Goal: Task Accomplishment & Management: Complete application form

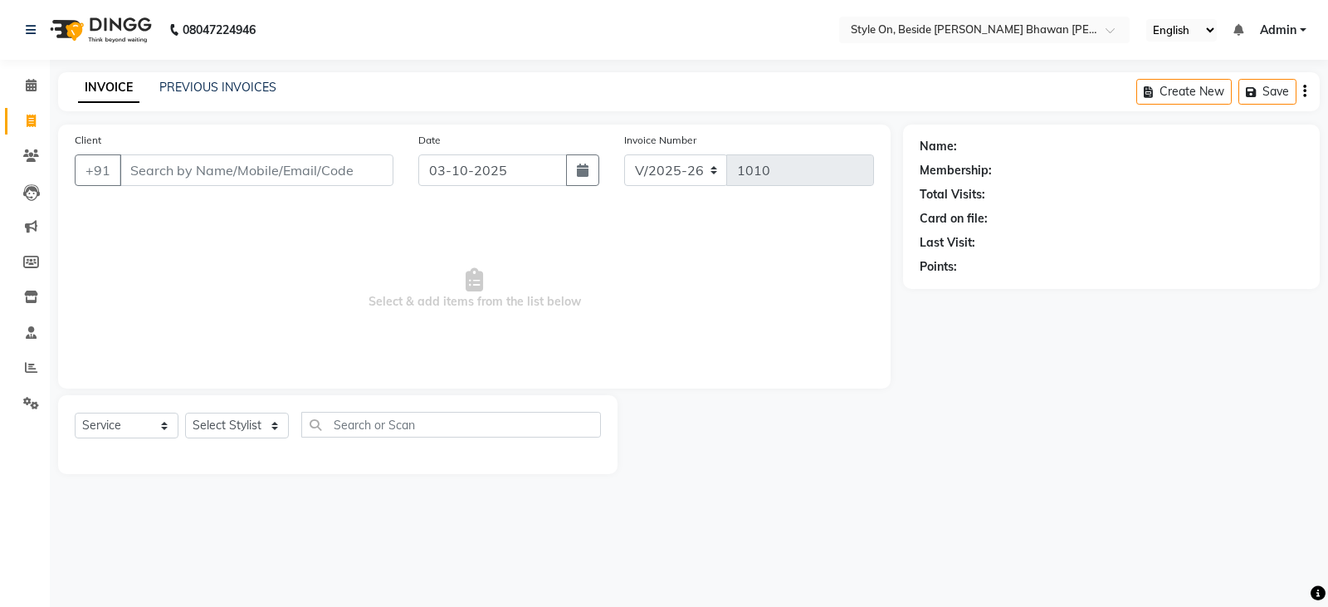
select select "4700"
select select "service"
drag, startPoint x: 0, startPoint y: 0, endPoint x: 228, endPoint y: 161, distance: 279.3
click at [228, 161] on input "Client" at bounding box center [256, 170] width 274 height 32
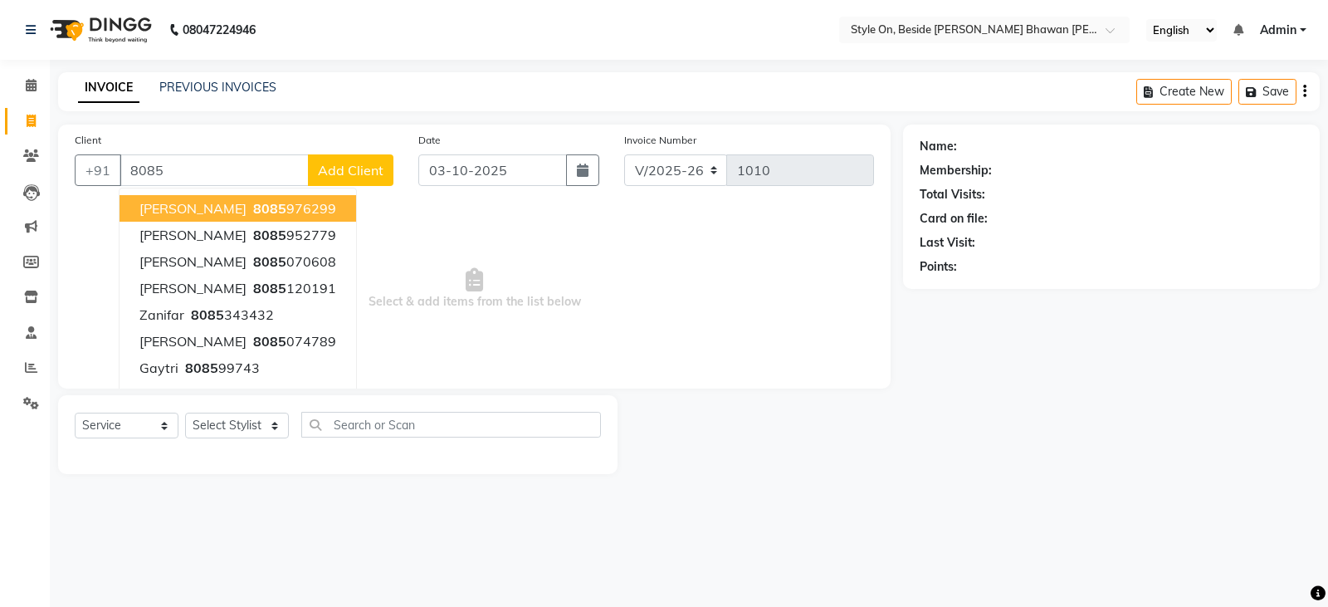
click at [235, 203] on span "[PERSON_NAME]" at bounding box center [192, 208] width 107 height 17
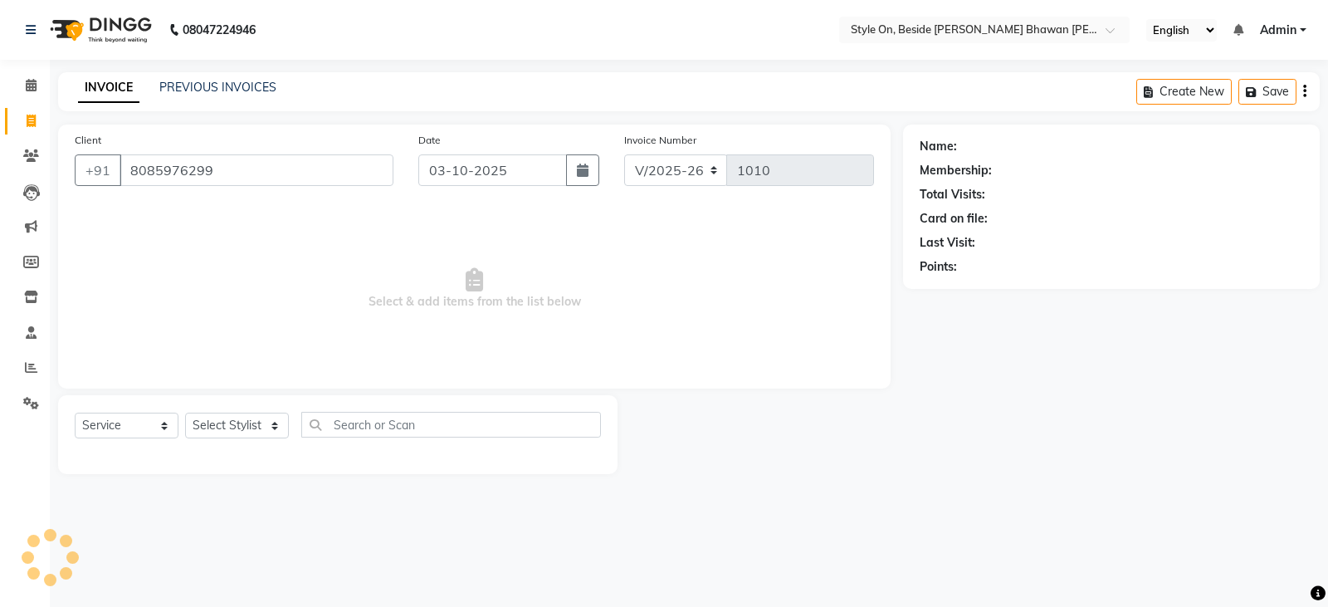
type input "8085976299"
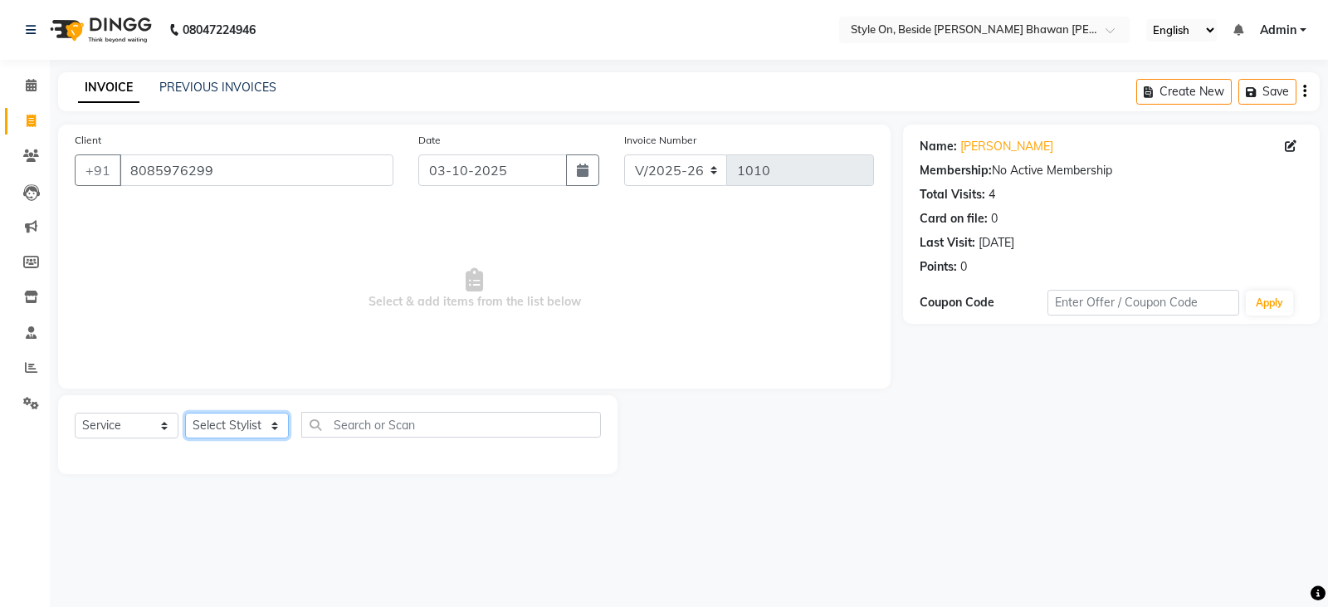
click at [206, 418] on select "Select Stylist [PERSON_NAME] Anju [PERSON_NAME] [PERSON_NAME] [PERSON_NAME] [PE…" at bounding box center [237, 425] width 104 height 26
select select "27820"
click at [185, 412] on select "Select Stylist [PERSON_NAME] Anju [PERSON_NAME] [PERSON_NAME] [PERSON_NAME] [PE…" at bounding box center [237, 425] width 104 height 26
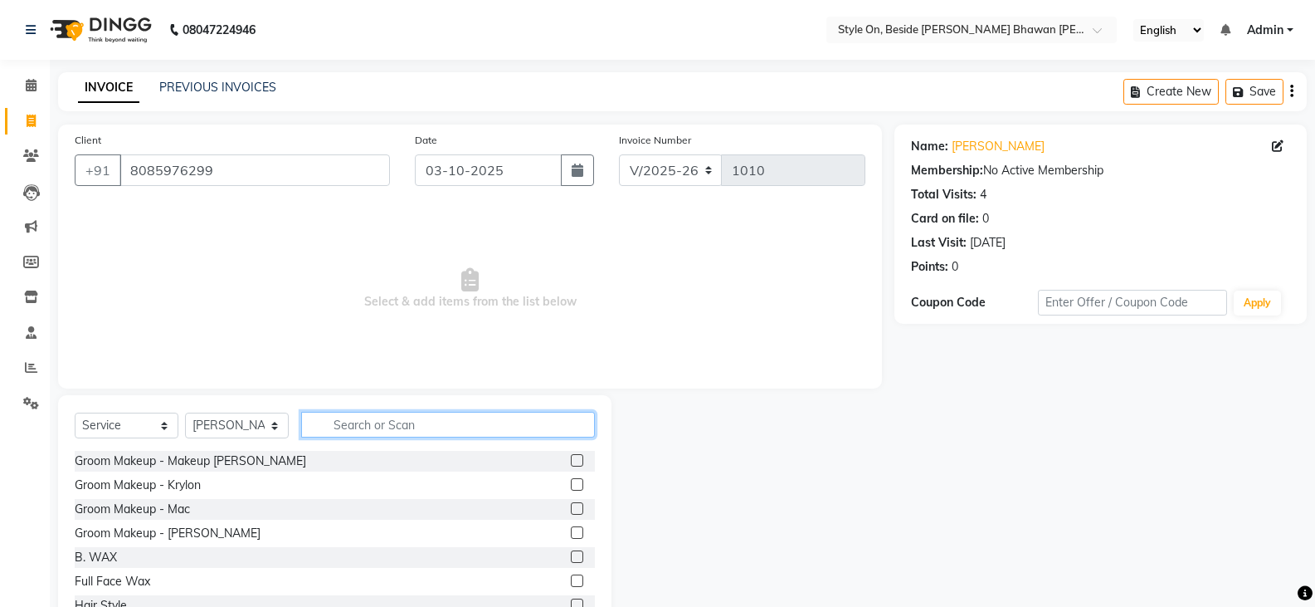
click at [349, 422] on input "text" at bounding box center [448, 425] width 294 height 26
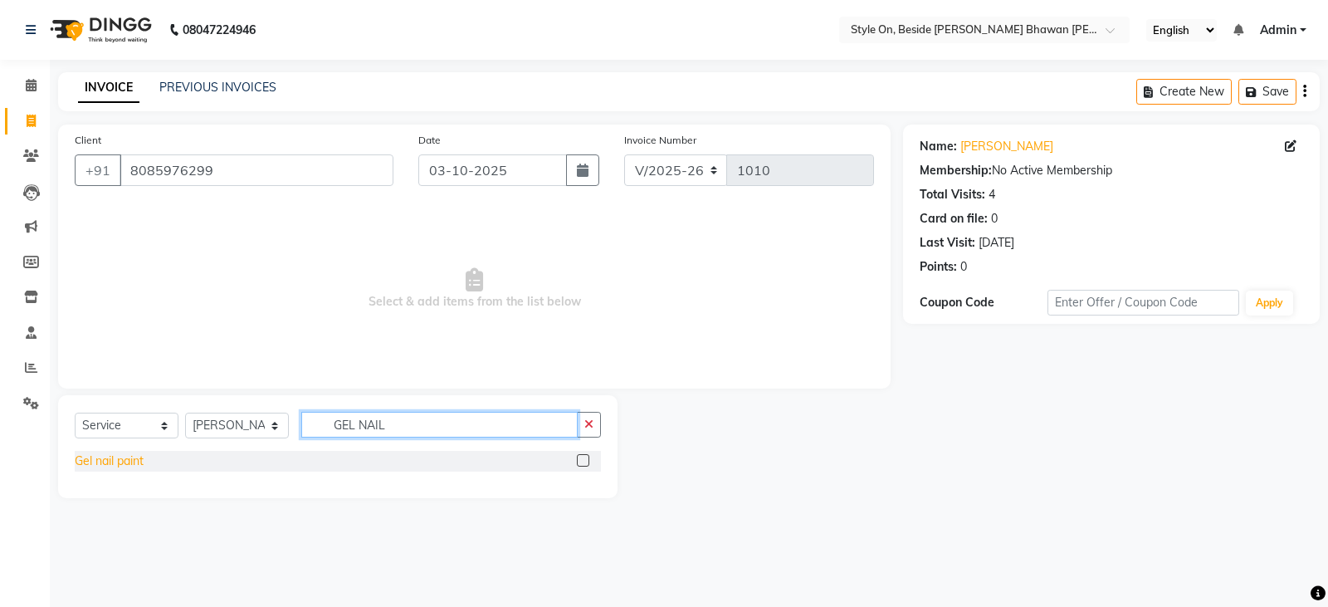
type input "GEL NAIL"
click at [137, 463] on div "Gel nail paint" at bounding box center [109, 460] width 69 height 17
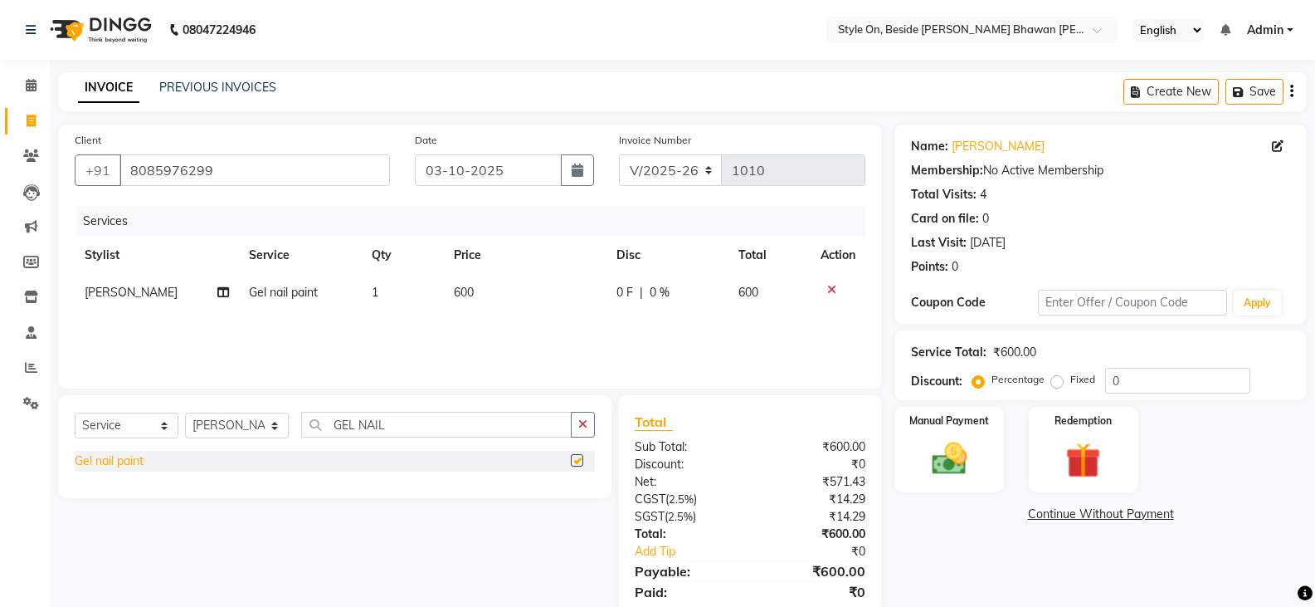
checkbox input "false"
click at [489, 302] on td "600" at bounding box center [525, 292] width 163 height 37
select select "27820"
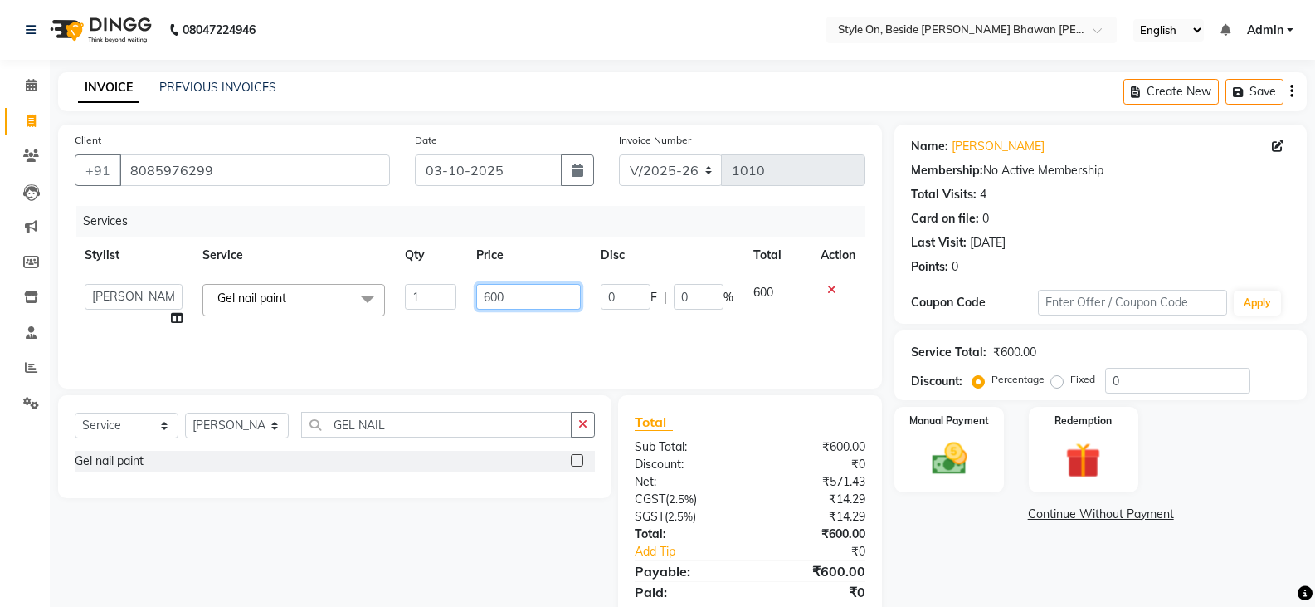
drag, startPoint x: 525, startPoint y: 300, endPoint x: 446, endPoint y: 285, distance: 80.2
click at [446, 285] on tr "[PERSON_NAME] Anju [PERSON_NAME] [PERSON_NAME] [PERSON_NAME] [PERSON_NAME] [PER…" at bounding box center [470, 305] width 791 height 63
type input "550"
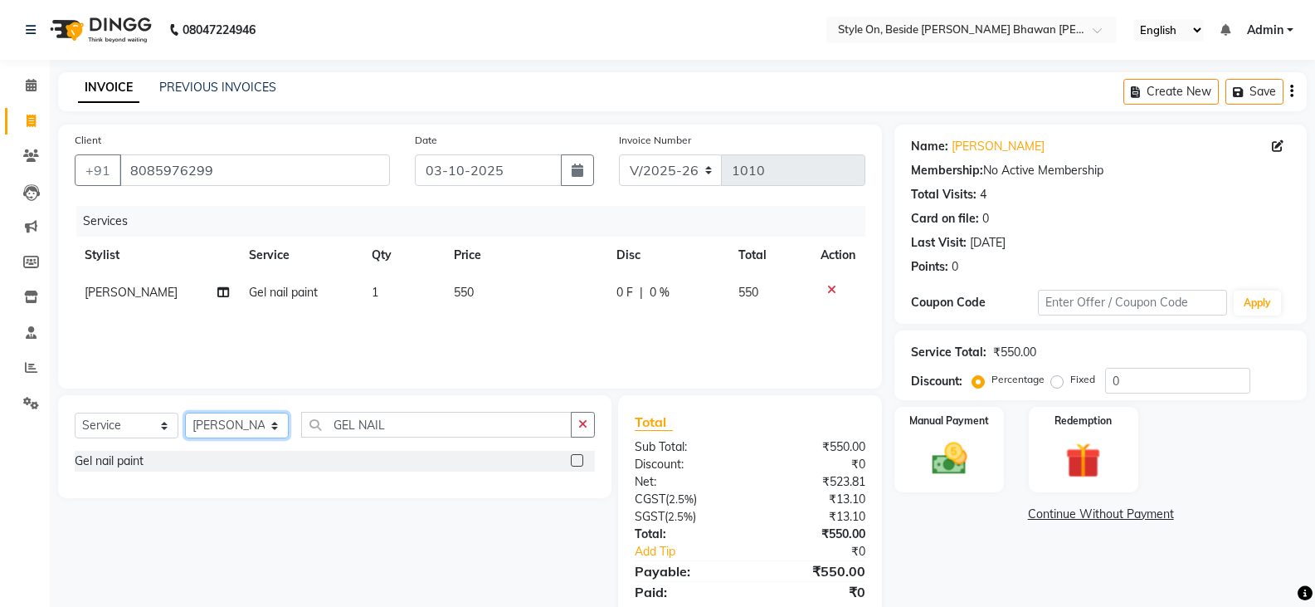
click at [272, 427] on select "Select Stylist [PERSON_NAME] Anju [PERSON_NAME] [PERSON_NAME] [PERSON_NAME] [PE…" at bounding box center [237, 425] width 104 height 26
click at [277, 460] on div "Gel nail paint" at bounding box center [335, 461] width 520 height 21
click at [221, 290] on icon at bounding box center [223, 292] width 12 height 12
select select "27820"
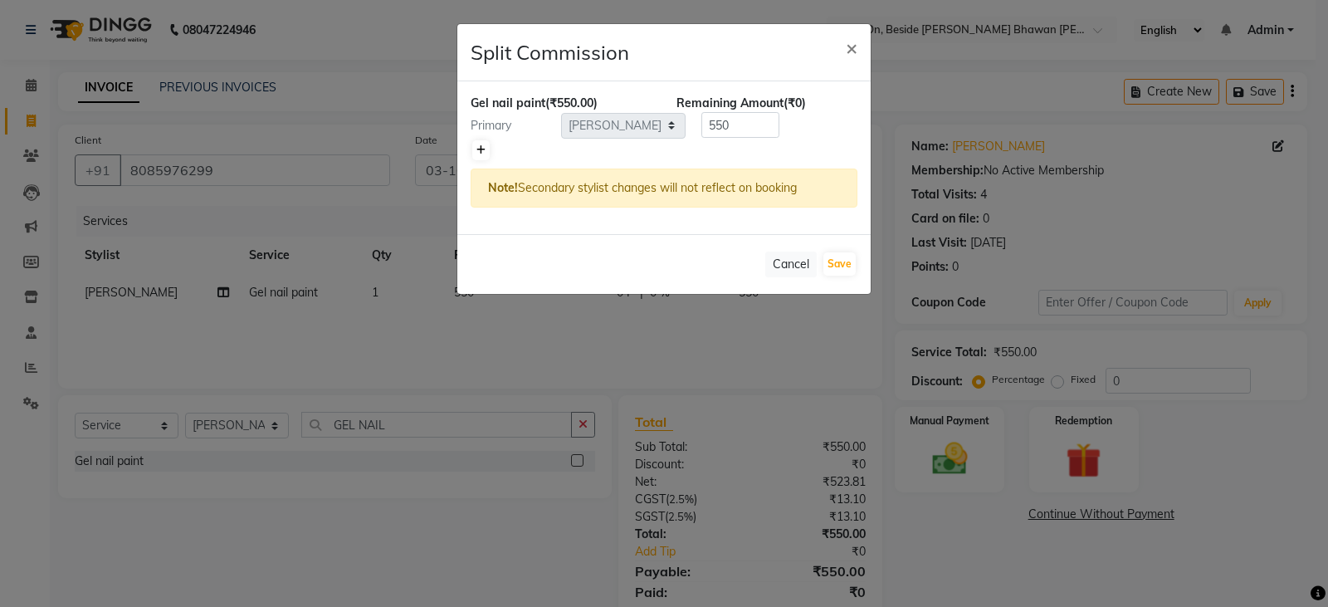
click at [485, 152] on icon at bounding box center [480, 150] width 9 height 10
type input "275"
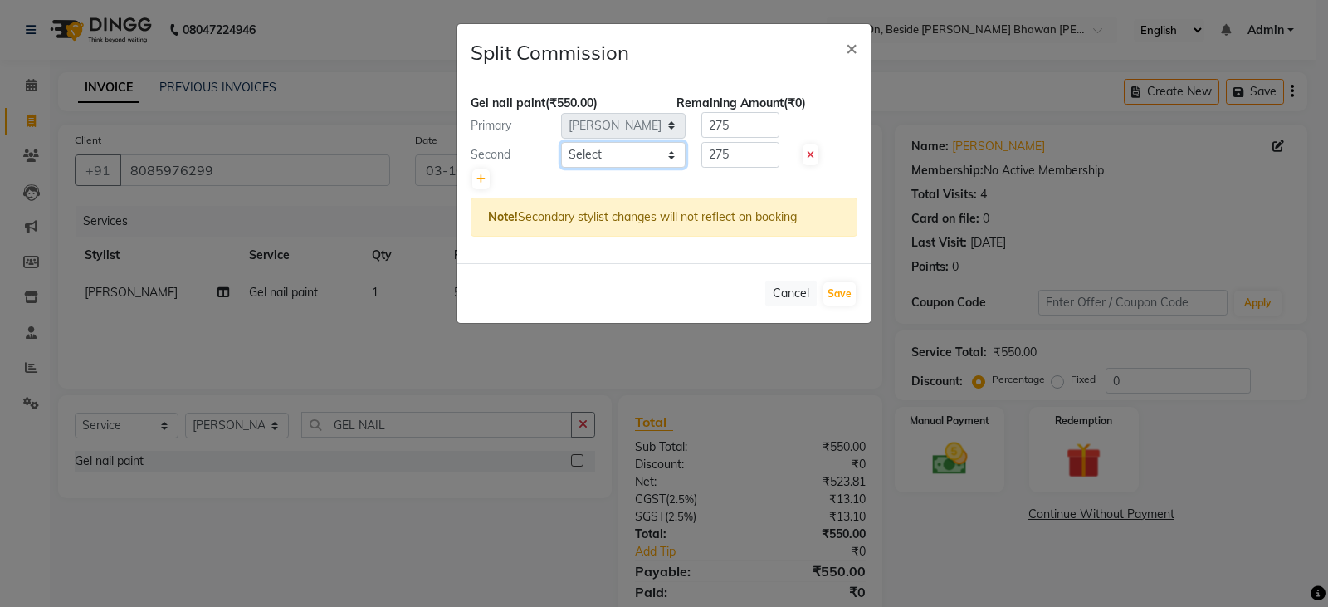
click at [587, 149] on select "Select [PERSON_NAME] Anju [PERSON_NAME] [PERSON_NAME] [PERSON_NAME] [PERSON_NAM…" at bounding box center [623, 155] width 124 height 26
select select "27827"
click at [561, 142] on select "Select [PERSON_NAME] Anju [PERSON_NAME] [PERSON_NAME] [PERSON_NAME] [PERSON_NAM…" at bounding box center [623, 155] width 124 height 26
click at [839, 295] on button "Save" at bounding box center [839, 293] width 32 height 23
select select "Select"
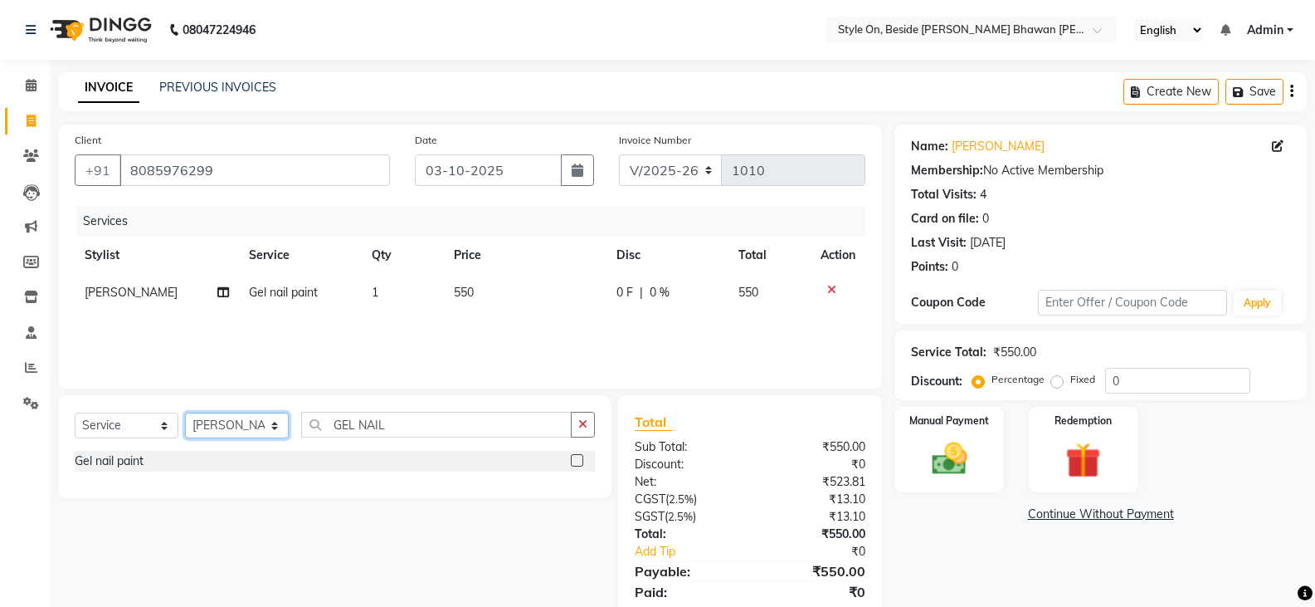
click at [245, 423] on select "Select Stylist [PERSON_NAME] Anju [PERSON_NAME] [PERSON_NAME] [PERSON_NAME] [PE…" at bounding box center [237, 425] width 104 height 26
select select "27827"
click at [185, 412] on select "Select Stylist [PERSON_NAME] Anju [PERSON_NAME] [PERSON_NAME] [PERSON_NAME] [PE…" at bounding box center [237, 425] width 104 height 26
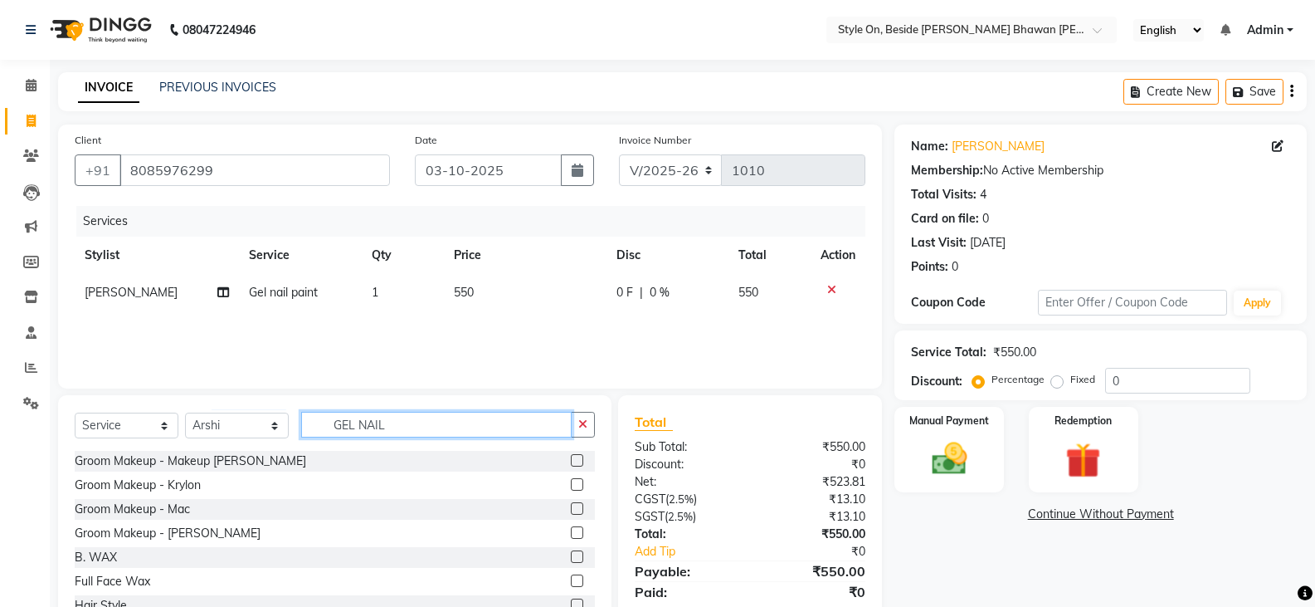
drag, startPoint x: 394, startPoint y: 426, endPoint x: 329, endPoint y: 424, distance: 65.6
click at [329, 424] on input "GEL NAIL" at bounding box center [436, 425] width 271 height 26
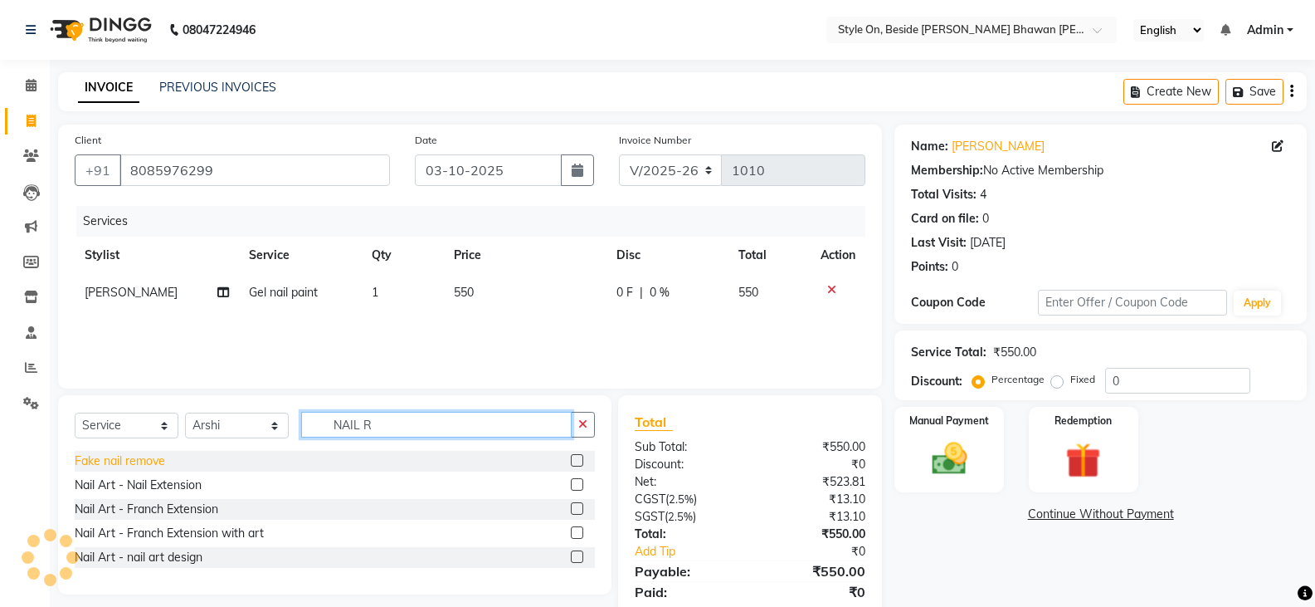
type input "NAIL R"
click at [151, 461] on div "Fake nail remove" at bounding box center [120, 460] width 90 height 17
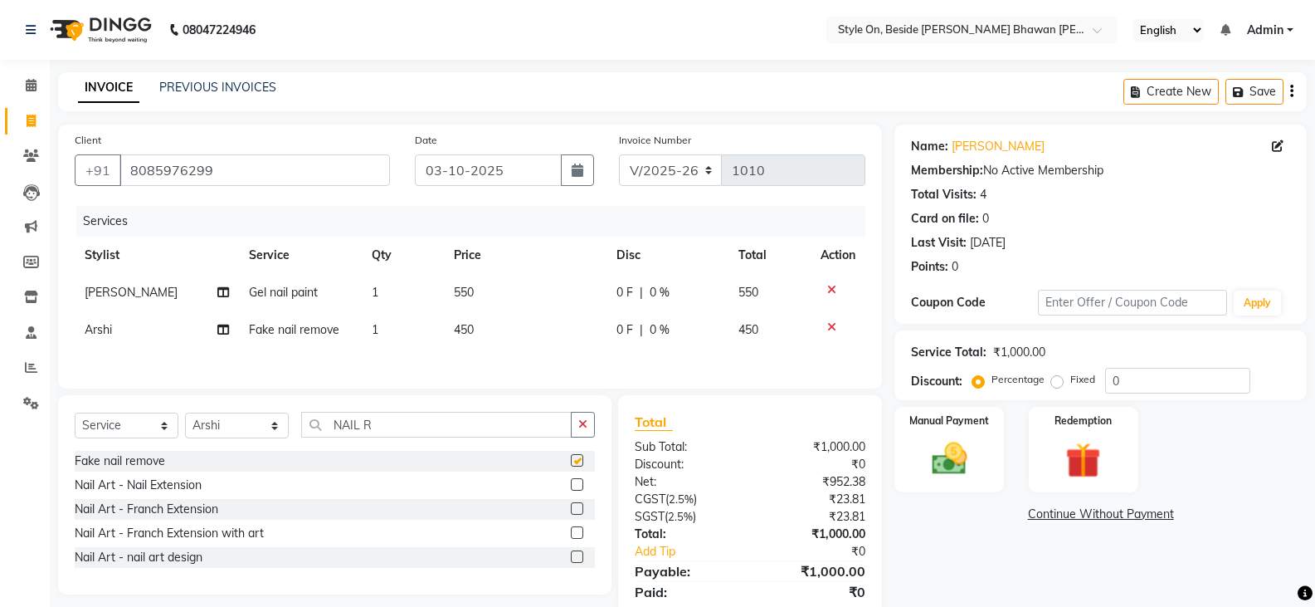
checkbox input "false"
click at [501, 334] on td "450" at bounding box center [525, 329] width 163 height 37
select select "27827"
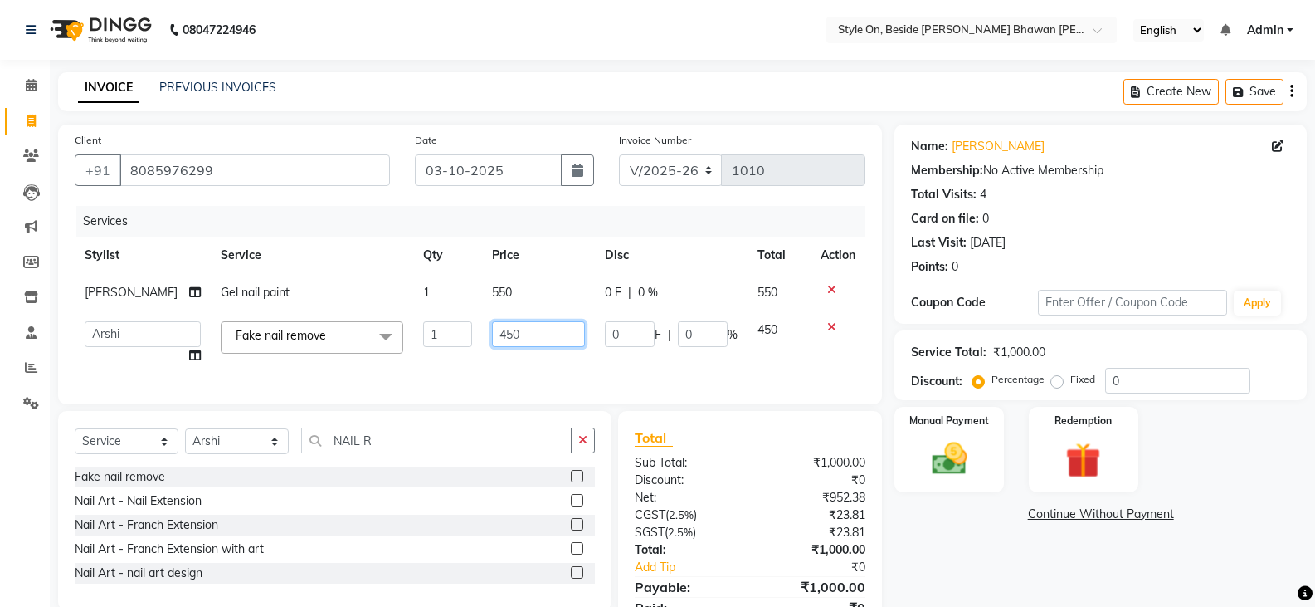
drag, startPoint x: 501, startPoint y: 334, endPoint x: 482, endPoint y: 334, distance: 19.1
click at [492, 334] on input "450" at bounding box center [538, 334] width 93 height 26
type input "200"
click at [972, 460] on img at bounding box center [948, 458] width 59 height 42
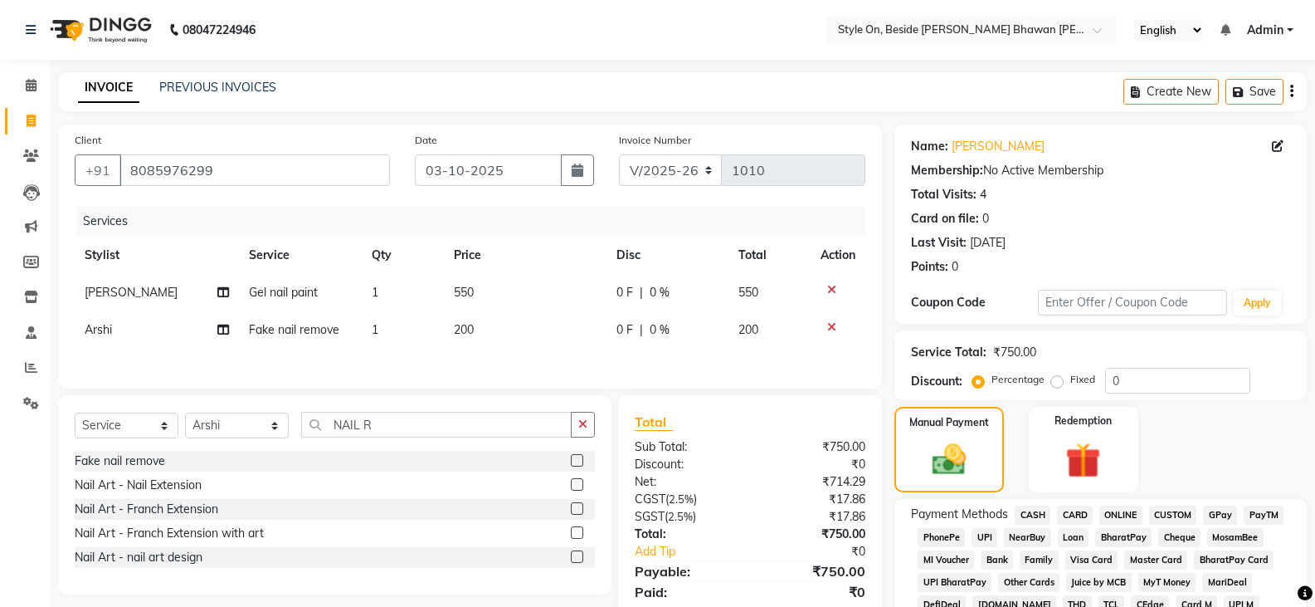
click at [1030, 509] on span "CASH" at bounding box center [1033, 514] width 36 height 19
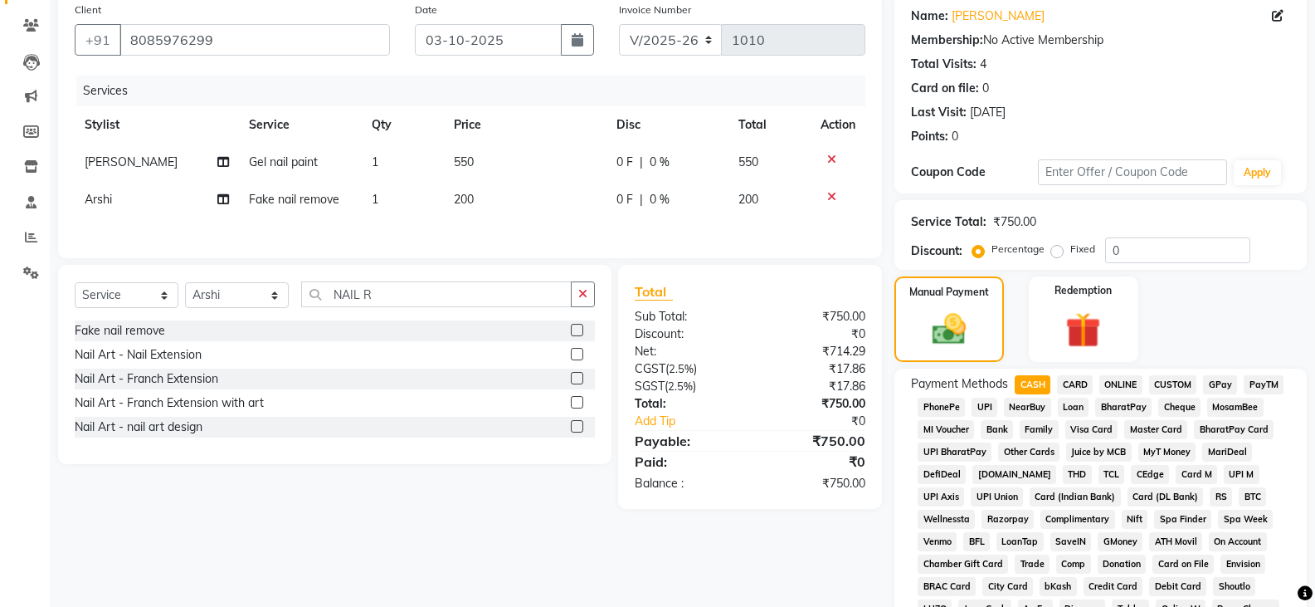
scroll to position [415, 0]
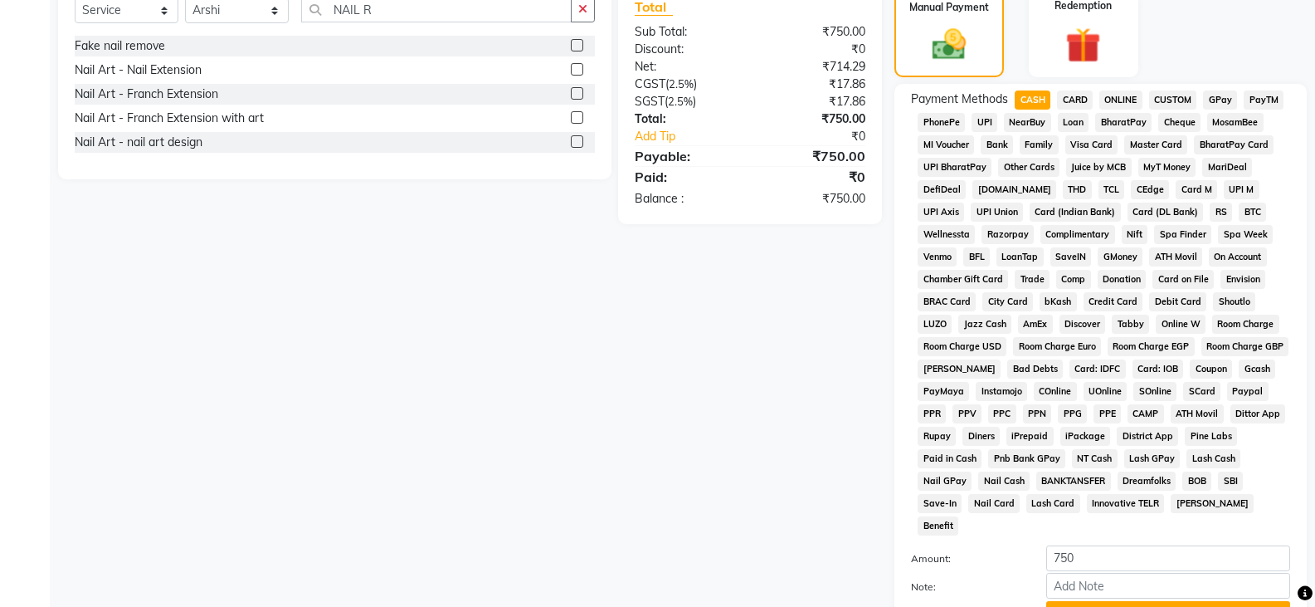
click at [1133, 601] on button "Add Payment" at bounding box center [1168, 614] width 244 height 26
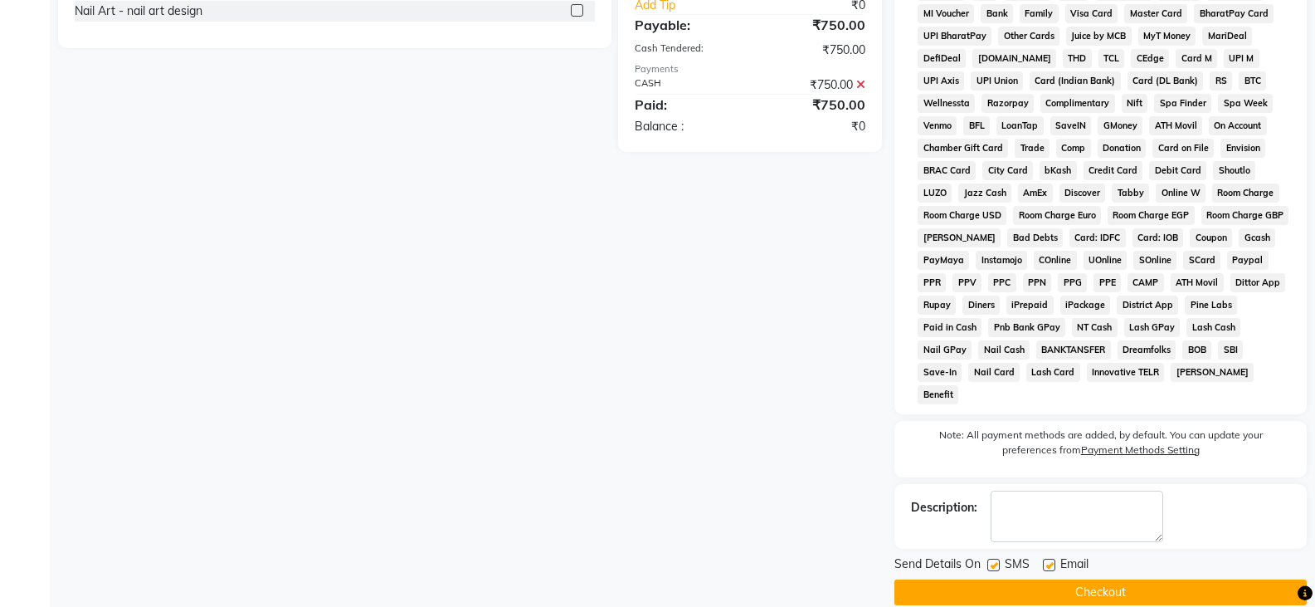
scroll to position [547, 0]
click at [1119, 578] on button "Checkout" at bounding box center [1101, 591] width 412 height 26
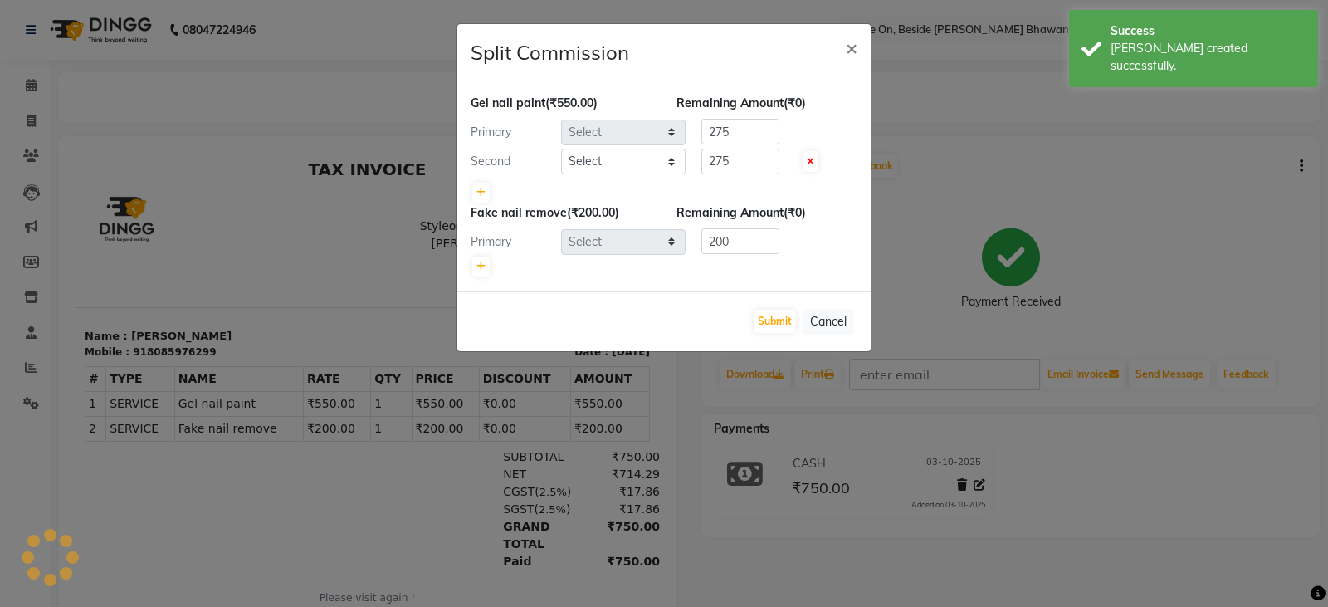
select select "27820"
select select "27827"
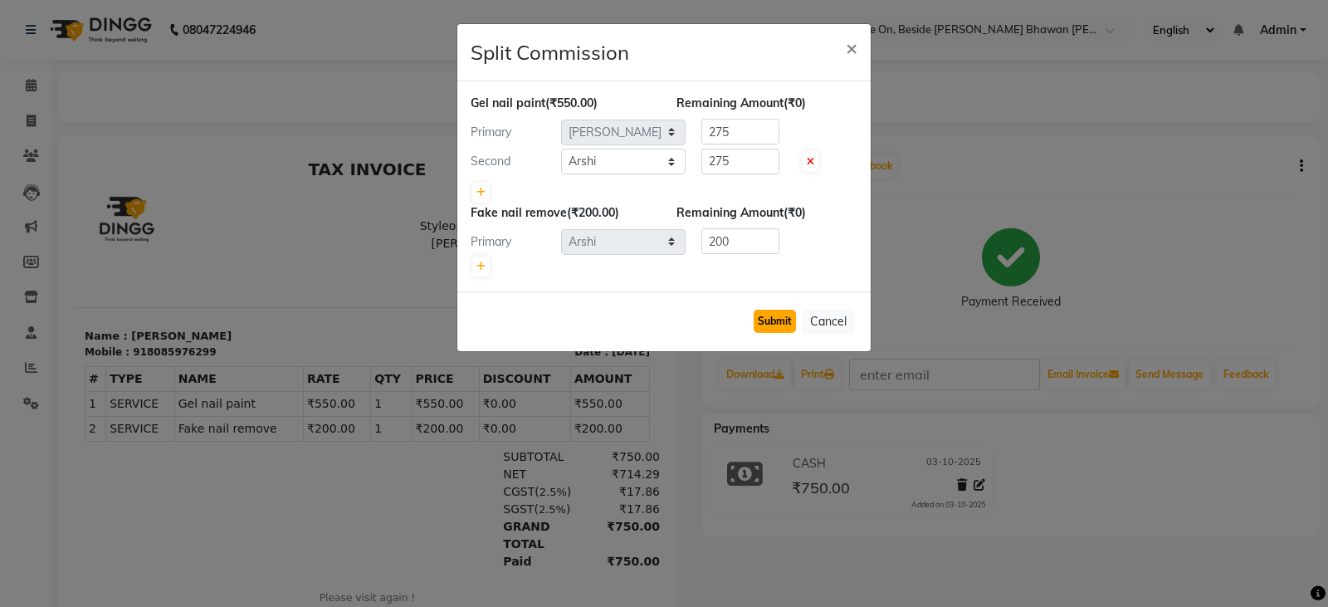
click at [769, 323] on button "Submit" at bounding box center [774, 321] width 42 height 23
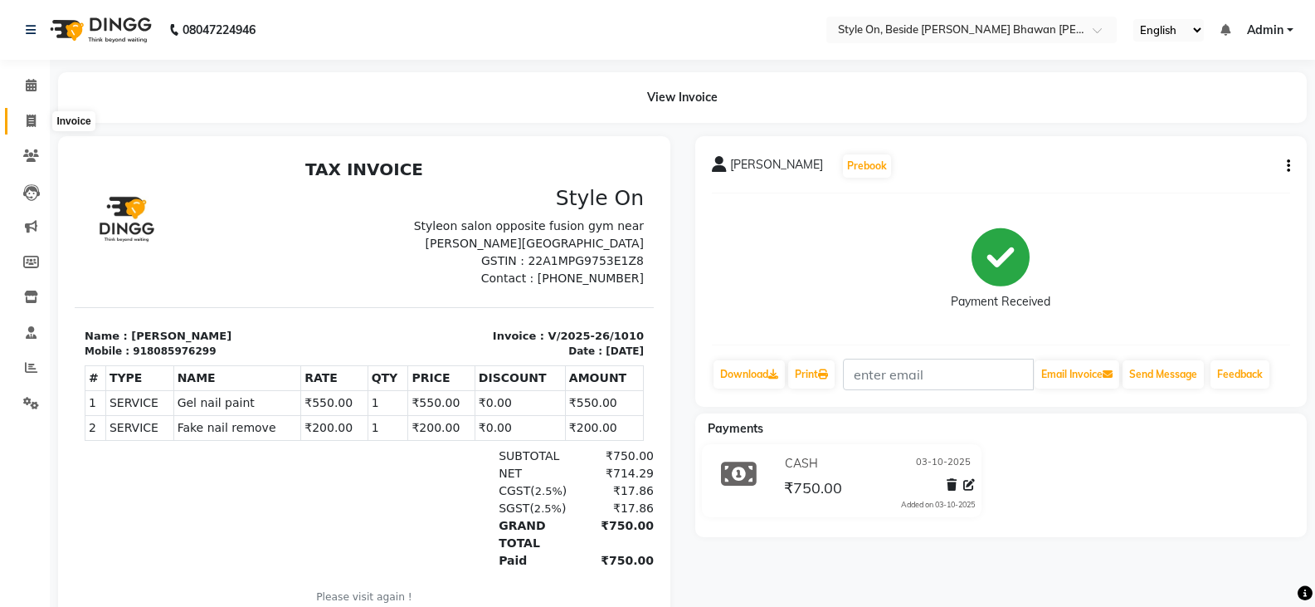
click at [27, 115] on icon at bounding box center [31, 121] width 9 height 12
select select "service"
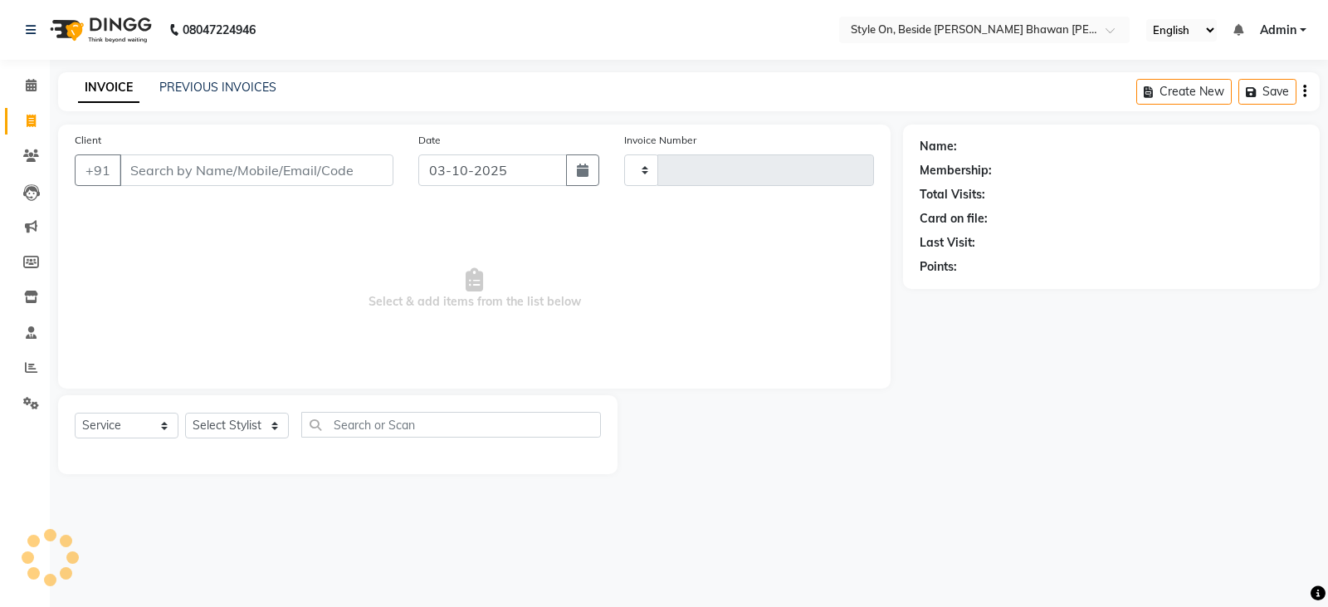
type input "1011"
select select "4700"
click at [217, 92] on link "PREVIOUS INVOICES" at bounding box center [217, 87] width 117 height 15
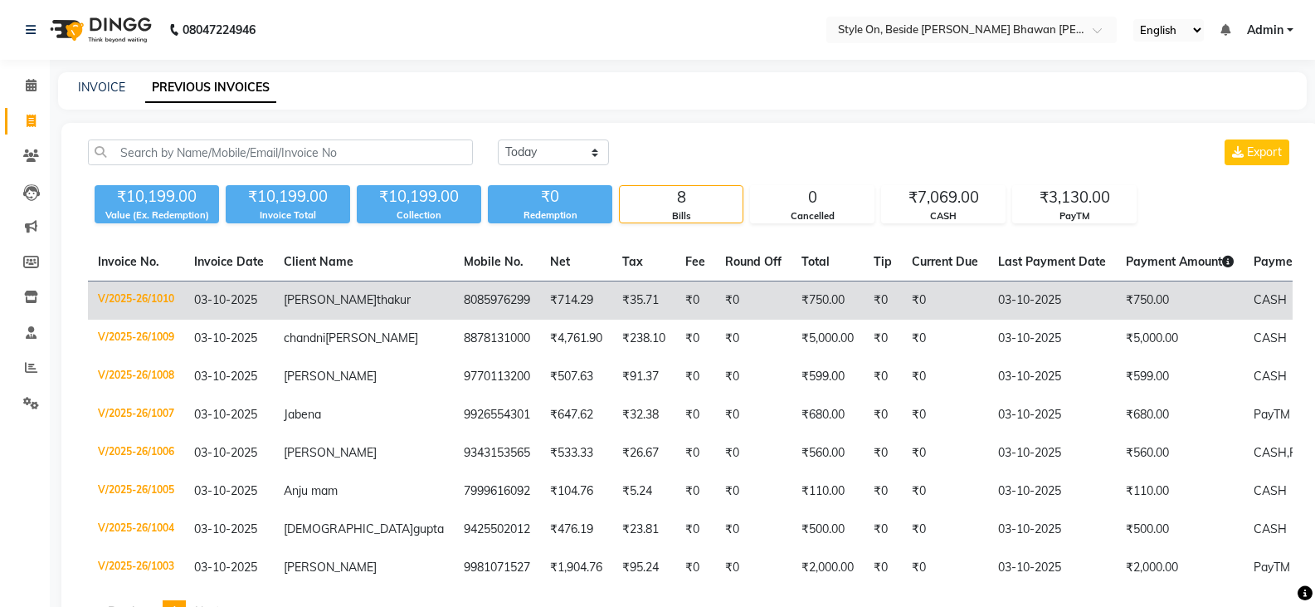
click at [454, 298] on td "8085976299" at bounding box center [497, 300] width 86 height 39
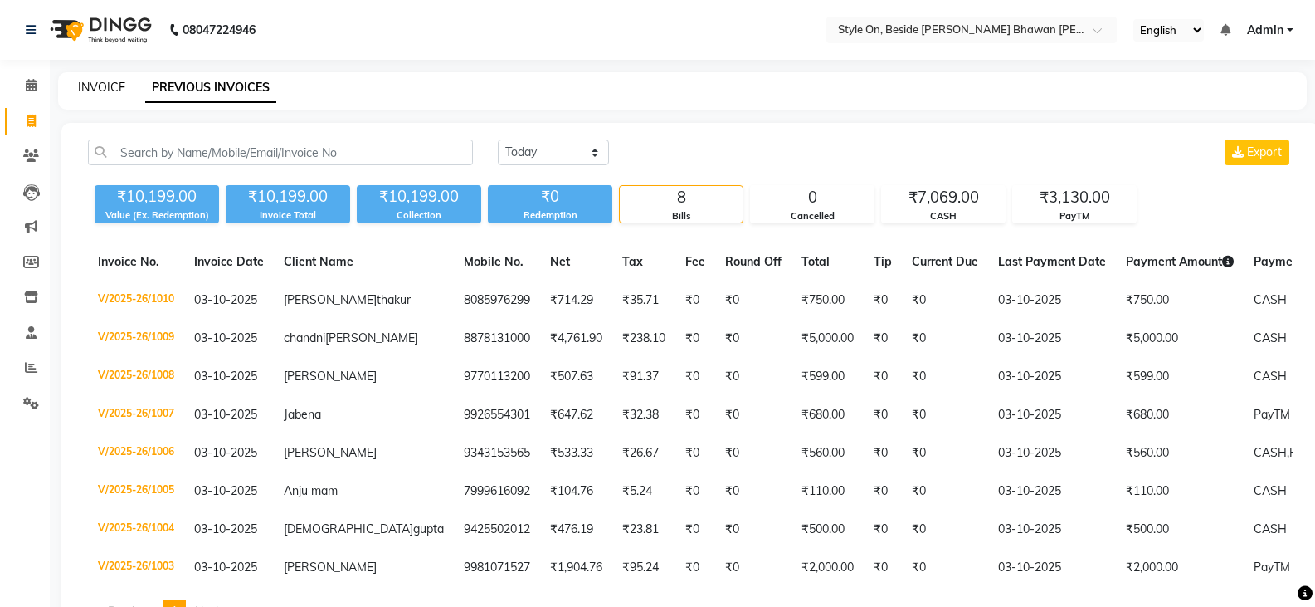
click at [104, 87] on link "INVOICE" at bounding box center [101, 87] width 47 height 15
select select "service"
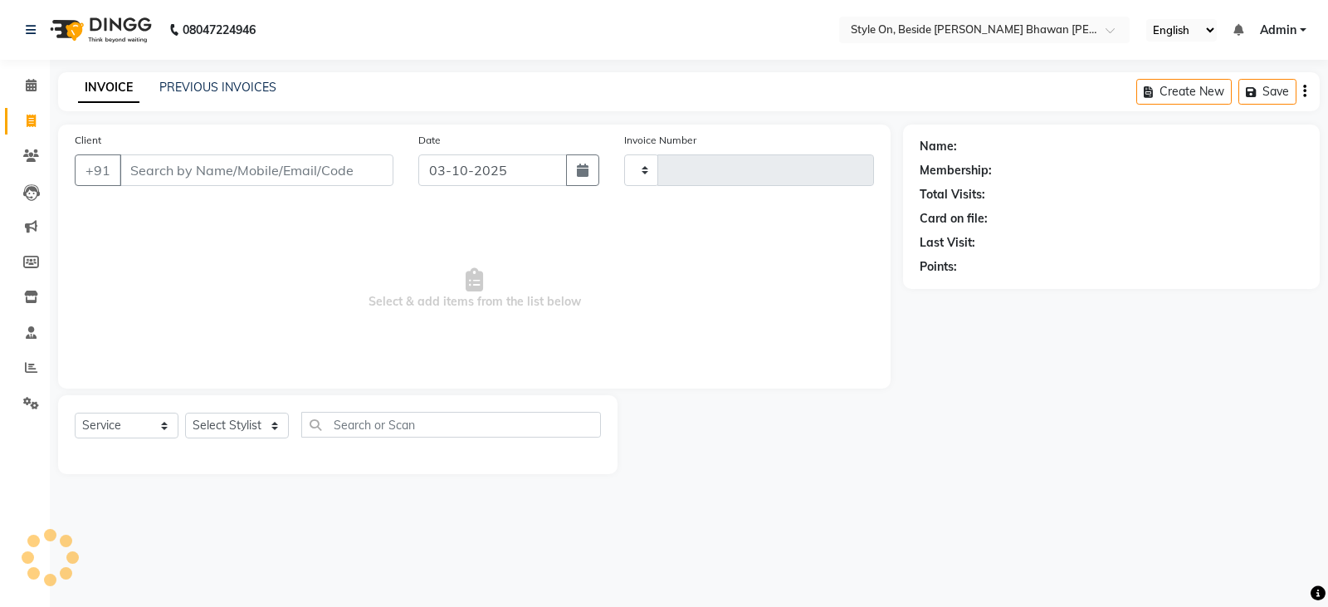
type input "1011"
select select "4700"
click at [181, 172] on input "Client" at bounding box center [256, 170] width 274 height 32
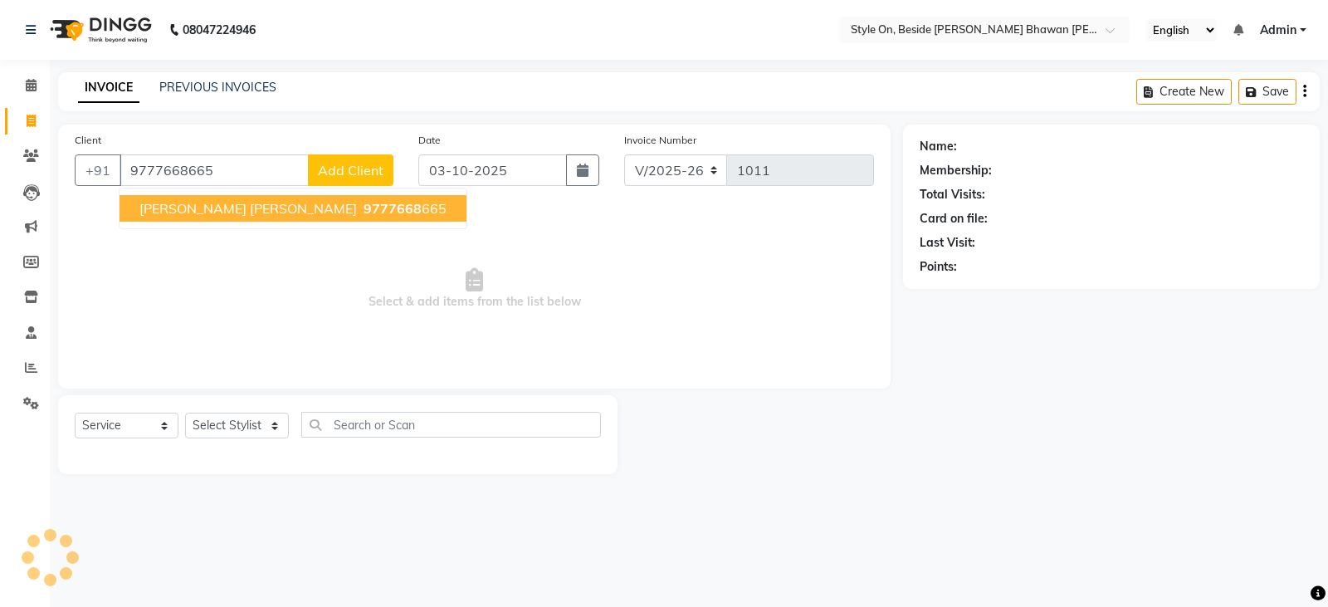
type input "9777668665"
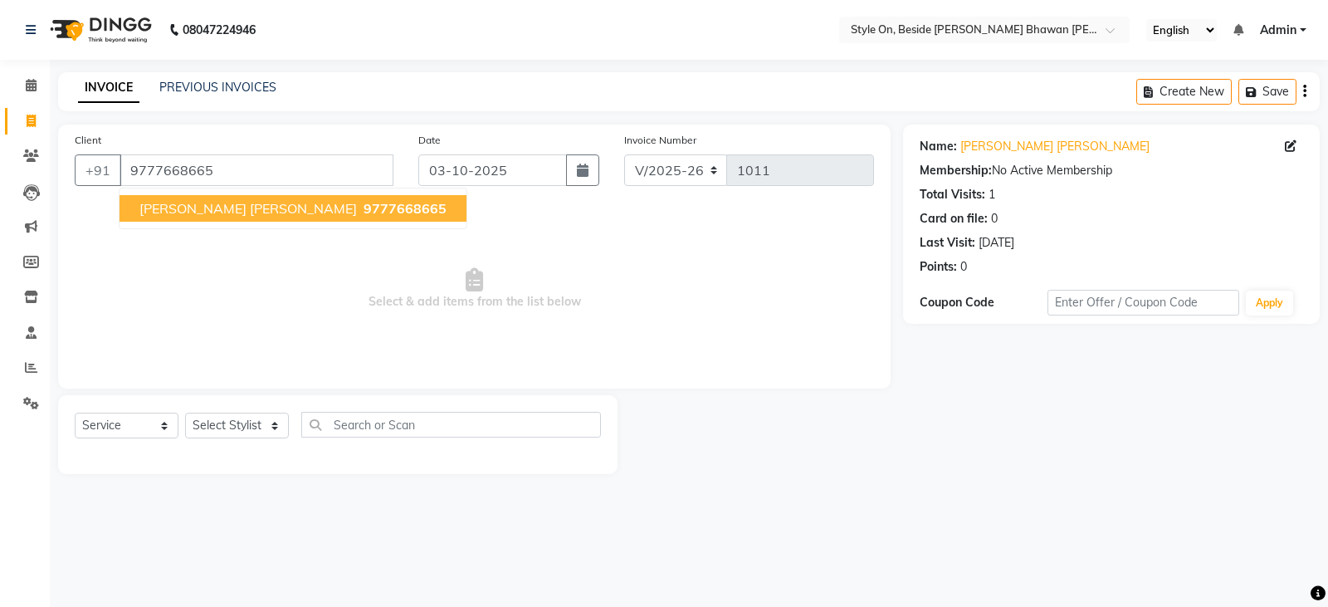
click at [211, 211] on span "[PERSON_NAME] [PERSON_NAME]" at bounding box center [247, 208] width 217 height 17
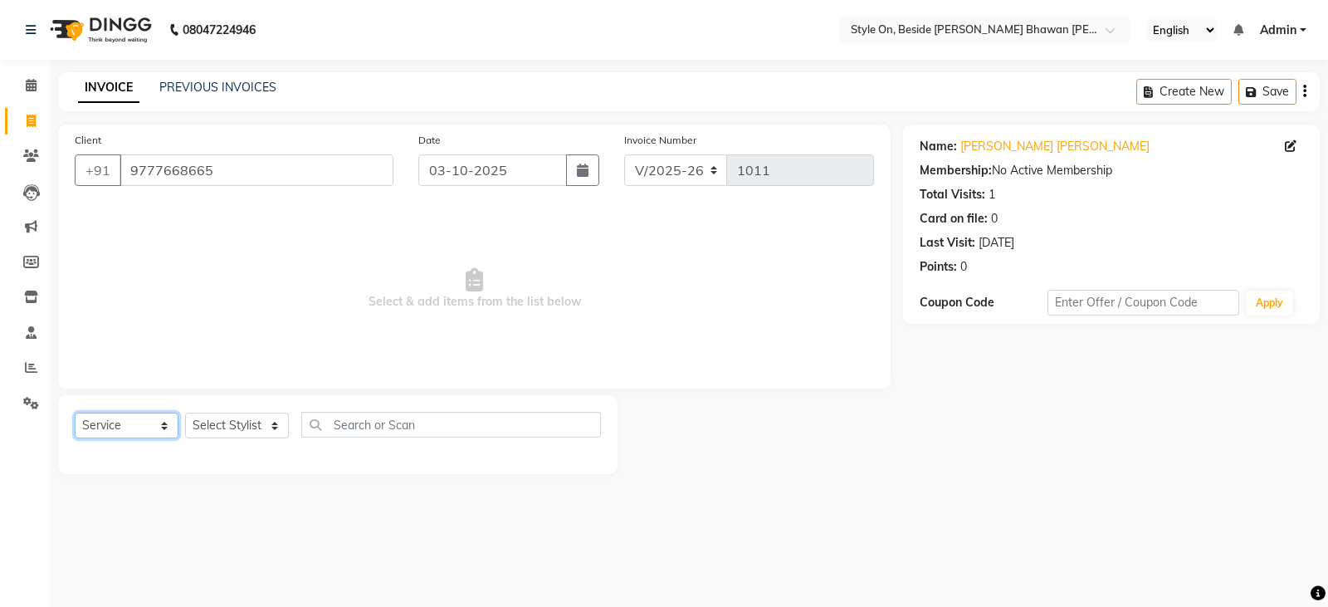
click at [134, 418] on select "Select Service Product Membership Package Voucher Prepaid Gift Card" at bounding box center [127, 425] width 104 height 26
select select "product"
click at [75, 412] on select "Select Service Product Membership Package Voucher Prepaid Gift Card" at bounding box center [127, 425] width 104 height 26
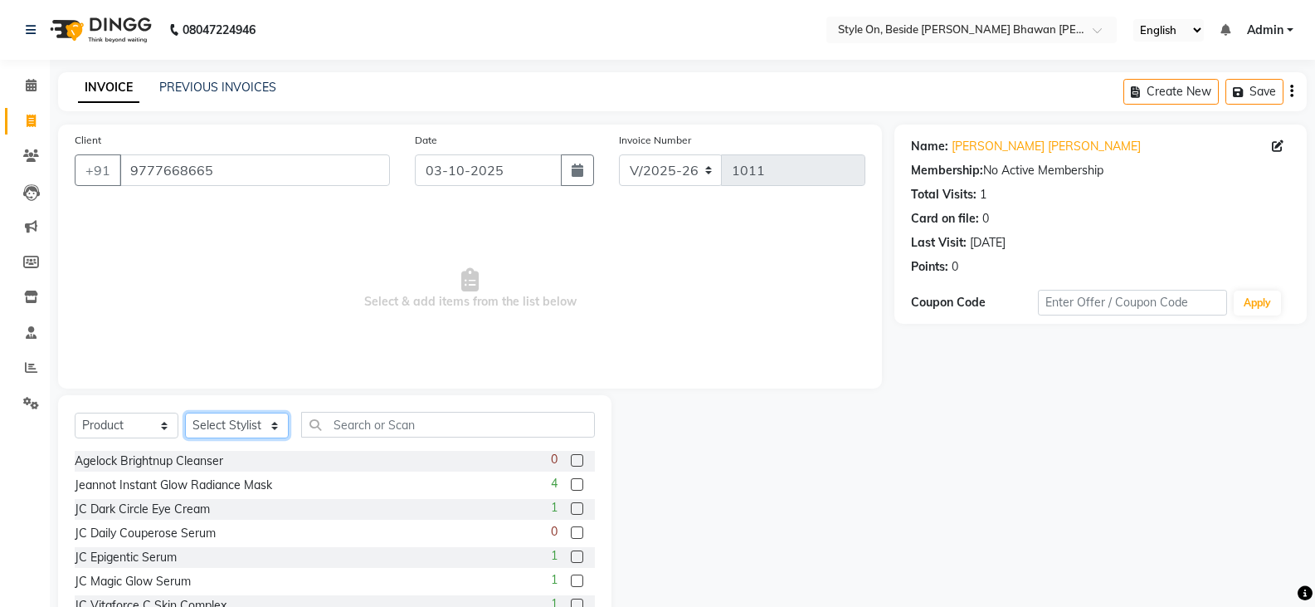
click at [218, 423] on select "Select Stylist [PERSON_NAME] Anju [PERSON_NAME] [PERSON_NAME] [PERSON_NAME] [PE…" at bounding box center [237, 425] width 104 height 26
select select "28057"
click at [185, 412] on select "Select Stylist [PERSON_NAME] Anju [PERSON_NAME] [PERSON_NAME] [PERSON_NAME] [PE…" at bounding box center [237, 425] width 104 height 26
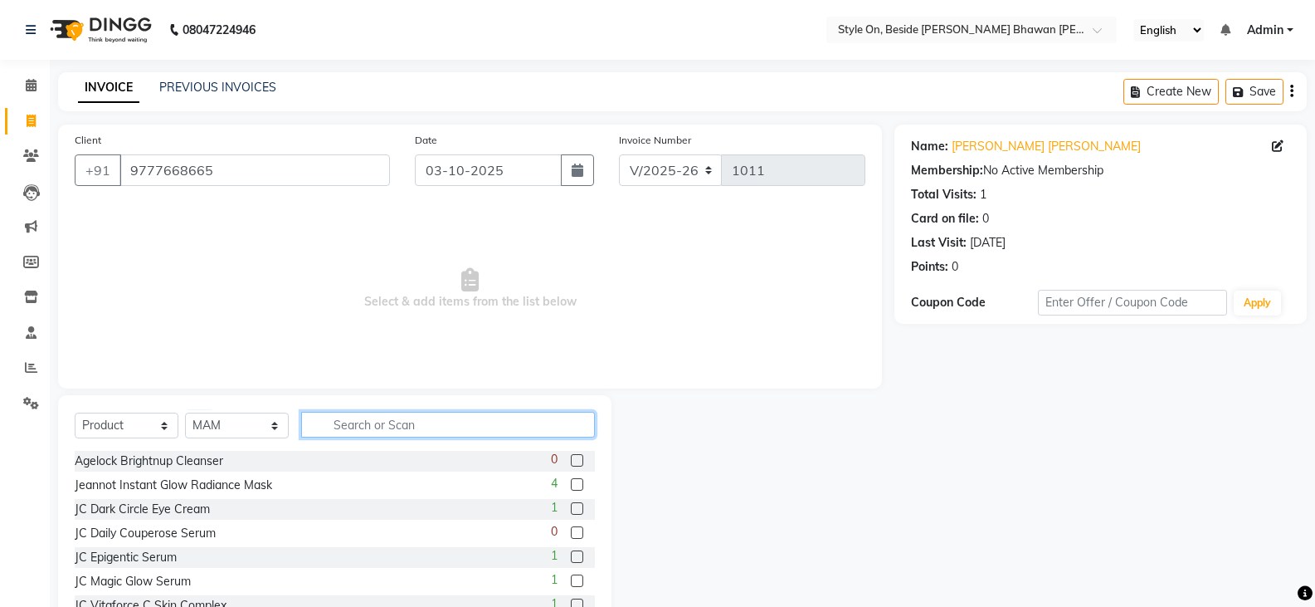
click at [339, 426] on input "text" at bounding box center [448, 425] width 294 height 26
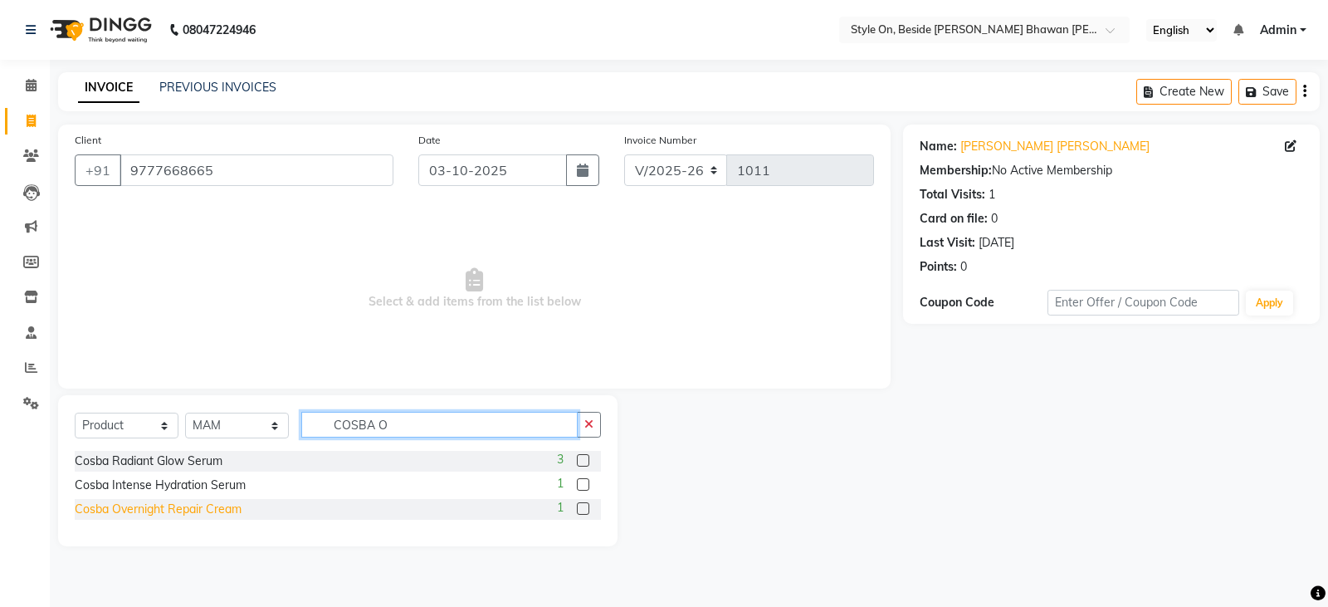
type input "COSBA O"
click at [144, 502] on div "Cosba Overnight Repair Cream" at bounding box center [158, 508] width 167 height 17
checkbox input "false"
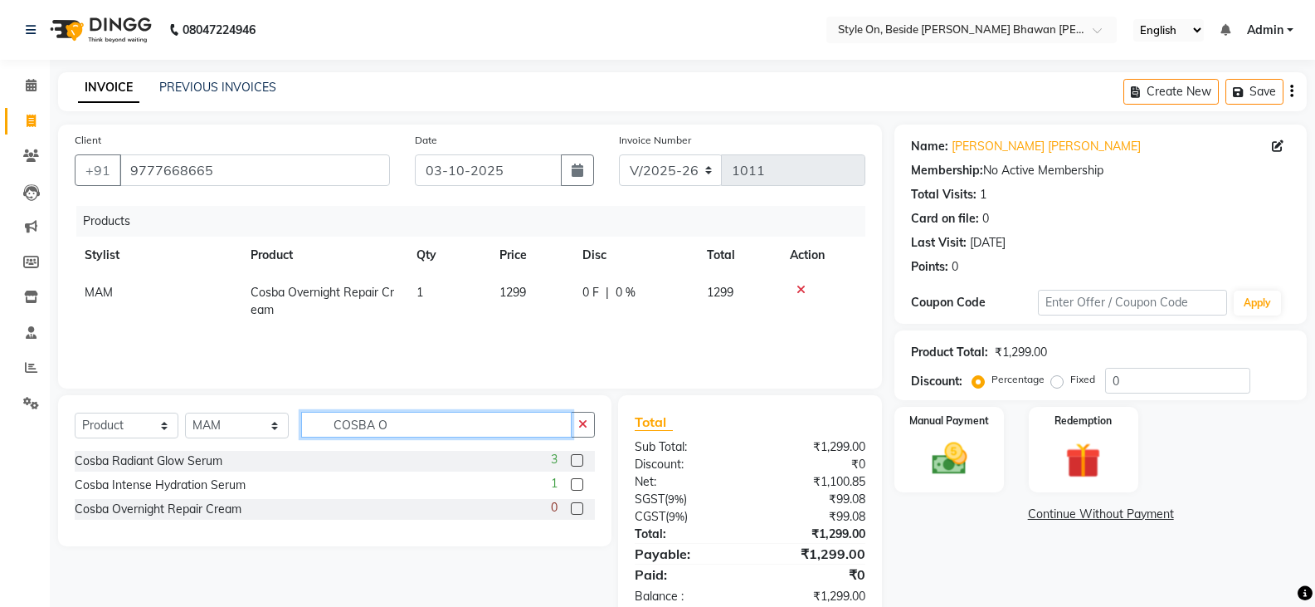
click at [391, 421] on input "COSBA O" at bounding box center [436, 425] width 271 height 26
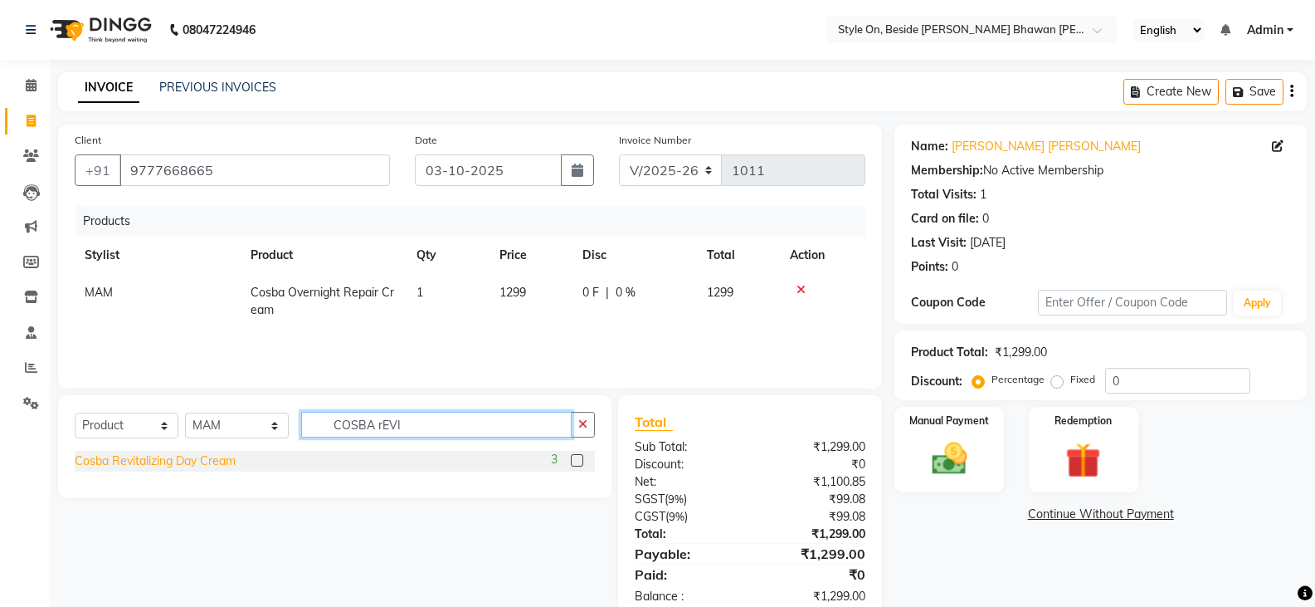
type input "COSBA rEVI"
click at [173, 461] on div "Cosba Revitalizing Day Cream" at bounding box center [155, 460] width 161 height 17
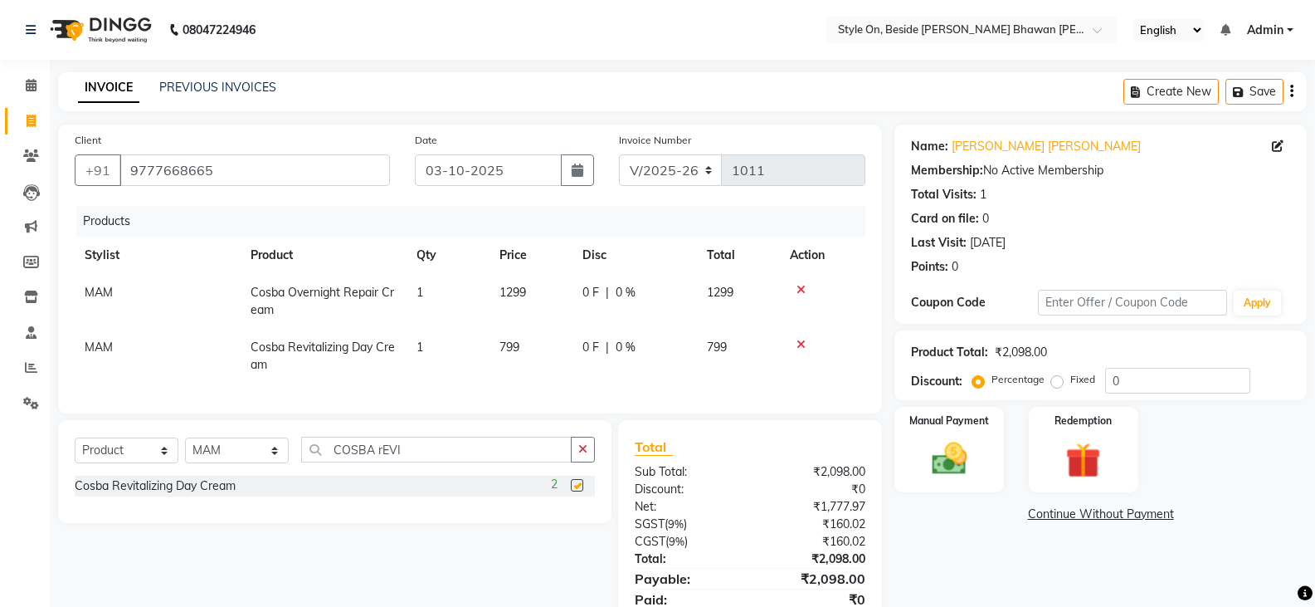
checkbox input "false"
click at [411, 461] on input "COSBA rEVI" at bounding box center [436, 449] width 271 height 26
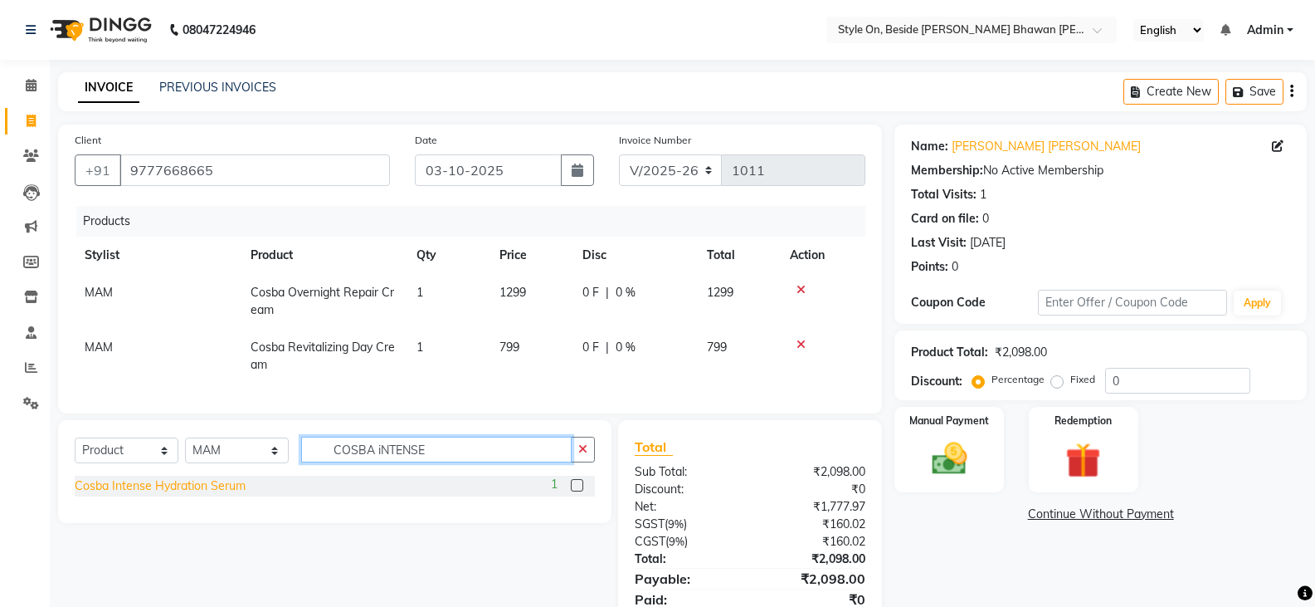
type input "COSBA iNTENSE"
click at [234, 493] on div "Cosba Intense Hydration Serum" at bounding box center [160, 485] width 171 height 17
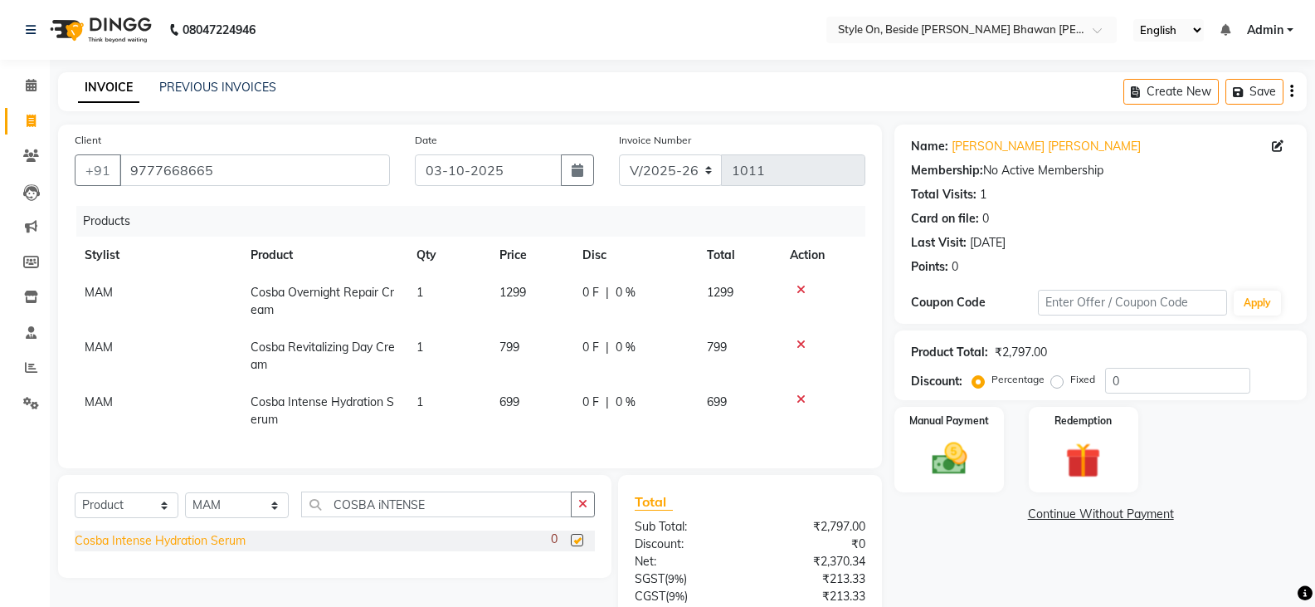
checkbox input "false"
click at [236, 518] on select "Select Stylist [PERSON_NAME] Anju [PERSON_NAME] [PERSON_NAME] [PERSON_NAME] [PE…" at bounding box center [237, 505] width 104 height 26
select select "27829"
click at [185, 505] on select "Select Stylist [PERSON_NAME] Anju [PERSON_NAME] [PERSON_NAME] [PERSON_NAME] [PE…" at bounding box center [237, 505] width 104 height 26
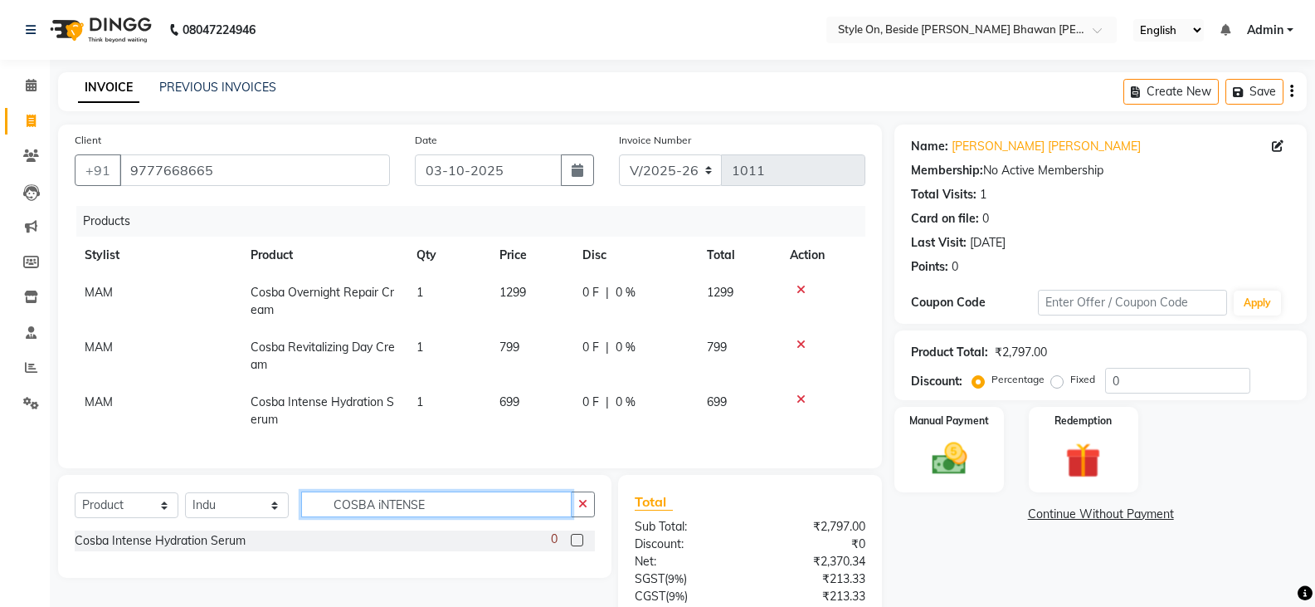
drag, startPoint x: 429, startPoint y: 509, endPoint x: 329, endPoint y: 504, distance: 100.6
click at [329, 504] on input "COSBA iNTENSE" at bounding box center [436, 504] width 271 height 26
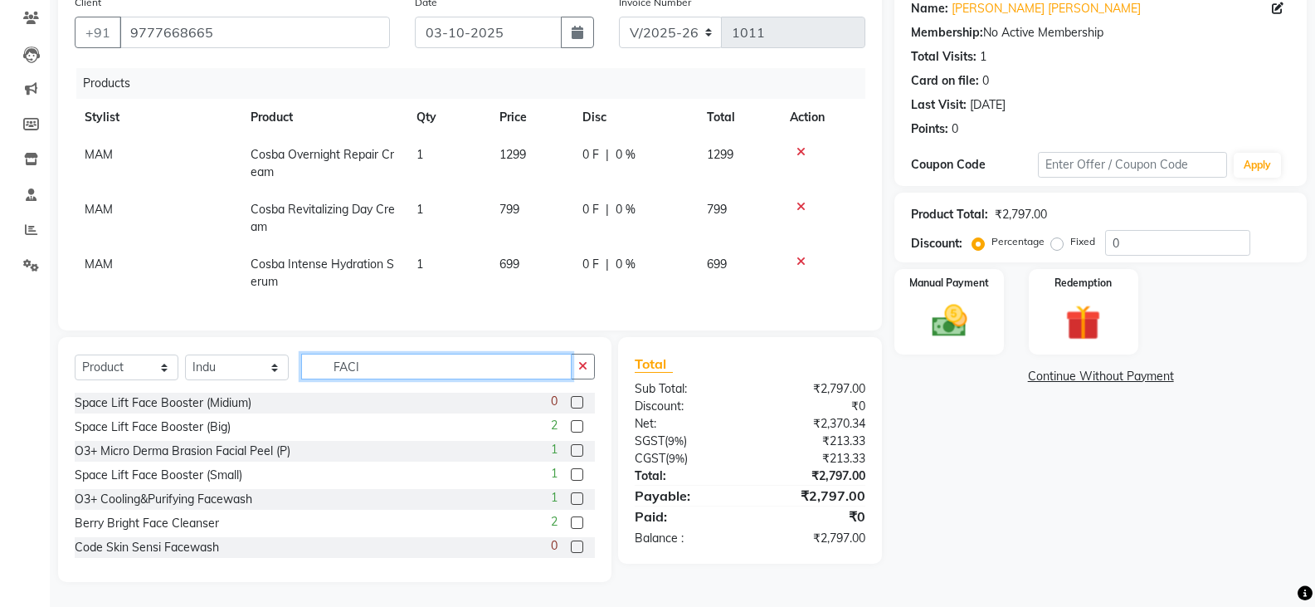
scroll to position [132, 0]
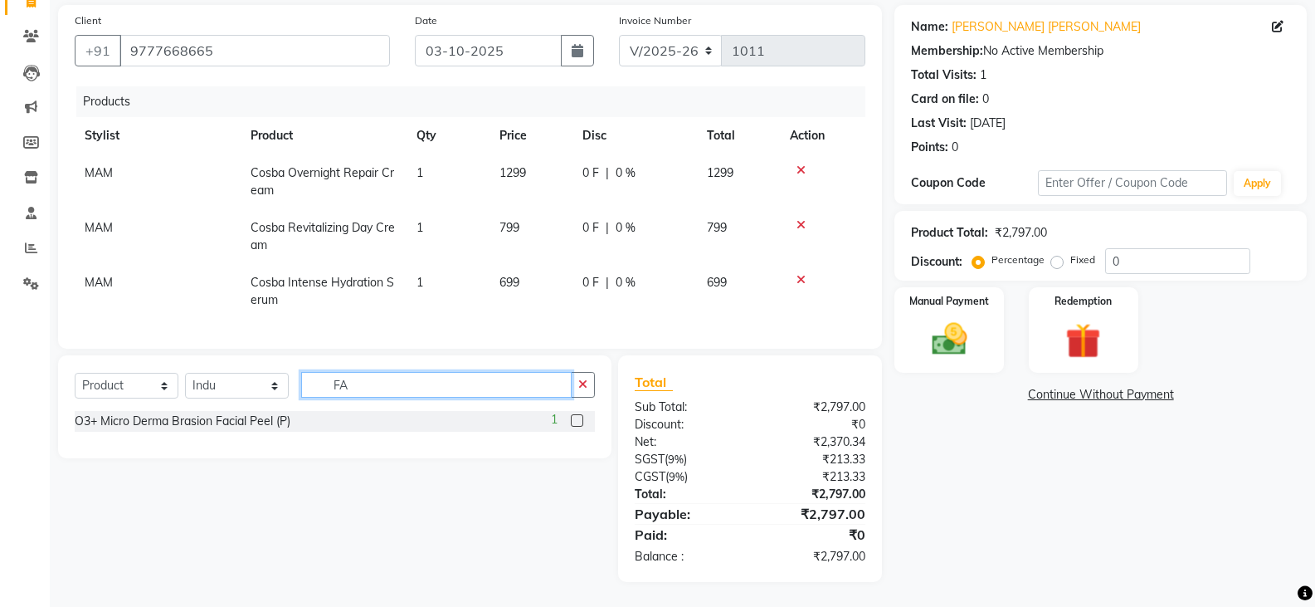
type input "F"
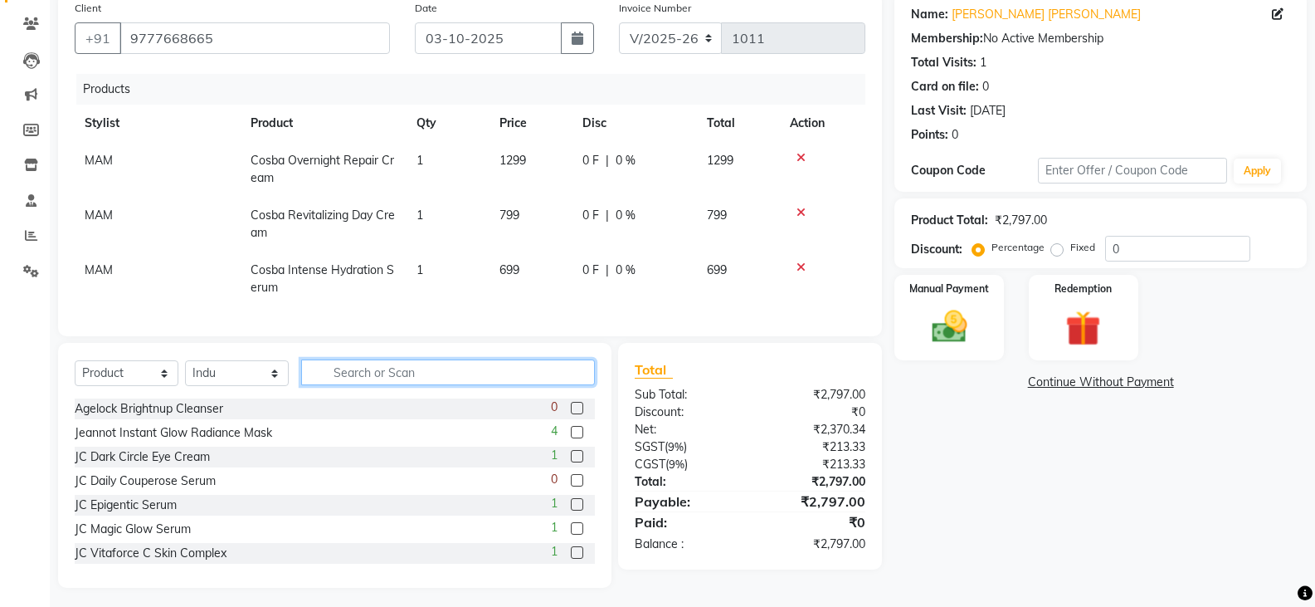
scroll to position [150, 0]
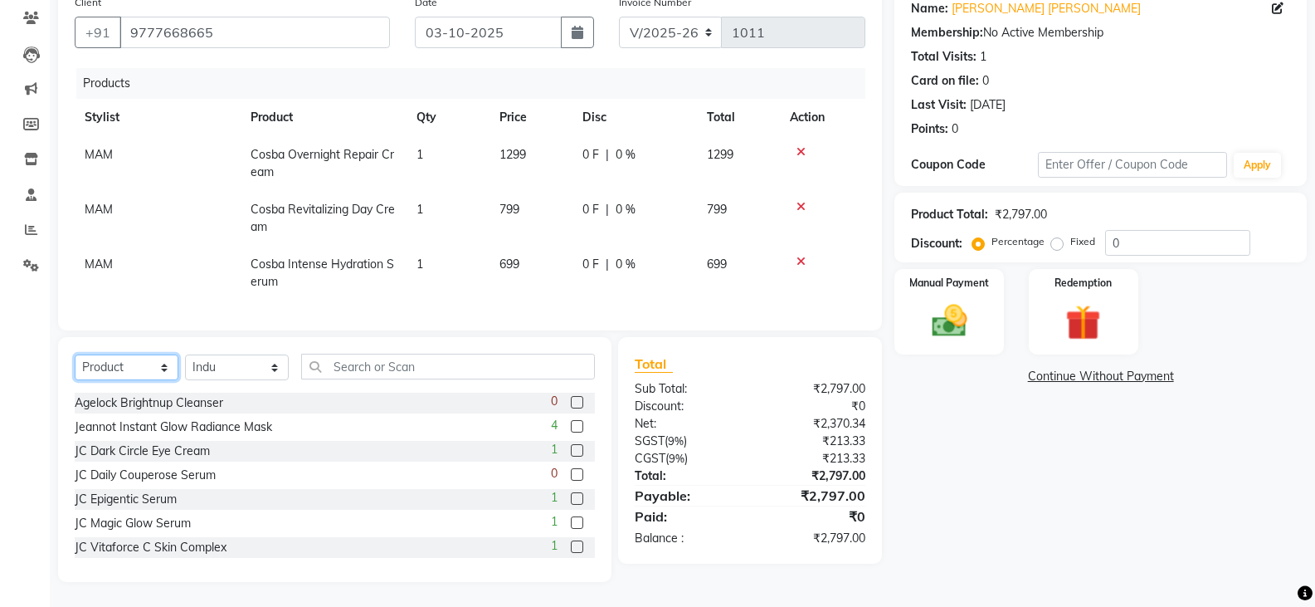
click at [125, 363] on select "Select Service Product Membership Package Voucher Prepaid Gift Card" at bounding box center [127, 367] width 104 height 26
select select "service"
click at [75, 354] on select "Select Service Product Membership Package Voucher Prepaid Gift Card" at bounding box center [127, 367] width 104 height 26
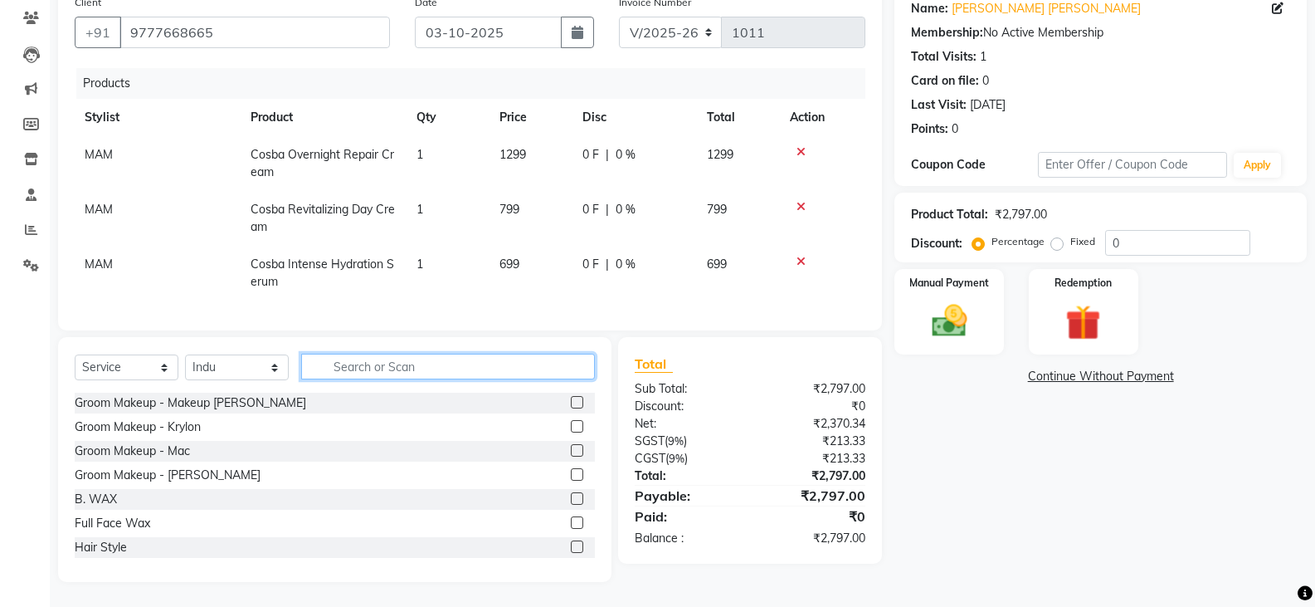
click at [360, 370] on input "text" at bounding box center [448, 366] width 294 height 26
type input "FACIAL"
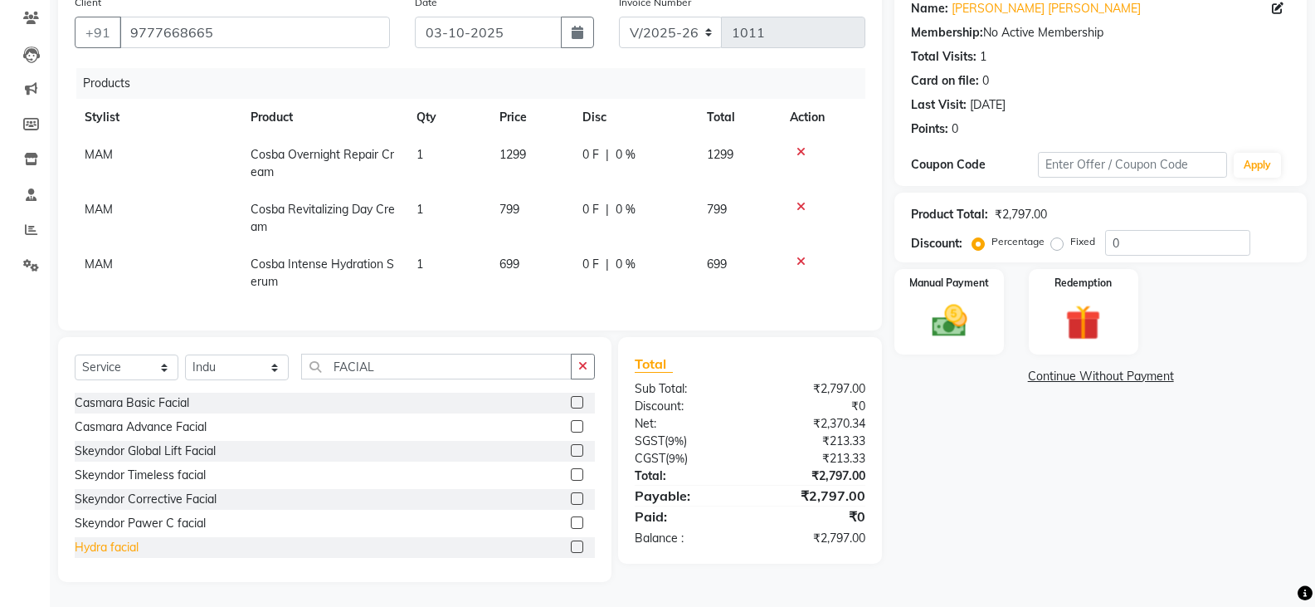
click at [130, 549] on div "Hydra facial" at bounding box center [107, 547] width 64 height 17
checkbox input "false"
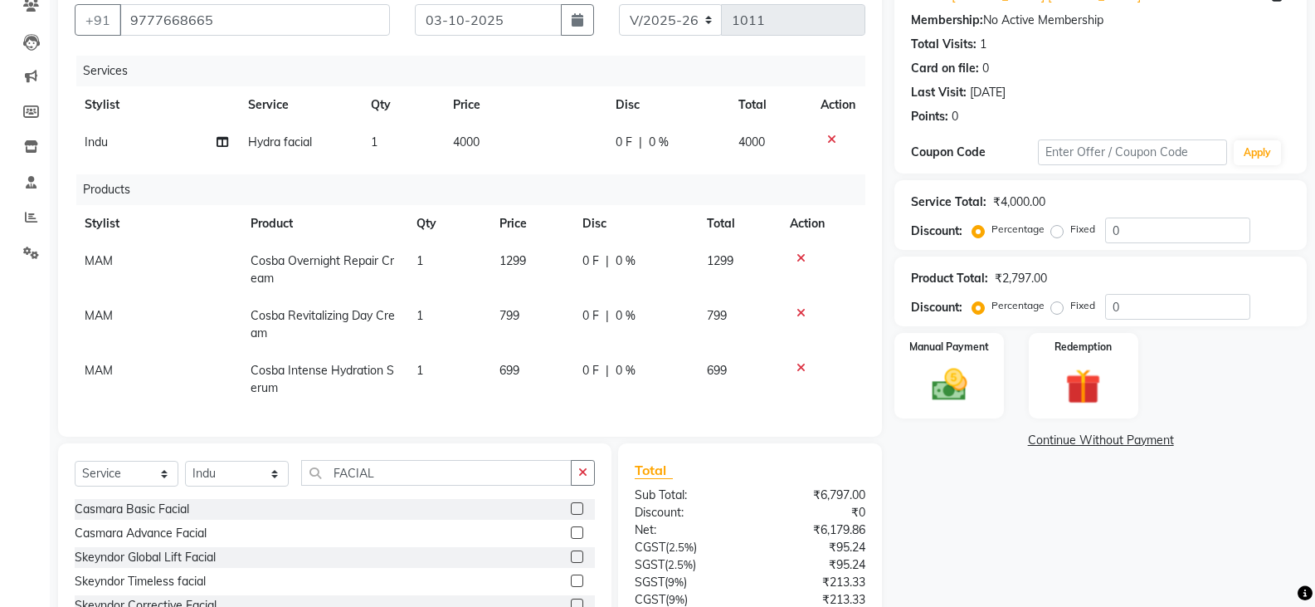
click at [488, 139] on td "4000" at bounding box center [524, 142] width 163 height 37
select select "27829"
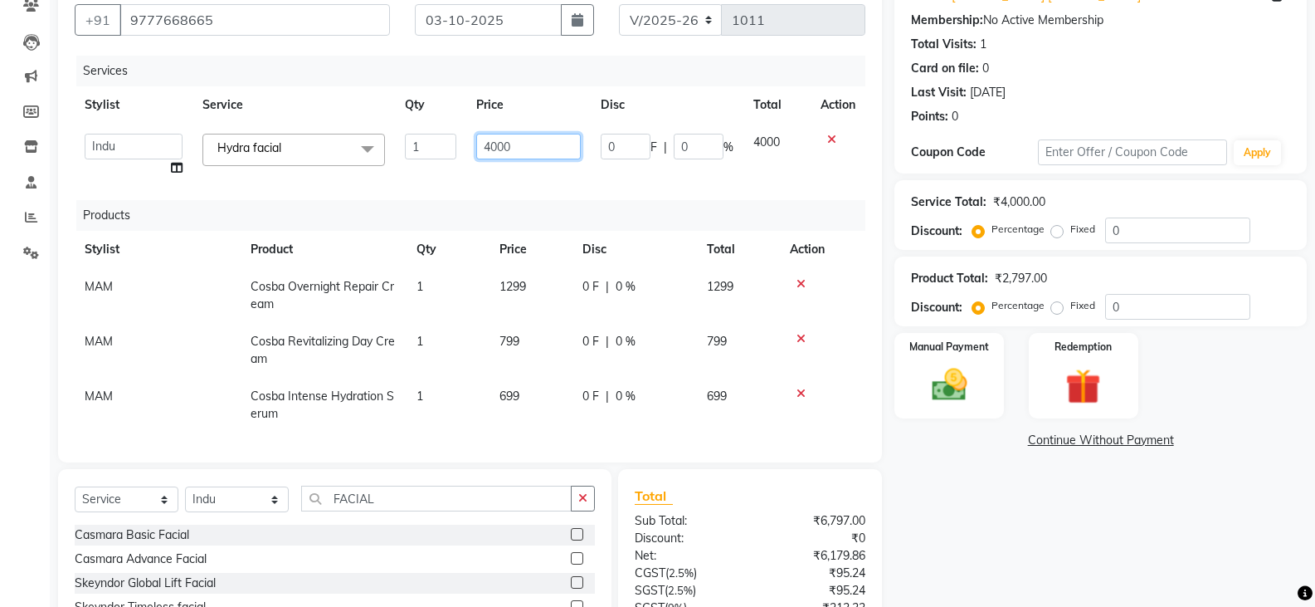
drag, startPoint x: 533, startPoint y: 141, endPoint x: 469, endPoint y: 148, distance: 64.2
click at [466, 145] on td "4000" at bounding box center [528, 155] width 124 height 63
type input "5000"
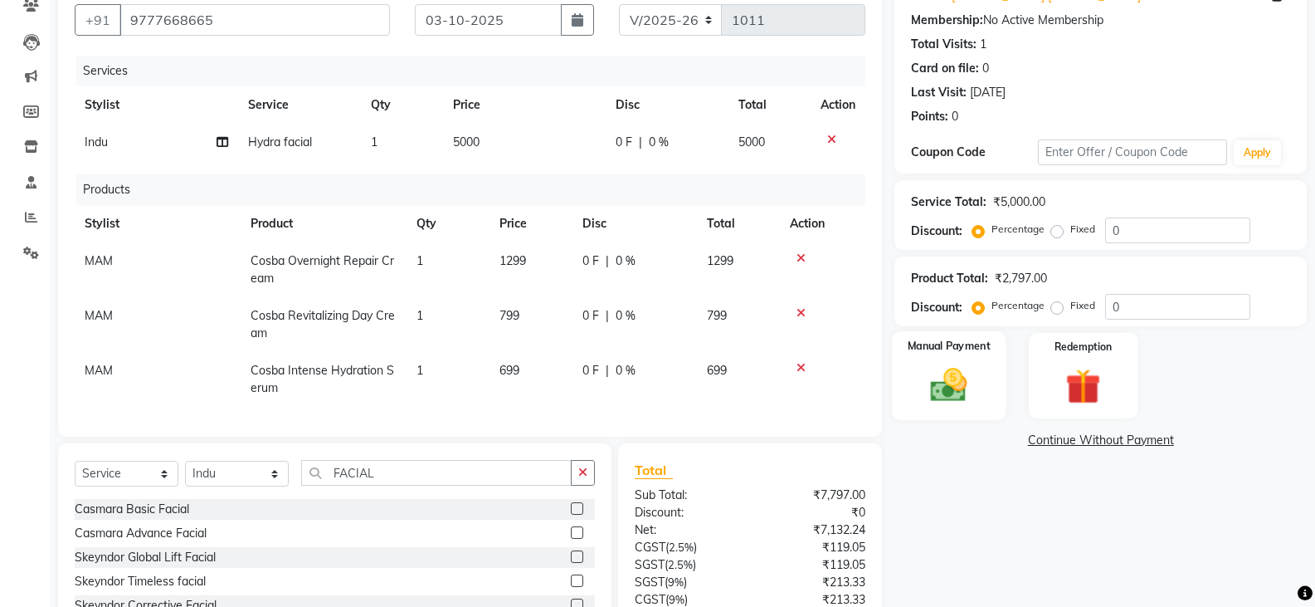
click at [944, 386] on img at bounding box center [948, 384] width 59 height 42
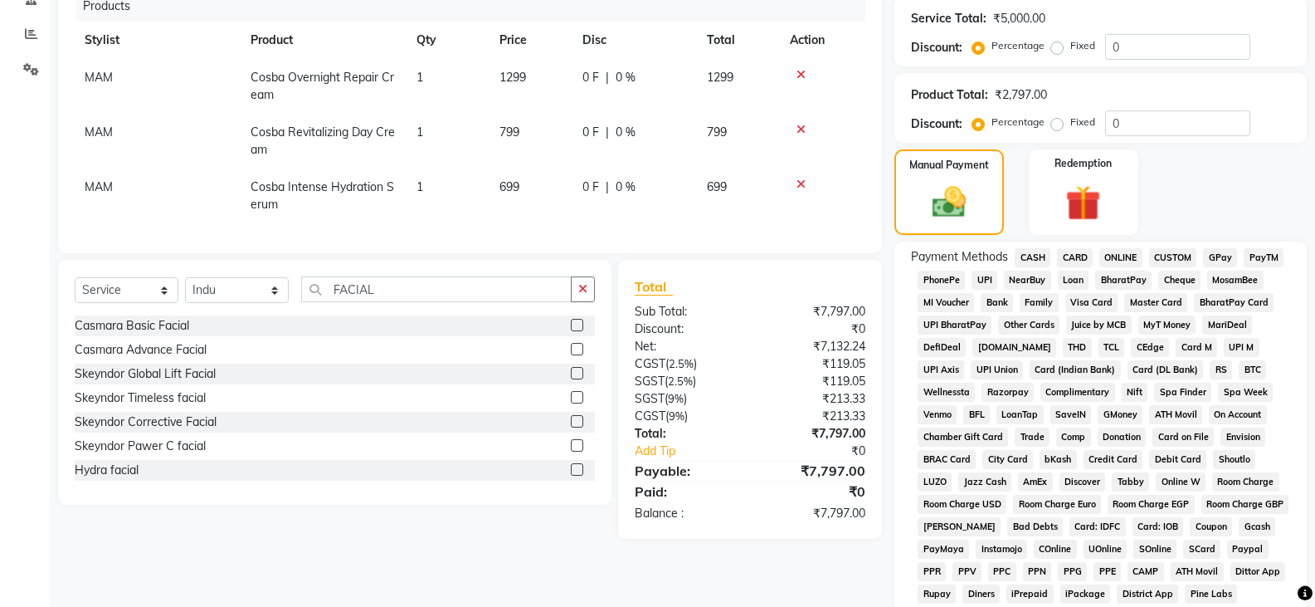
scroll to position [399, 0]
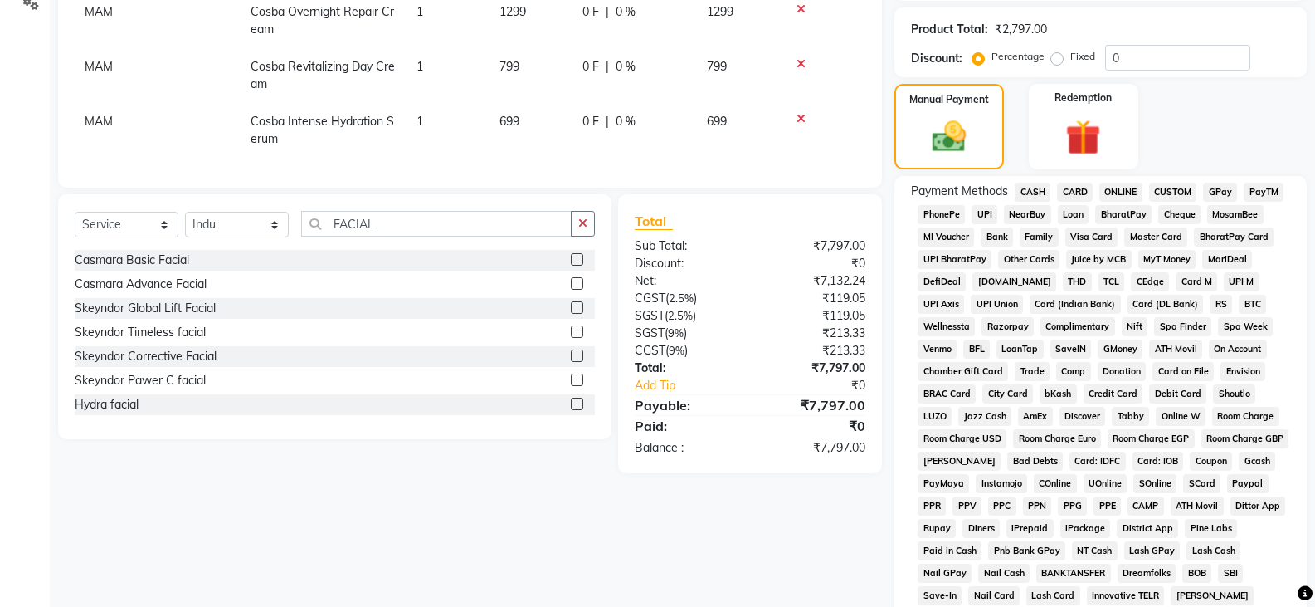
click at [1270, 188] on span "PayTM" at bounding box center [1264, 192] width 40 height 19
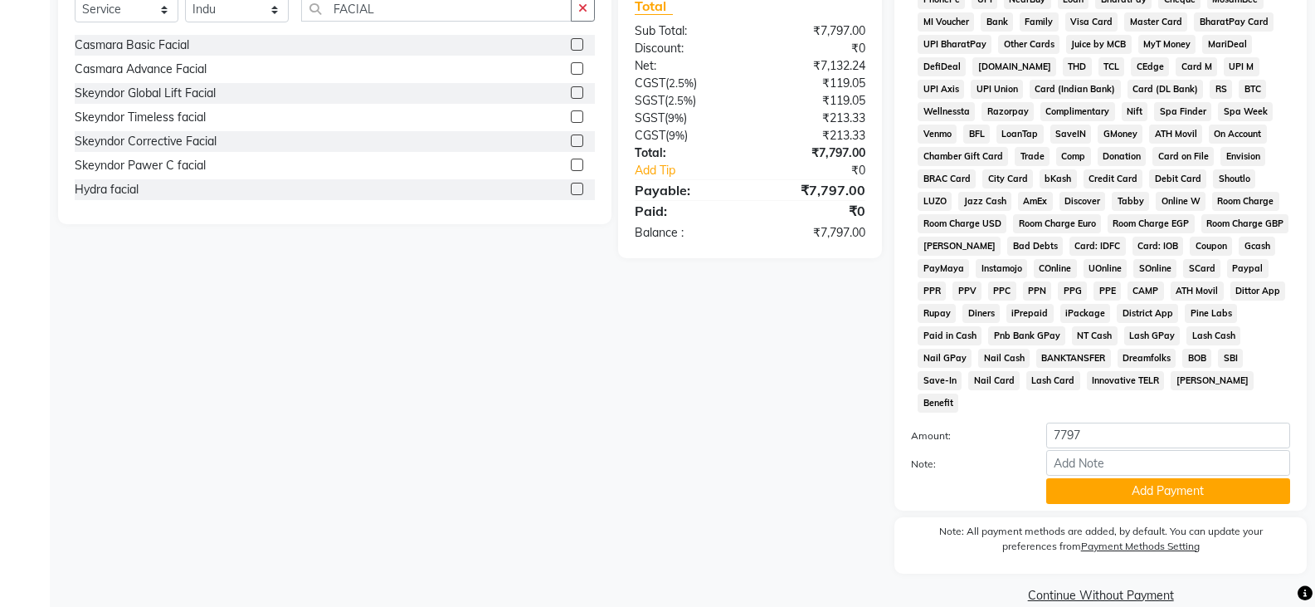
scroll to position [617, 0]
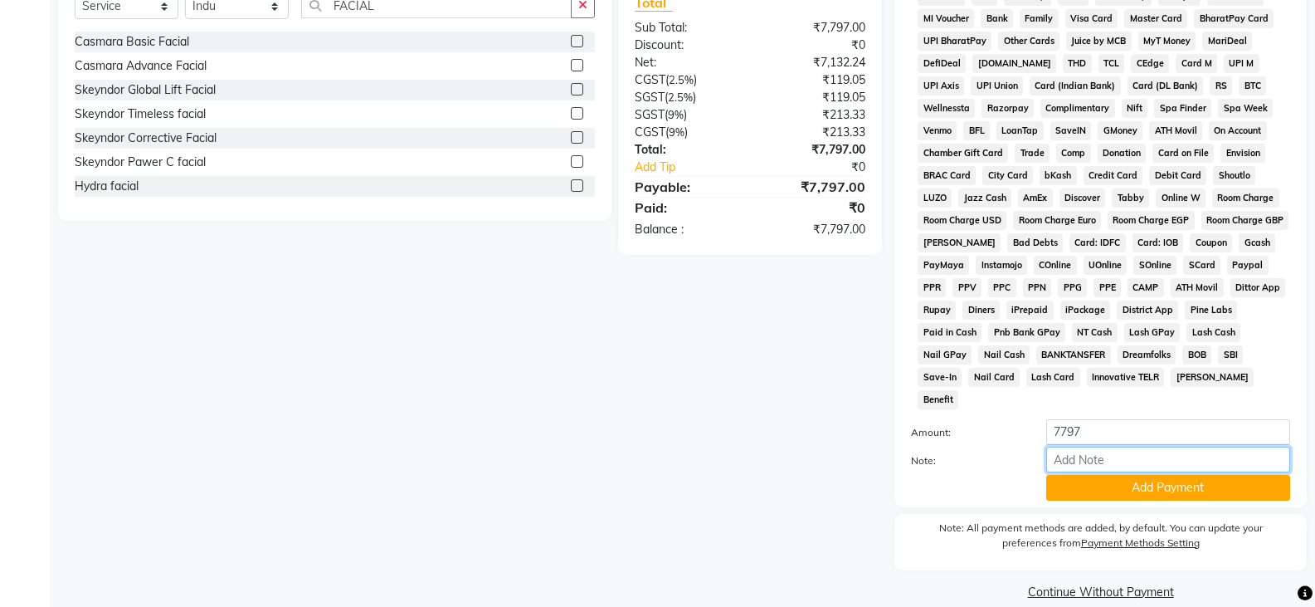
click at [1166, 446] on input "Note:" at bounding box center [1168, 459] width 244 height 26
click at [1116, 475] on button "Add Payment" at bounding box center [1168, 488] width 244 height 26
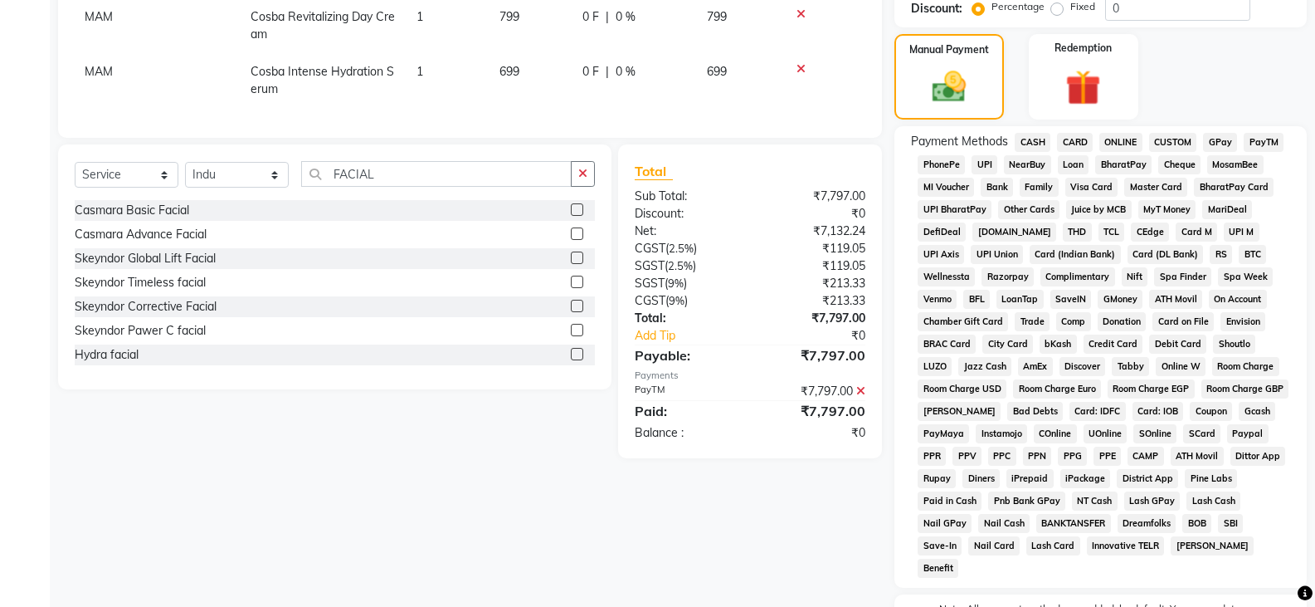
scroll to position [623, 0]
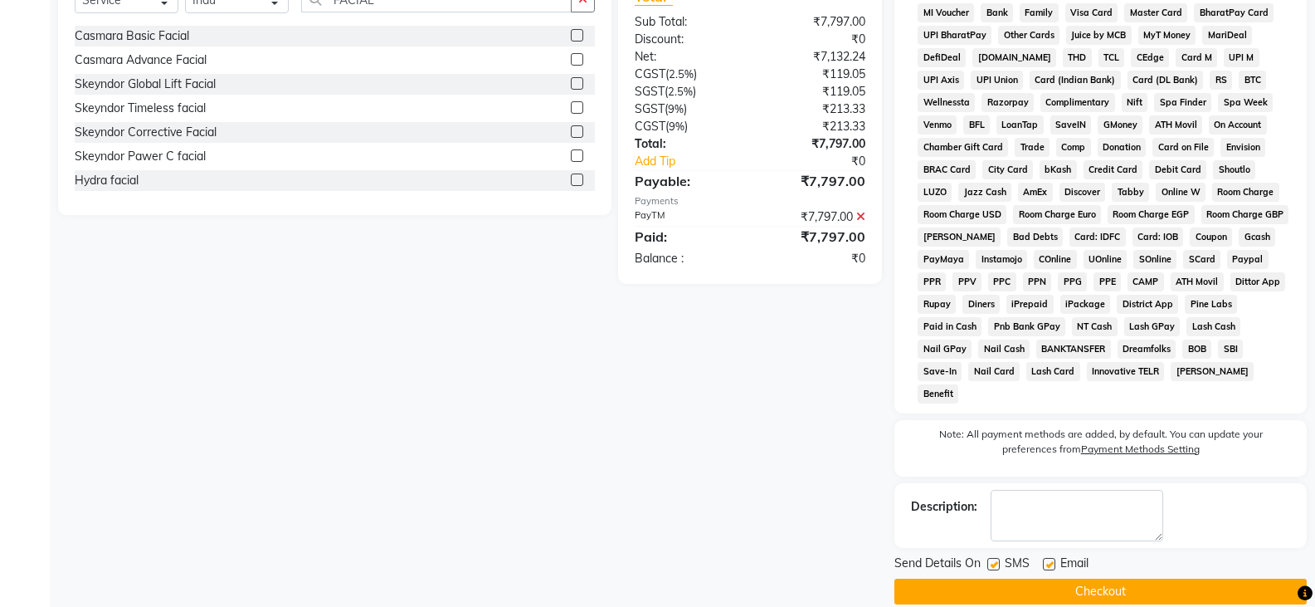
click at [1126, 578] on button "Checkout" at bounding box center [1101, 591] width 412 height 26
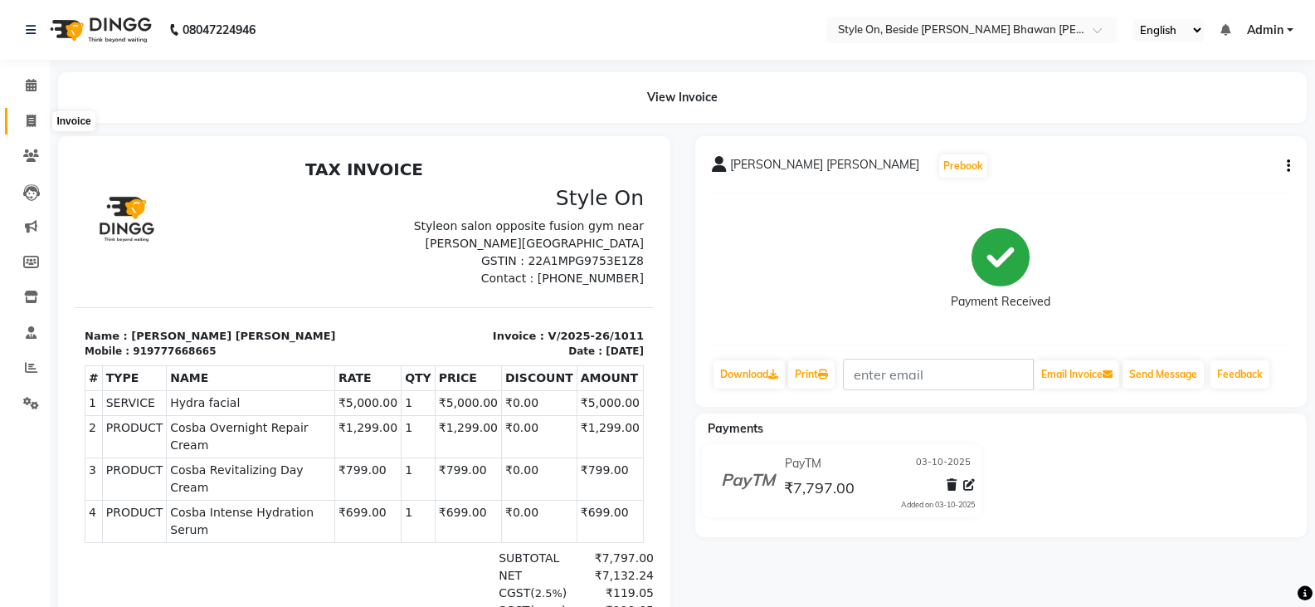
click at [29, 118] on icon at bounding box center [31, 121] width 9 height 12
select select "service"
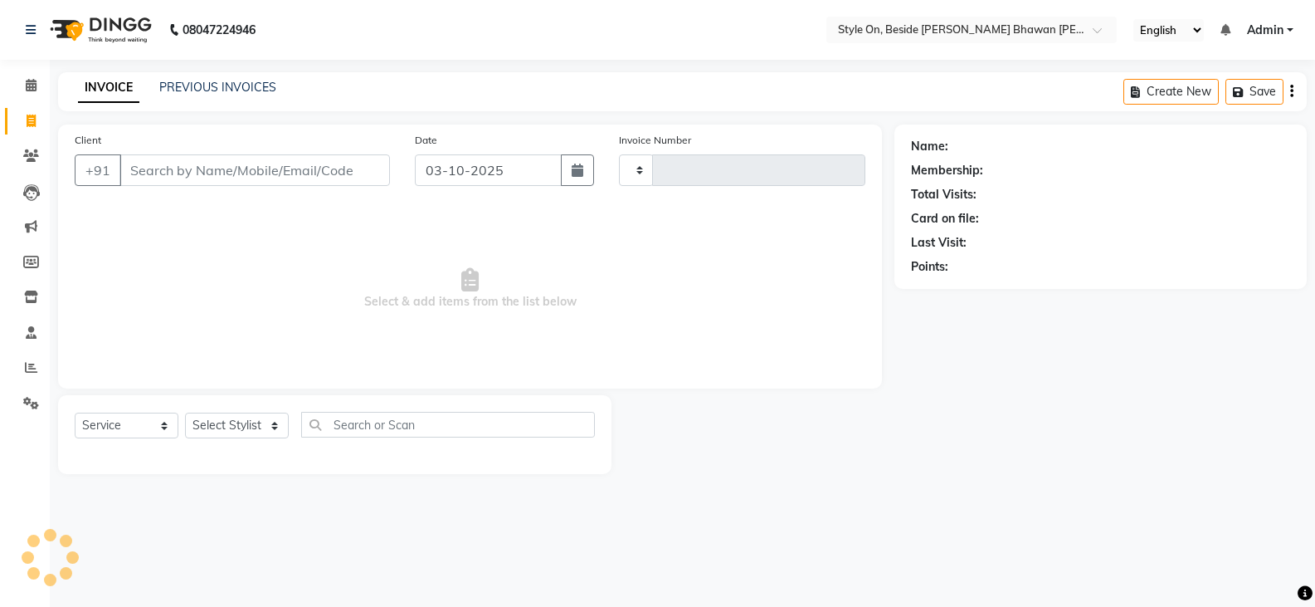
type input "1012"
select select "4700"
click at [183, 168] on input "Client" at bounding box center [256, 170] width 274 height 32
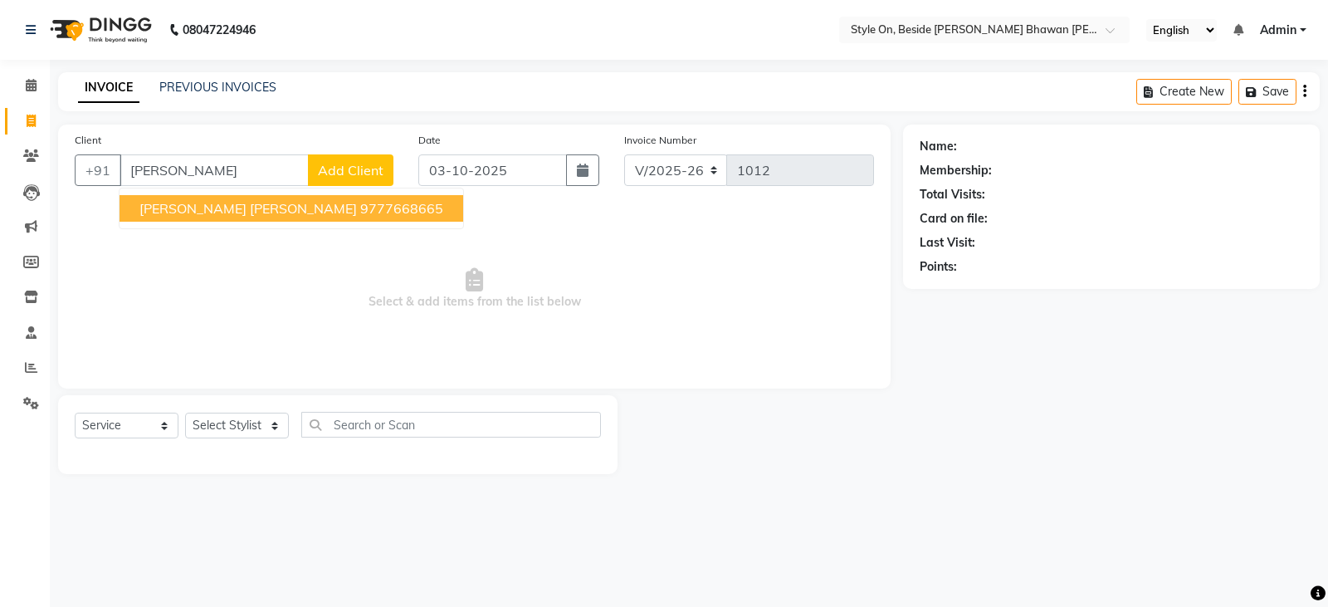
click at [360, 209] on ngb-highlight "9777668665" at bounding box center [401, 208] width 83 height 17
type input "9777668665"
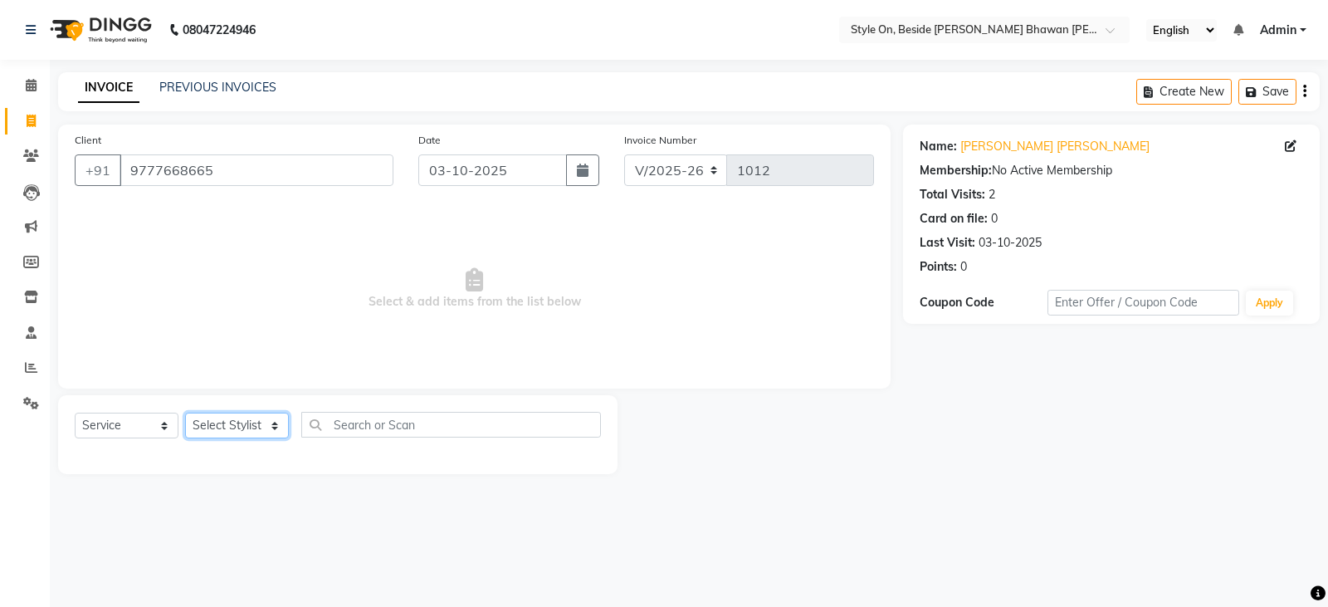
click at [242, 429] on select "Select Stylist [PERSON_NAME] Anju [PERSON_NAME] [PERSON_NAME] [PERSON_NAME] [PE…" at bounding box center [237, 425] width 104 height 26
select select "28057"
click at [185, 412] on select "Select Stylist [PERSON_NAME] Anju [PERSON_NAME] [PERSON_NAME] [PERSON_NAME] [PE…" at bounding box center [237, 425] width 104 height 26
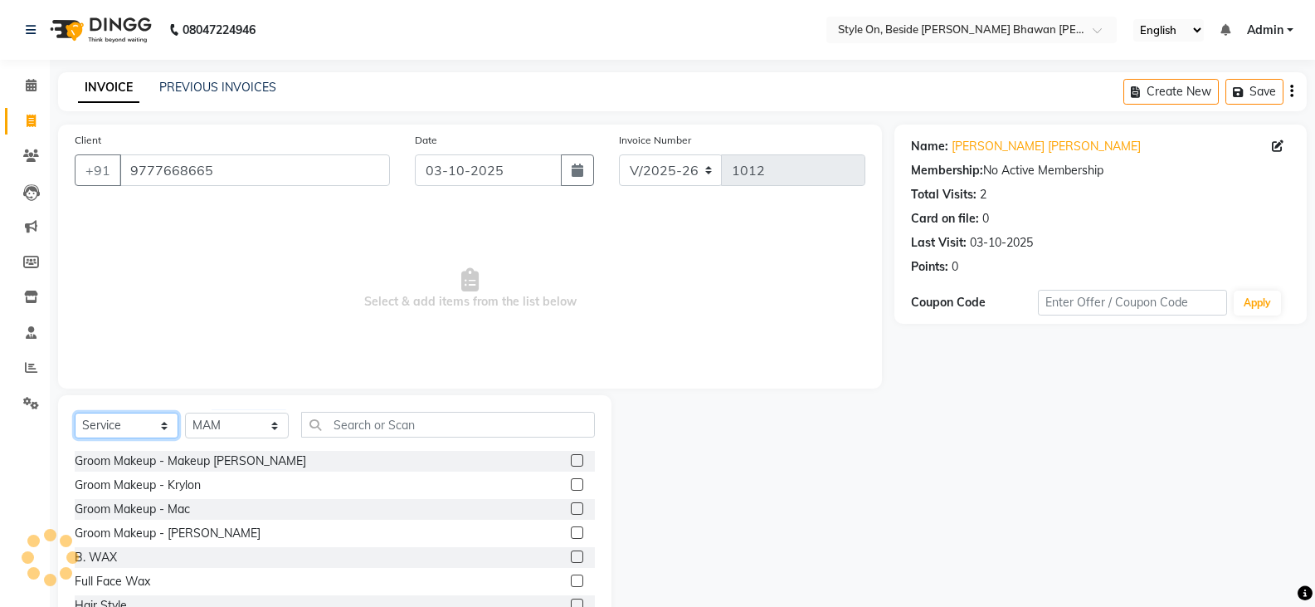
click at [129, 419] on select "Select Service Product Membership Package Voucher Prepaid Gift Card" at bounding box center [127, 425] width 104 height 26
select select "product"
click at [75, 412] on select "Select Service Product Membership Package Voucher Prepaid Gift Card" at bounding box center [127, 425] width 104 height 26
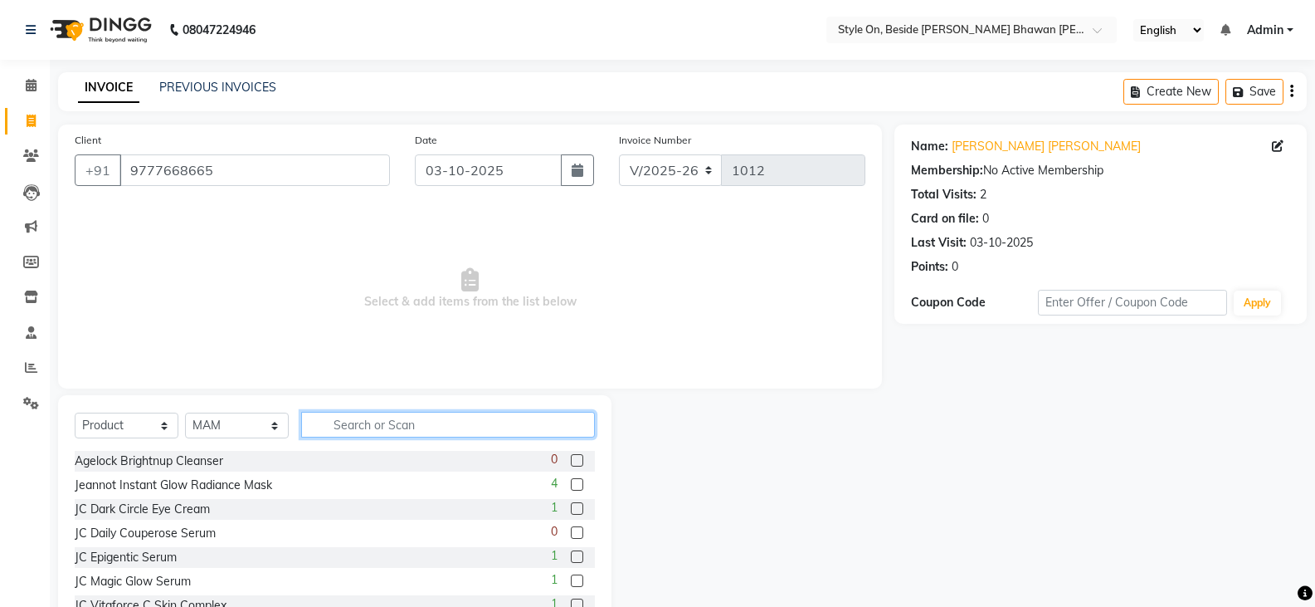
click at [357, 417] on input "text" at bounding box center [448, 425] width 294 height 26
click at [342, 422] on input "text" at bounding box center [448, 425] width 294 height 26
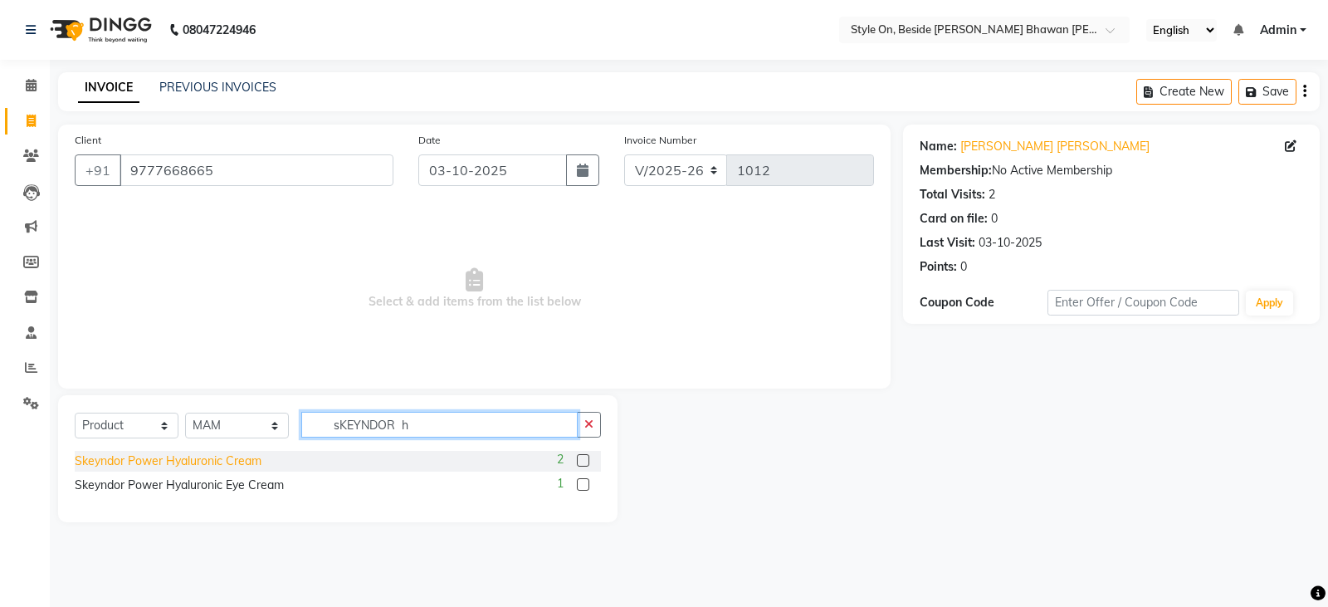
type input "sKEYNDOR h"
click at [250, 465] on div "Skeyndor Power Hyaluronic Cream" at bounding box center [168, 460] width 187 height 17
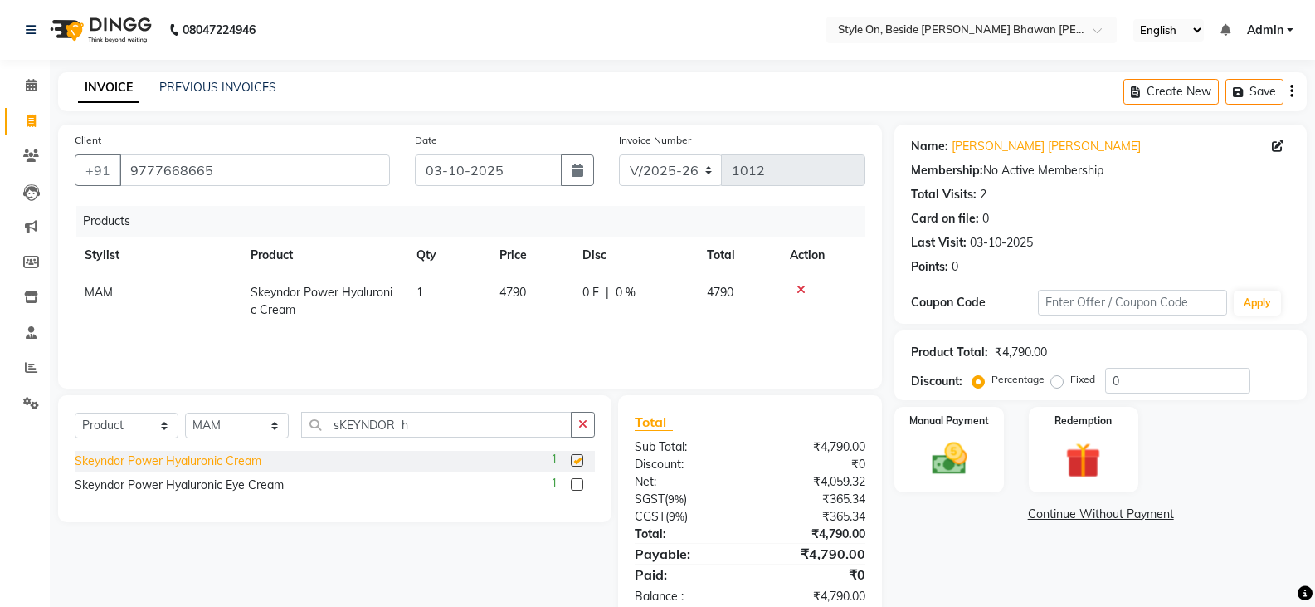
checkbox input "false"
click at [255, 486] on div "Skeyndor Power Hyaluronic Eye Cream" at bounding box center [179, 484] width 209 height 17
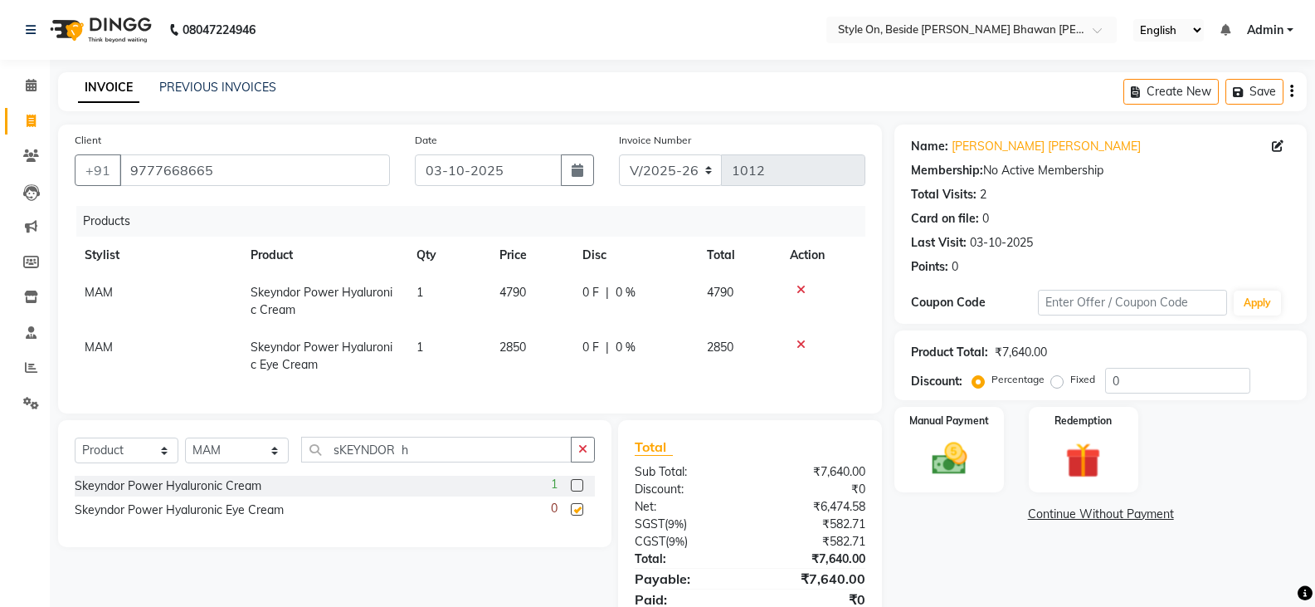
checkbox input "false"
click at [799, 343] on icon at bounding box center [801, 345] width 9 height 12
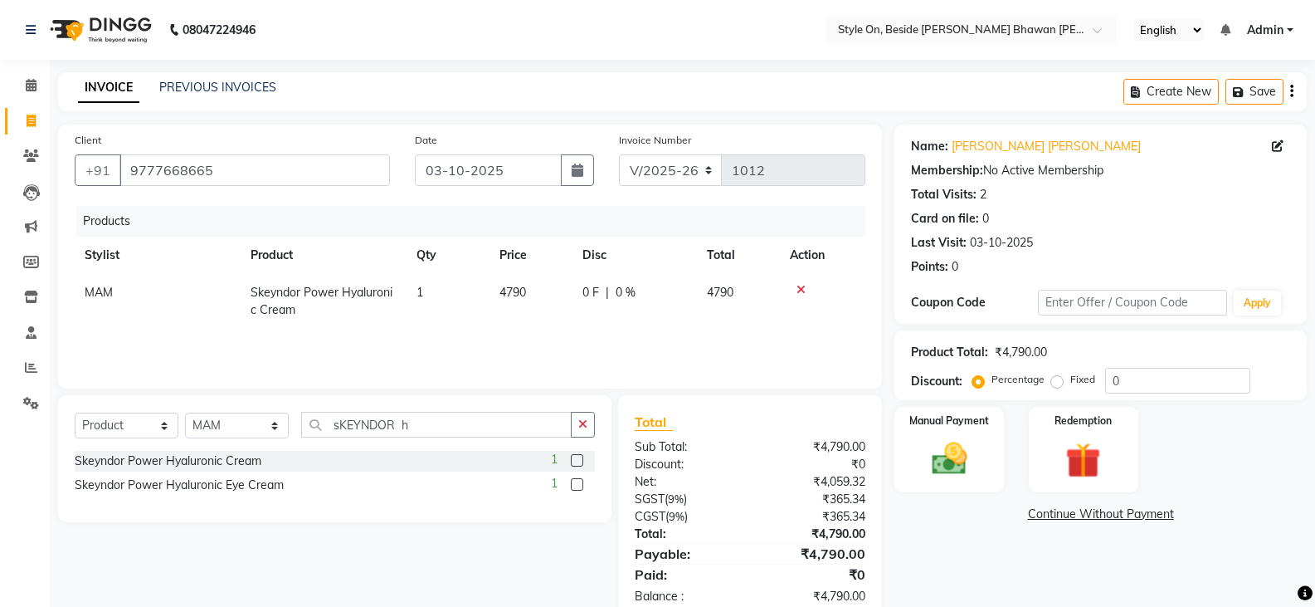
click at [799, 290] on icon at bounding box center [801, 290] width 9 height 12
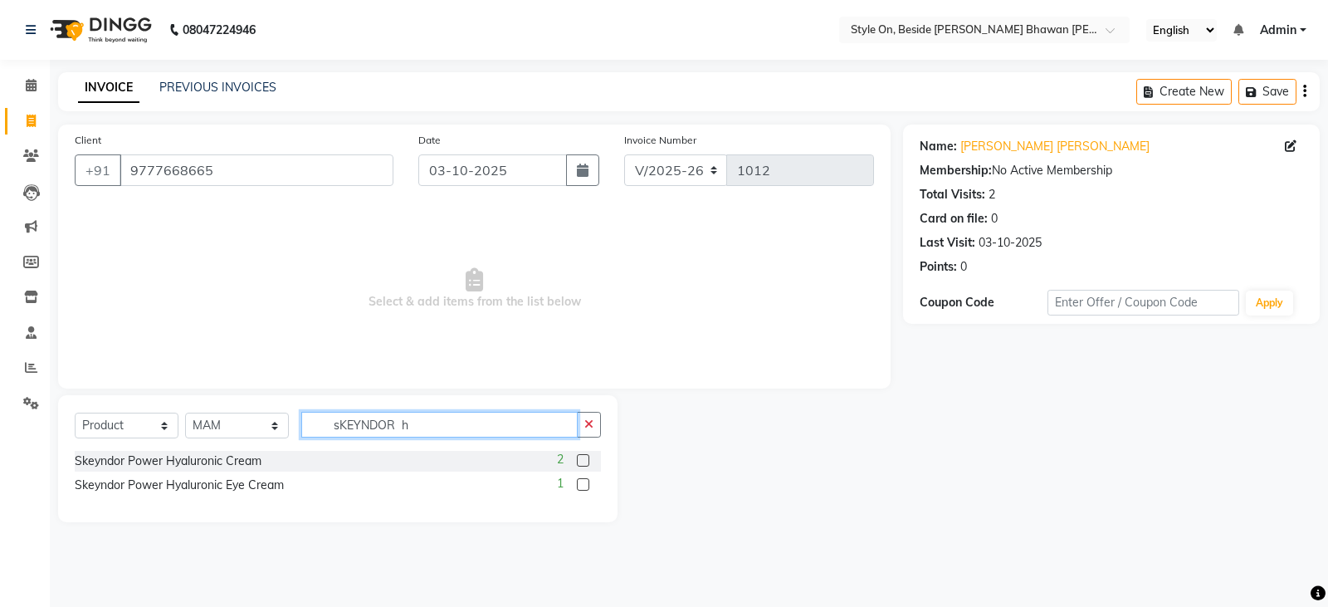
click at [421, 423] on input "sKEYNDOR h" at bounding box center [439, 425] width 276 height 26
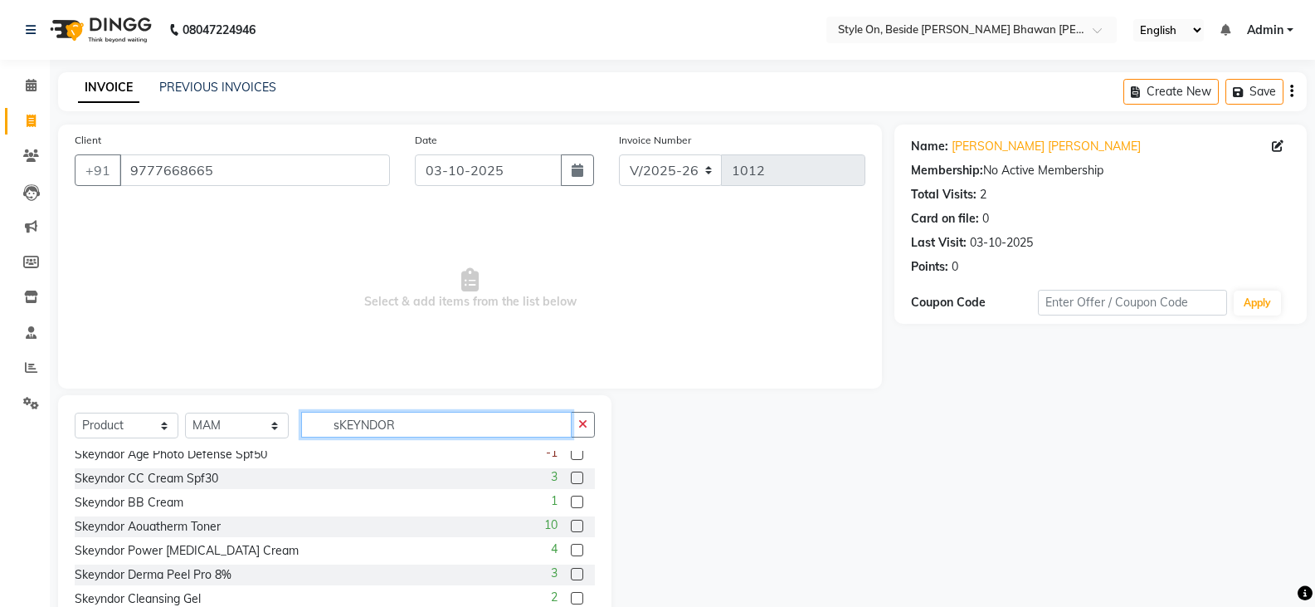
scroll to position [166, 0]
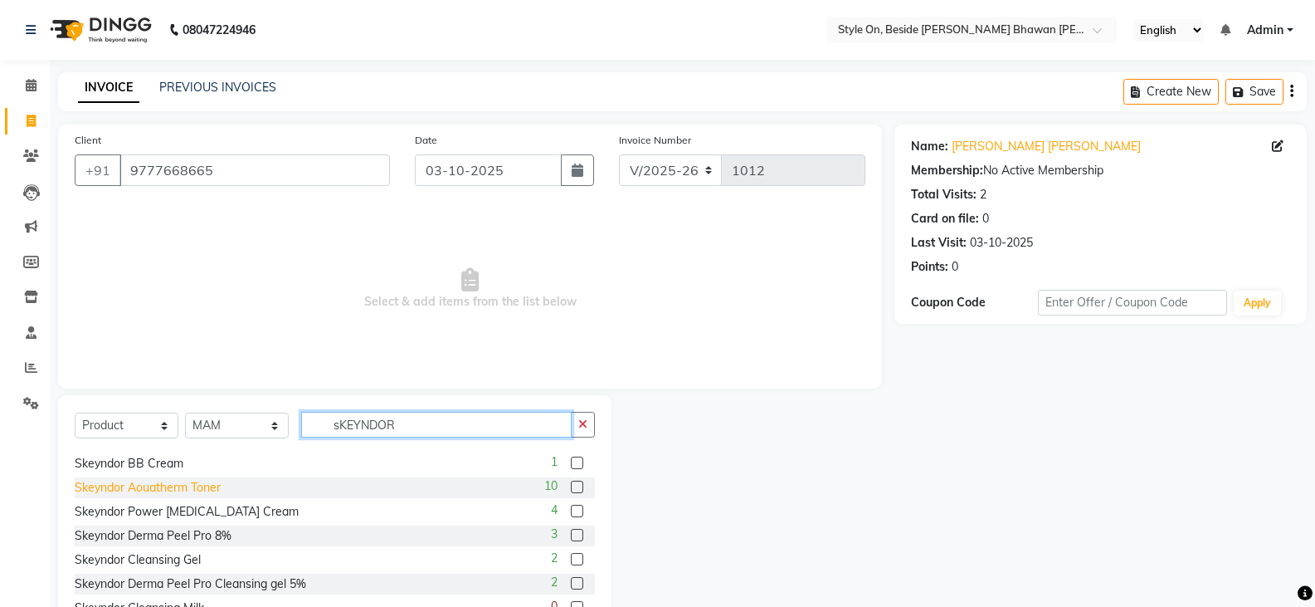
type input "sKEYNDOR"
click at [204, 487] on div "Skeyndor Aouatherm Toner" at bounding box center [148, 487] width 146 height 17
checkbox input "false"
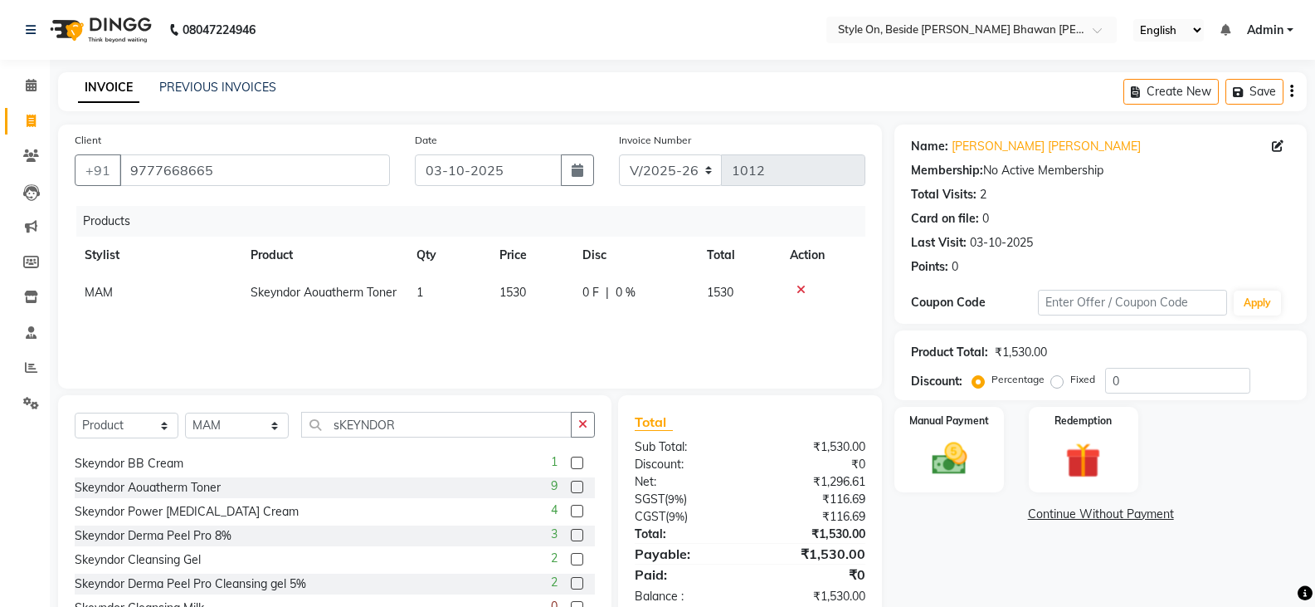
click at [803, 286] on icon at bounding box center [801, 290] width 9 height 12
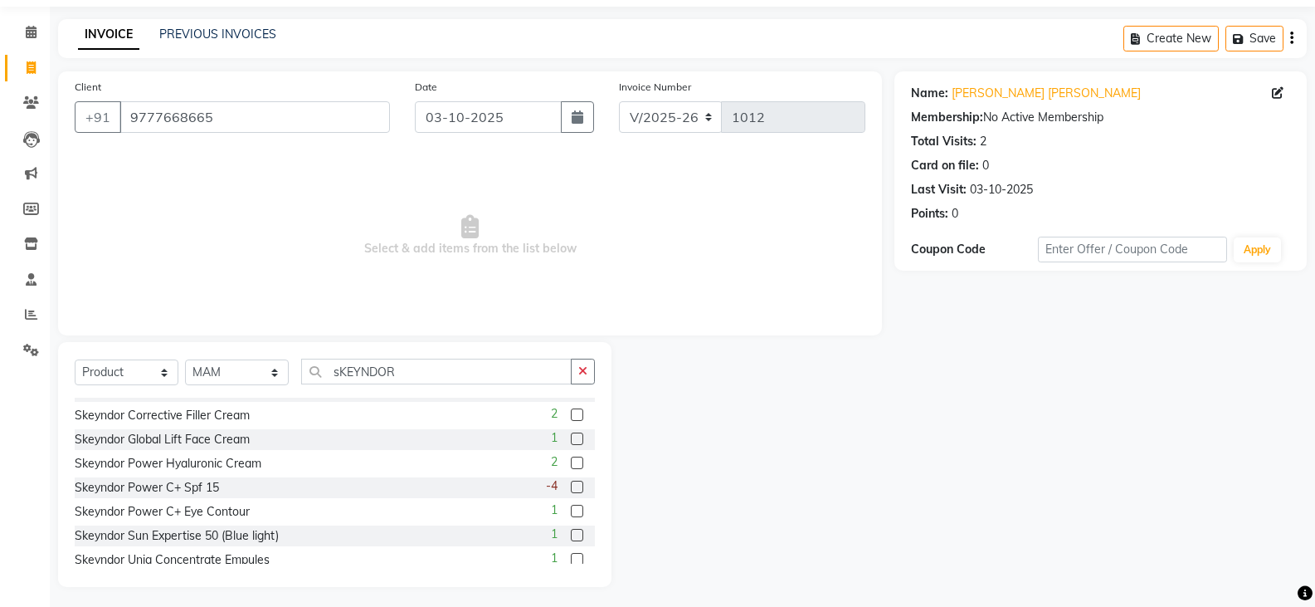
scroll to position [58, 0]
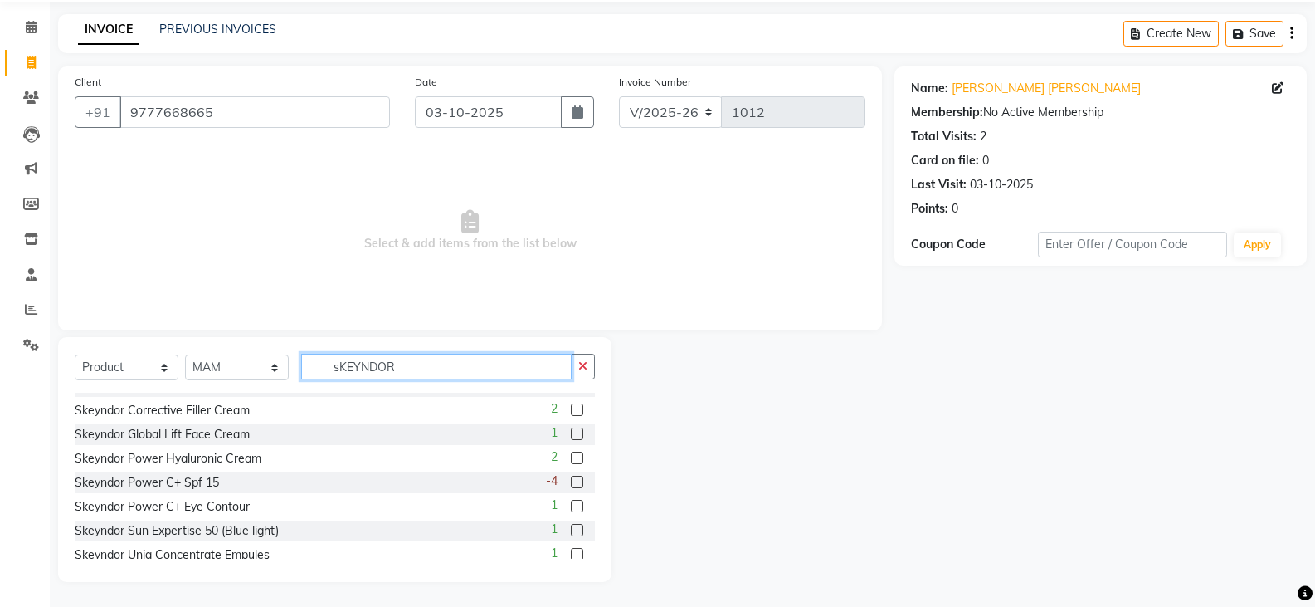
click at [433, 371] on input "sKEYNDOR" at bounding box center [436, 366] width 271 height 26
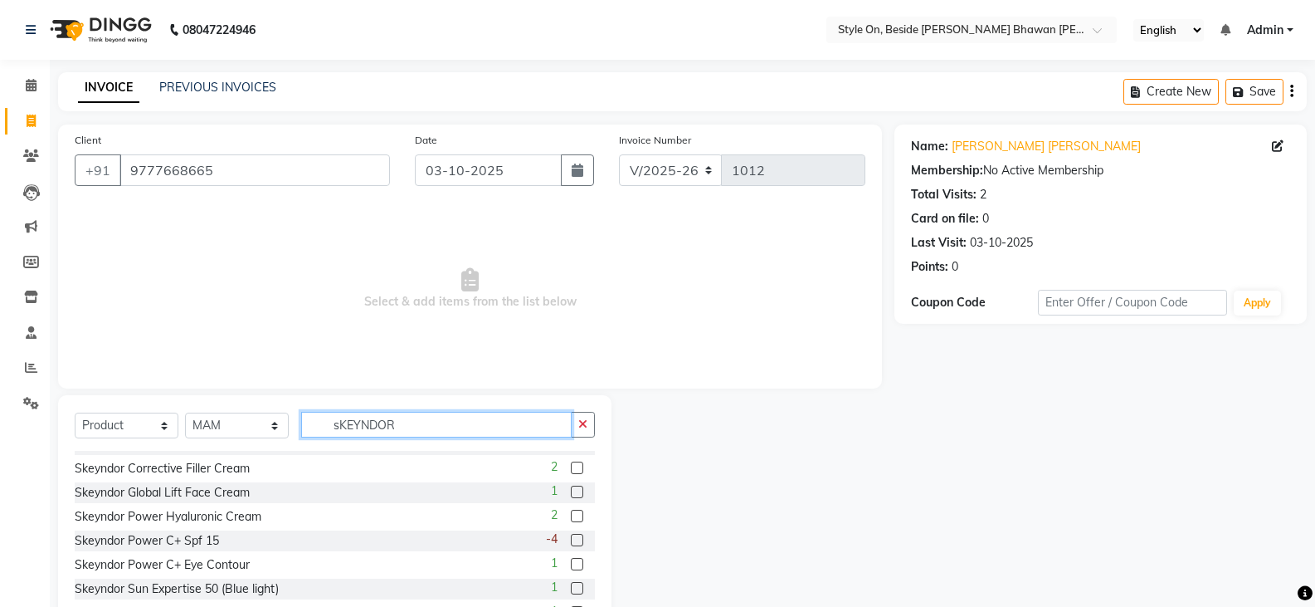
scroll to position [0, 0]
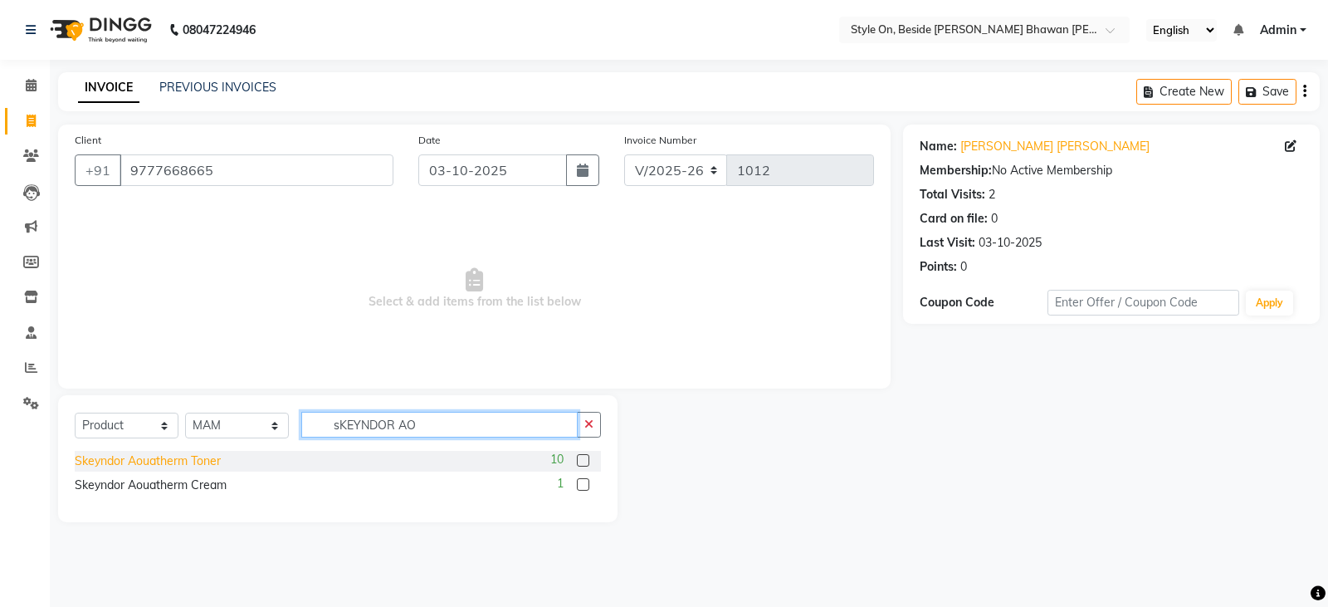
type input "sKEYNDOR AO"
click at [202, 456] on div "Skeyndor Aouatherm Toner" at bounding box center [148, 460] width 146 height 17
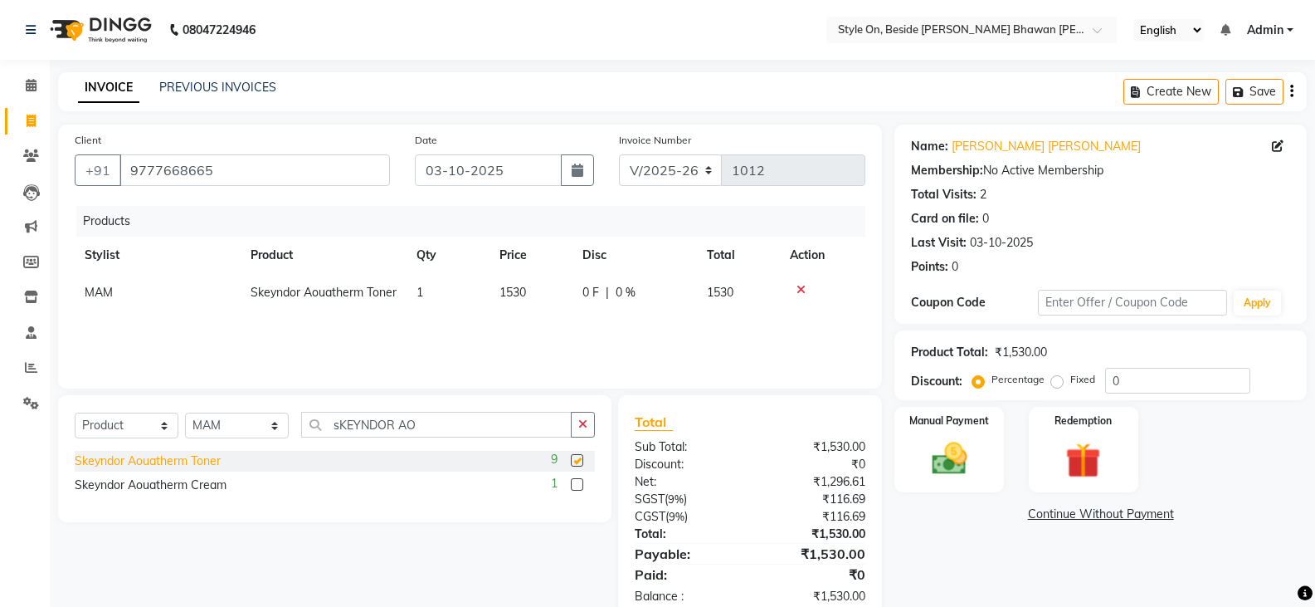
checkbox input "false"
click at [198, 481] on div "Skeyndor Aouatherm Cream" at bounding box center [151, 484] width 152 height 17
checkbox input "false"
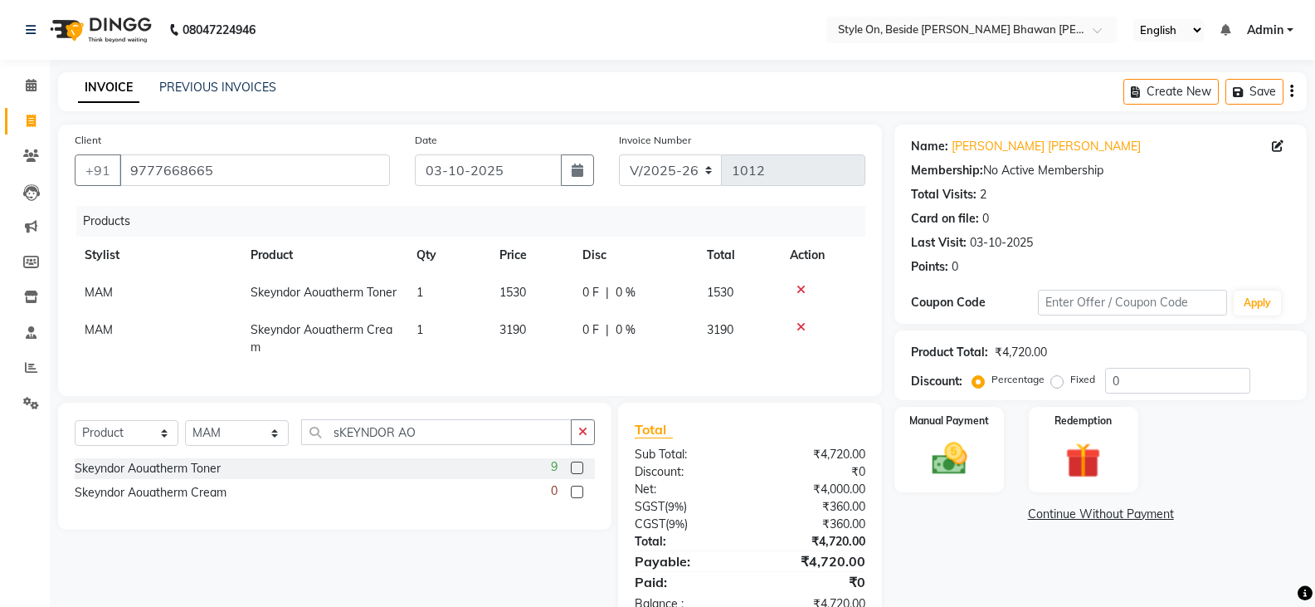
click at [800, 291] on icon at bounding box center [801, 290] width 9 height 12
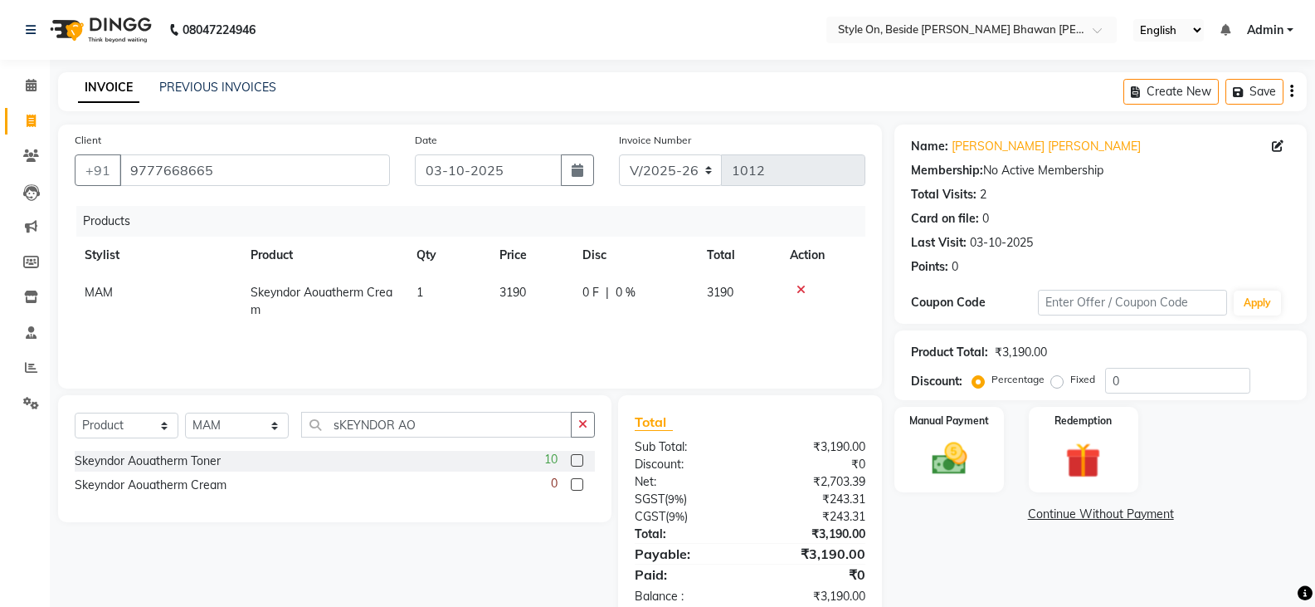
click at [802, 287] on icon at bounding box center [801, 290] width 9 height 12
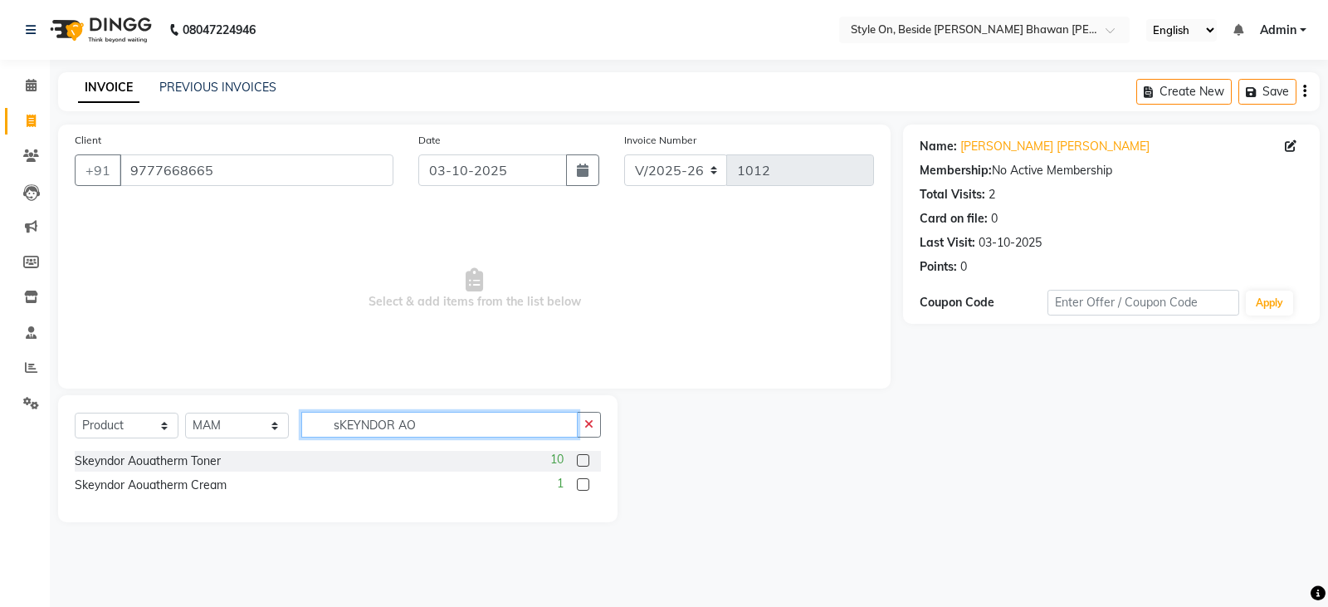
click at [479, 431] on input "sKEYNDOR AO" at bounding box center [439, 425] width 276 height 26
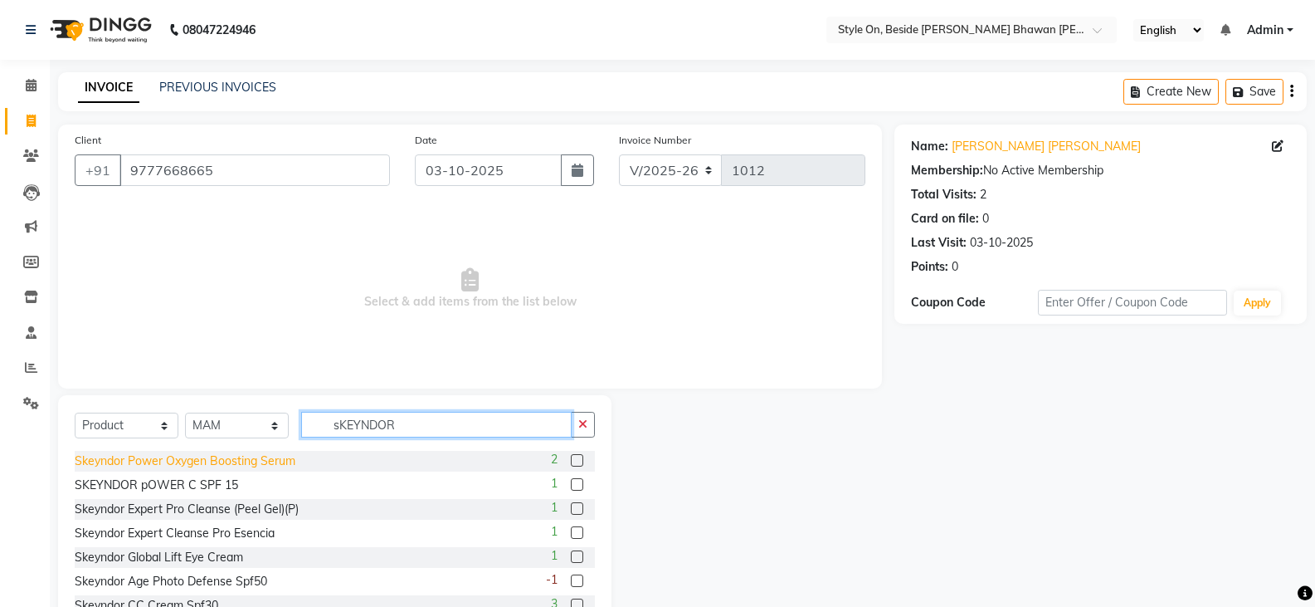
type input "sKEYNDOR"
click at [262, 461] on div "Skeyndor Power Oxygen Boosting Serum" at bounding box center [185, 460] width 221 height 17
checkbox input "false"
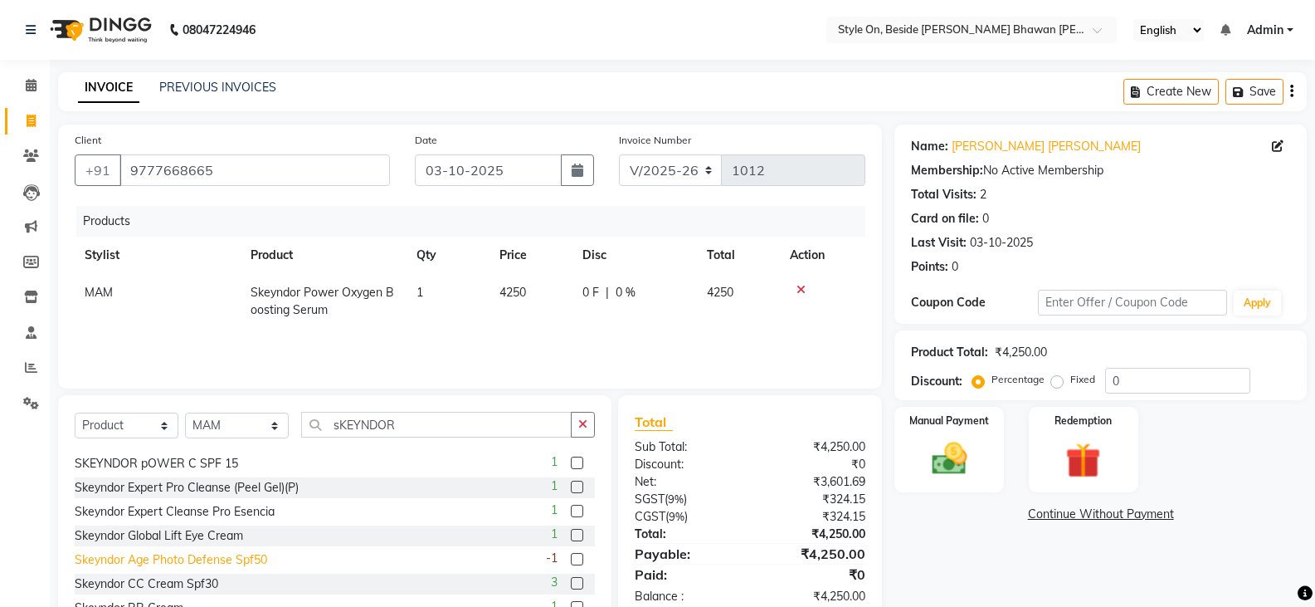
scroll to position [83, 0]
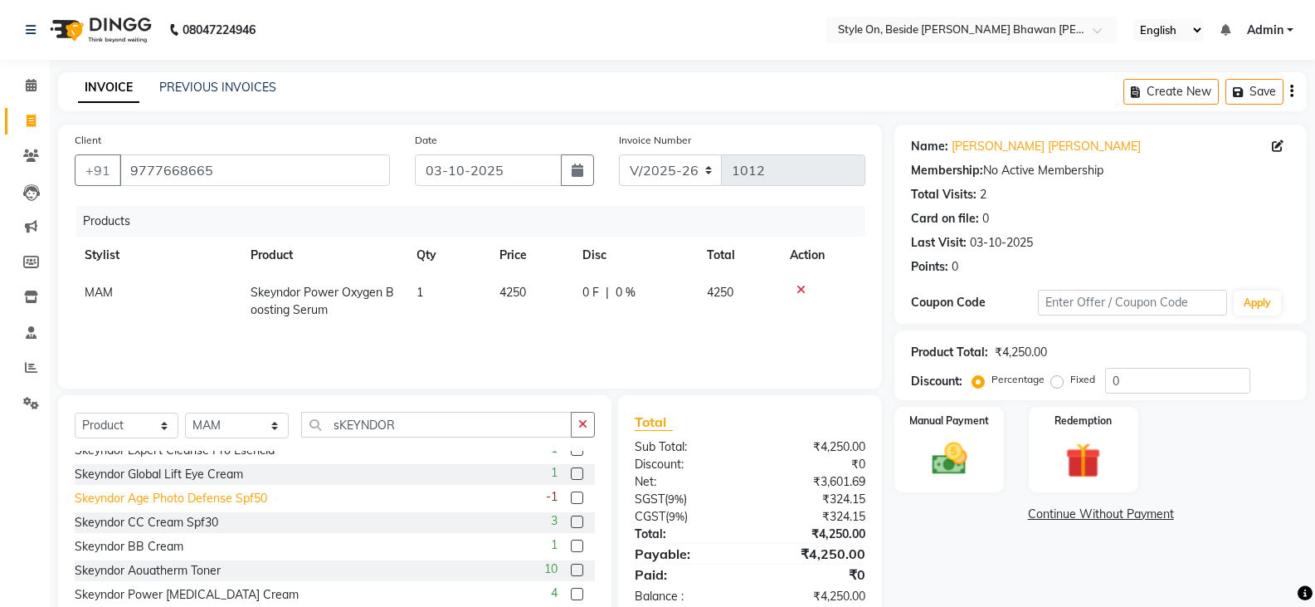
click at [241, 495] on div "Skeyndor Age Photo Defense Spf50" at bounding box center [171, 498] width 193 height 17
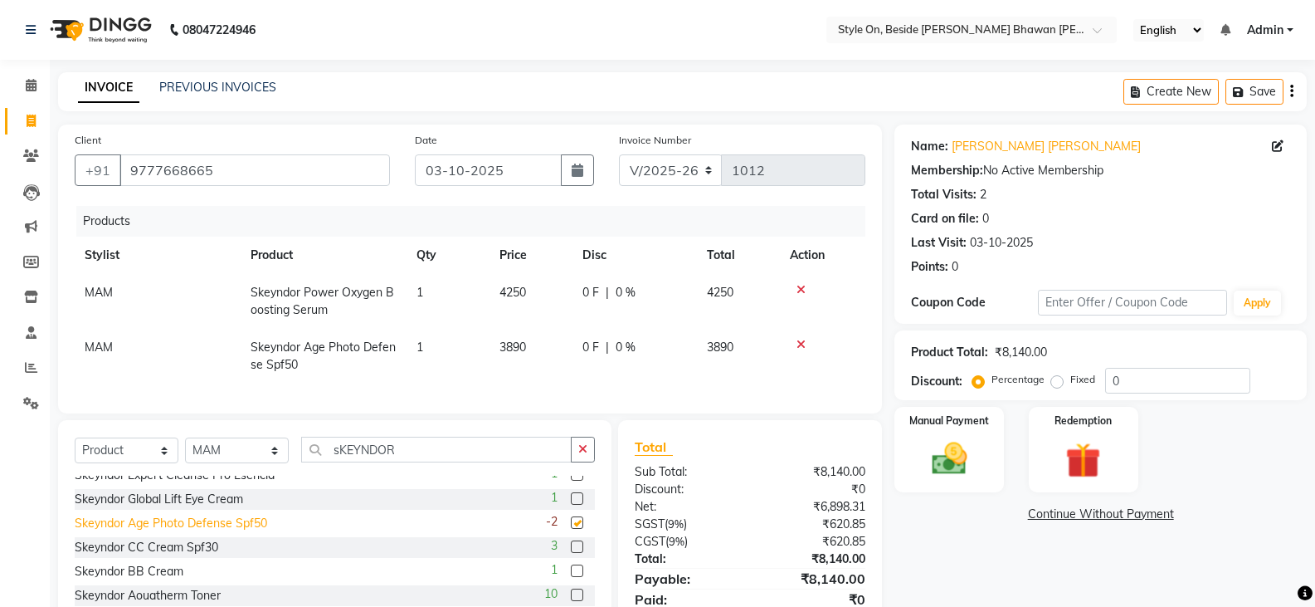
checkbox input "false"
click at [207, 553] on div "Skeyndor CC Cream Spf30" at bounding box center [147, 547] width 144 height 17
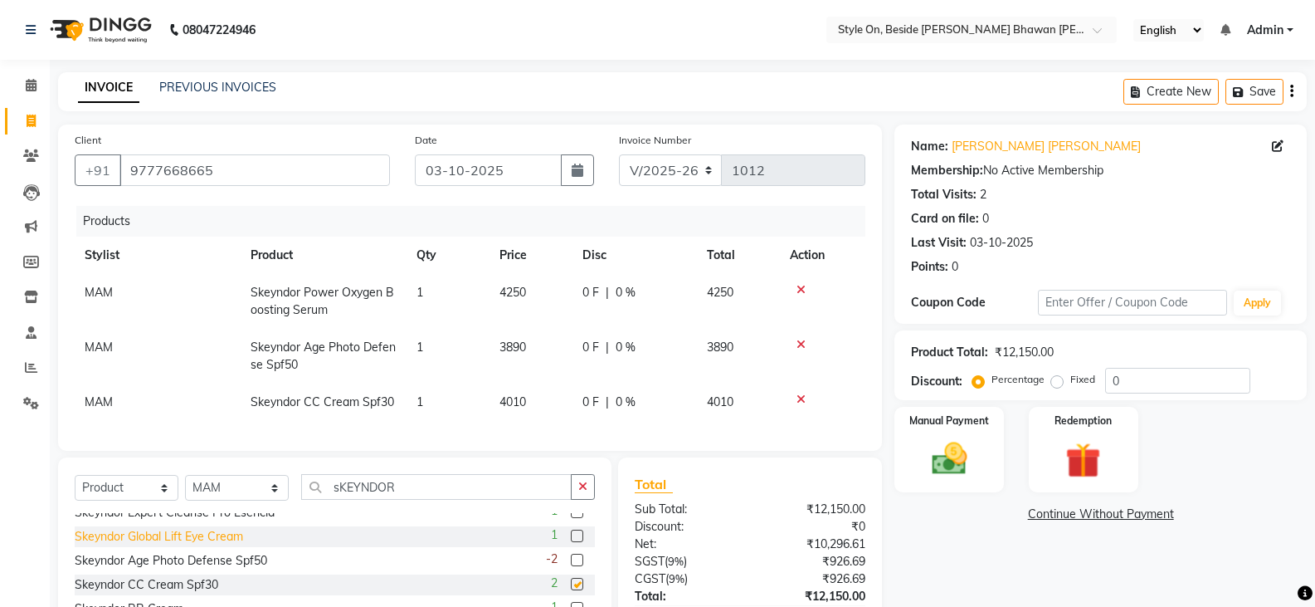
checkbox input "false"
click at [797, 285] on icon at bounding box center [801, 290] width 9 height 12
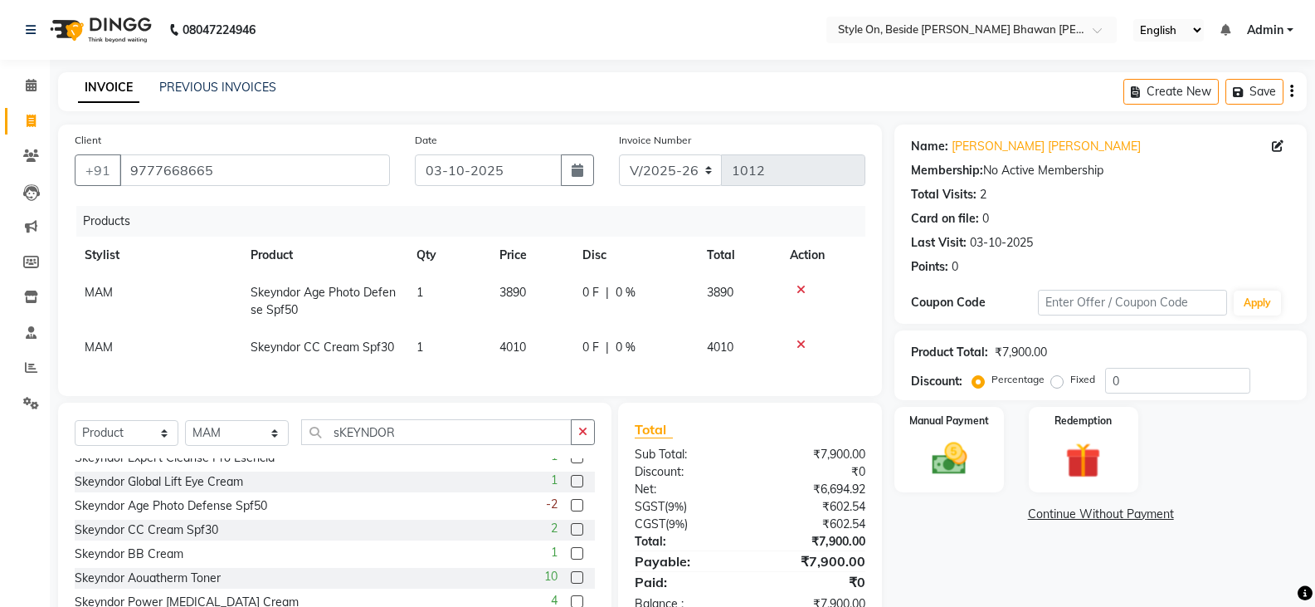
click at [802, 340] on icon at bounding box center [801, 345] width 9 height 12
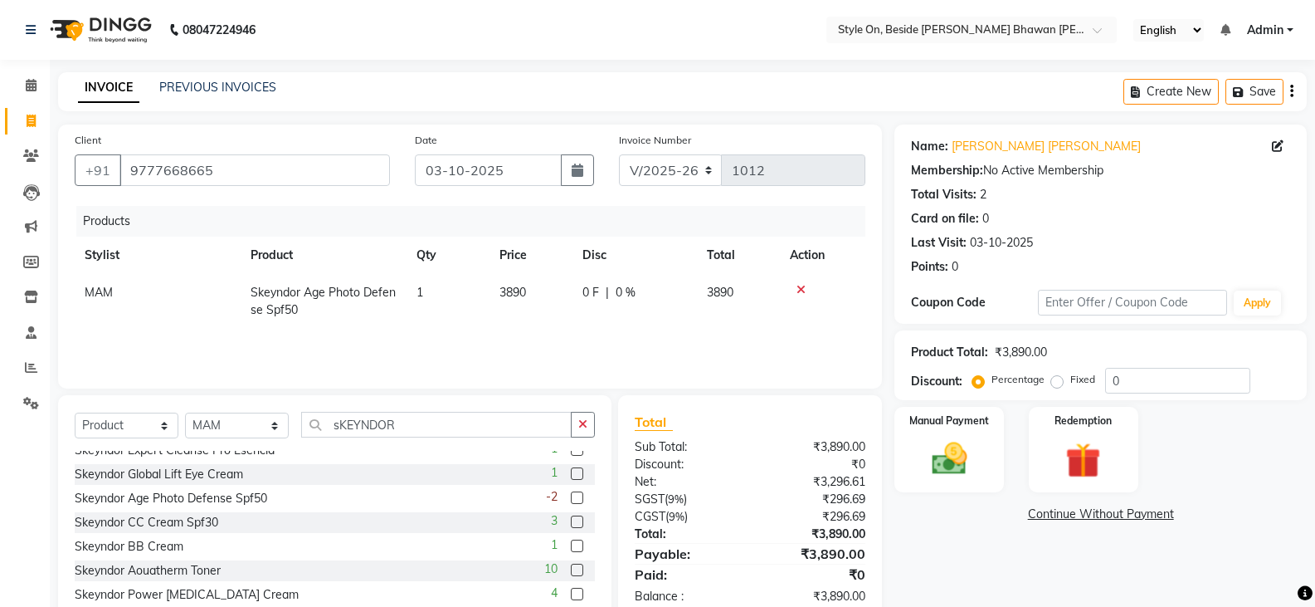
click at [799, 290] on icon at bounding box center [801, 290] width 9 height 12
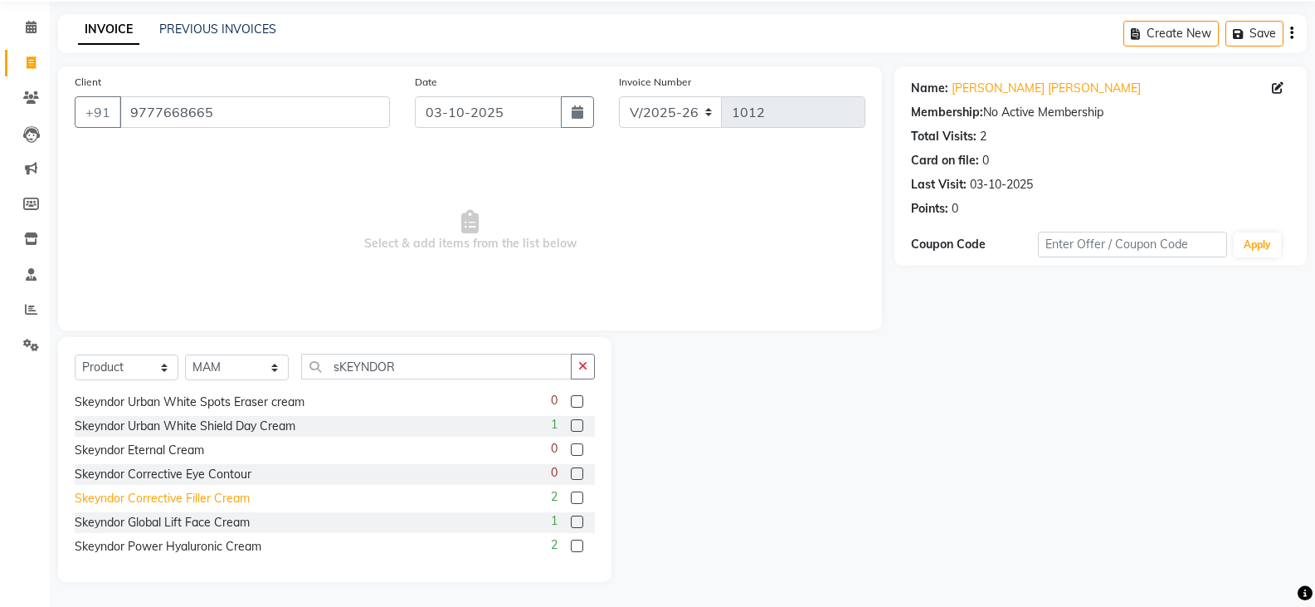
scroll to position [379, 0]
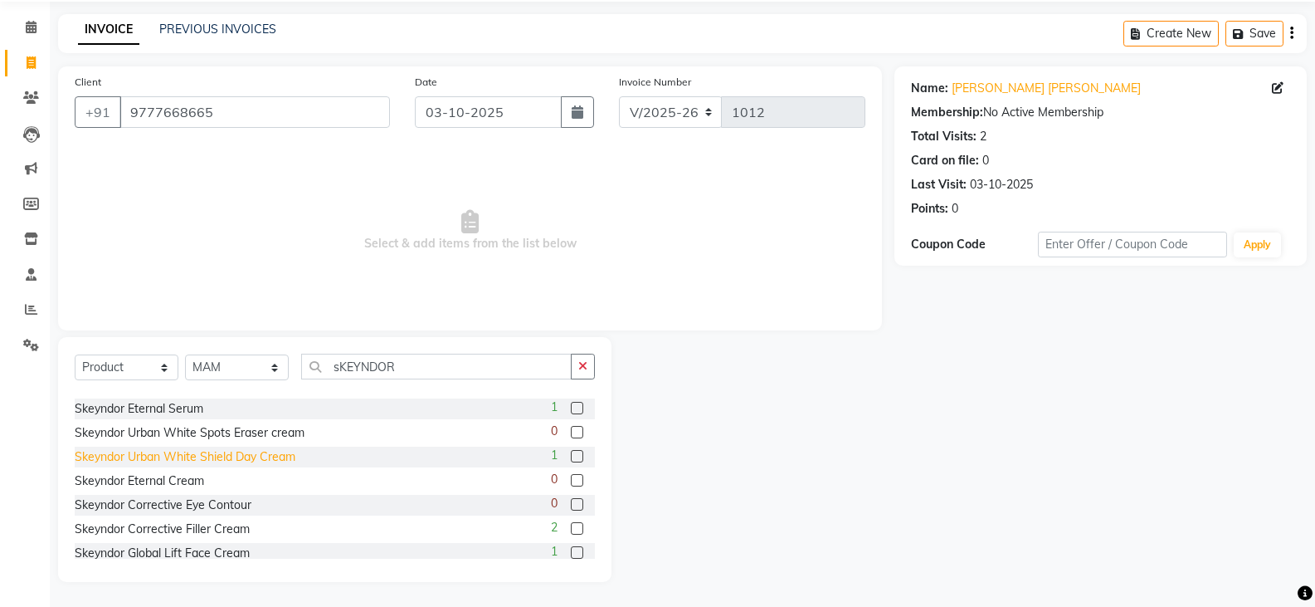
click at [239, 456] on div "Skeyndor Urban White Shield Day Cream" at bounding box center [185, 456] width 221 height 17
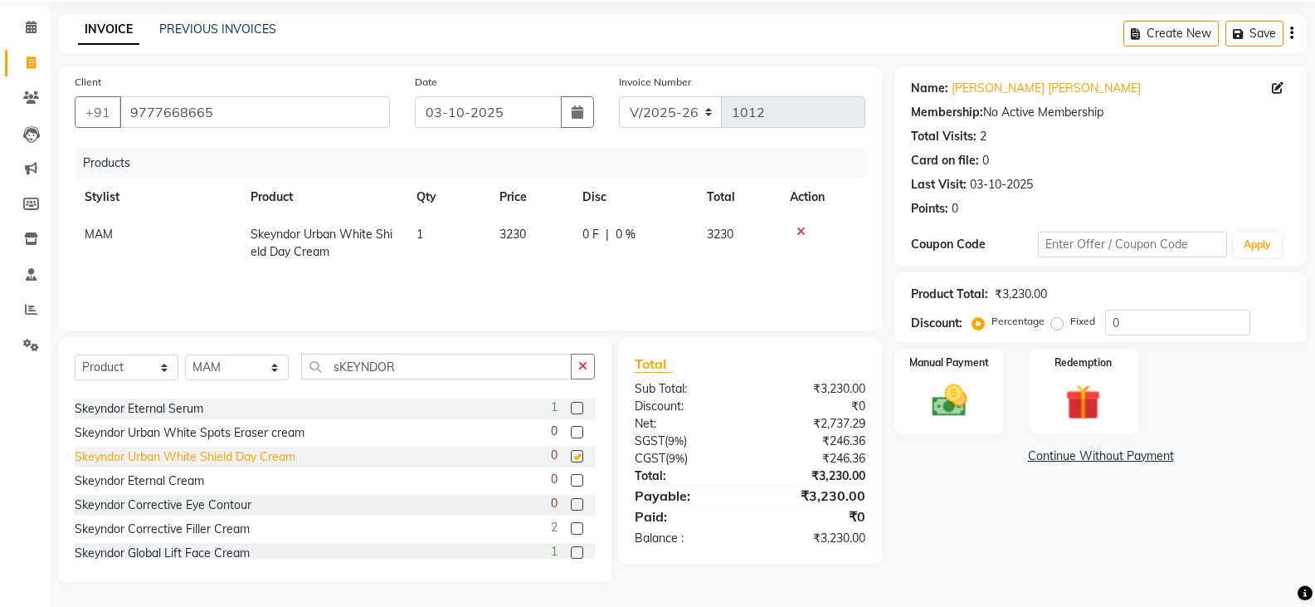
checkbox input "false"
click at [805, 227] on icon at bounding box center [801, 232] width 9 height 12
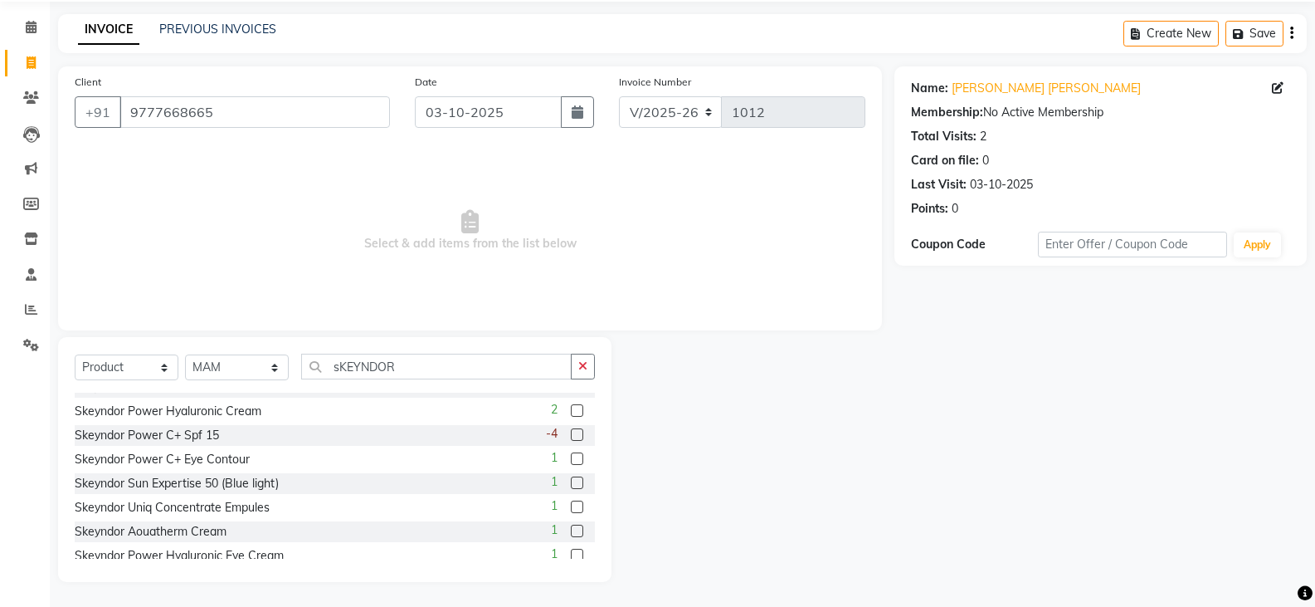
scroll to position [628, 0]
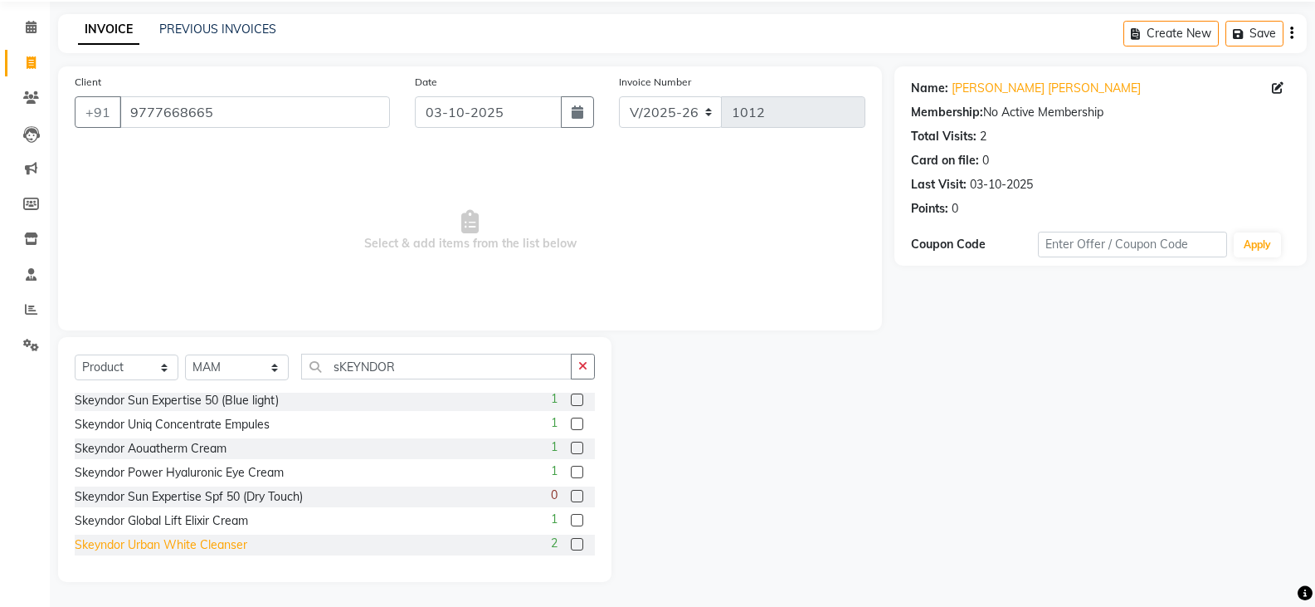
click at [236, 545] on div "Skeyndor Urban White Cleanser" at bounding box center [161, 544] width 173 height 17
checkbox input "false"
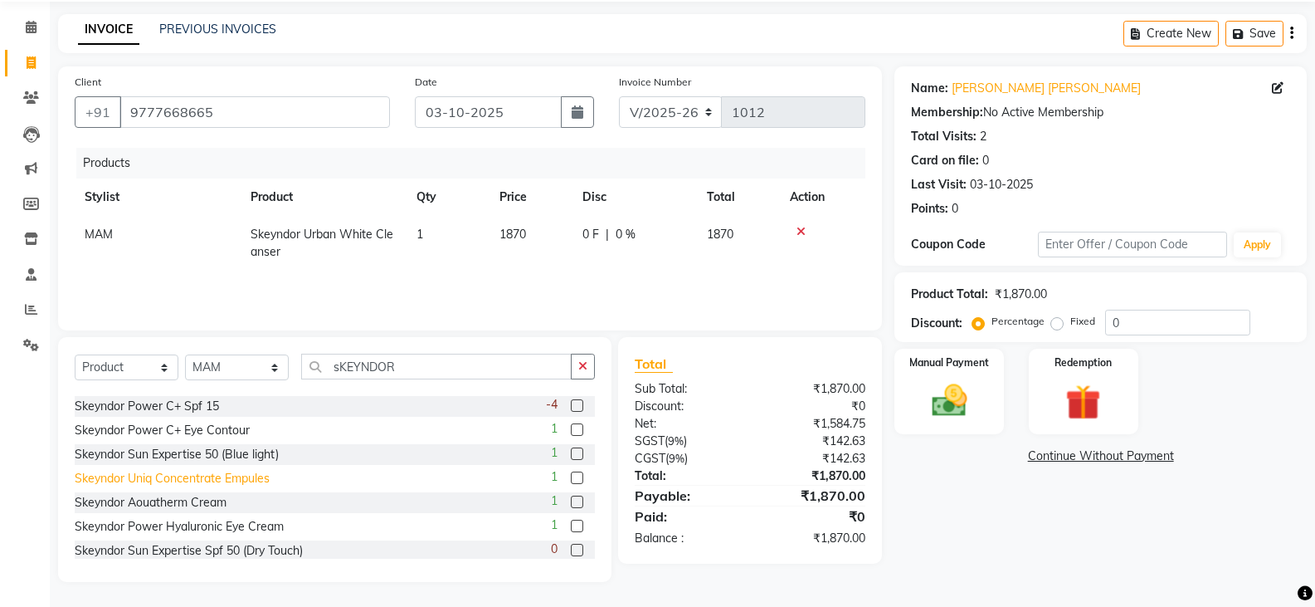
scroll to position [545, 0]
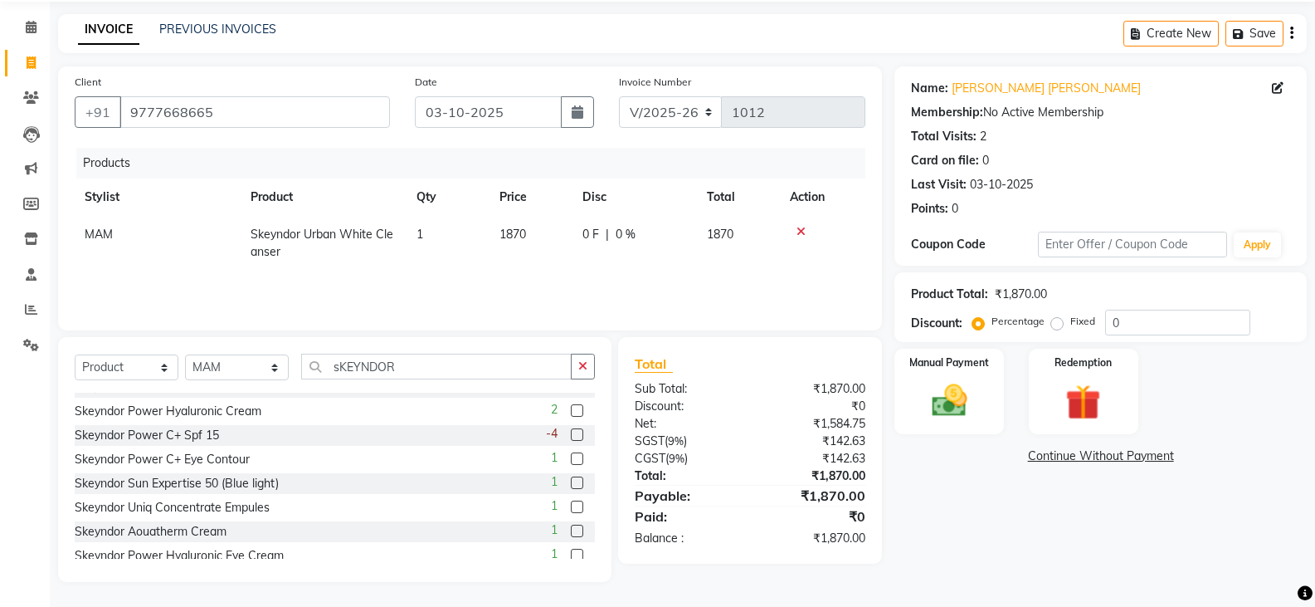
click at [802, 229] on icon at bounding box center [801, 232] width 9 height 12
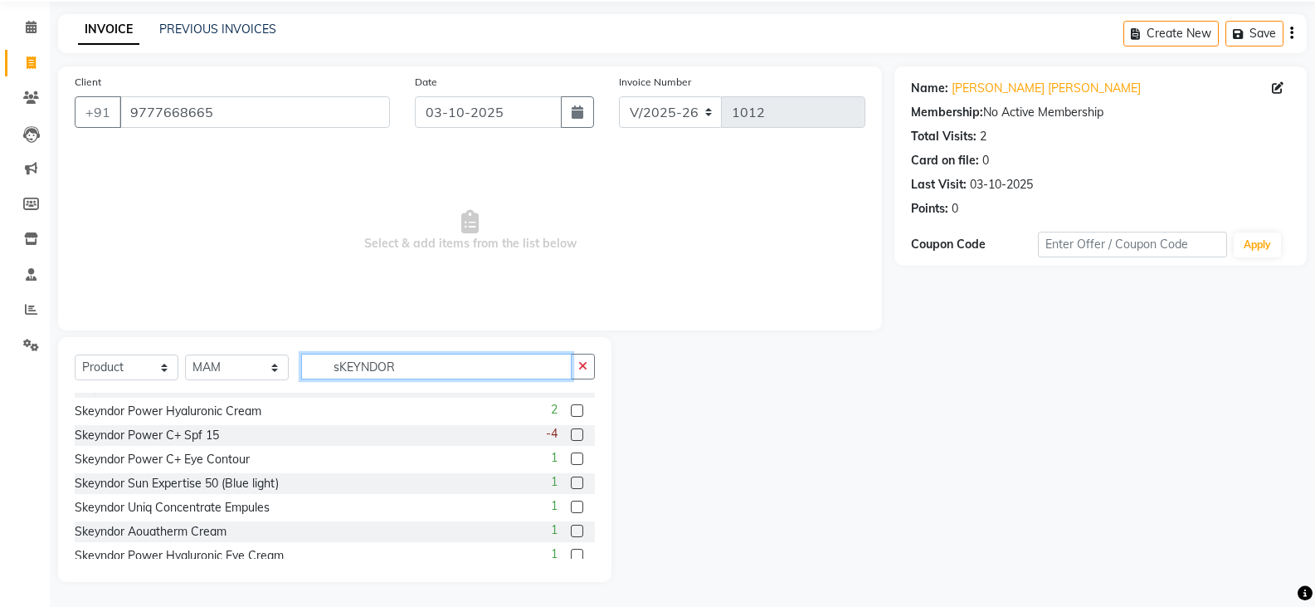
drag, startPoint x: 401, startPoint y: 364, endPoint x: 338, endPoint y: 358, distance: 63.3
click at [319, 367] on input "sKEYNDOR" at bounding box center [436, 366] width 271 height 26
type input "a"
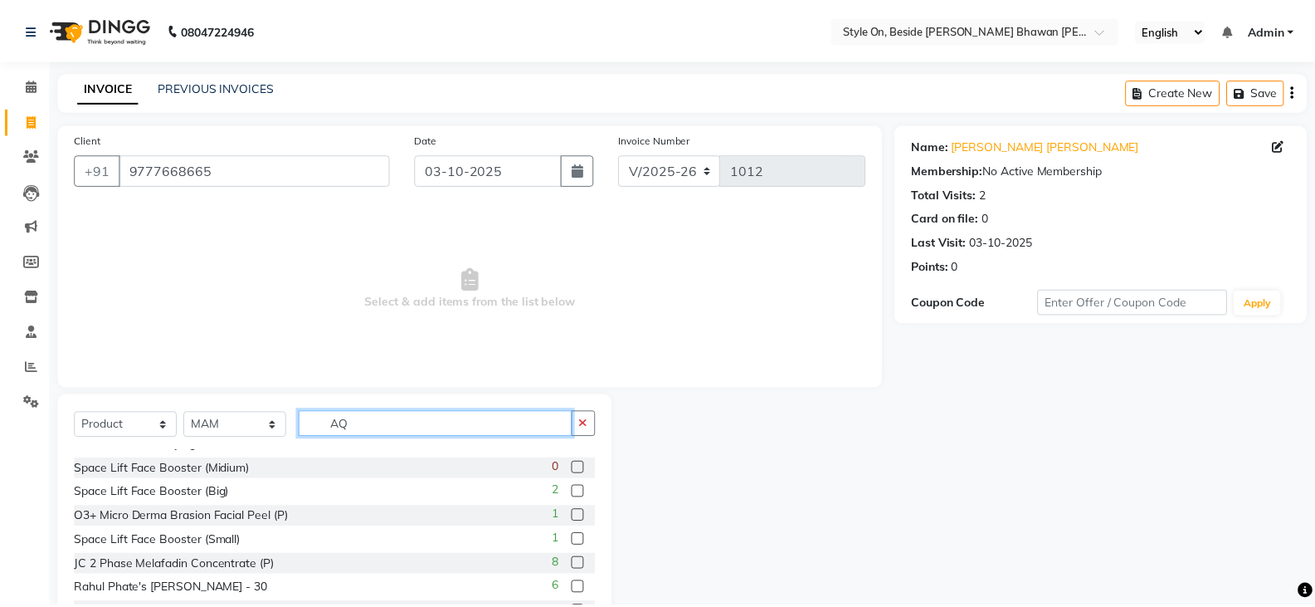
scroll to position [0, 0]
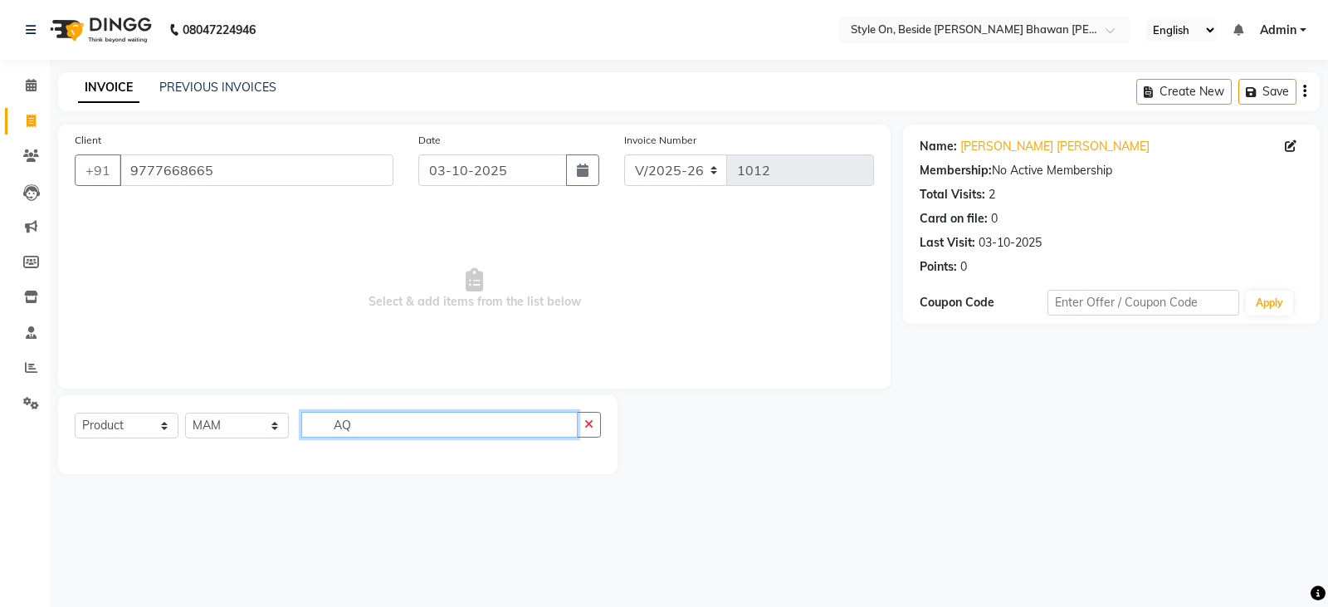
type input "A"
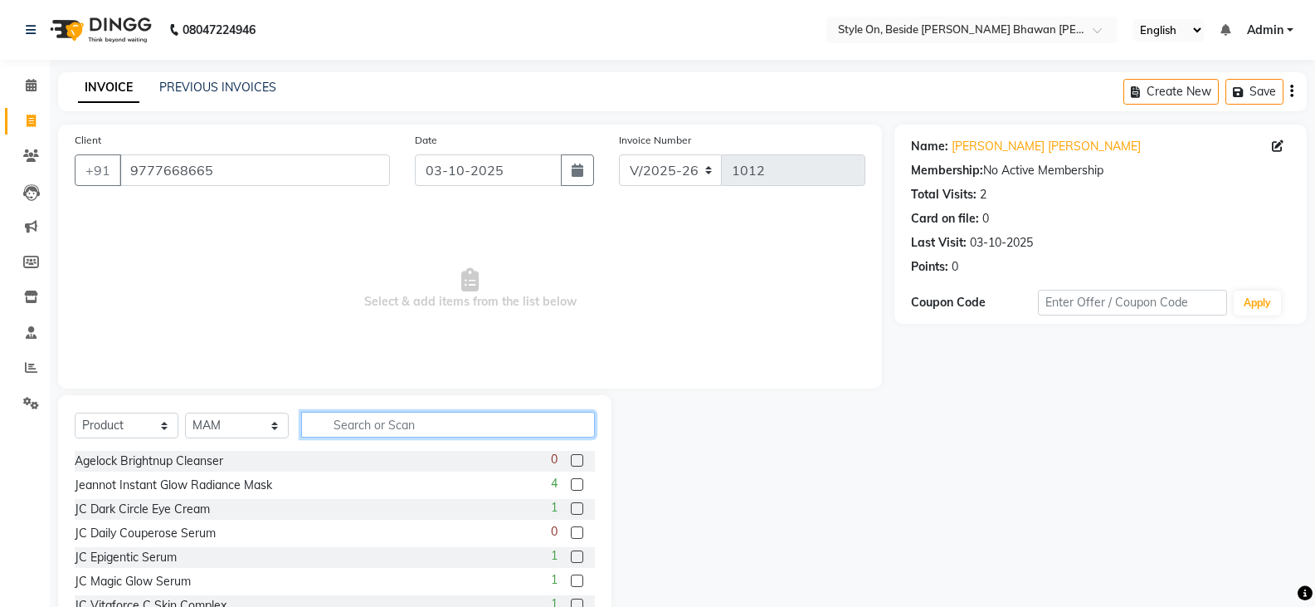
type input "s"
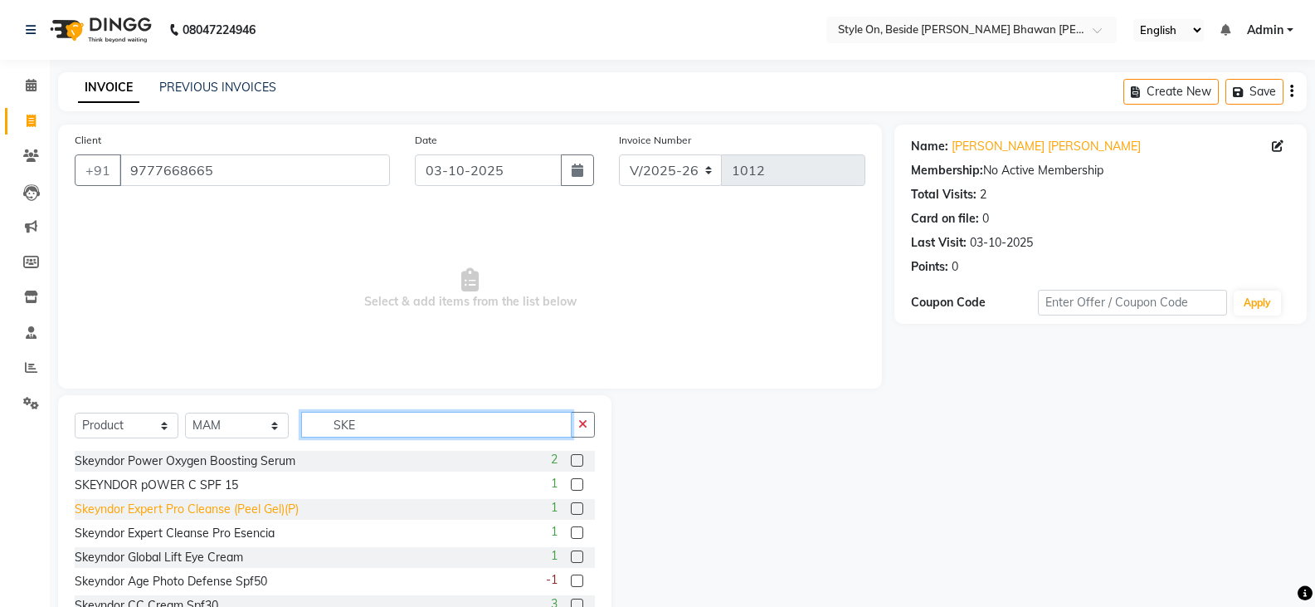
type input "SKE"
click at [282, 509] on div "Skeyndor Expert Pro Cleanse (Peel Gel)(P)" at bounding box center [187, 508] width 224 height 17
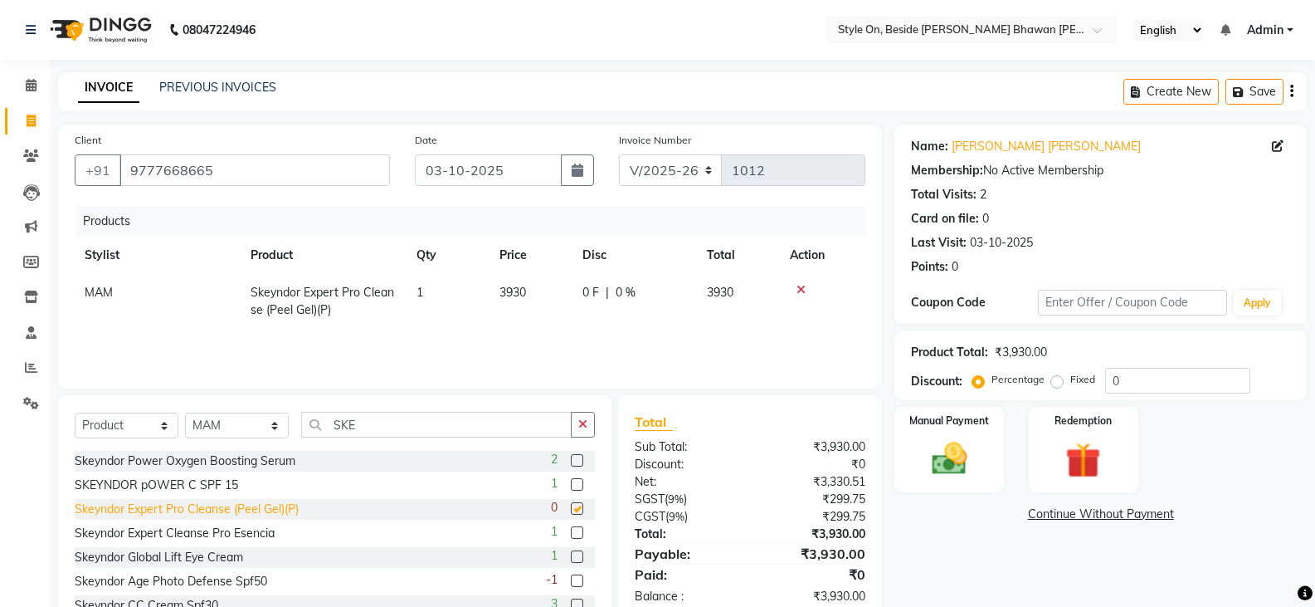
checkbox input "false"
click at [797, 288] on icon at bounding box center [801, 290] width 9 height 12
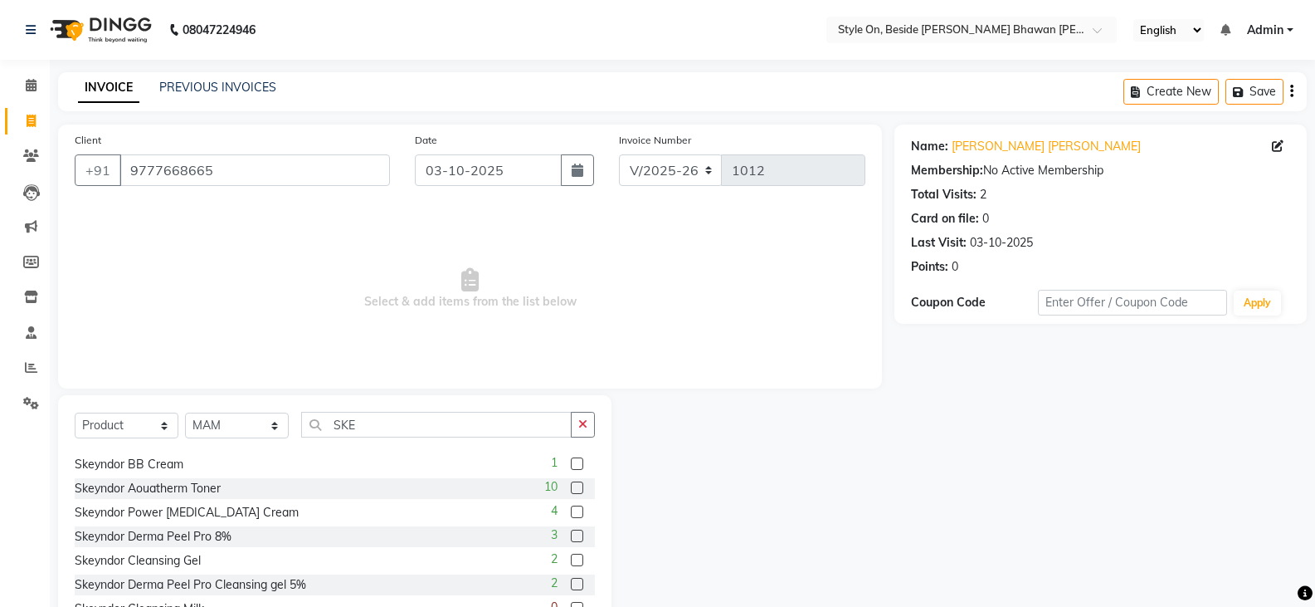
scroll to position [166, 0]
click at [209, 485] on div "Skeyndor Aouatherm Toner" at bounding box center [148, 487] width 146 height 17
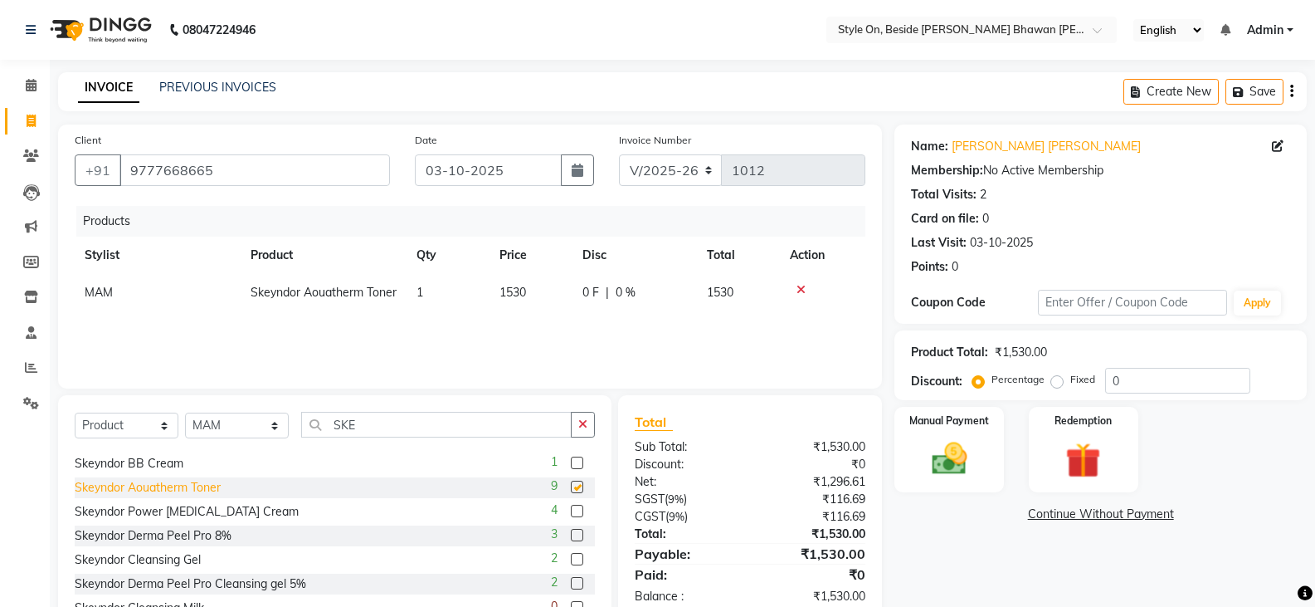
checkbox input "false"
click at [797, 290] on icon at bounding box center [801, 290] width 9 height 12
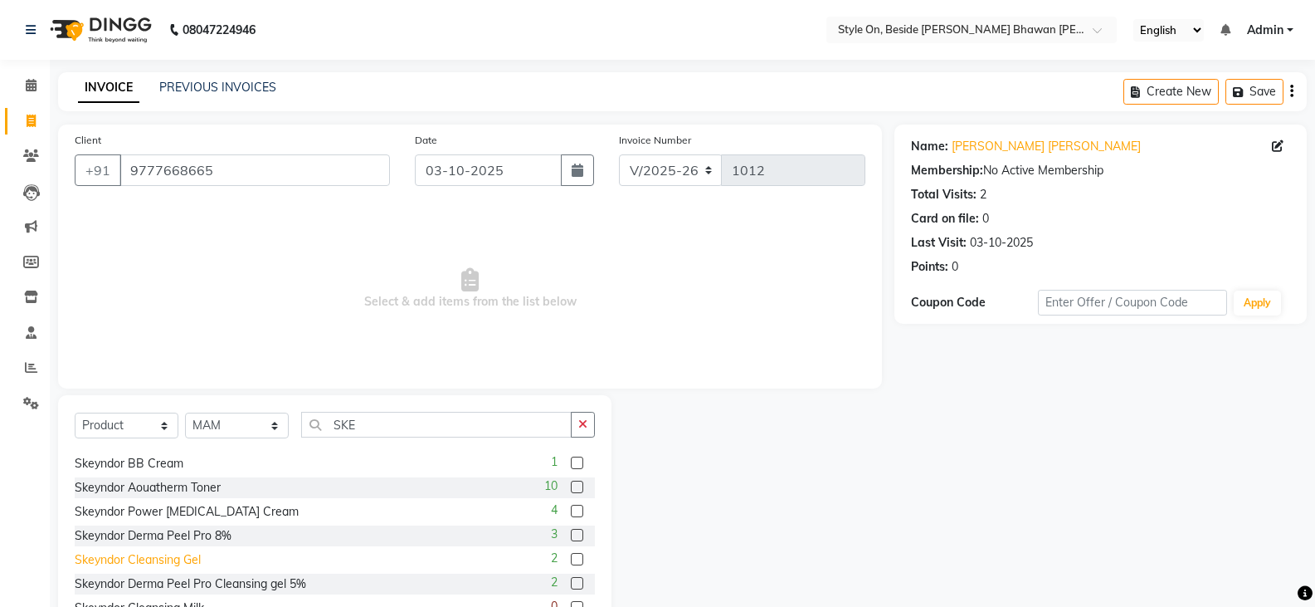
click at [195, 559] on div "Skeyndor Cleansing Gel" at bounding box center [138, 559] width 126 height 17
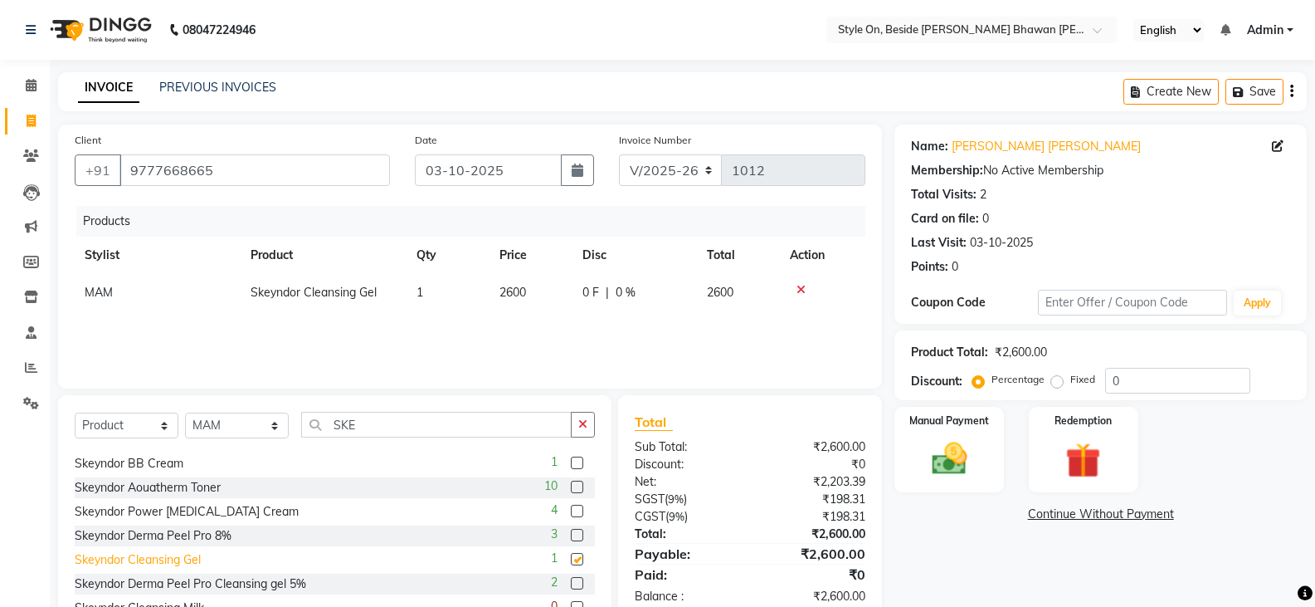
checkbox input "false"
drag, startPoint x: 1145, startPoint y: 381, endPoint x: 1099, endPoint y: 381, distance: 46.5
click at [1099, 381] on div "Percentage Fixed 0" at bounding box center [1113, 381] width 275 height 26
type input "8"
click at [944, 566] on div "Name: [PERSON_NAME] [PERSON_NAME] Membership: No Active Membership Total Visits…" at bounding box center [1107, 381] width 425 height 515
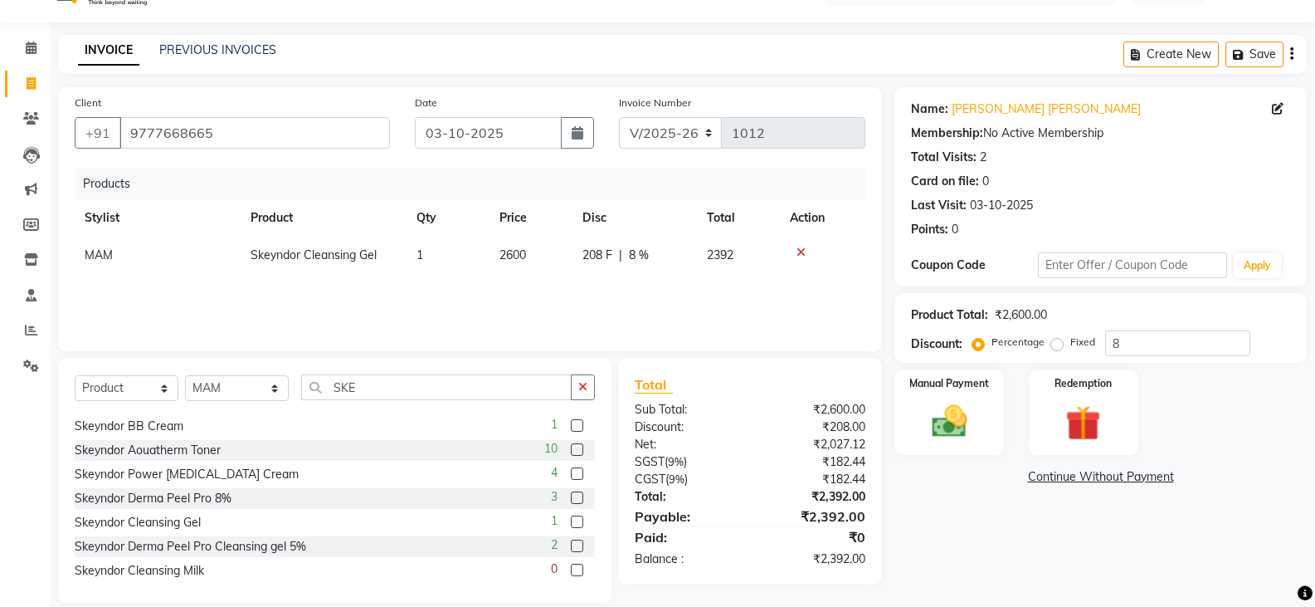
scroll to position [58, 0]
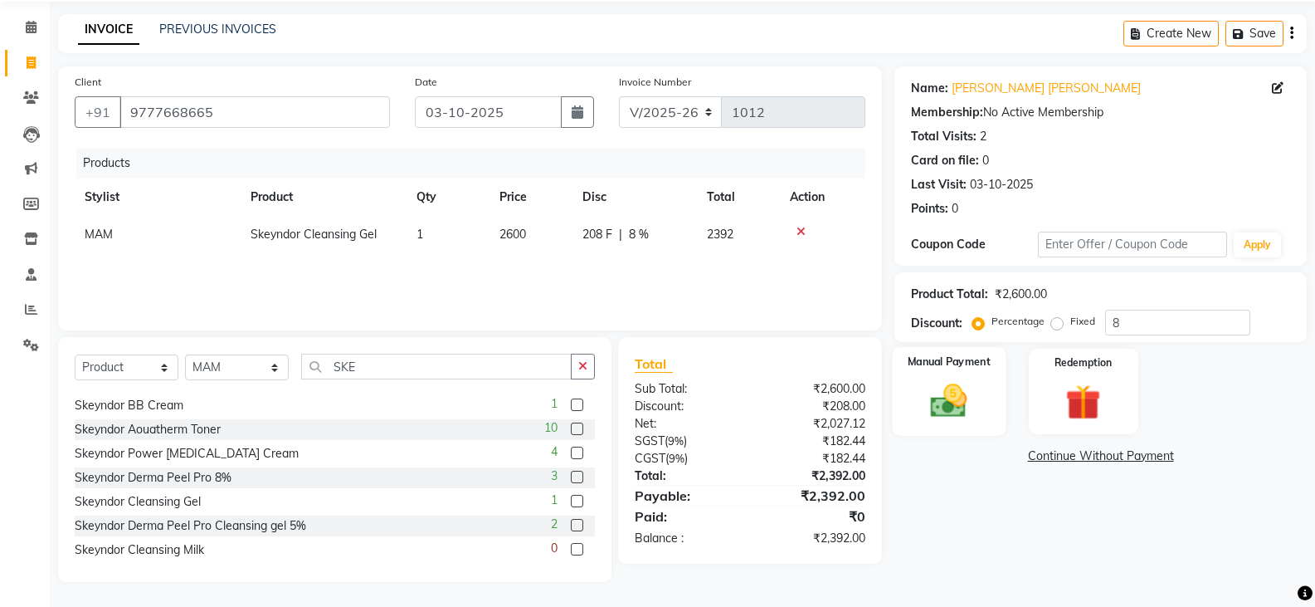
click at [947, 411] on img at bounding box center [948, 400] width 59 height 42
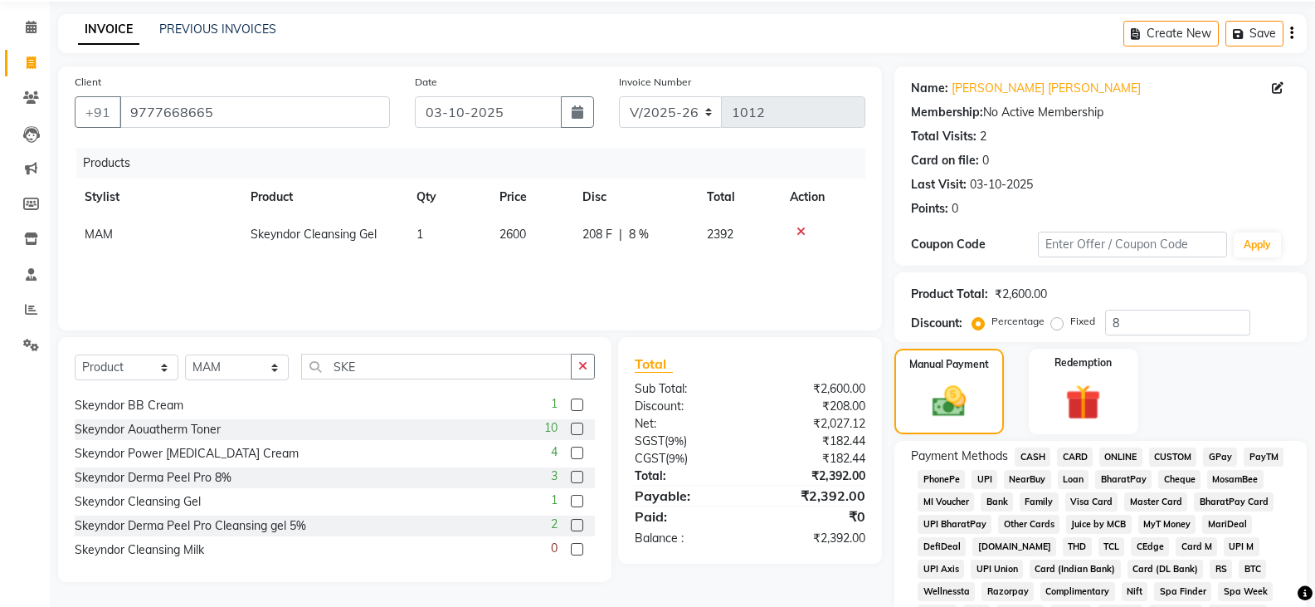
click at [1036, 453] on span "CASH" at bounding box center [1033, 456] width 36 height 19
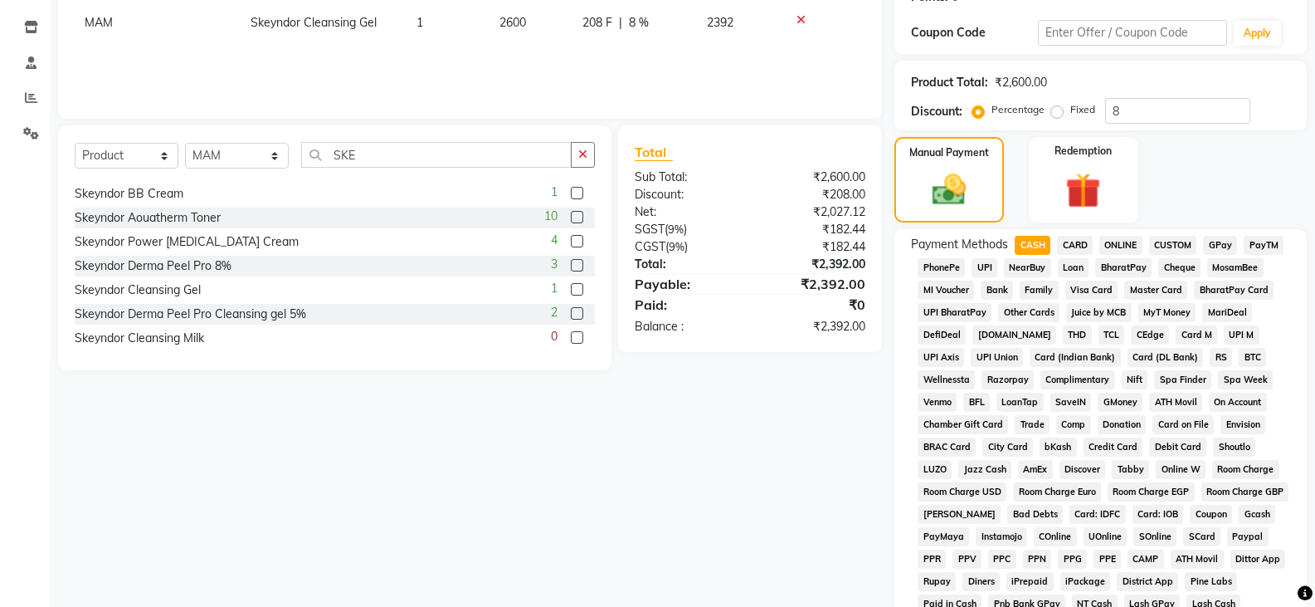
scroll to position [541, 0]
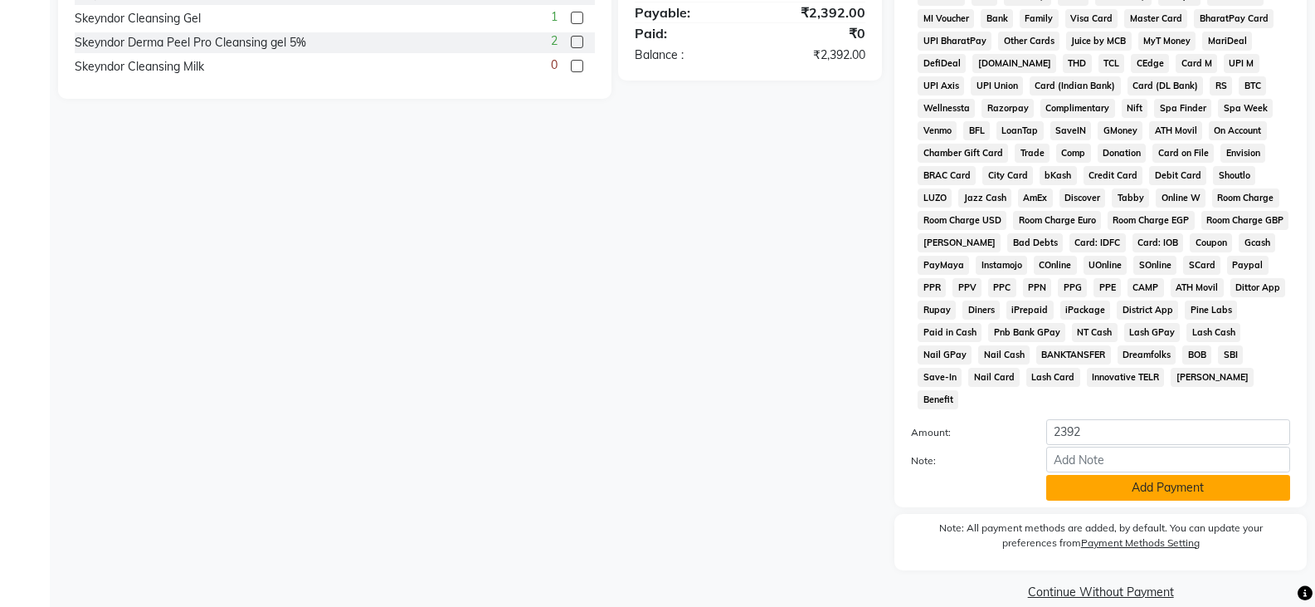
click at [1140, 475] on button "Add Payment" at bounding box center [1168, 488] width 244 height 26
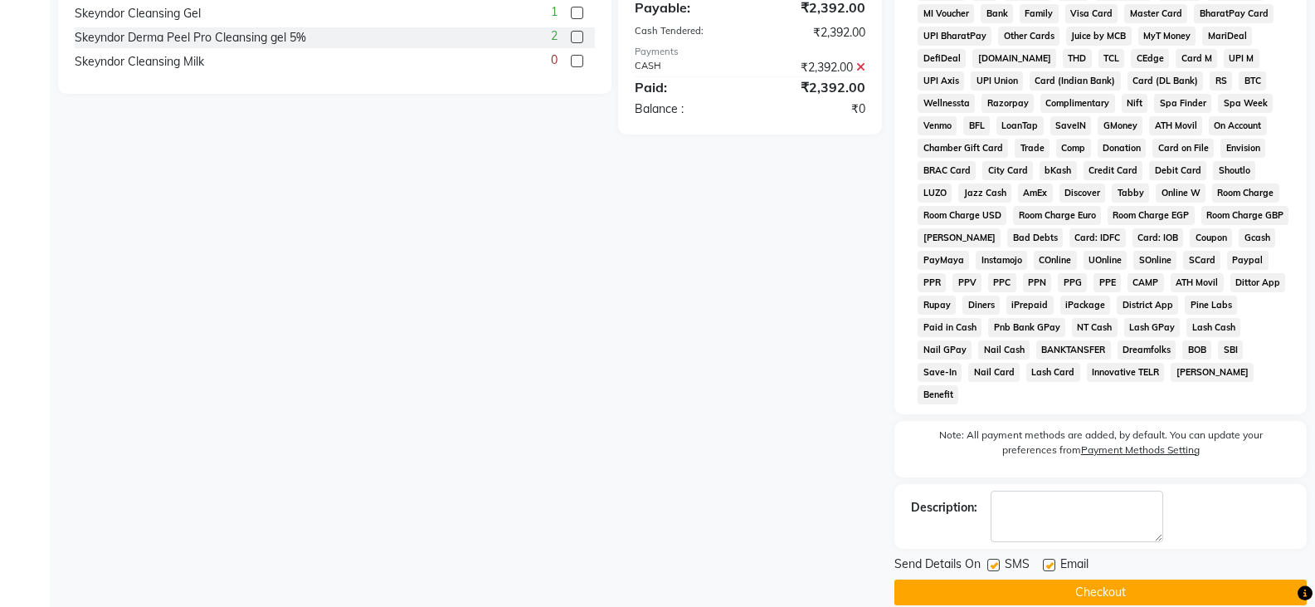
scroll to position [547, 0]
click at [1109, 578] on button "Checkout" at bounding box center [1101, 591] width 412 height 26
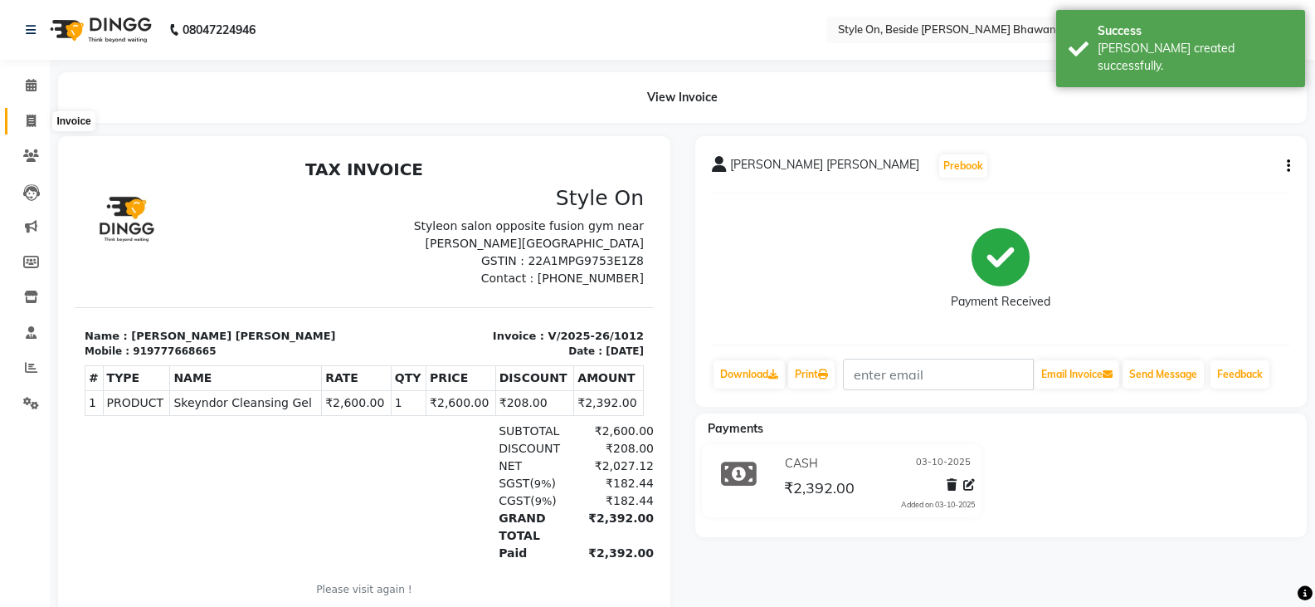
click at [27, 116] on icon at bounding box center [31, 121] width 9 height 12
select select "4700"
select select "service"
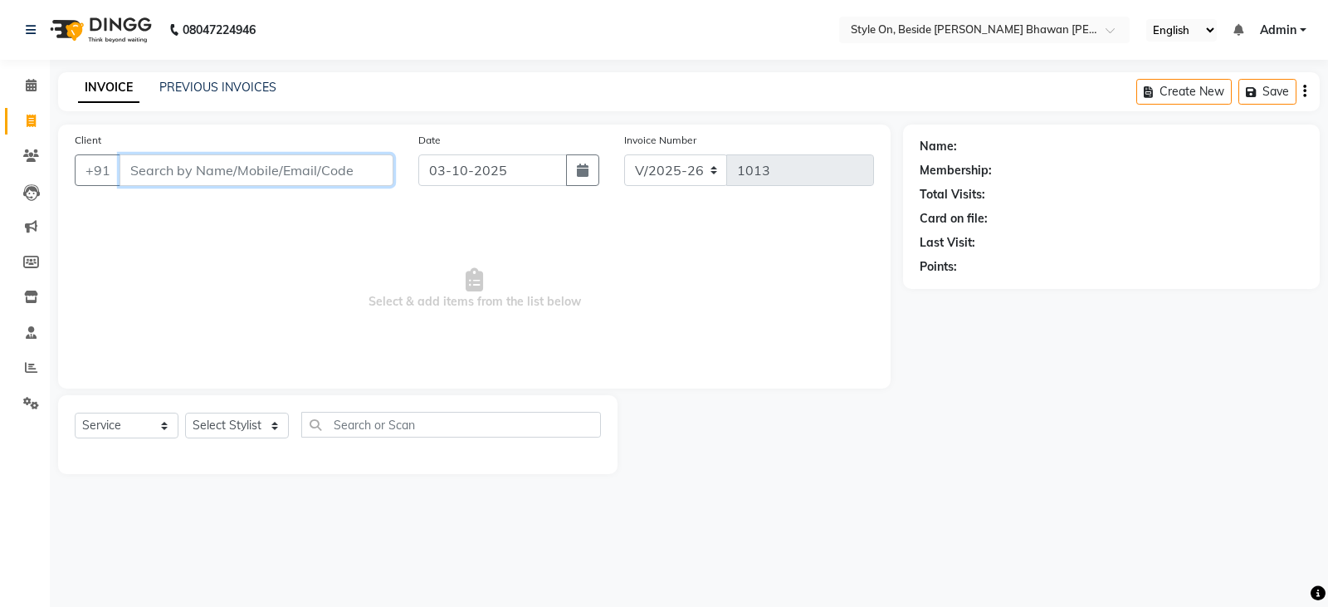
click at [196, 170] on input "Client" at bounding box center [256, 170] width 274 height 32
click at [226, 163] on input "Client" at bounding box center [256, 170] width 274 height 32
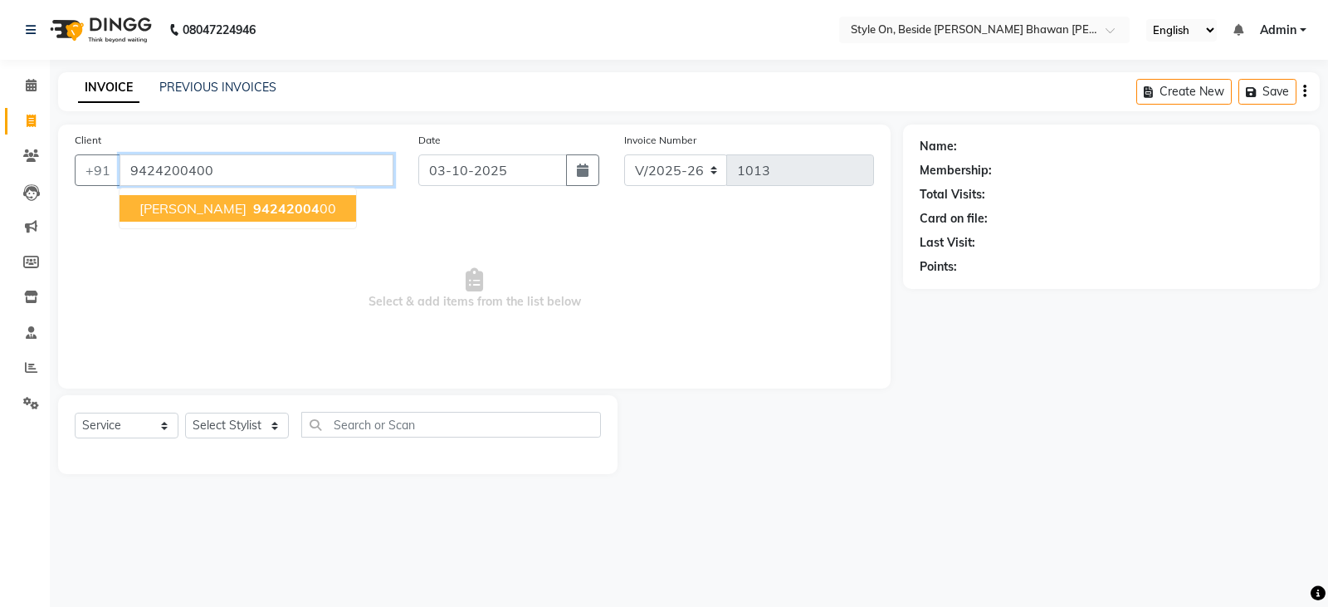
type input "9424200400"
click at [253, 207] on span "94242004" at bounding box center [286, 208] width 66 height 17
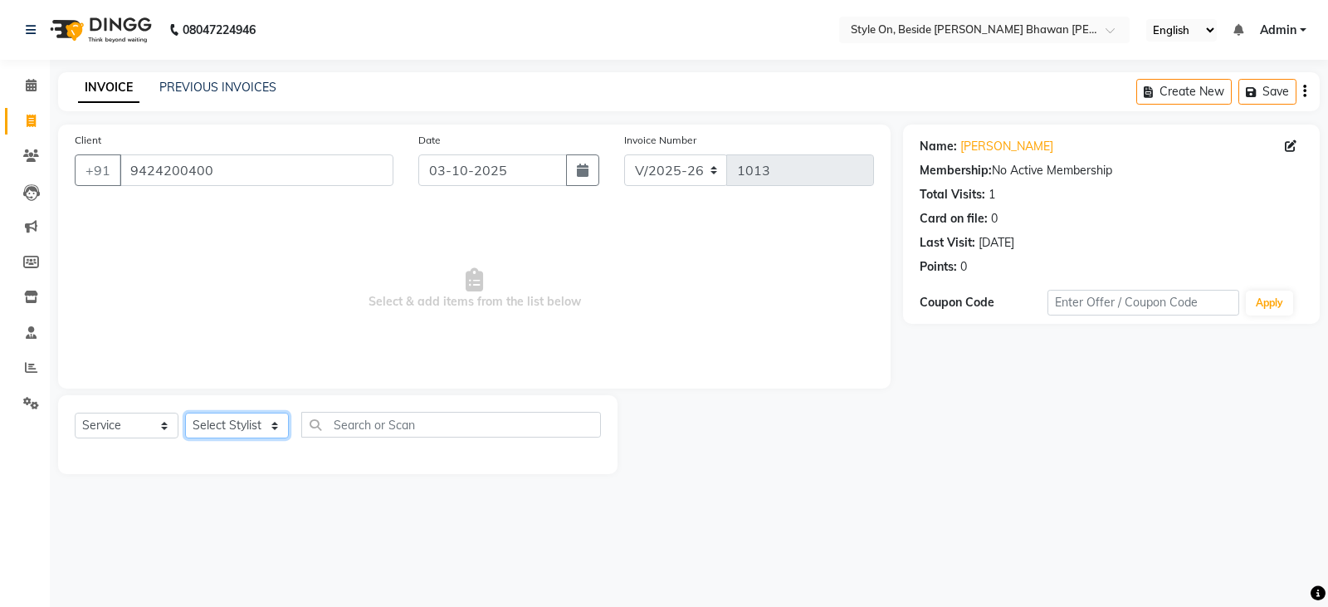
click at [248, 423] on select "Select Stylist [PERSON_NAME] Anju [PERSON_NAME] [PERSON_NAME] [PERSON_NAME] [PE…" at bounding box center [237, 425] width 104 height 26
select select "27826"
click at [185, 412] on select "Select Stylist [PERSON_NAME] Anju [PERSON_NAME] [PERSON_NAME] [PERSON_NAME] [PE…" at bounding box center [237, 425] width 104 height 26
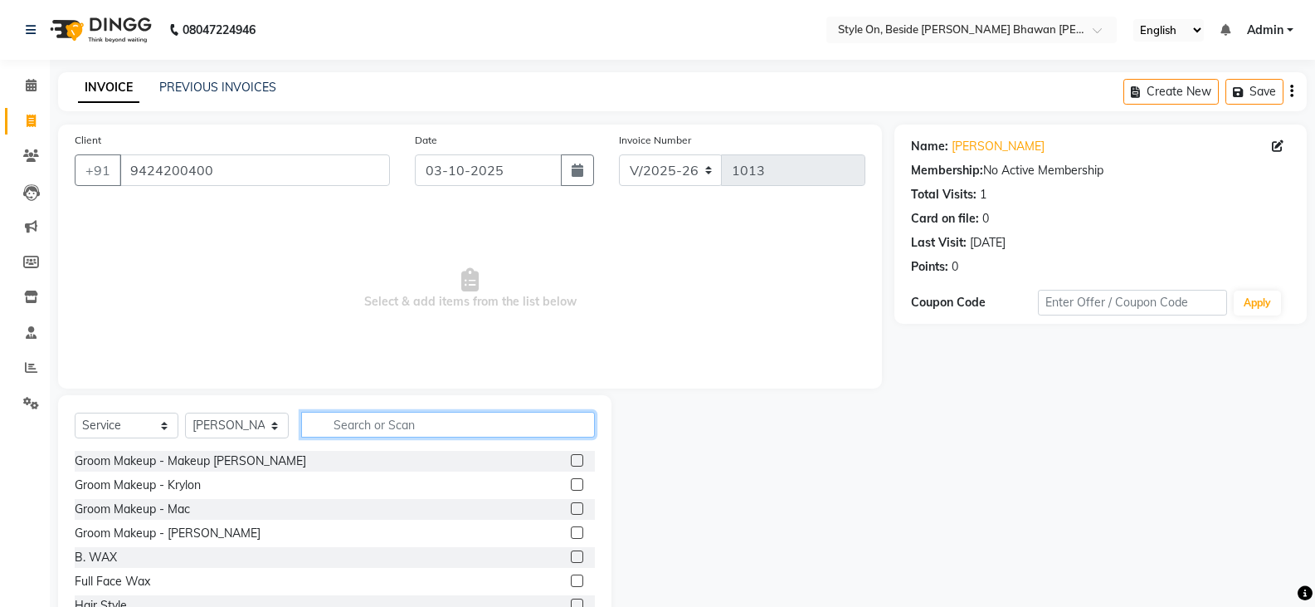
click at [355, 421] on input "text" at bounding box center [448, 425] width 294 height 26
type input "S"
type input "CUT"
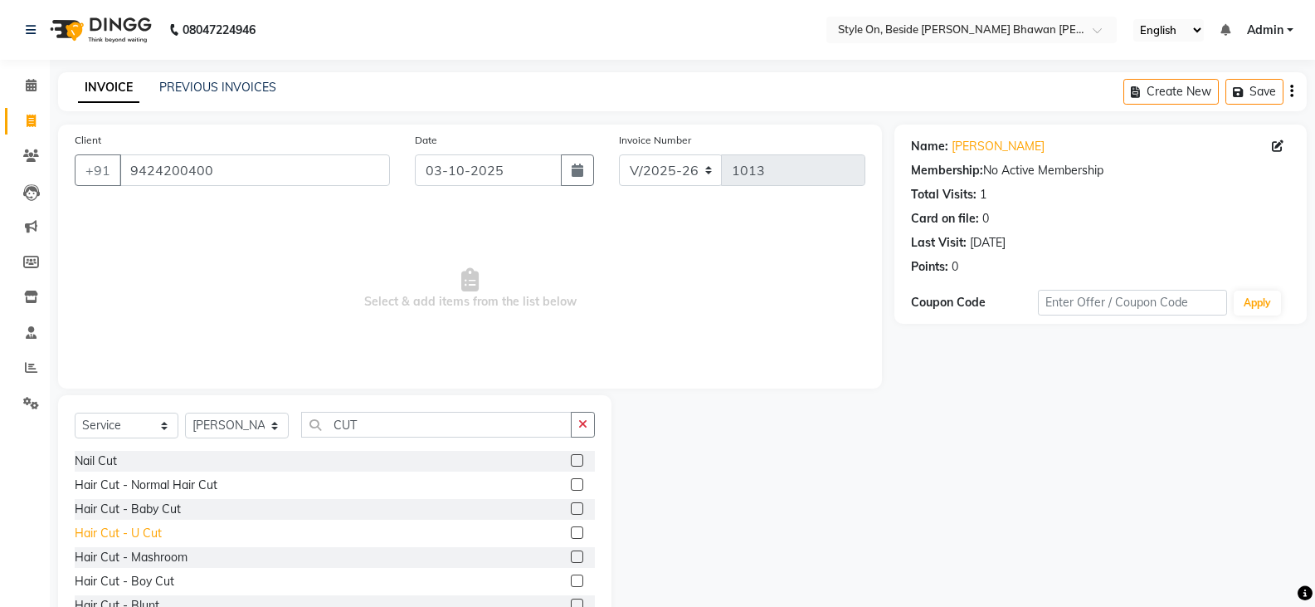
click at [152, 529] on div "Hair Cut - U Cut" at bounding box center [118, 532] width 87 height 17
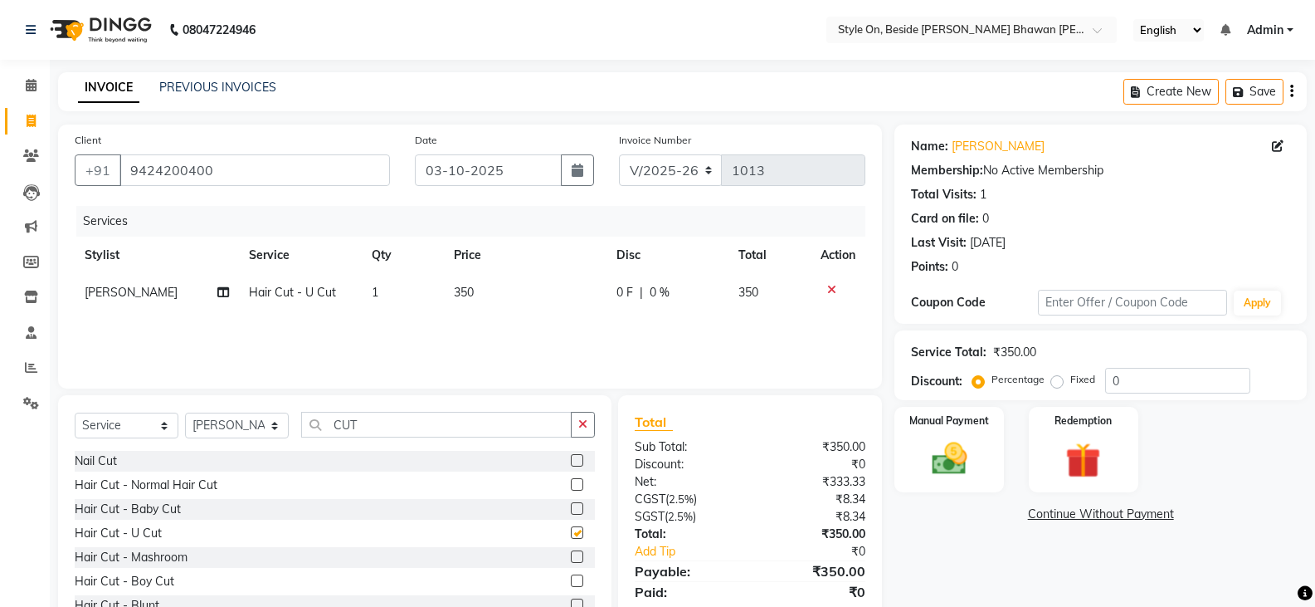
checkbox input "false"
click at [495, 288] on td "350" at bounding box center [525, 292] width 163 height 37
select select "27826"
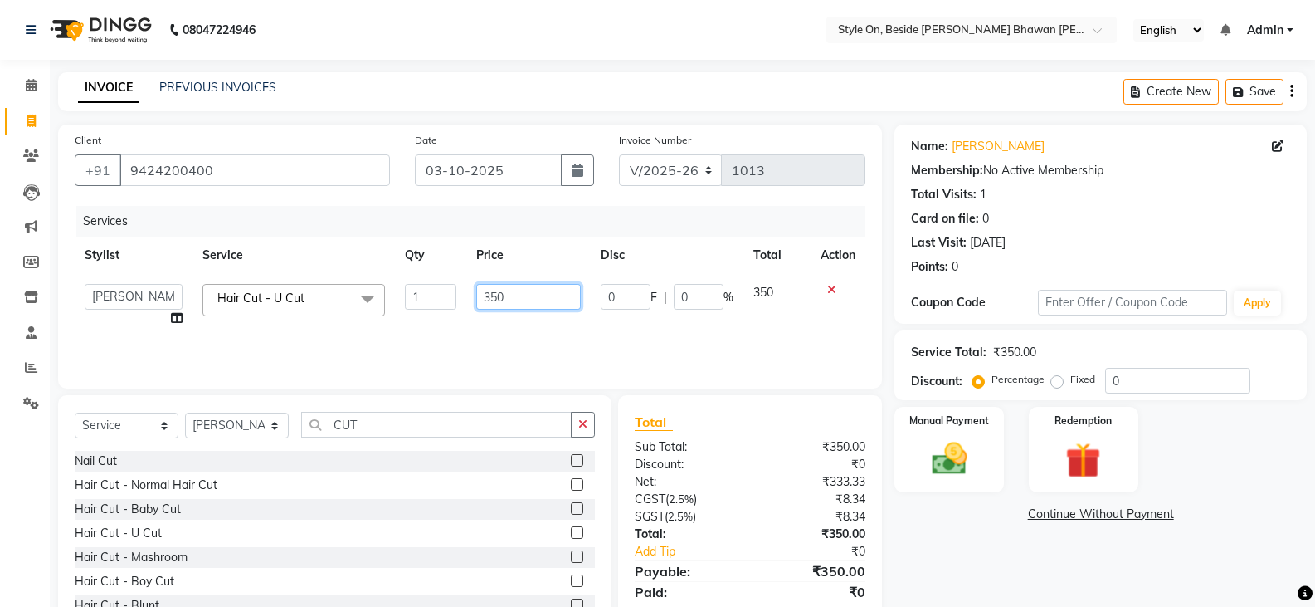
drag, startPoint x: 516, startPoint y: 299, endPoint x: 467, endPoint y: 297, distance: 49.0
click at [467, 297] on td "350" at bounding box center [528, 305] width 124 height 63
type input "600"
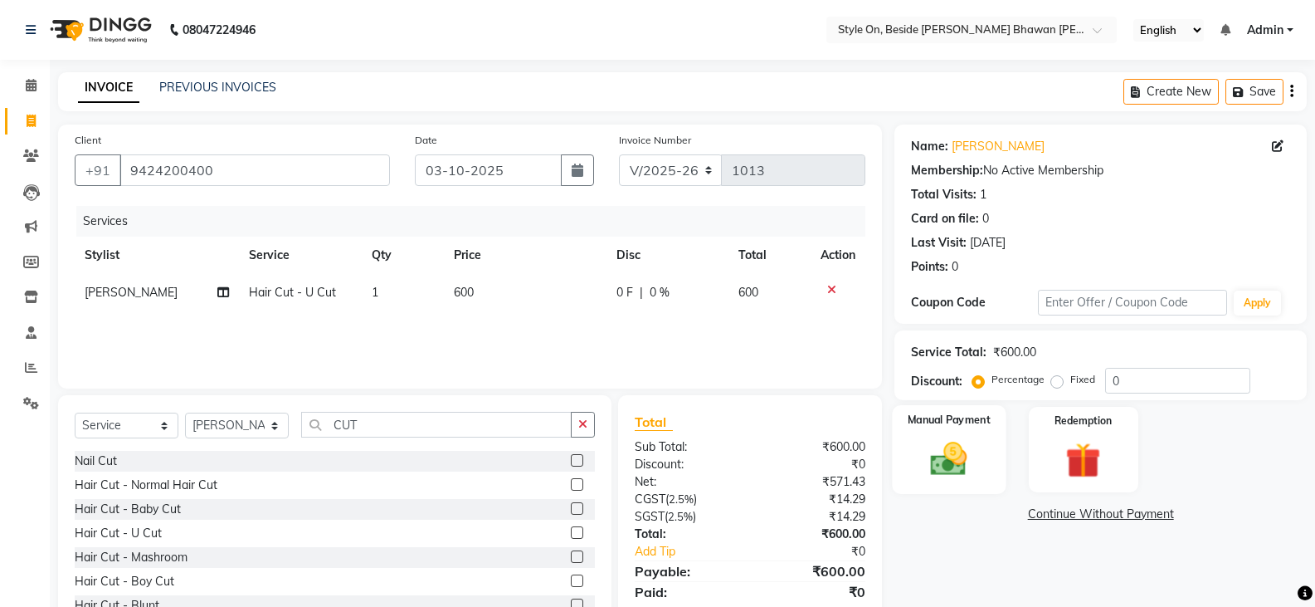
click at [948, 471] on img at bounding box center [948, 458] width 59 height 42
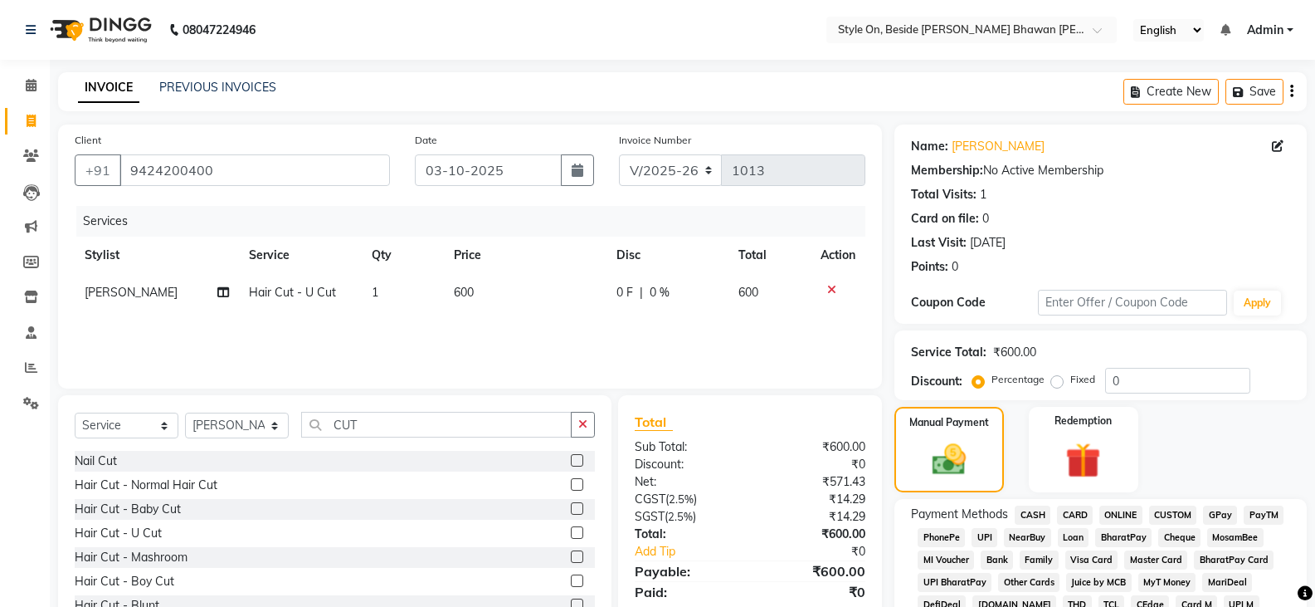
click at [1021, 509] on span "CASH" at bounding box center [1033, 514] width 36 height 19
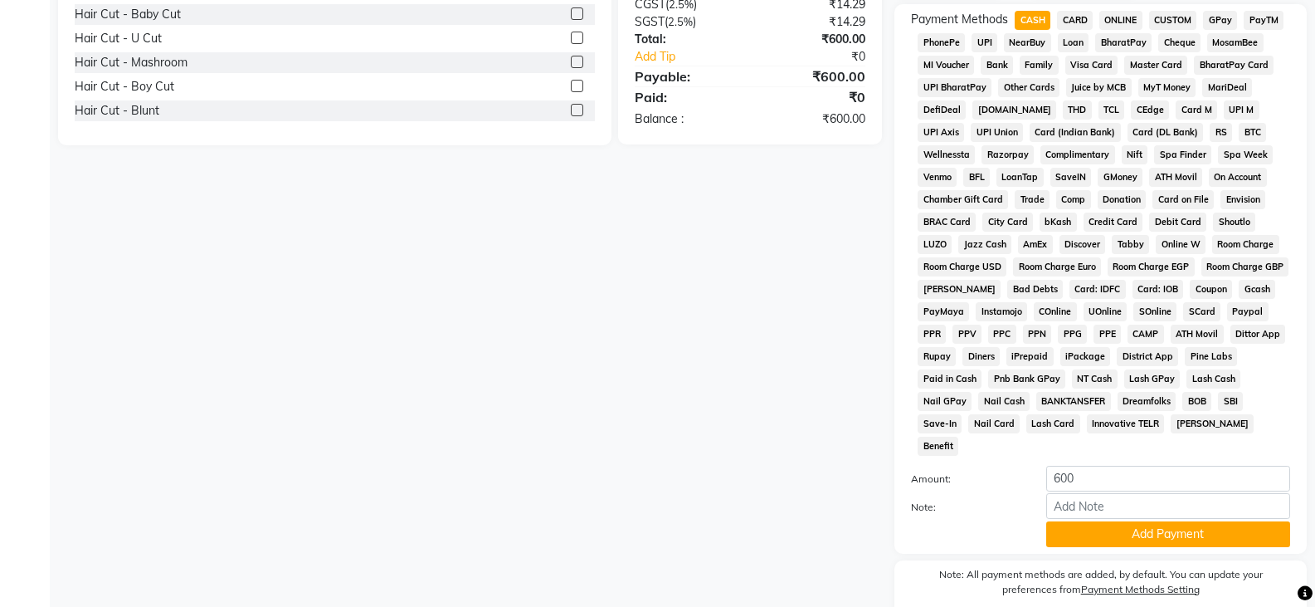
scroll to position [498, 0]
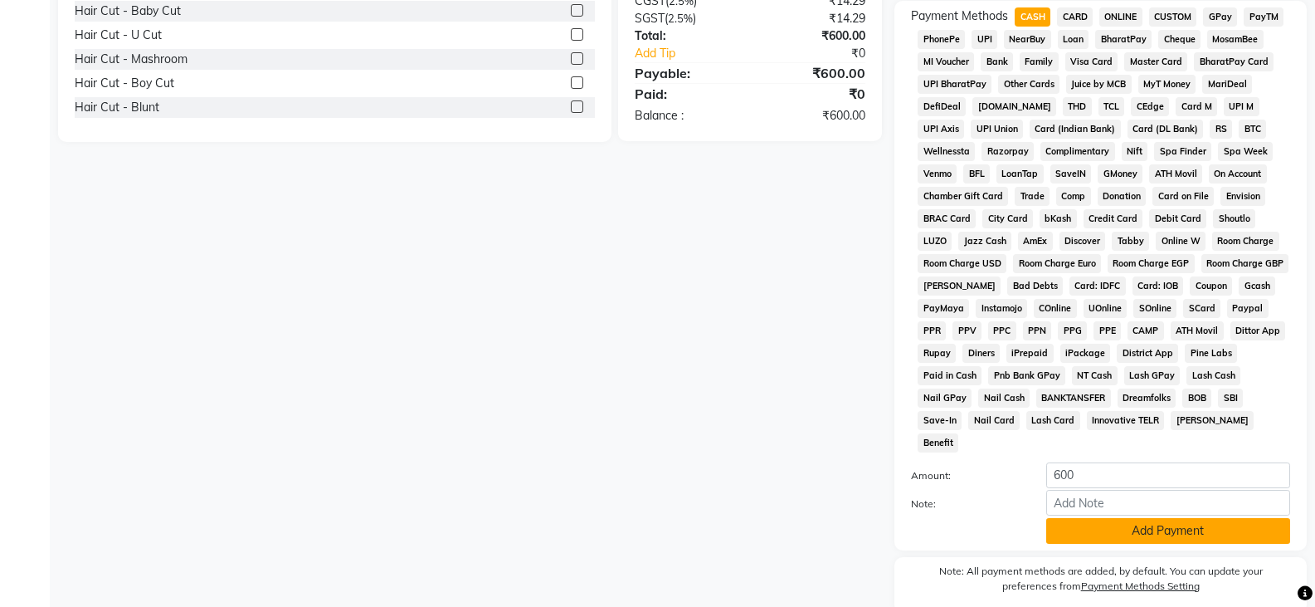
click at [1130, 518] on button "Add Payment" at bounding box center [1168, 531] width 244 height 26
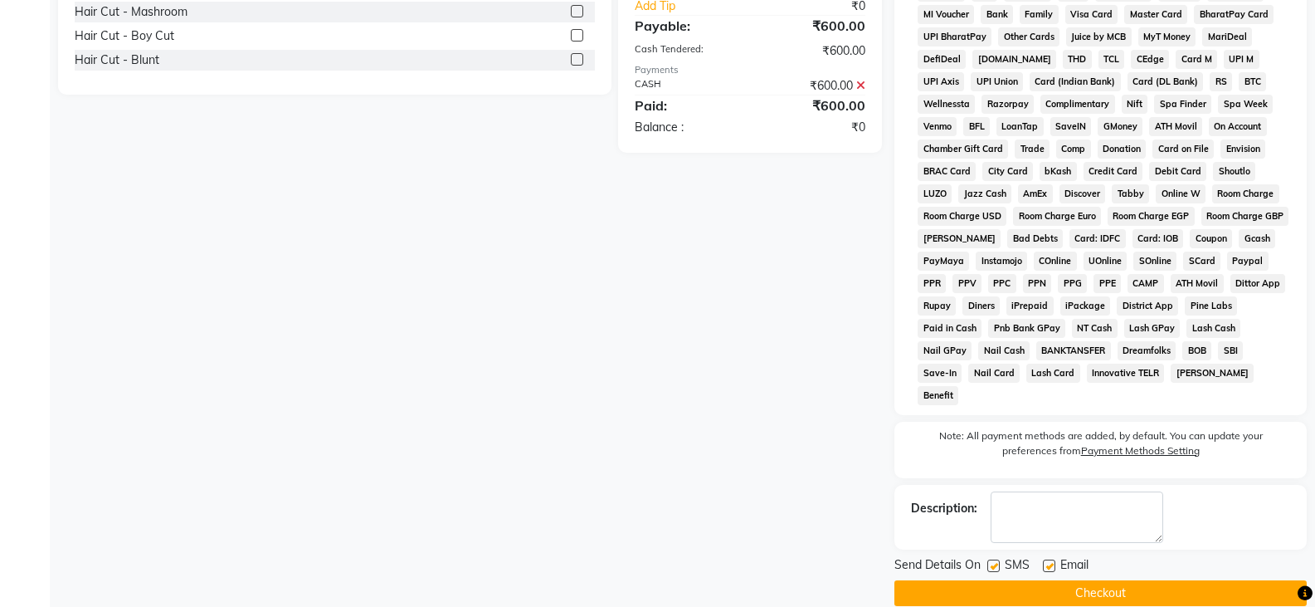
scroll to position [547, 0]
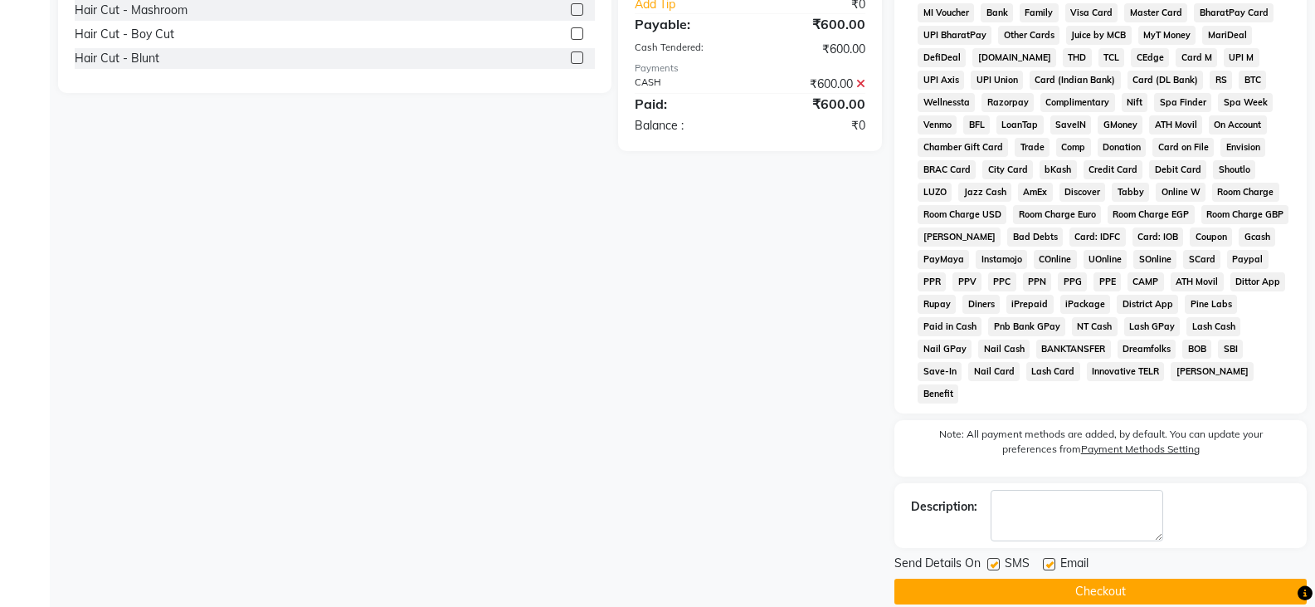
click at [1124, 578] on button "Checkout" at bounding box center [1101, 591] width 412 height 26
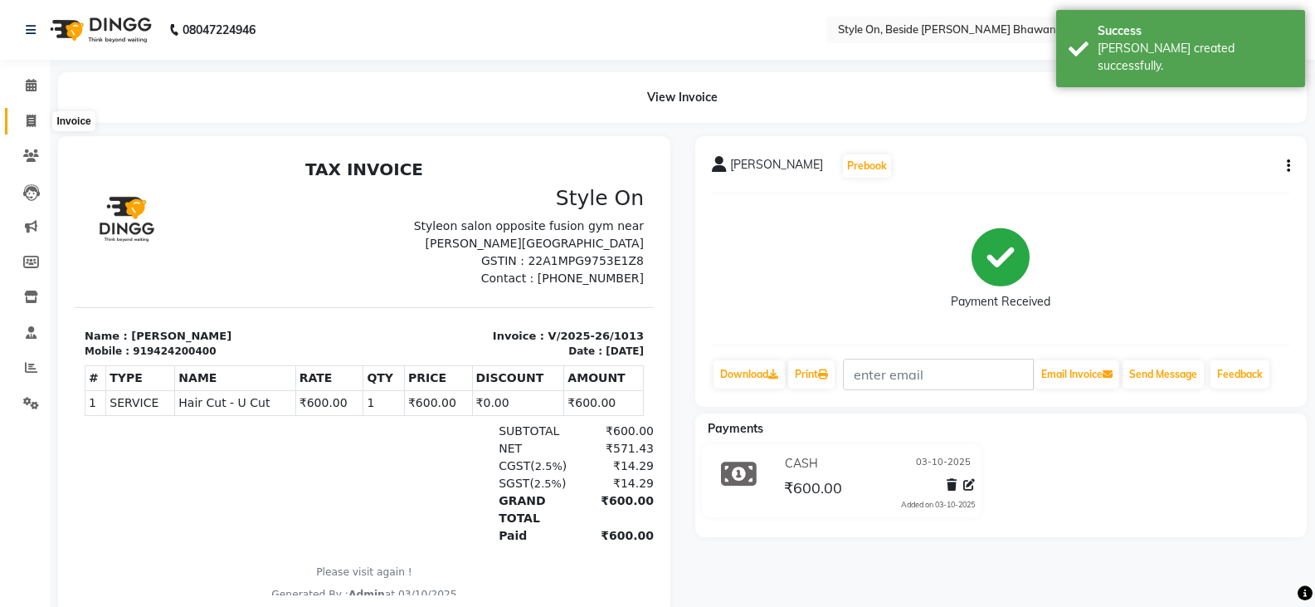
click at [27, 124] on icon at bounding box center [31, 121] width 9 height 12
select select "4700"
select select "service"
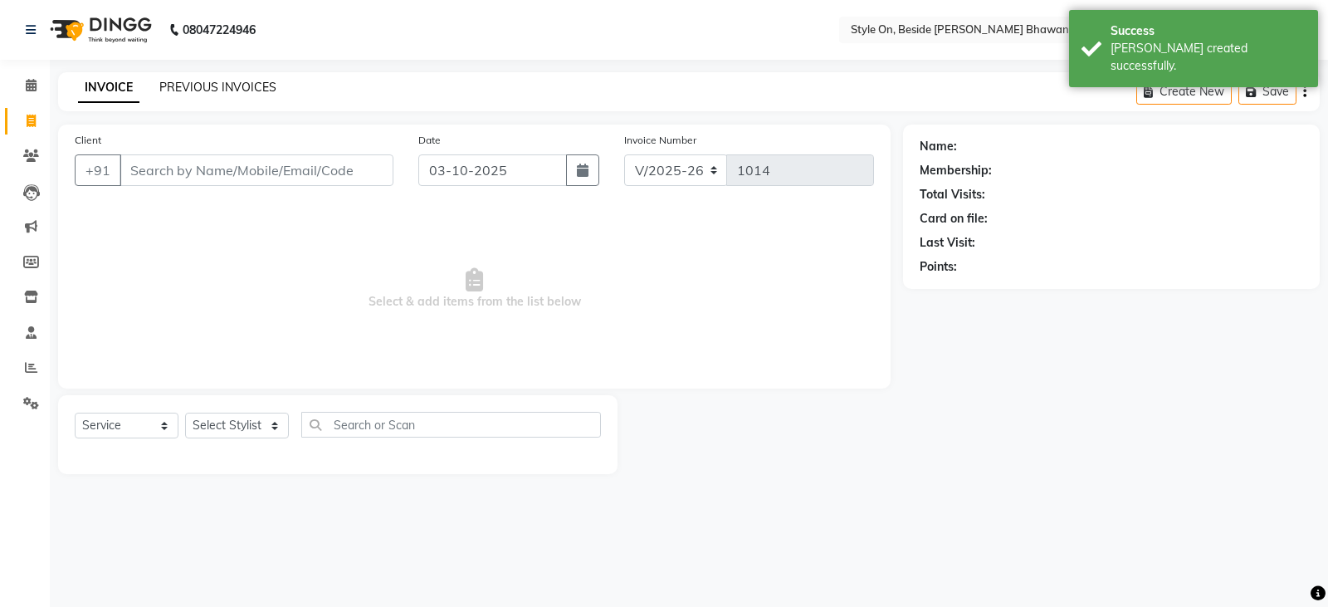
click at [206, 81] on link "PREVIOUS INVOICES" at bounding box center [217, 87] width 117 height 15
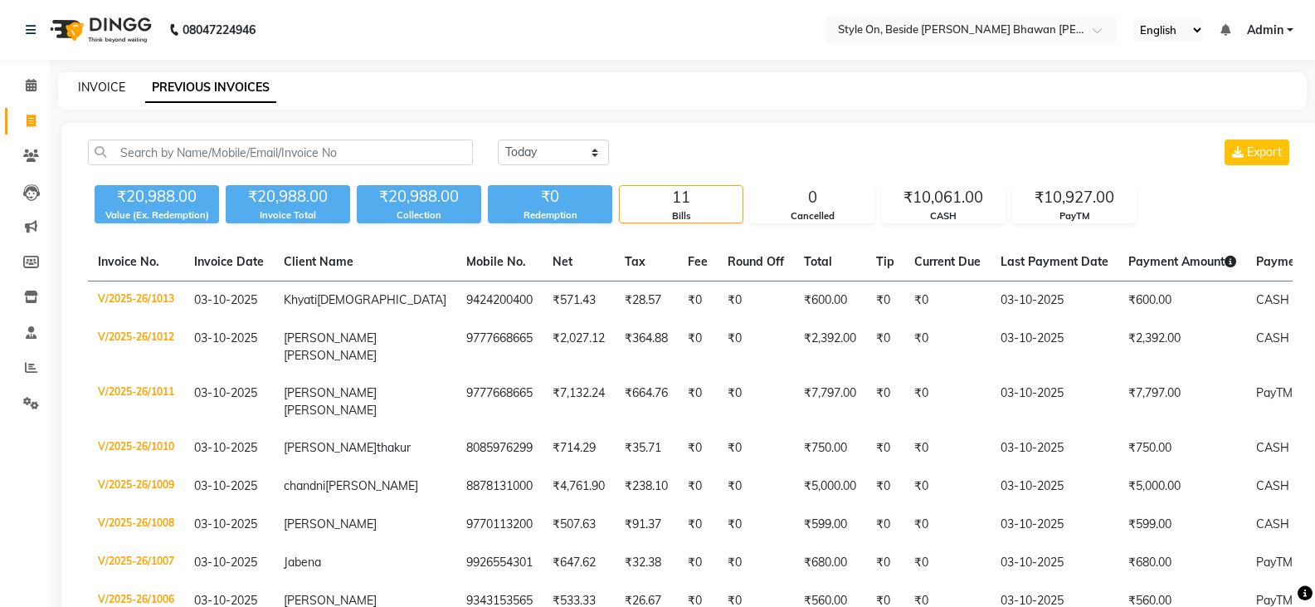
click at [110, 81] on link "INVOICE" at bounding box center [101, 87] width 47 height 15
select select "service"
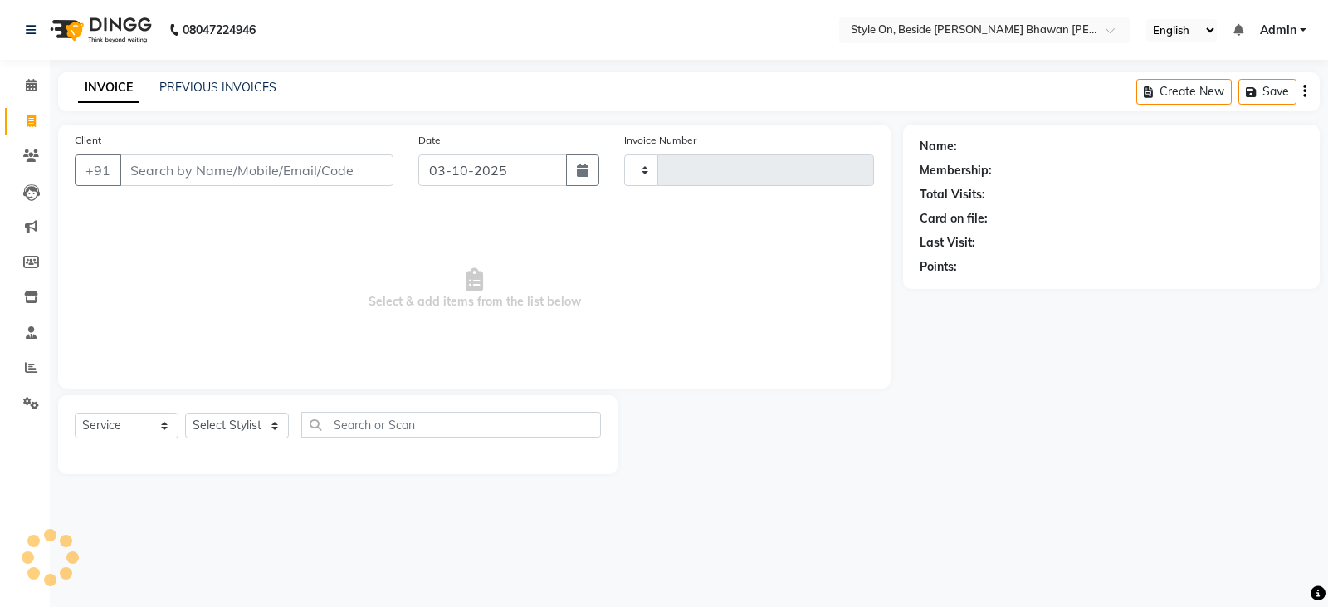
type input "1014"
select select "4700"
click at [161, 170] on input "Client" at bounding box center [256, 170] width 274 height 32
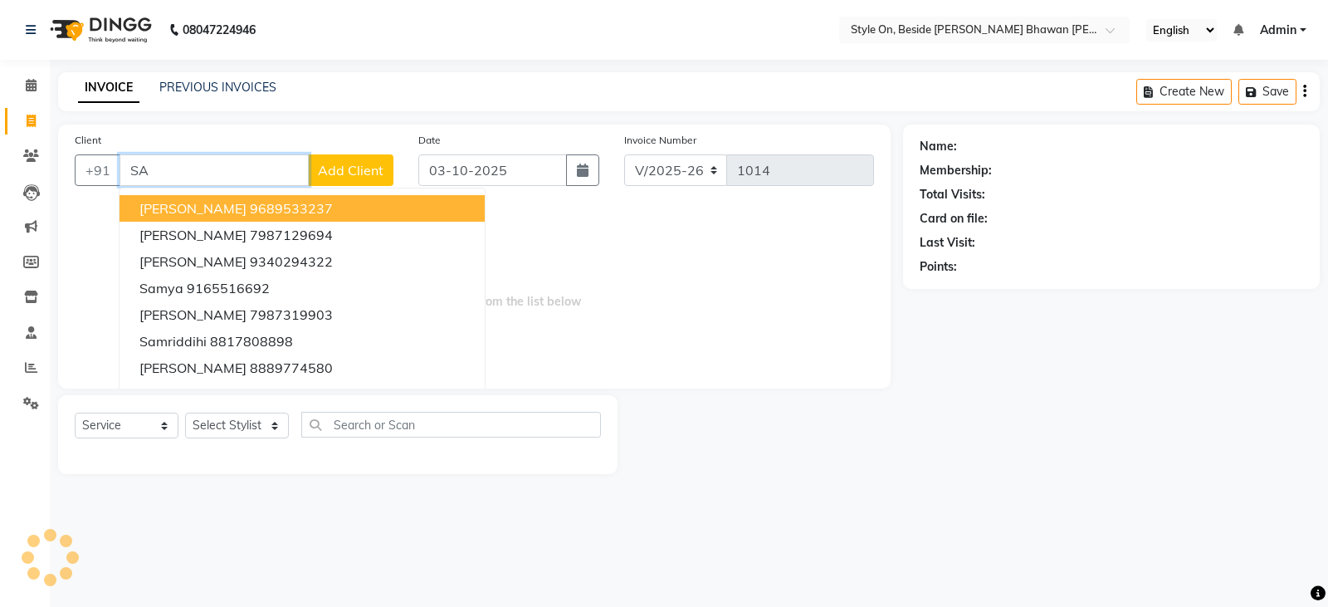
type input "S"
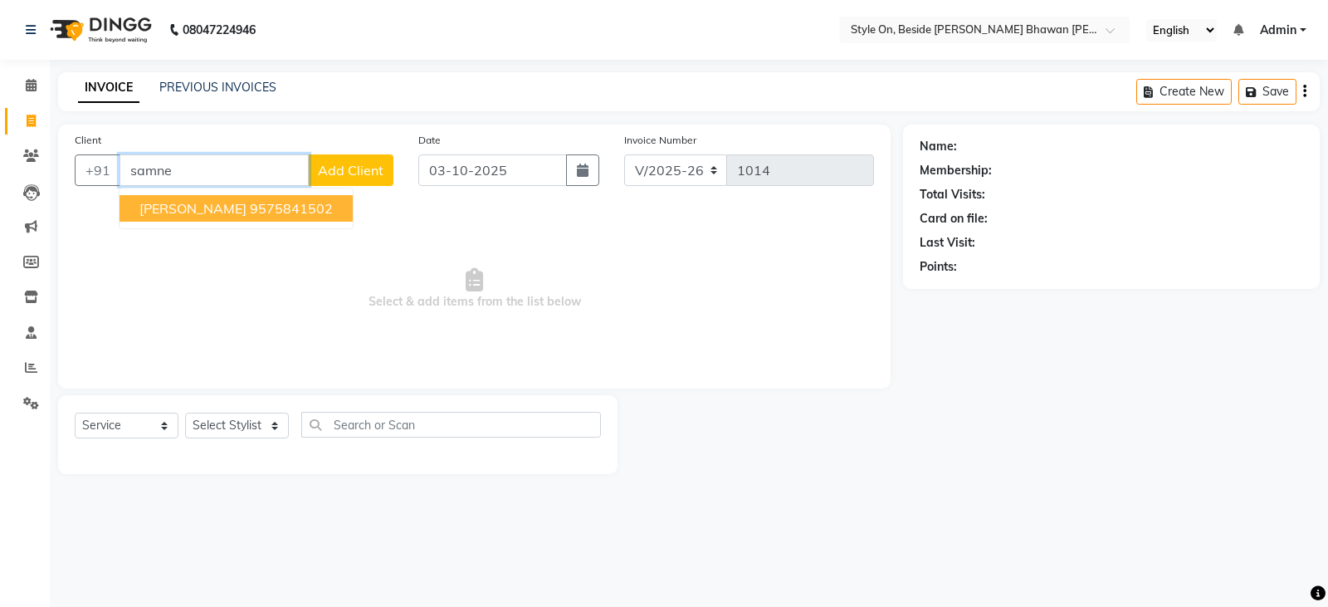
click at [157, 202] on span "[PERSON_NAME]" at bounding box center [192, 208] width 107 height 17
type input "9575841502"
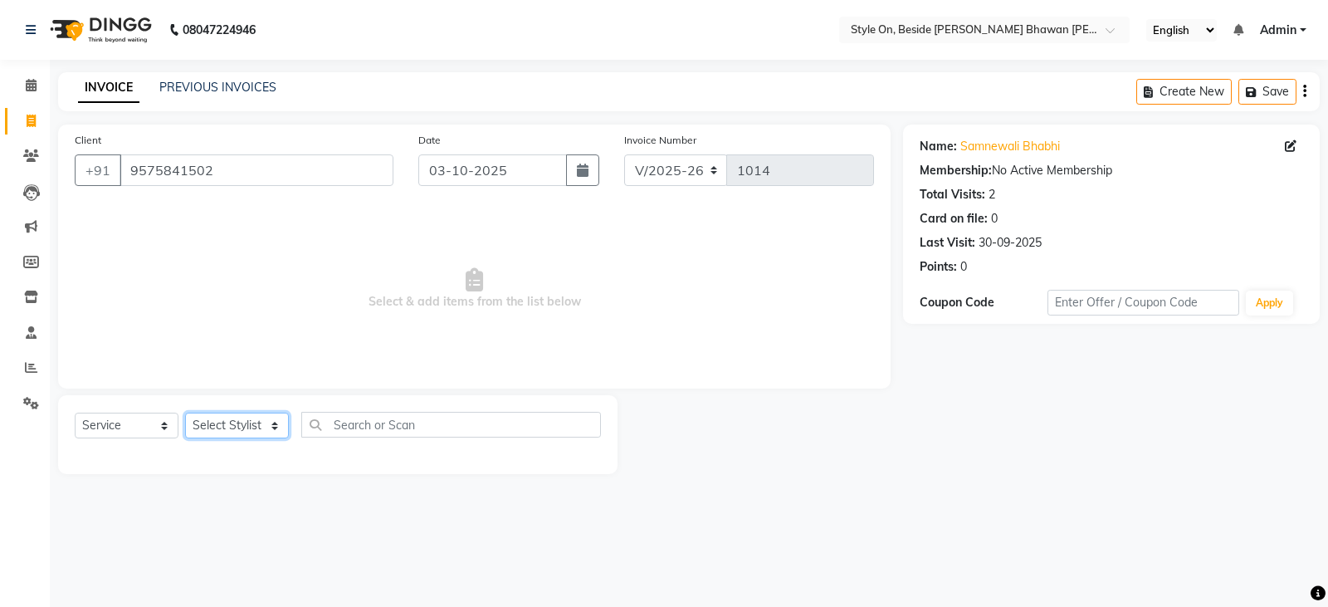
click at [227, 421] on select "Select Stylist [PERSON_NAME] Anju [PERSON_NAME] [PERSON_NAME] [PERSON_NAME] [PE…" at bounding box center [237, 425] width 104 height 26
select select "28057"
click at [185, 412] on select "Select Stylist [PERSON_NAME] Anju [PERSON_NAME] [PERSON_NAME] [PERSON_NAME] [PE…" at bounding box center [237, 425] width 104 height 26
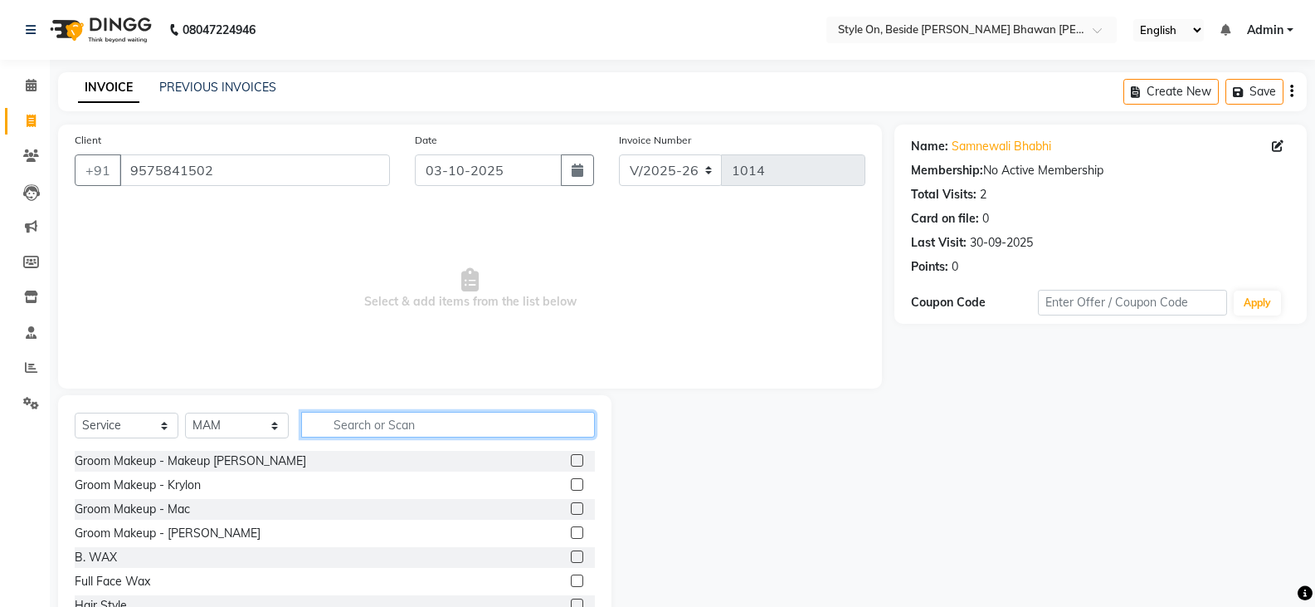
click at [356, 420] on input "text" at bounding box center [448, 425] width 294 height 26
type input "b"
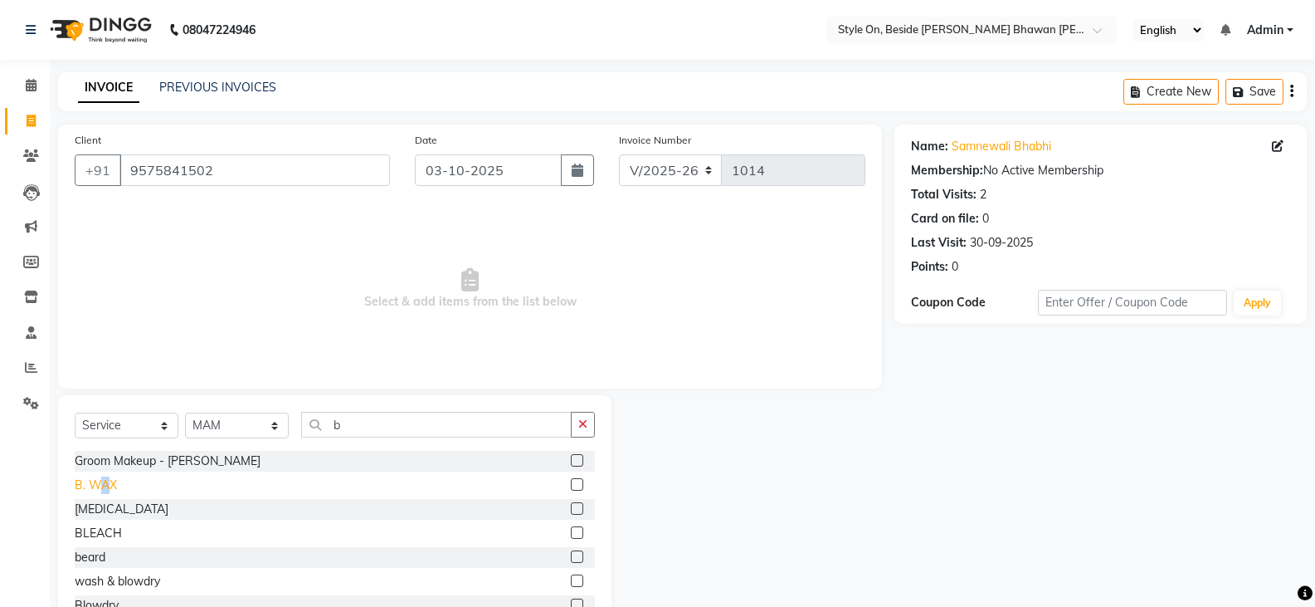
click at [105, 487] on div "B. WAX" at bounding box center [96, 484] width 42 height 17
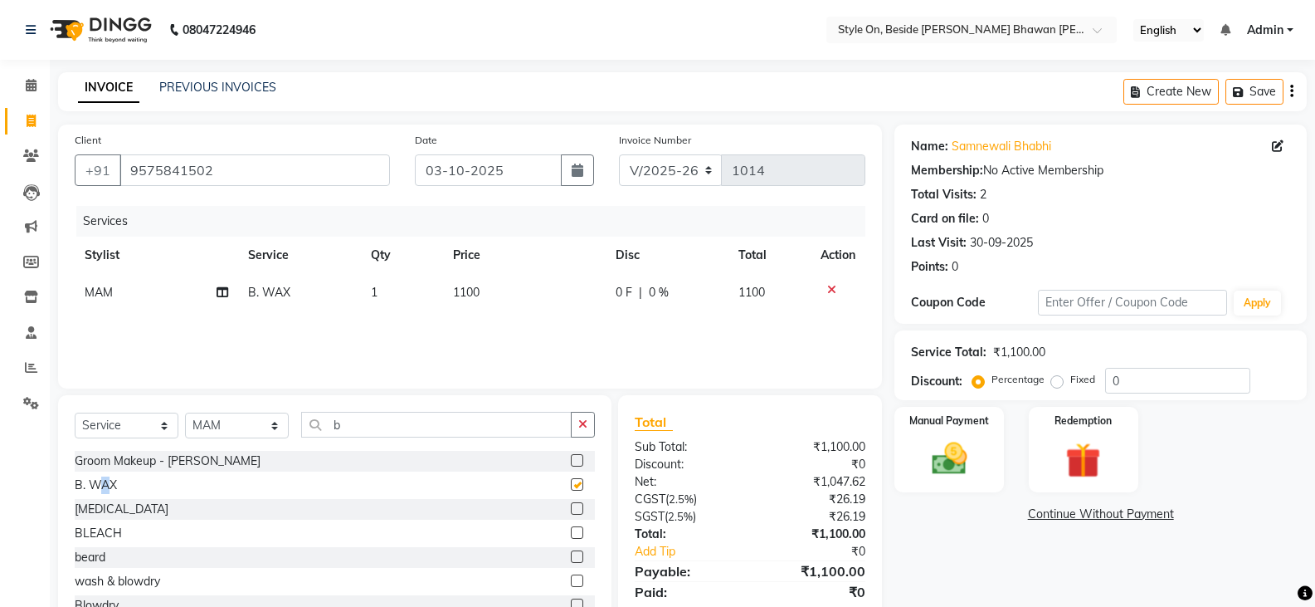
checkbox input "false"
click at [516, 306] on td "1100" at bounding box center [524, 292] width 163 height 37
select select "28057"
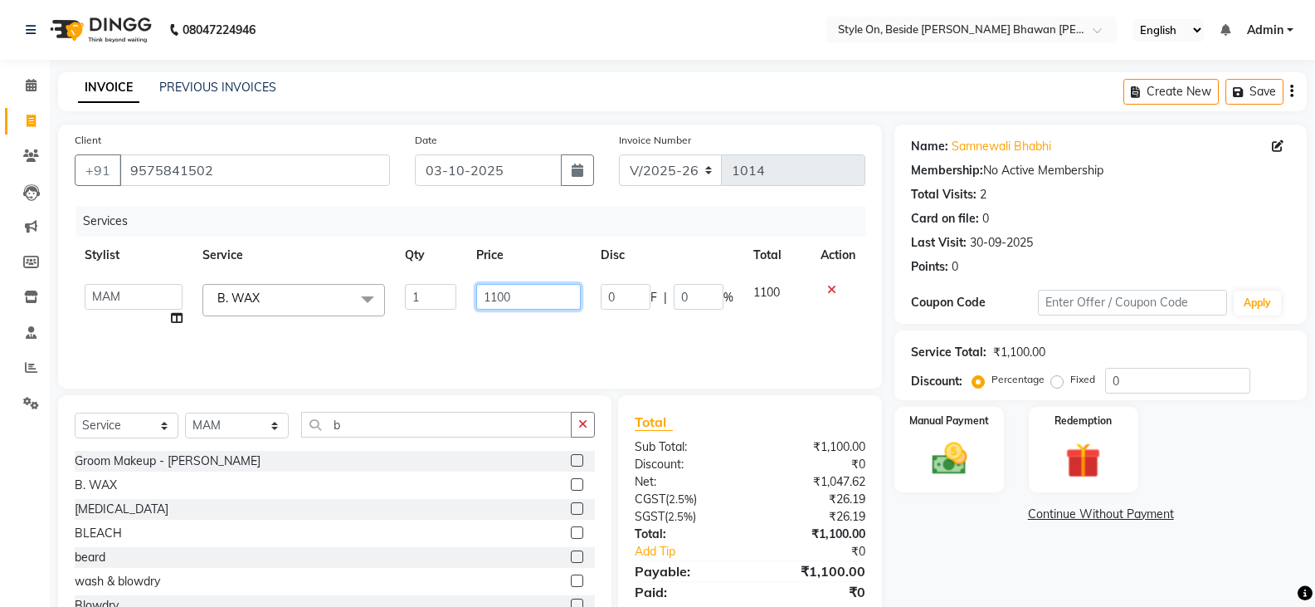
drag, startPoint x: 526, startPoint y: 299, endPoint x: 485, endPoint y: 300, distance: 40.7
click at [485, 300] on input "1100" at bounding box center [528, 297] width 104 height 26
type input "1000"
click at [233, 417] on select "Select Stylist [PERSON_NAME] Anju [PERSON_NAME] [PERSON_NAME] [PERSON_NAME] [PE…" at bounding box center [237, 425] width 104 height 26
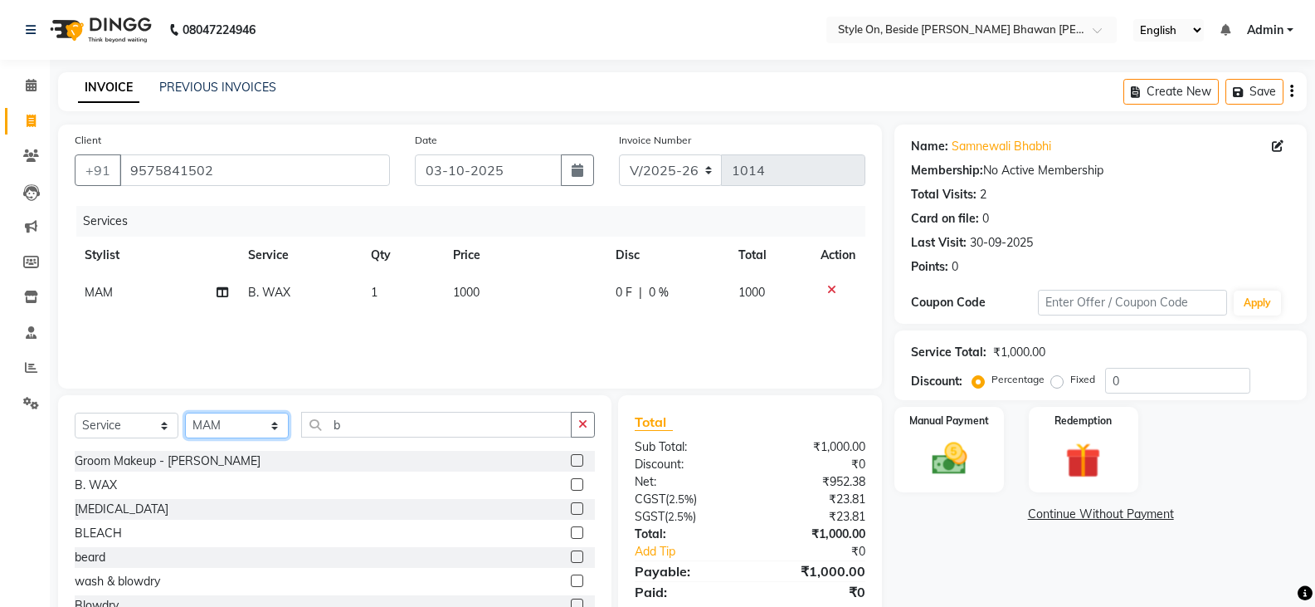
select select "27829"
click at [185, 412] on select "Select Stylist [PERSON_NAME] Anju [PERSON_NAME] [PERSON_NAME] [PERSON_NAME] [PE…" at bounding box center [237, 425] width 104 height 26
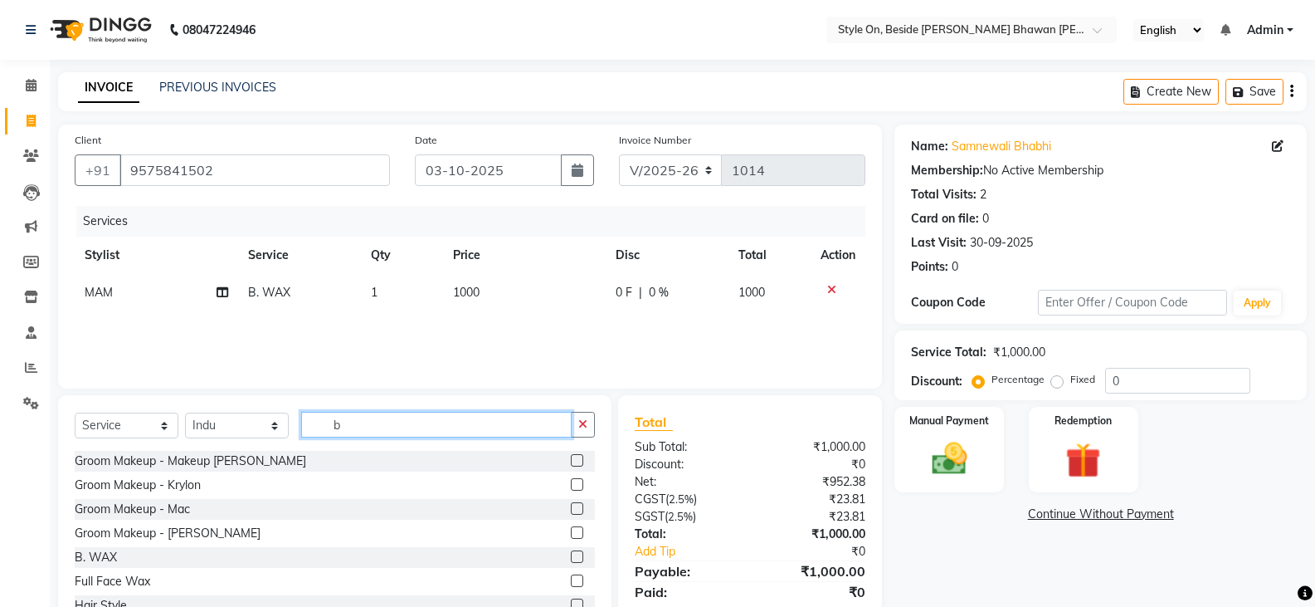
drag, startPoint x: 362, startPoint y: 421, endPoint x: 323, endPoint y: 422, distance: 39.0
click at [323, 422] on input "b" at bounding box center [436, 425] width 271 height 26
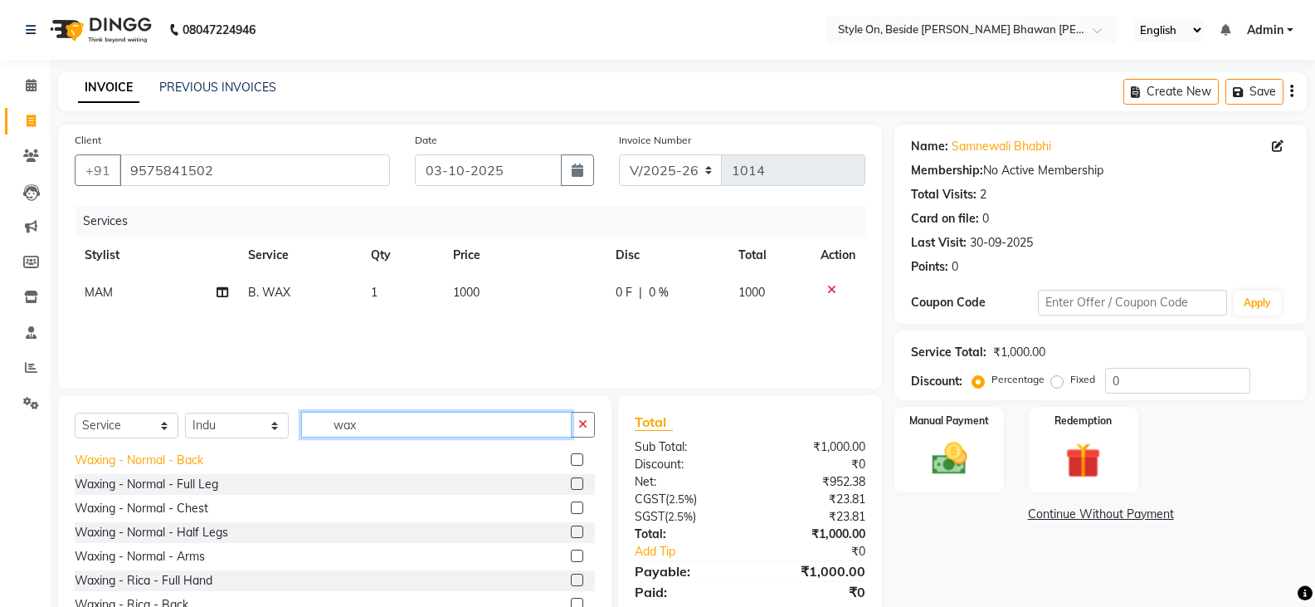
scroll to position [332, 0]
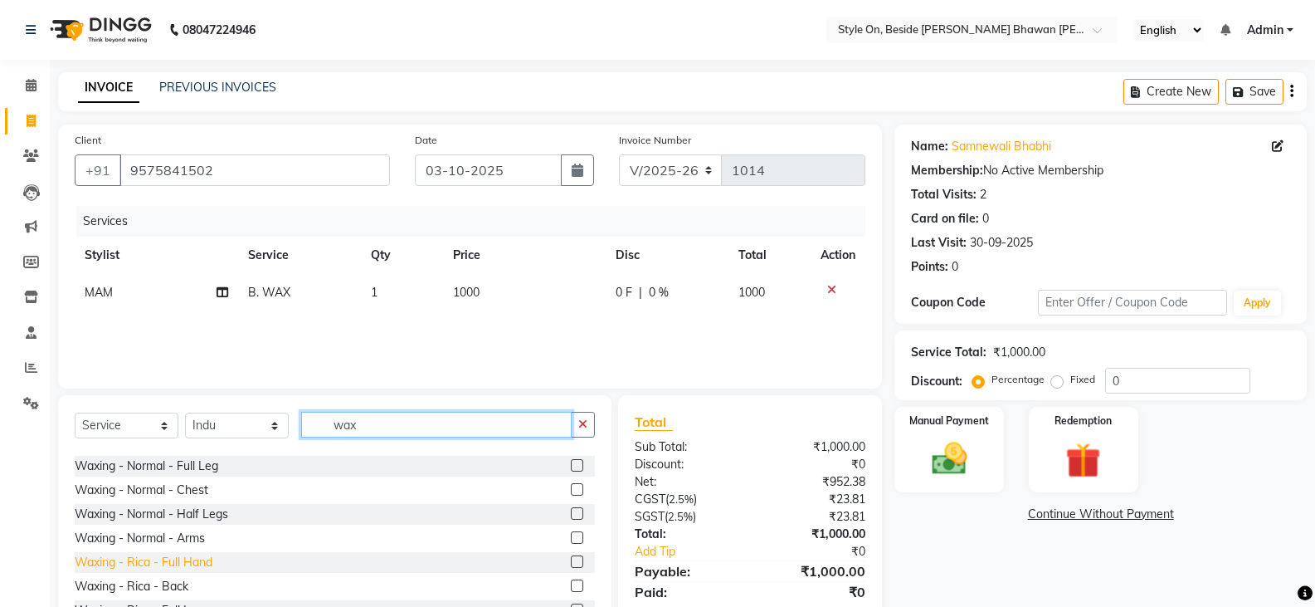
type input "wax"
click at [189, 561] on div "Waxing - Rica - Full Hand" at bounding box center [144, 561] width 138 height 17
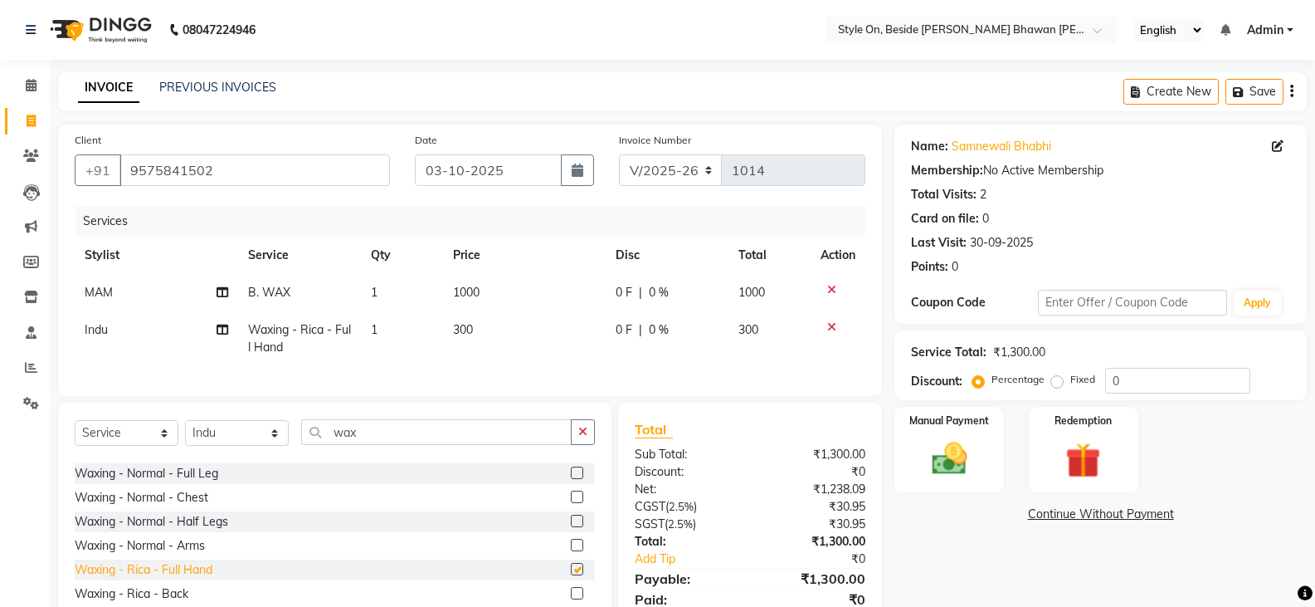
checkbox input "false"
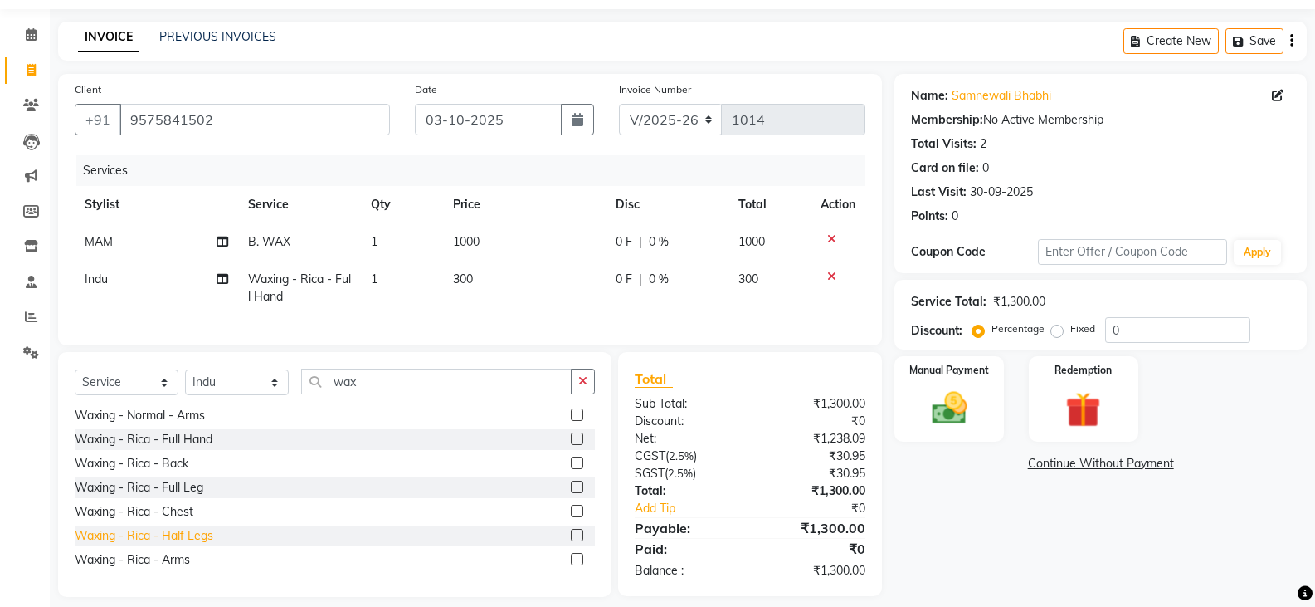
scroll to position [78, 0]
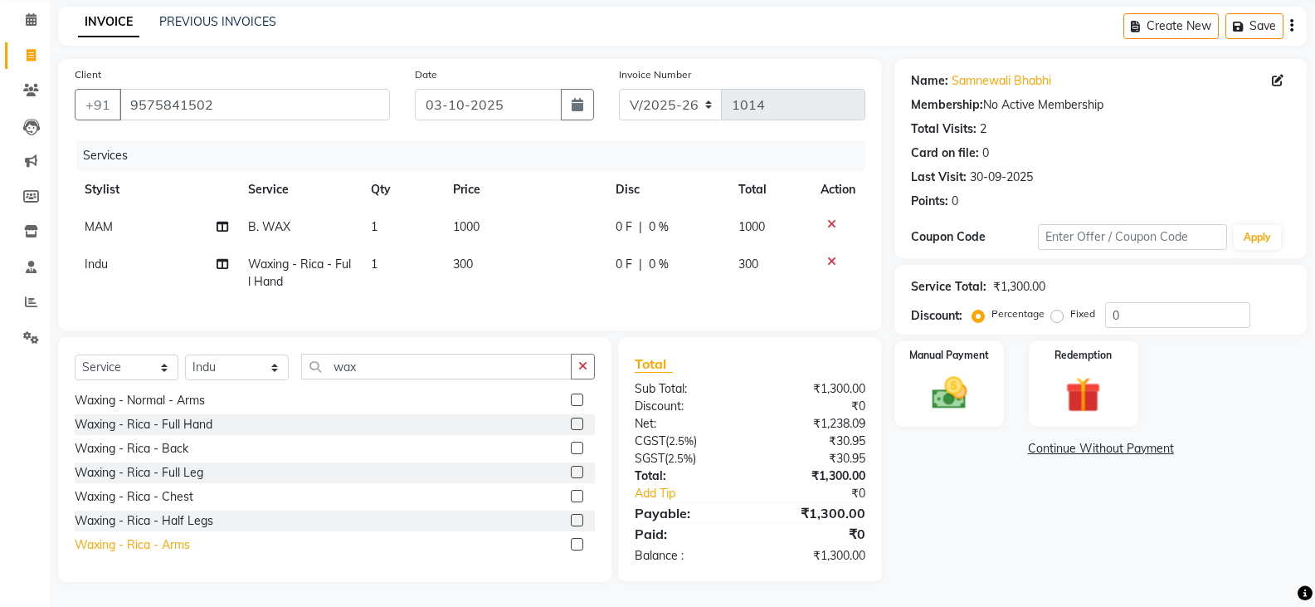
click at [178, 544] on div "Waxing - Rica - Arms" at bounding box center [132, 544] width 115 height 17
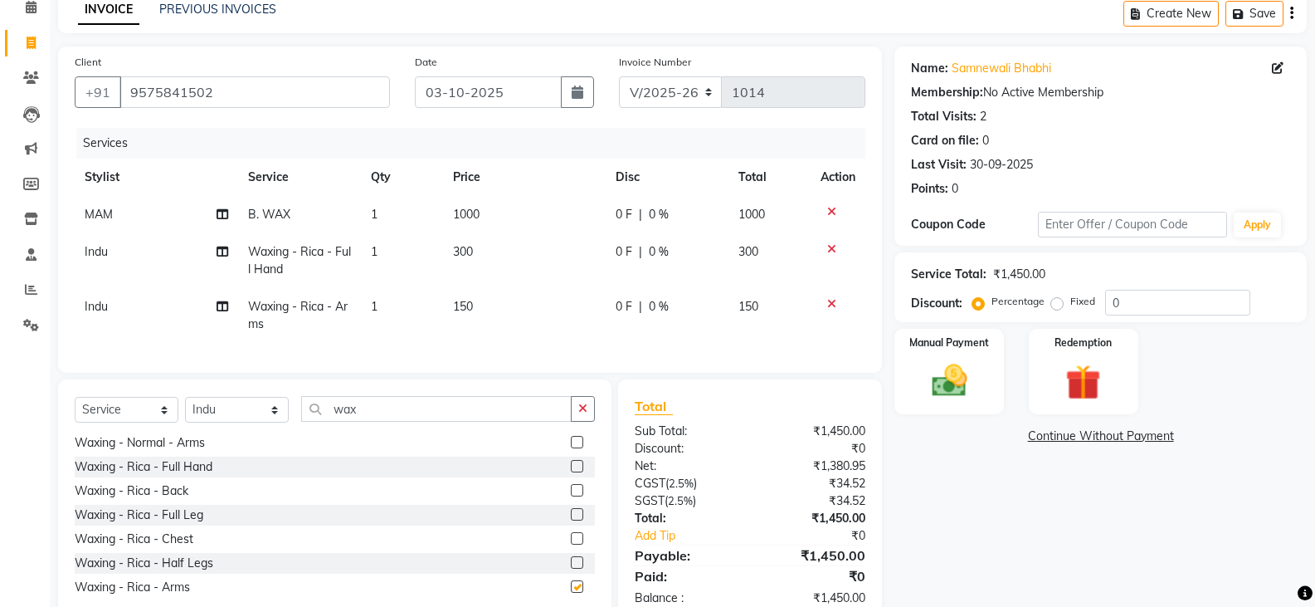
checkbox input "false"
click at [510, 305] on td "150" at bounding box center [524, 315] width 163 height 55
select select "27829"
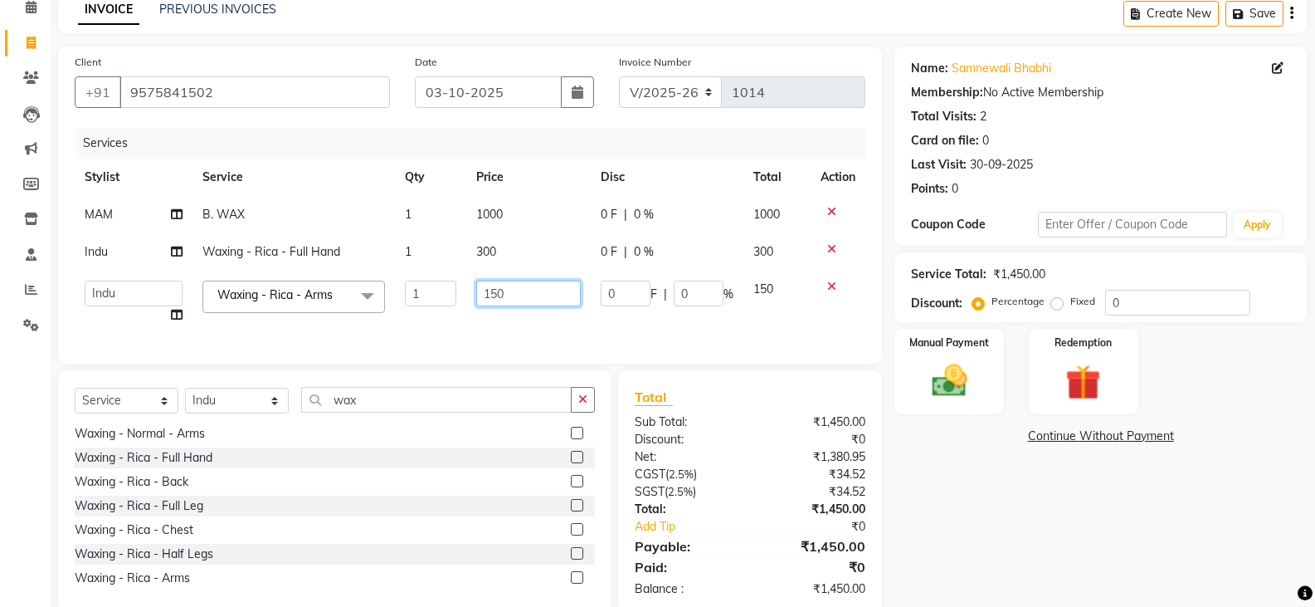
drag, startPoint x: 511, startPoint y: 291, endPoint x: 480, endPoint y: 290, distance: 30.7
click at [480, 290] on input "150" at bounding box center [528, 293] width 104 height 26
type input "200"
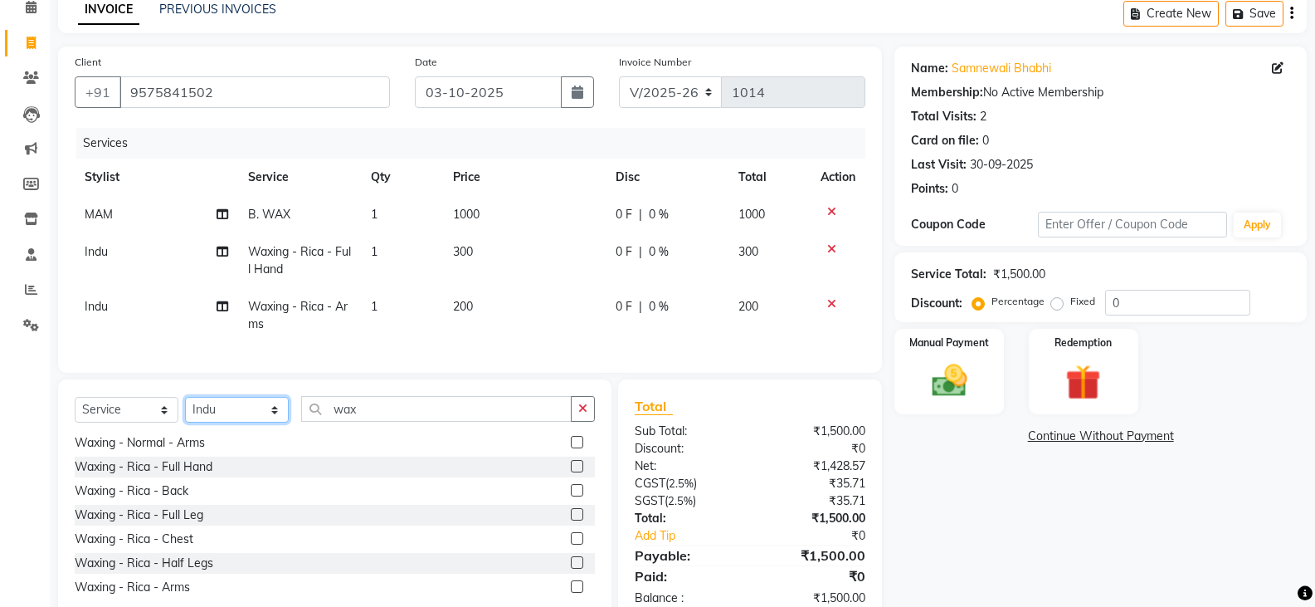
click at [243, 407] on div "Select Service Product Membership Package Voucher Prepaid Gift Card Select Styl…" at bounding box center [334, 501] width 553 height 245
select select "27825"
click at [185, 409] on select "Select Stylist [PERSON_NAME] Anju [PERSON_NAME] [PERSON_NAME] [PERSON_NAME] [PE…" at bounding box center [237, 410] width 104 height 26
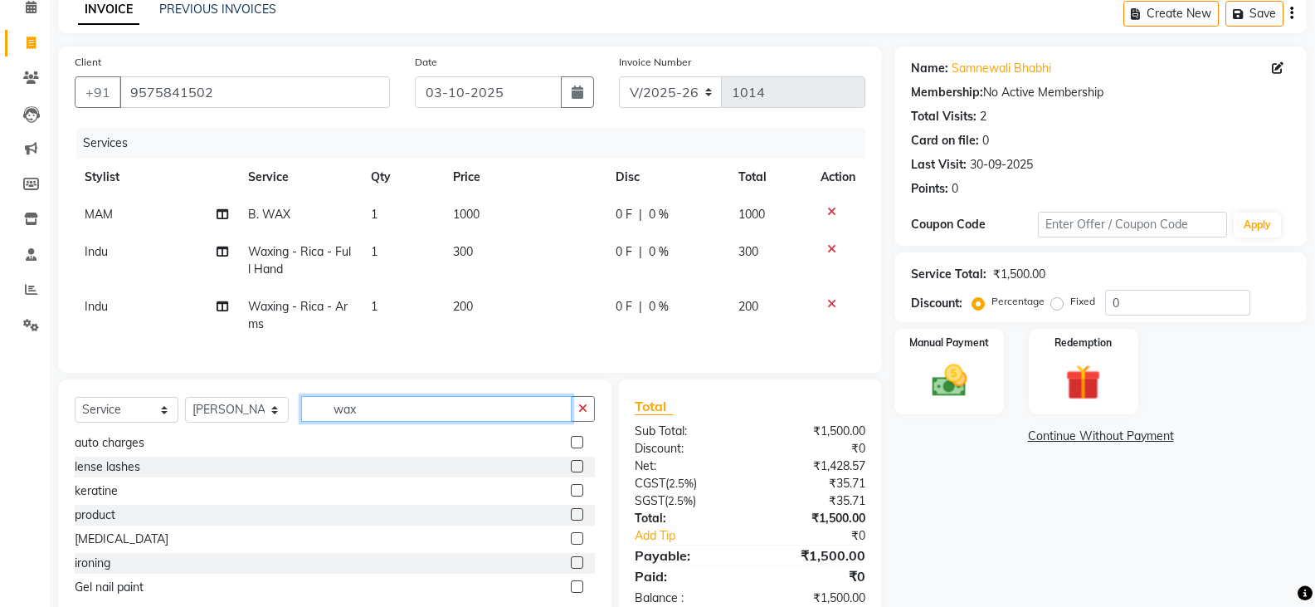
drag, startPoint x: 370, startPoint y: 425, endPoint x: 328, endPoint y: 419, distance: 42.7
click at [328, 419] on input "wax" at bounding box center [436, 409] width 271 height 26
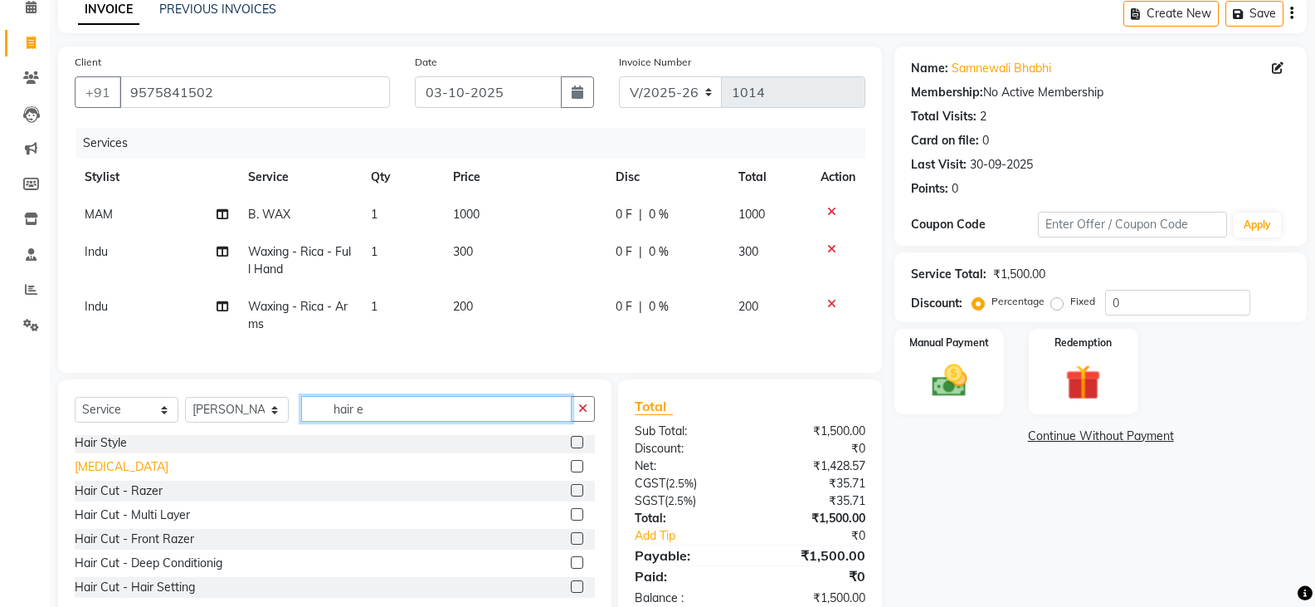
type input "hair e"
click at [129, 474] on div "[MEDICAL_DATA]" at bounding box center [122, 466] width 94 height 17
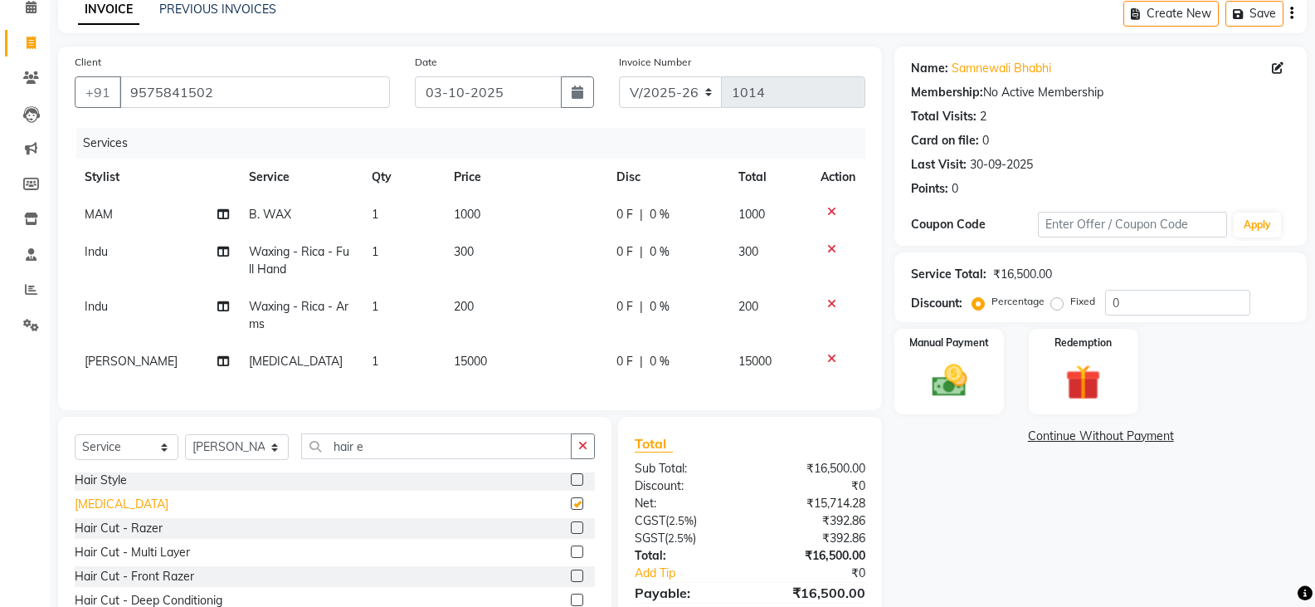
checkbox input "false"
click at [510, 368] on td "15000" at bounding box center [525, 361] width 163 height 37
select select "27825"
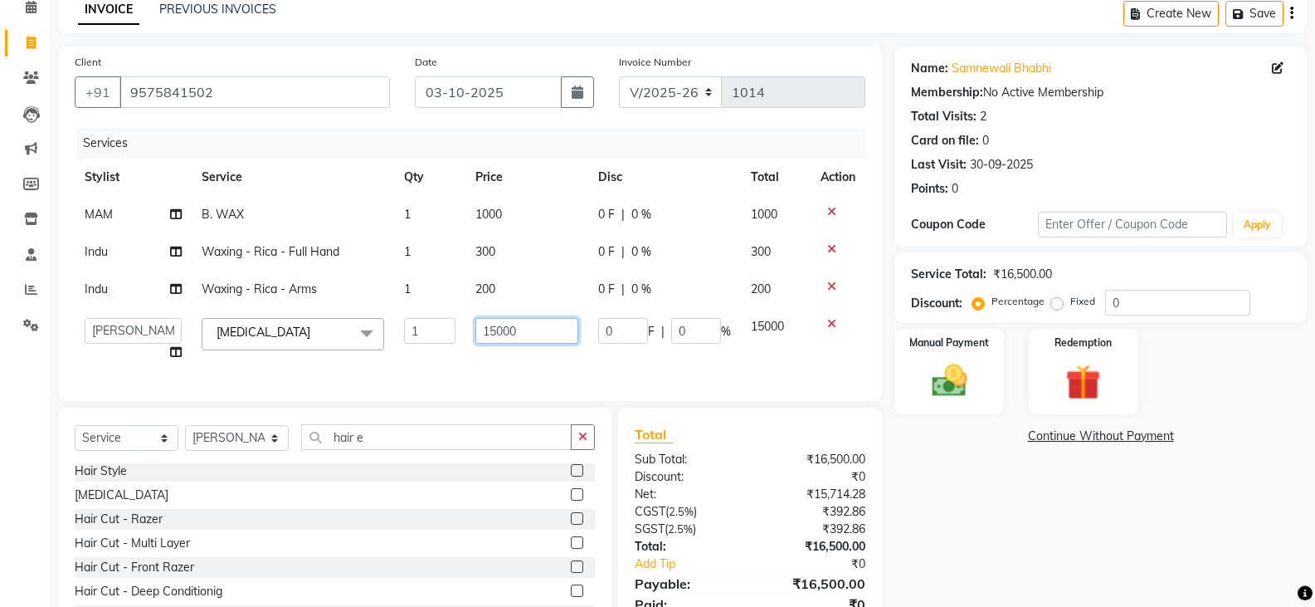
drag, startPoint x: 521, startPoint y: 329, endPoint x: 478, endPoint y: 325, distance: 43.3
click at [478, 325] on input "15000" at bounding box center [527, 331] width 104 height 26
type input "600"
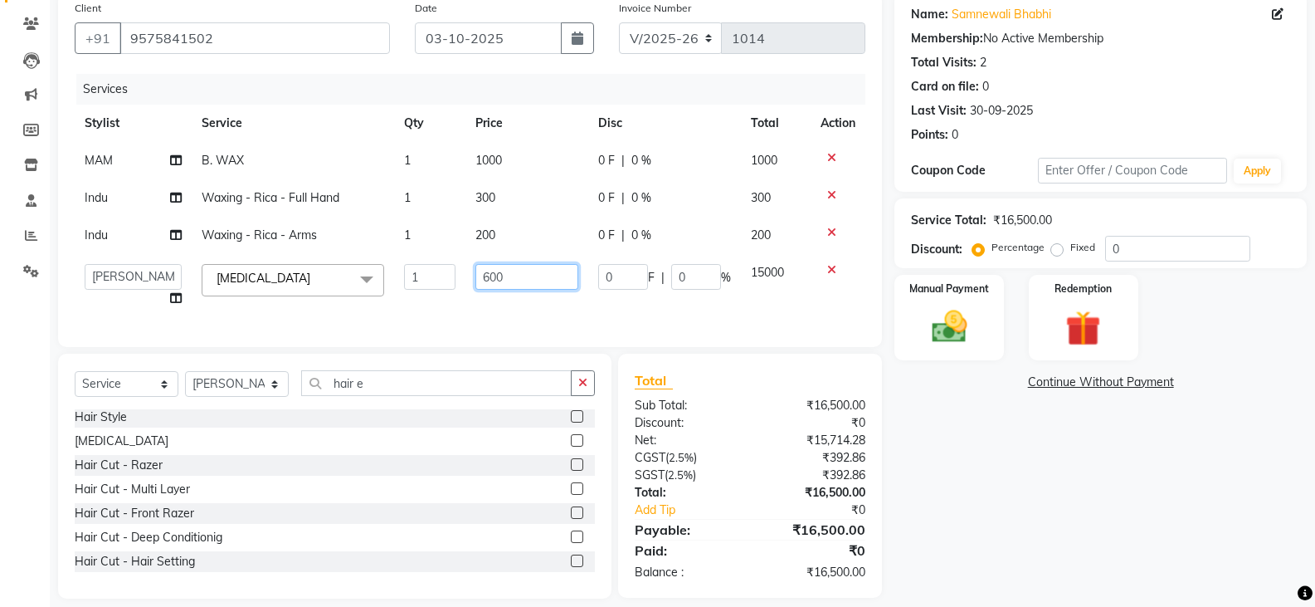
scroll to position [161, 0]
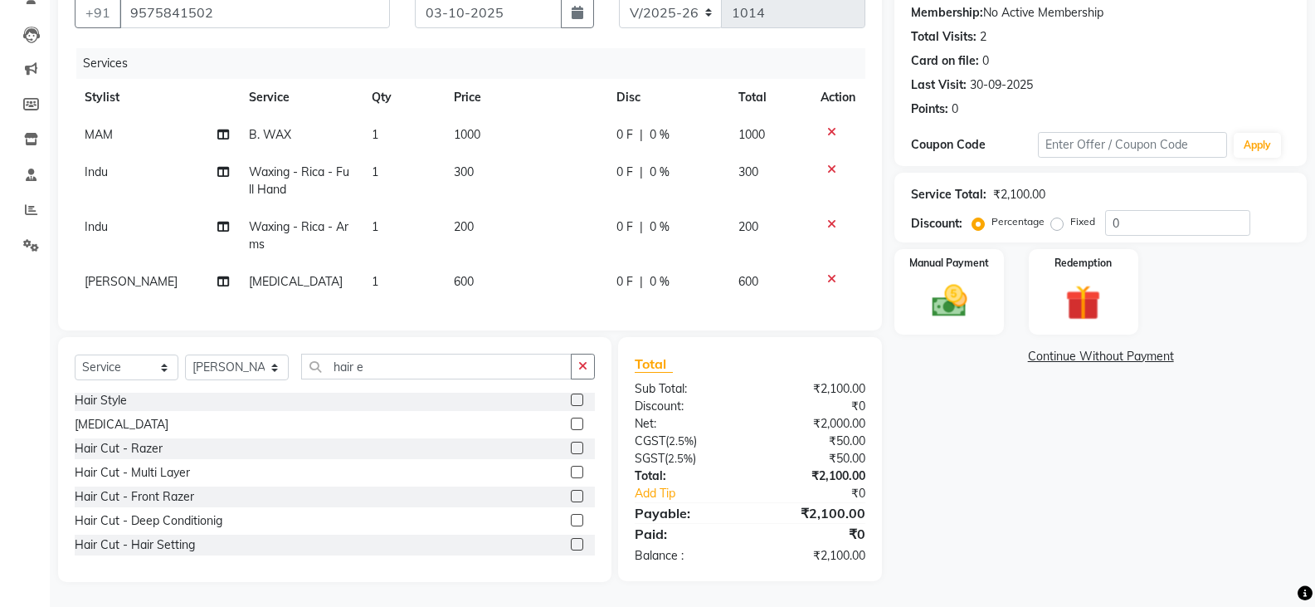
click at [1064, 459] on div "Name: [PERSON_NAME] Membership: No Active Membership Total Visits: 2 Card on fi…" at bounding box center [1107, 274] width 425 height 615
click at [219, 364] on select "Select Stylist [PERSON_NAME] Anju [PERSON_NAME] [PERSON_NAME] [PERSON_NAME] [PE…" at bounding box center [237, 367] width 104 height 26
select select "27829"
click at [185, 354] on select "Select Stylist [PERSON_NAME] Anju [PERSON_NAME] [PERSON_NAME] [PERSON_NAME] [PE…" at bounding box center [237, 367] width 104 height 26
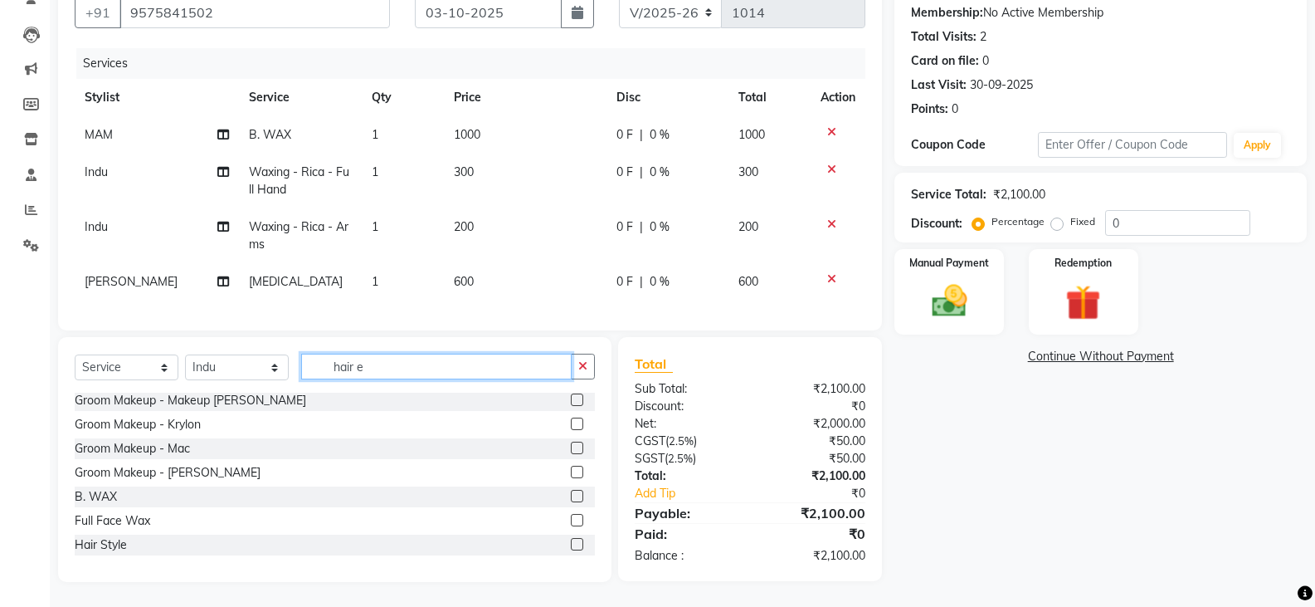
drag, startPoint x: 376, startPoint y: 369, endPoint x: 314, endPoint y: 352, distance: 63.8
click at [314, 352] on div "Select Service Product Membership Package Voucher Prepaid Gift Card Select Styl…" at bounding box center [334, 459] width 553 height 245
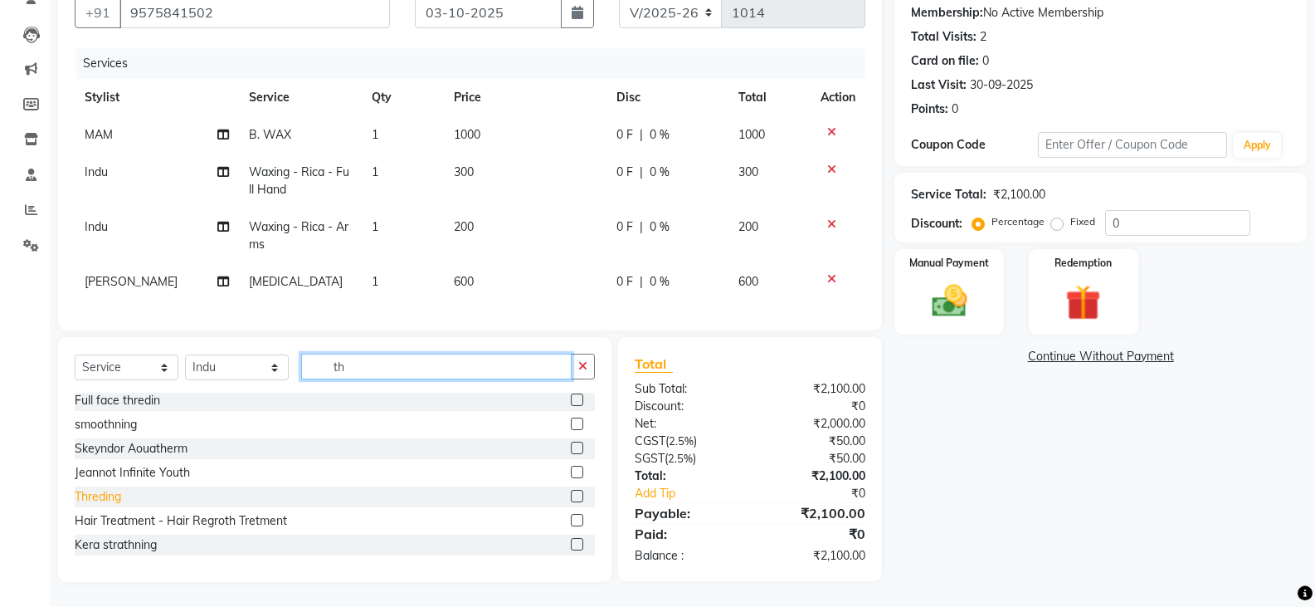
type input "th"
click at [94, 496] on div "Threding" at bounding box center [98, 496] width 46 height 17
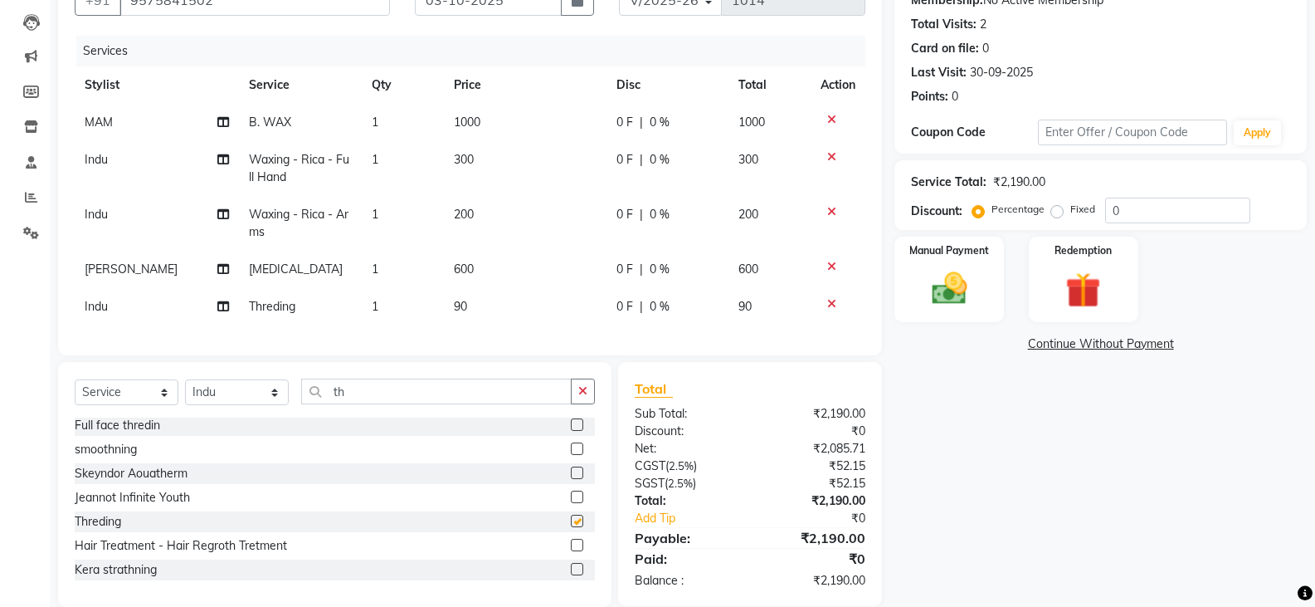
checkbox input "false"
click at [474, 300] on td "90" at bounding box center [525, 306] width 163 height 37
select select "27829"
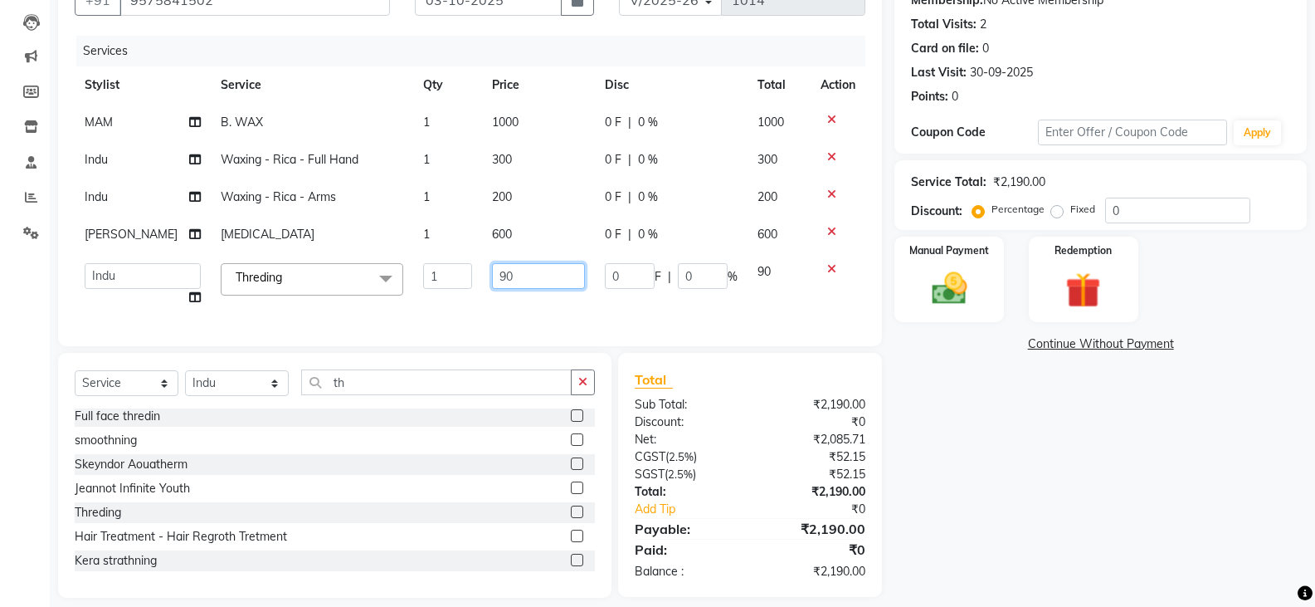
drag, startPoint x: 509, startPoint y: 275, endPoint x: 461, endPoint y: 275, distance: 48.1
click at [461, 275] on tr "[PERSON_NAME] Anju [PERSON_NAME] [PERSON_NAME] [PERSON_NAME] [PERSON_NAME] [PER…" at bounding box center [470, 284] width 791 height 63
type input "150"
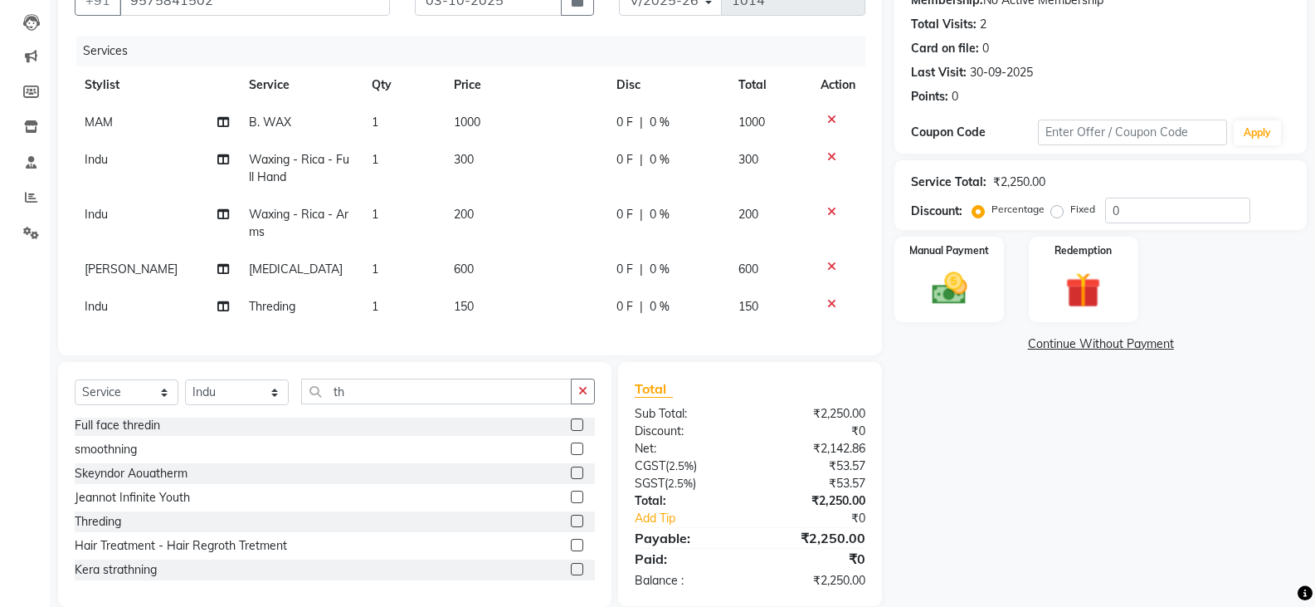
click at [941, 421] on div "Name: [PERSON_NAME] Membership: No Active Membership Total Visits: 2 Card on fi…" at bounding box center [1107, 280] width 425 height 652
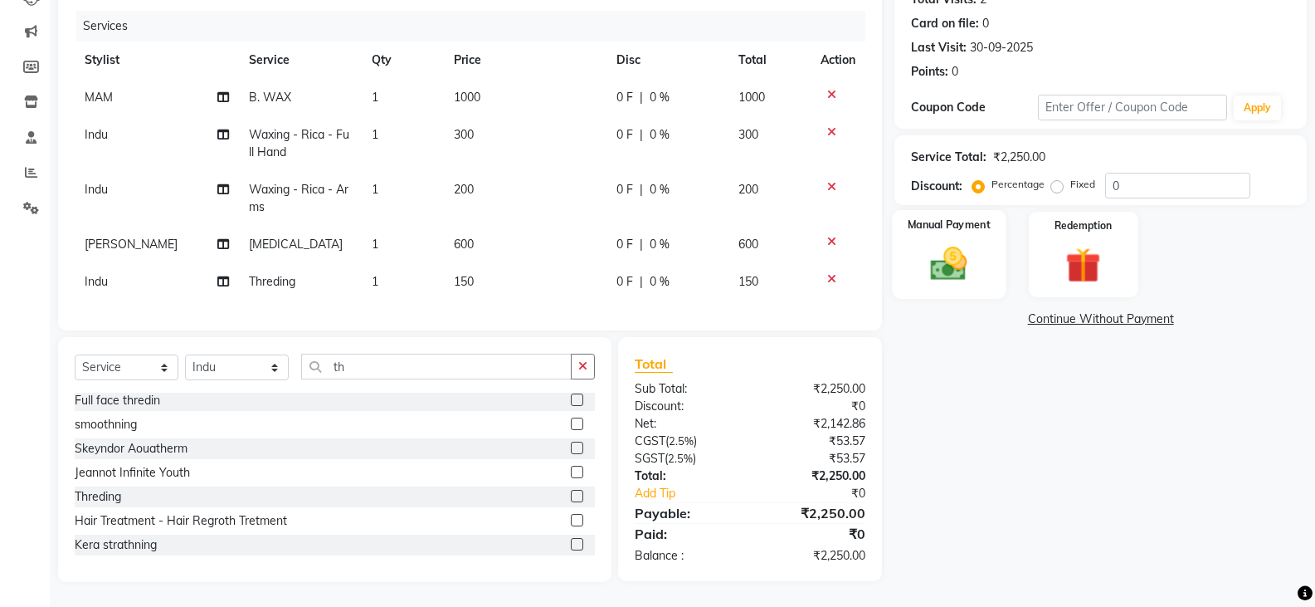
click at [948, 255] on img at bounding box center [948, 263] width 59 height 42
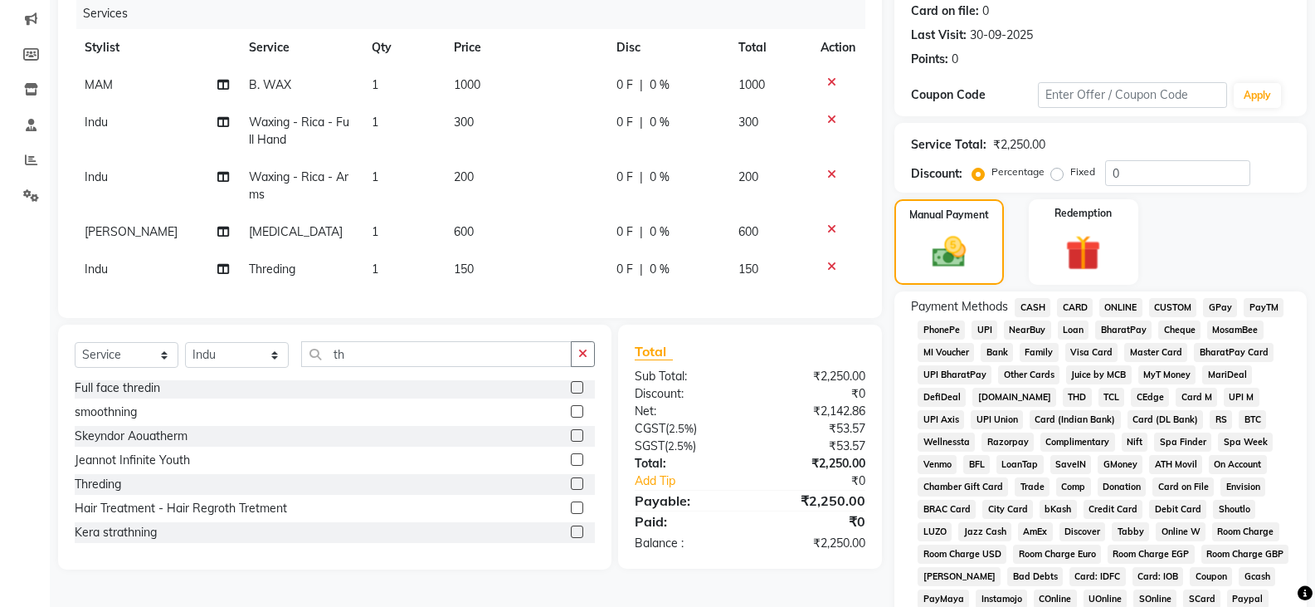
click at [1025, 303] on span "CASH" at bounding box center [1033, 307] width 36 height 19
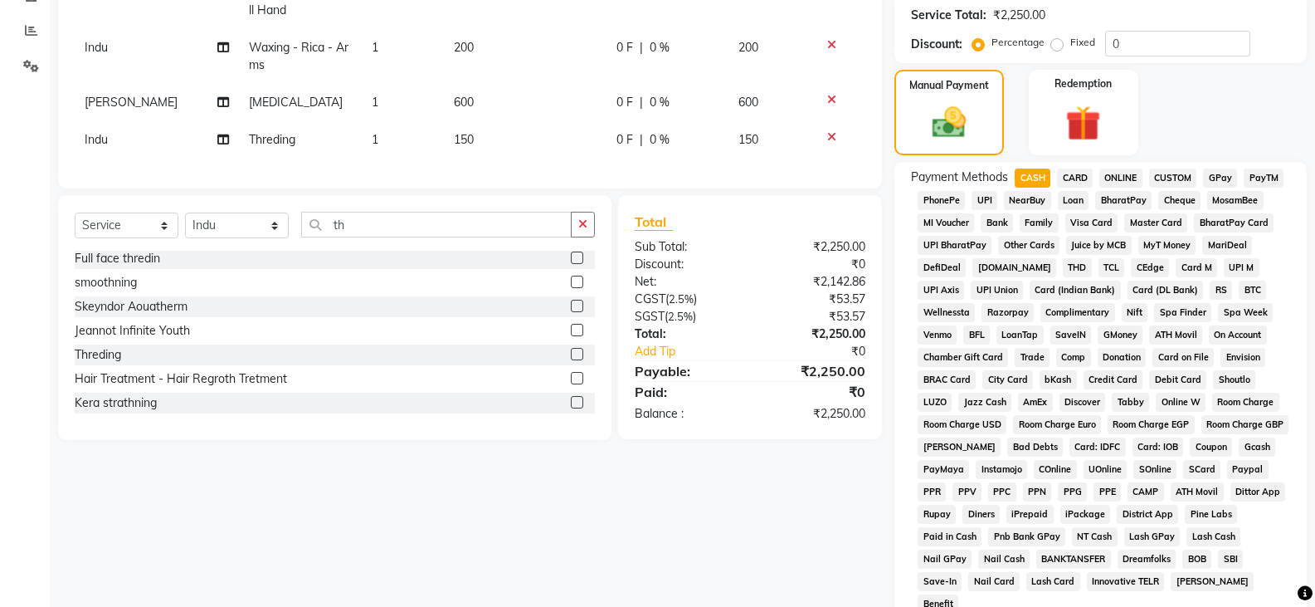
scroll to position [541, 0]
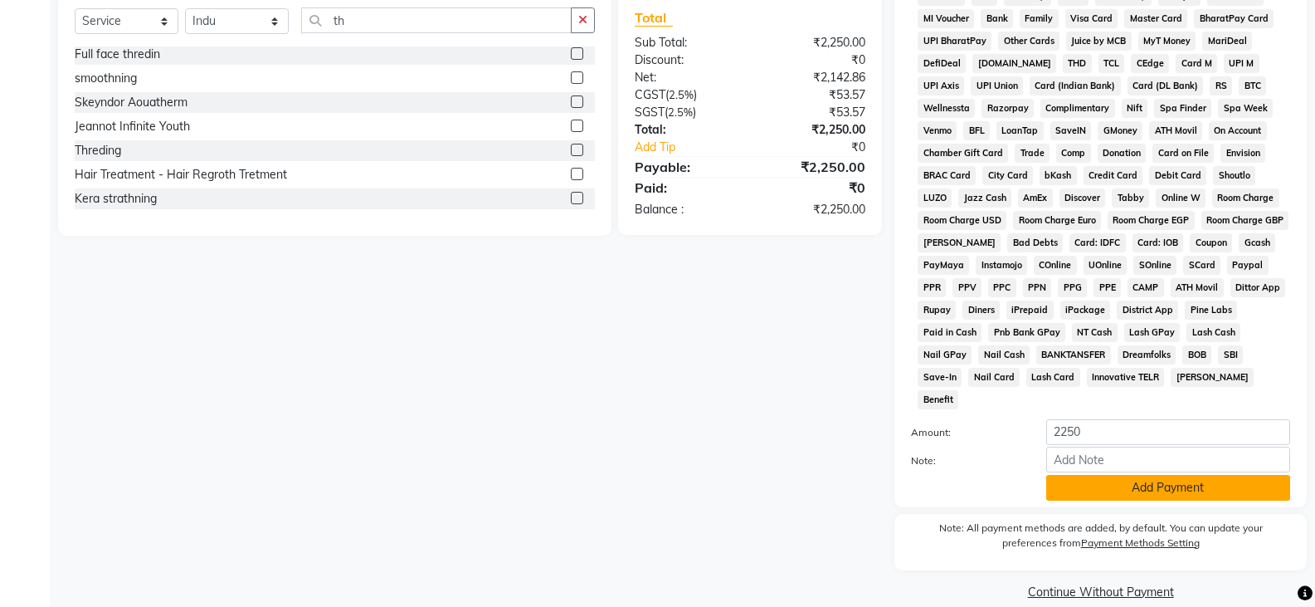
click at [1139, 475] on button "Add Payment" at bounding box center [1168, 488] width 244 height 26
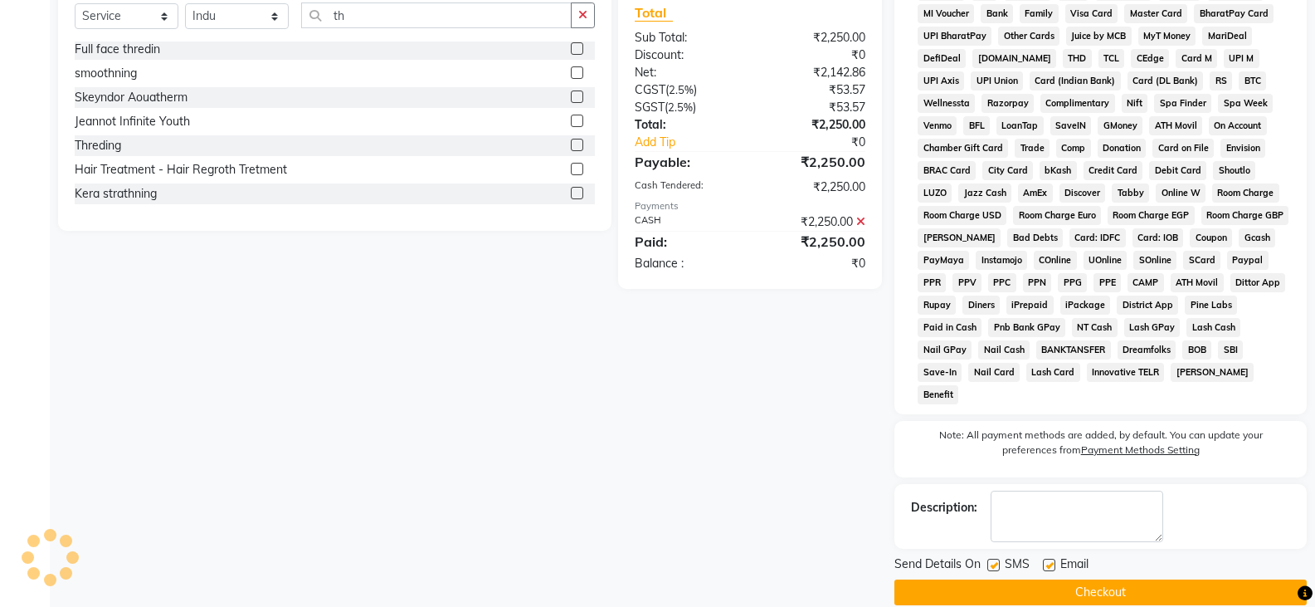
scroll to position [547, 0]
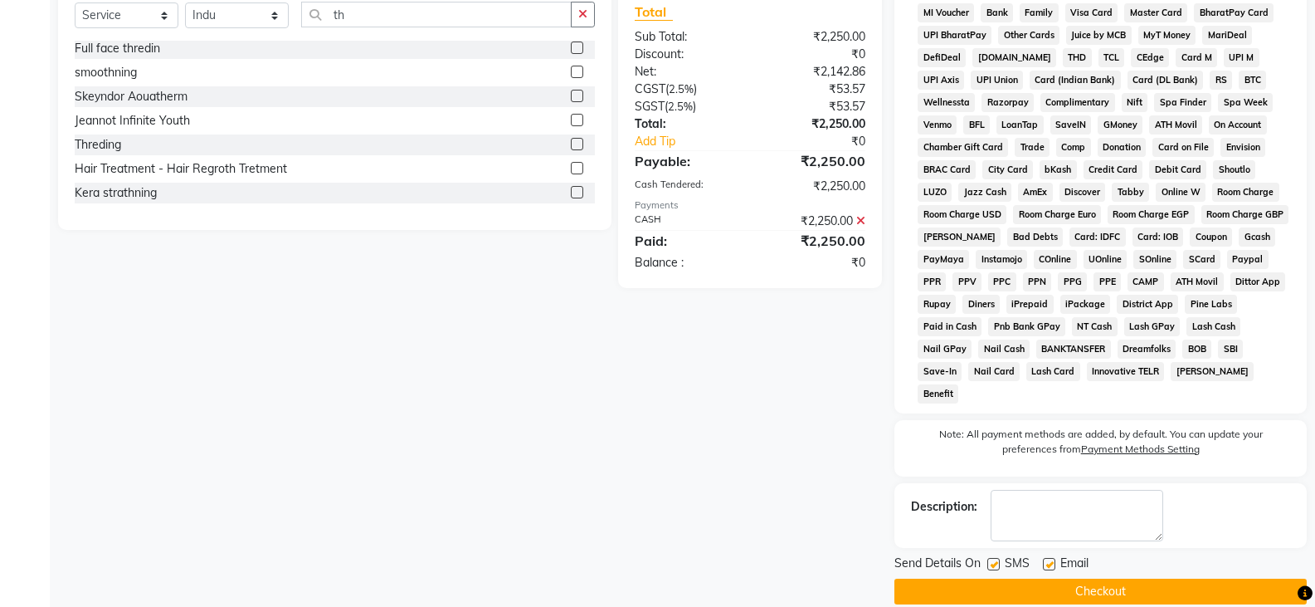
click at [1107, 578] on button "Checkout" at bounding box center [1101, 591] width 412 height 26
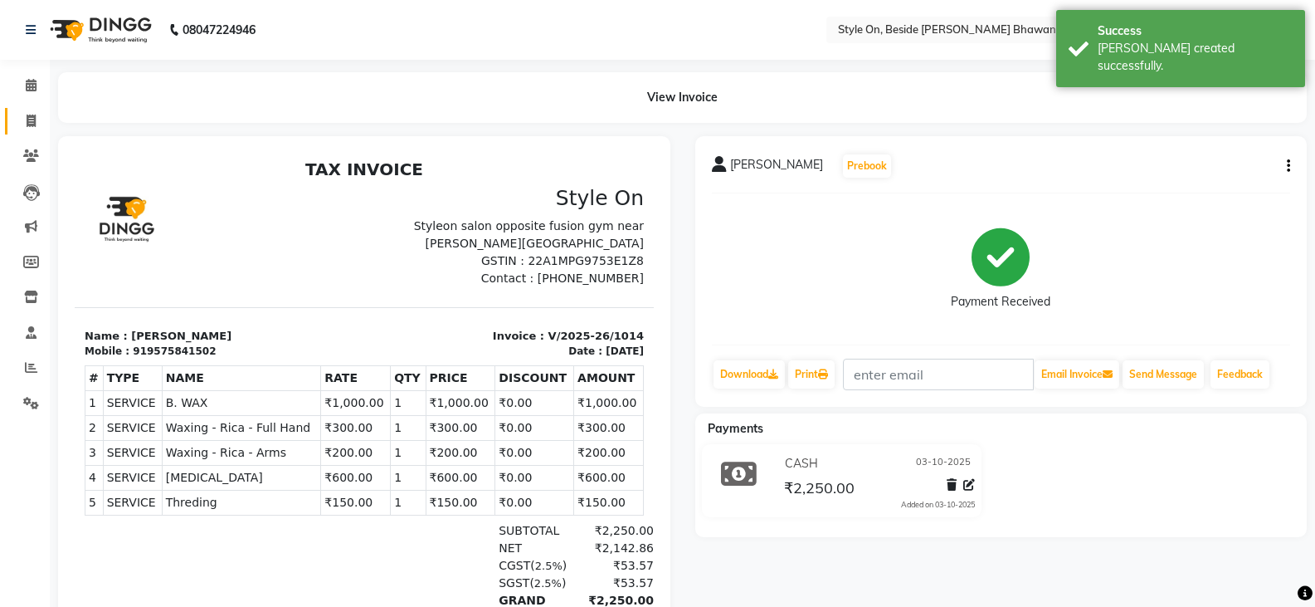
click at [16, 115] on link "Invoice" at bounding box center [25, 121] width 40 height 27
select select "4700"
select select "service"
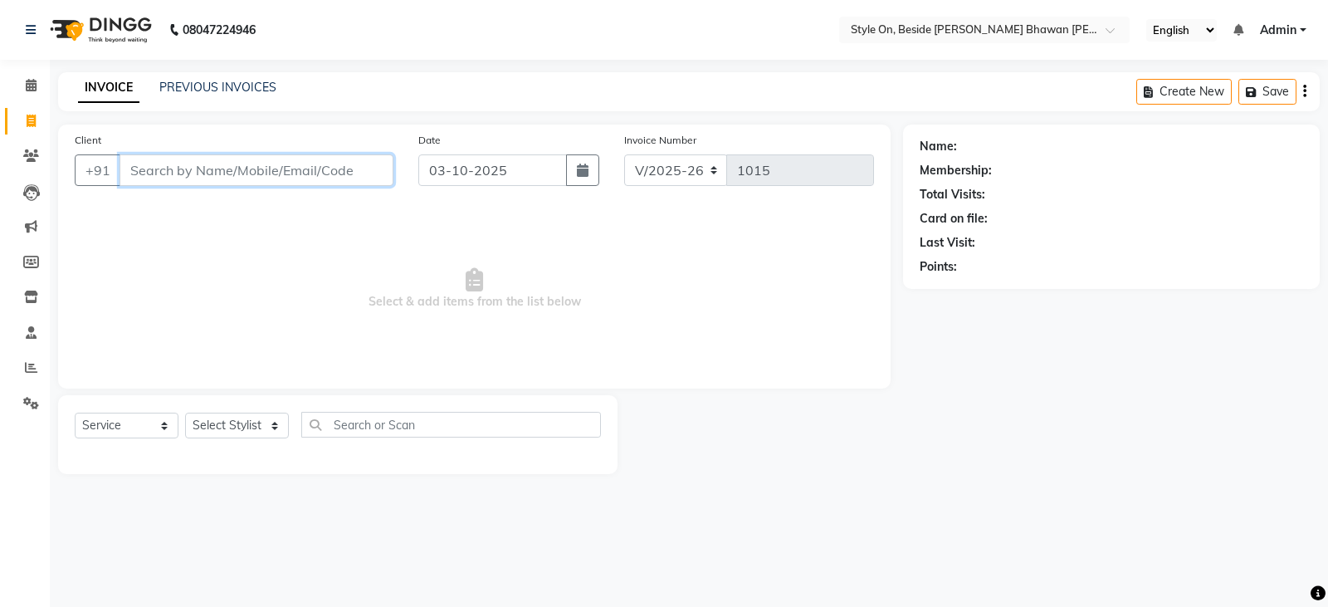
click at [276, 165] on input "Client" at bounding box center [256, 170] width 274 height 32
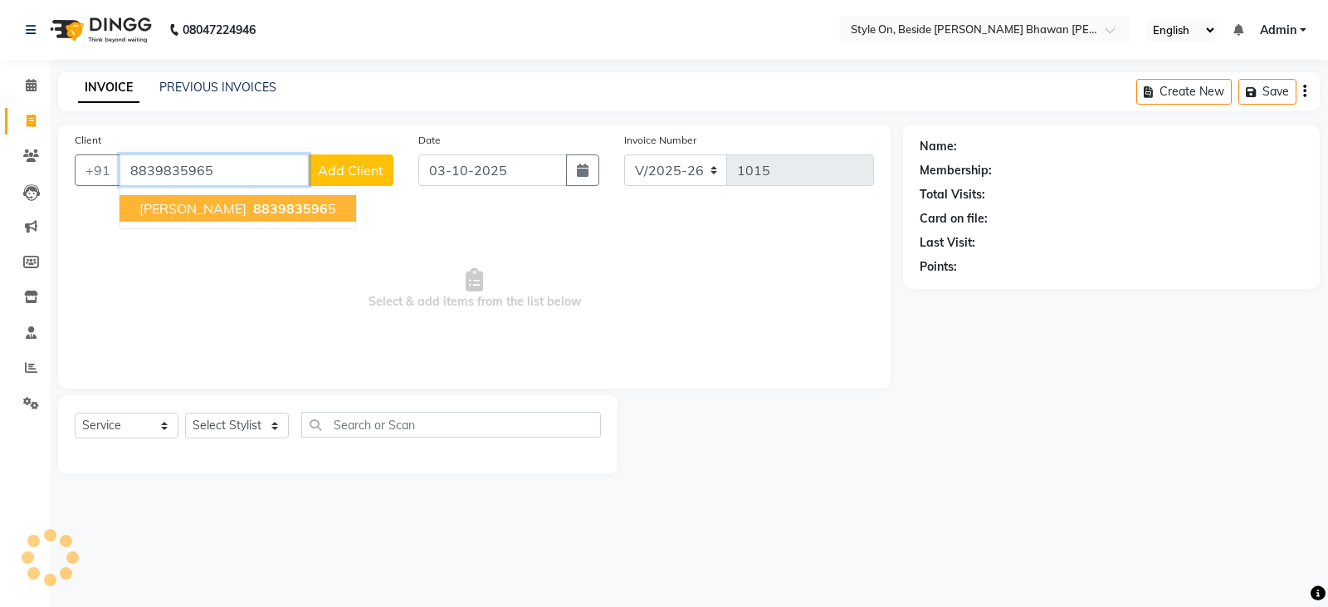
type input "8839835965"
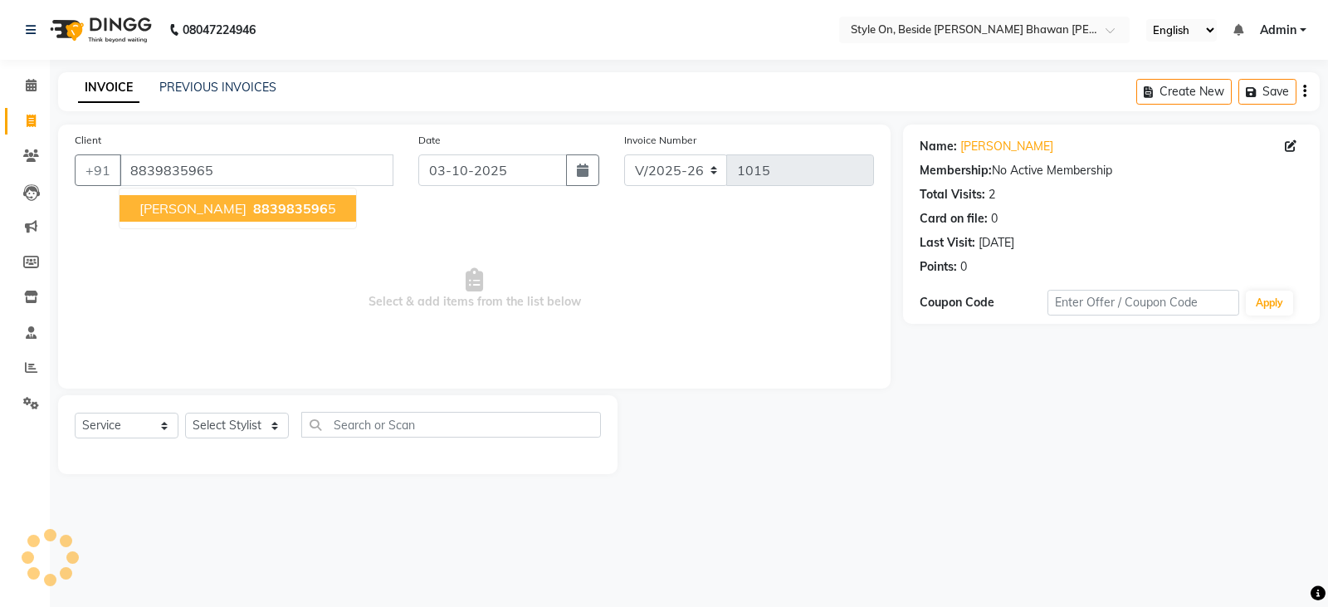
click at [190, 209] on span "[PERSON_NAME]" at bounding box center [192, 208] width 107 height 17
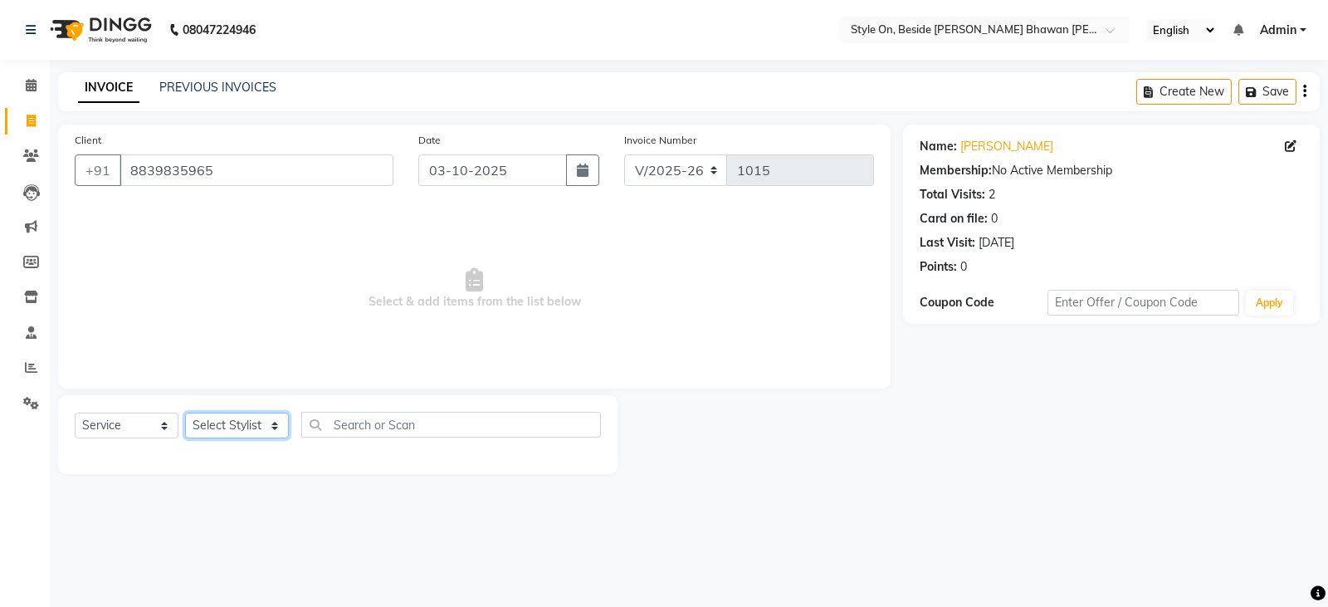
click at [211, 430] on select "Select Stylist [PERSON_NAME] Anju [PERSON_NAME] [PERSON_NAME] [PERSON_NAME] [PE…" at bounding box center [237, 425] width 104 height 26
select select "28057"
click at [185, 412] on select "Select Stylist [PERSON_NAME] Anju [PERSON_NAME] [PERSON_NAME] [PERSON_NAME] [PE…" at bounding box center [237, 425] width 104 height 26
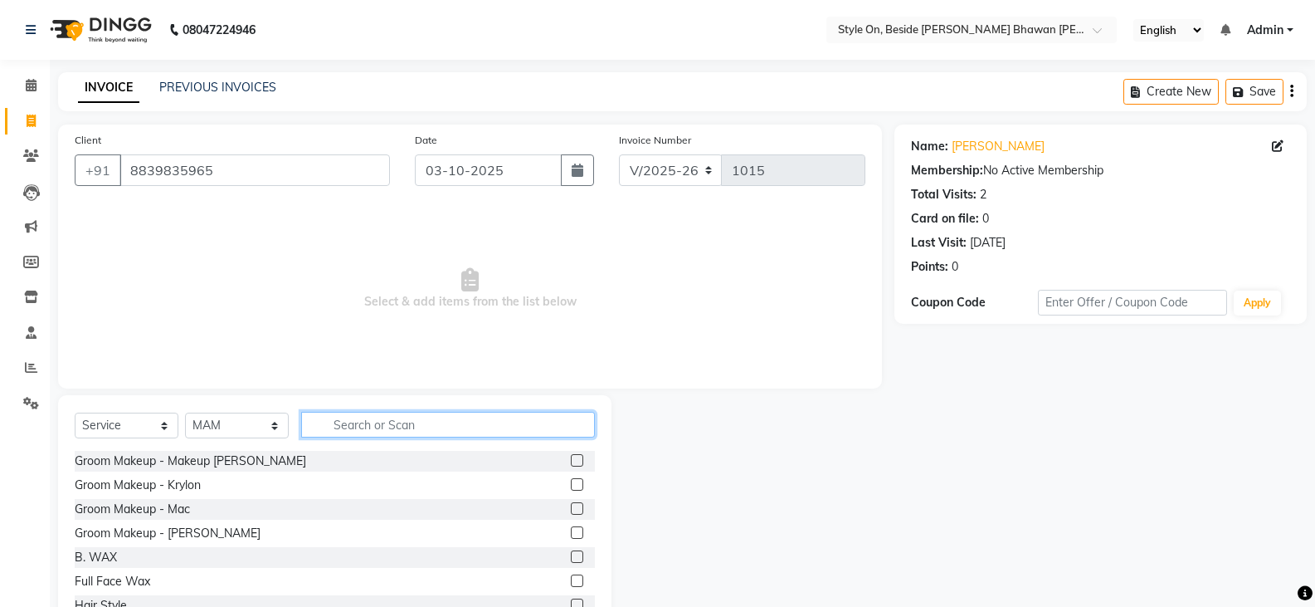
click at [334, 425] on input "text" at bounding box center [448, 425] width 294 height 26
type input "b"
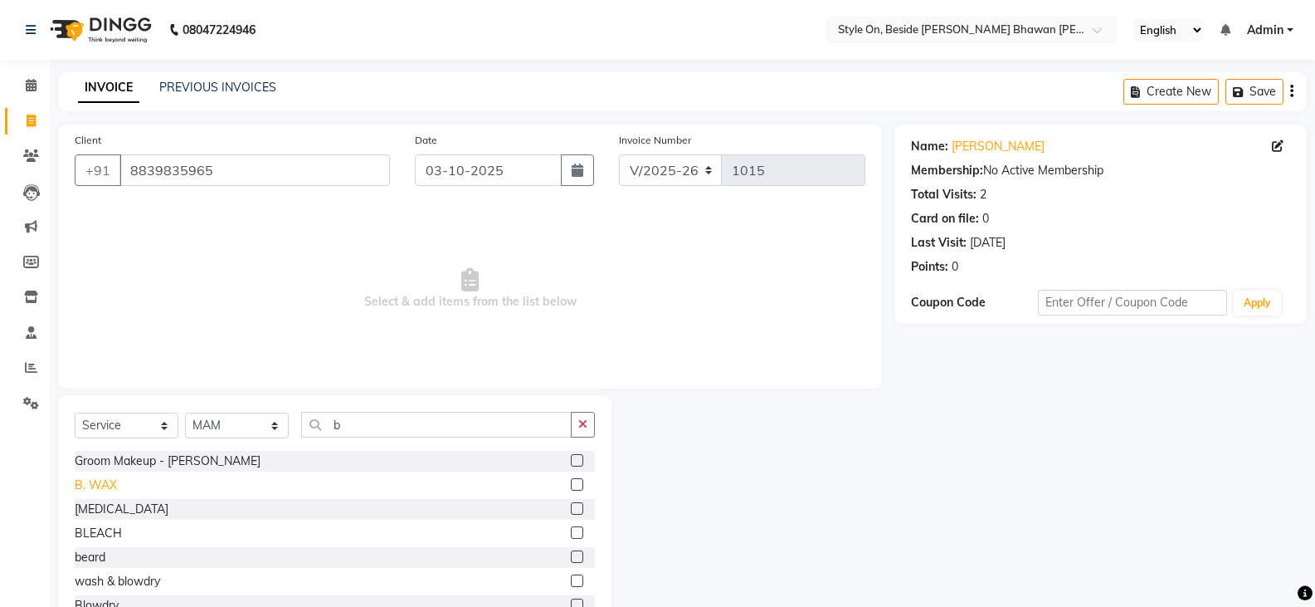
click at [95, 485] on div "B. WAX" at bounding box center [96, 484] width 42 height 17
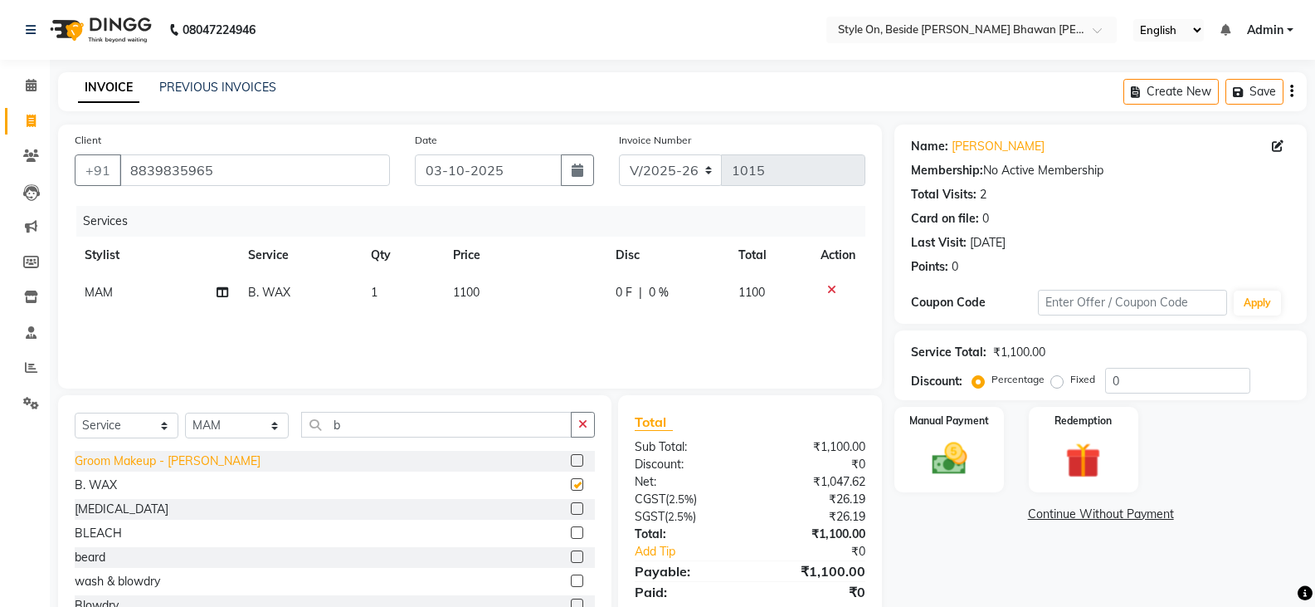
checkbox input "false"
click at [522, 297] on td "1100" at bounding box center [524, 292] width 163 height 37
select select "28057"
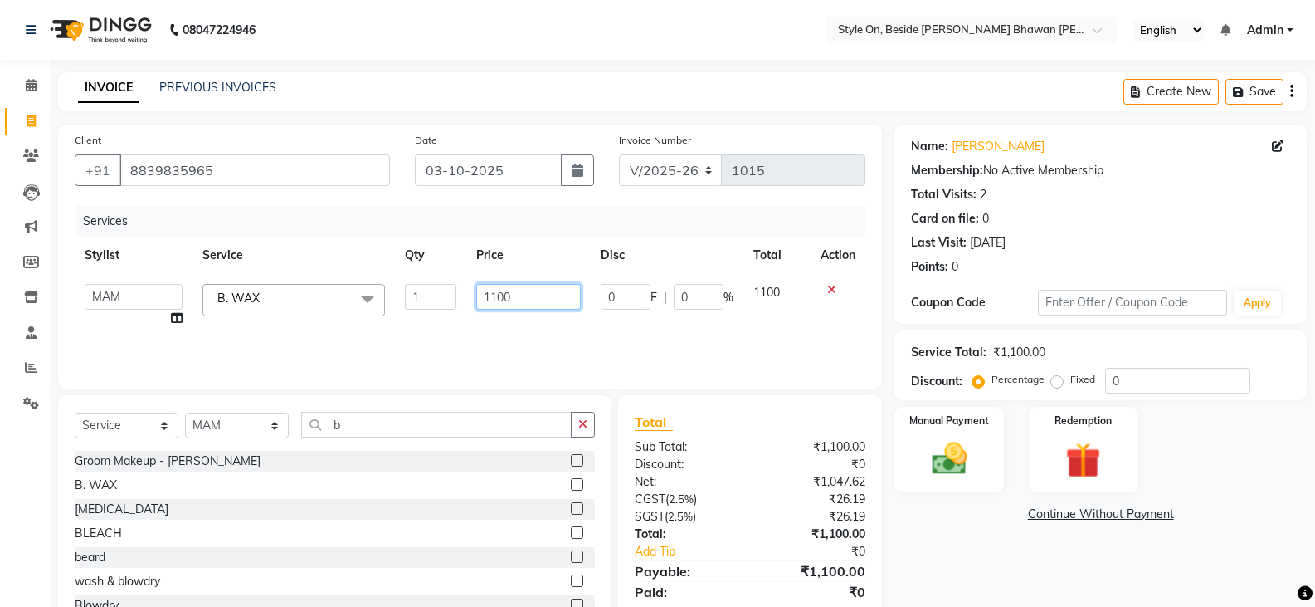
drag, startPoint x: 520, startPoint y: 293, endPoint x: 475, endPoint y: 296, distance: 45.8
click at [475, 296] on td "1100" at bounding box center [528, 305] width 124 height 63
type input "1100"
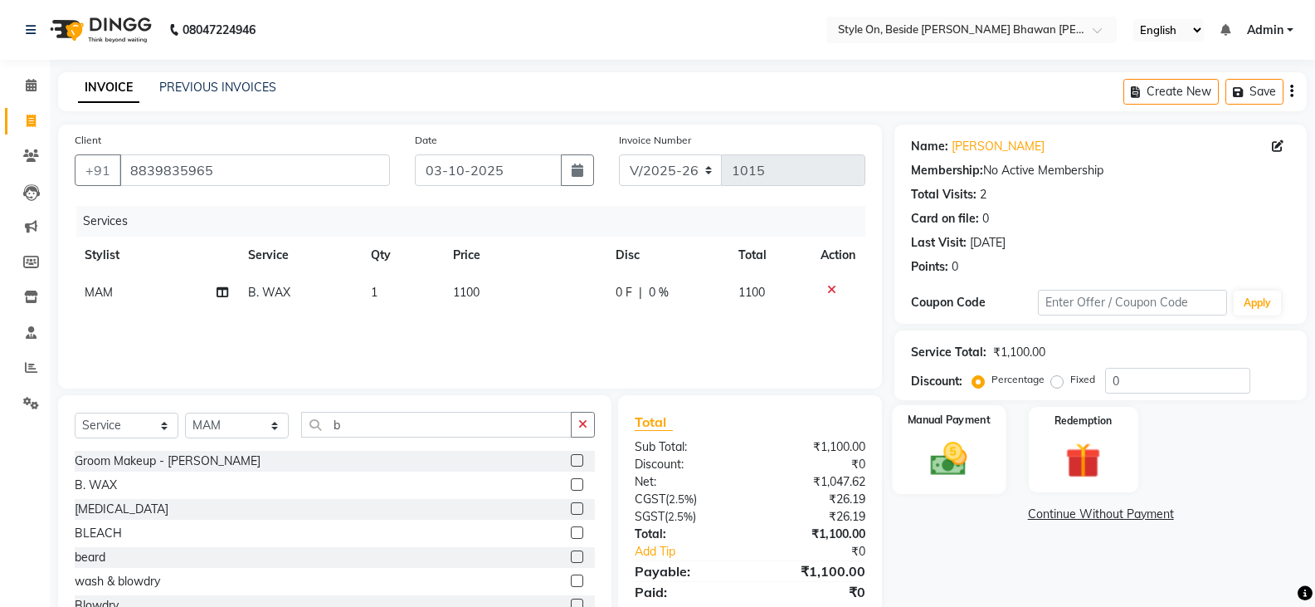
click at [950, 469] on img at bounding box center [948, 458] width 59 height 42
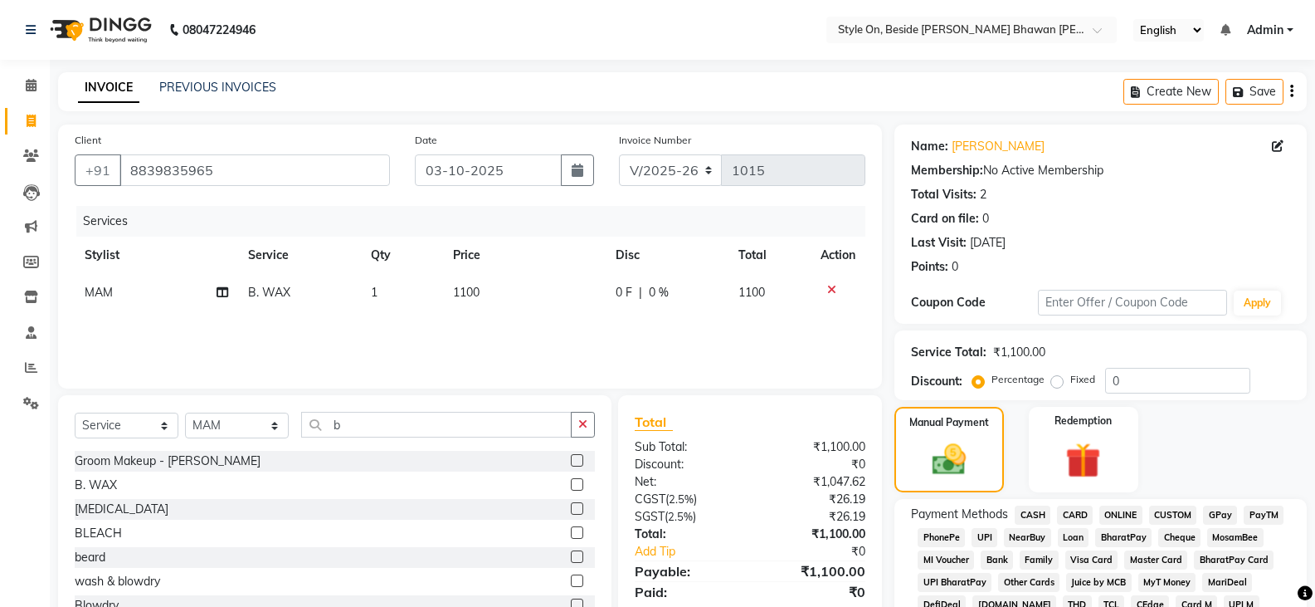
click at [1031, 514] on span "CASH" at bounding box center [1033, 514] width 36 height 19
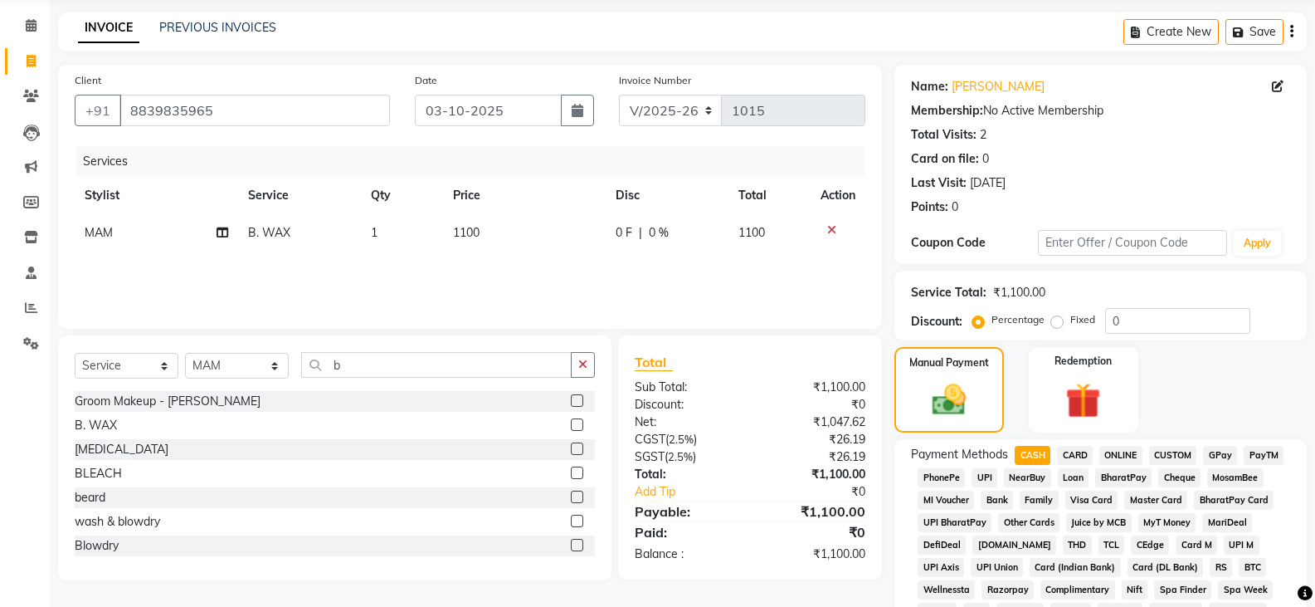
scroll to position [541, 0]
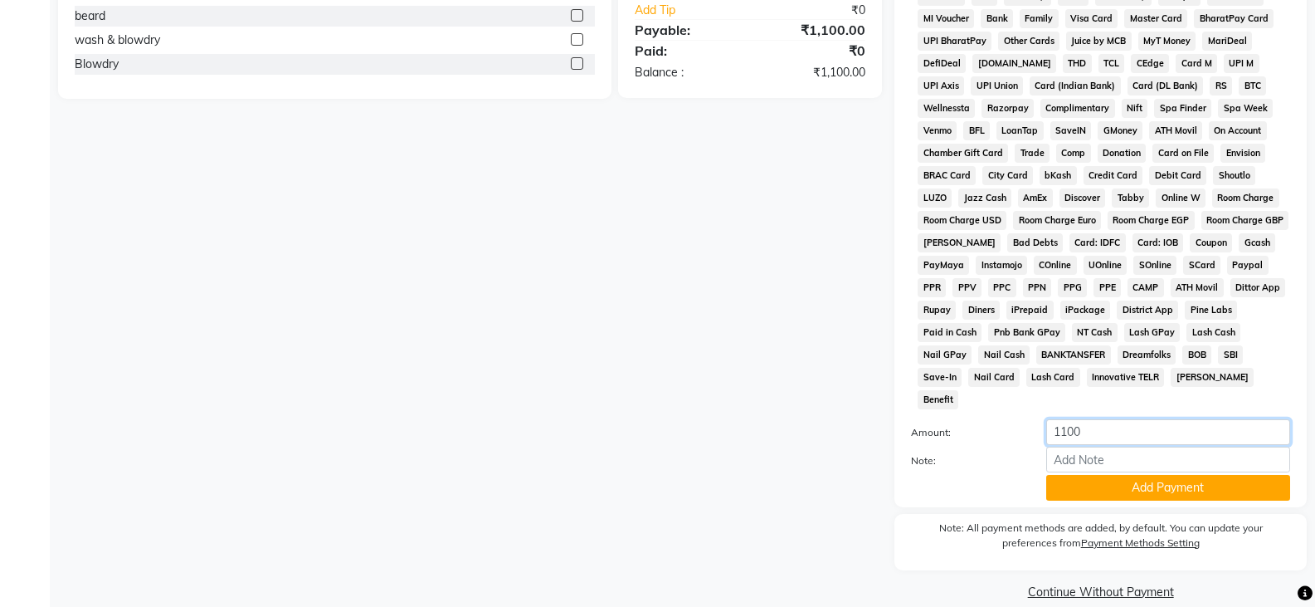
drag, startPoint x: 1090, startPoint y: 404, endPoint x: 1035, endPoint y: 407, distance: 55.7
click at [1035, 419] on div "1100" at bounding box center [1168, 432] width 269 height 26
type input "500"
click at [1162, 475] on button "Add Payment" at bounding box center [1168, 488] width 244 height 26
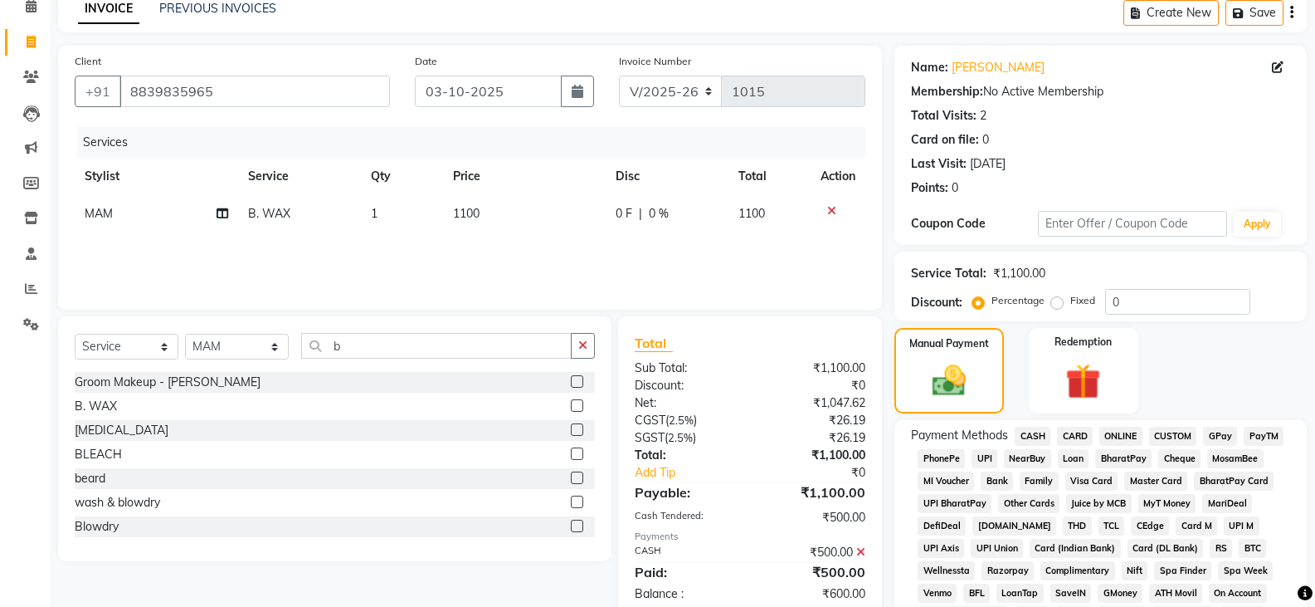
scroll to position [43, 0]
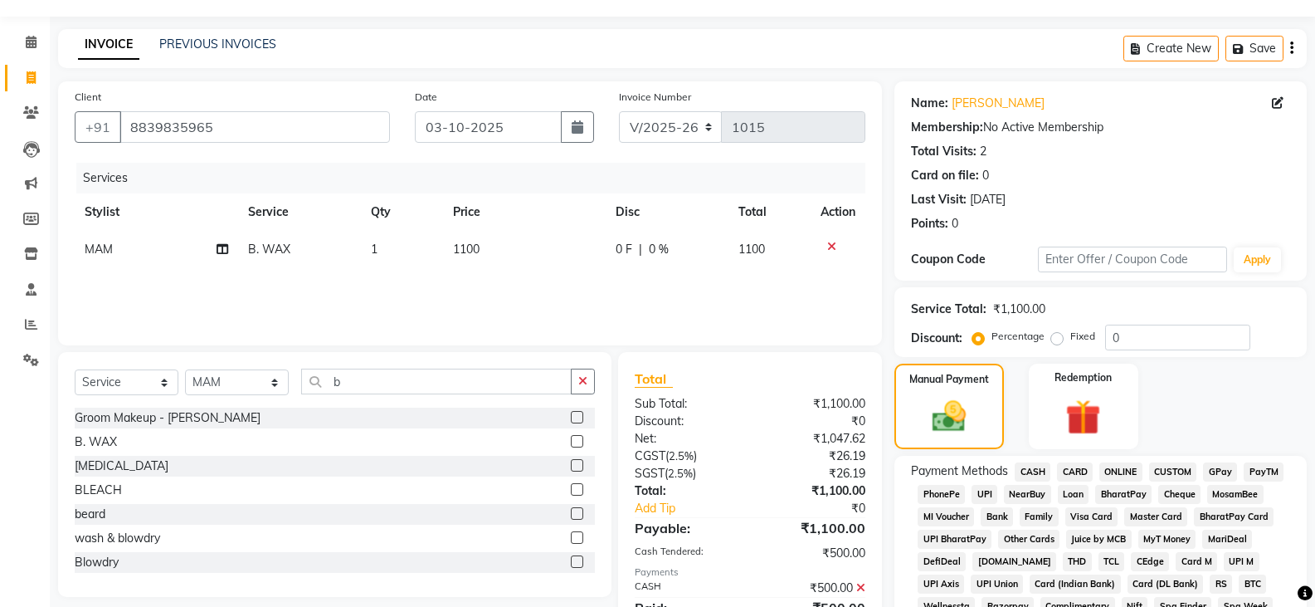
click at [1265, 472] on span "PayTM" at bounding box center [1264, 471] width 40 height 19
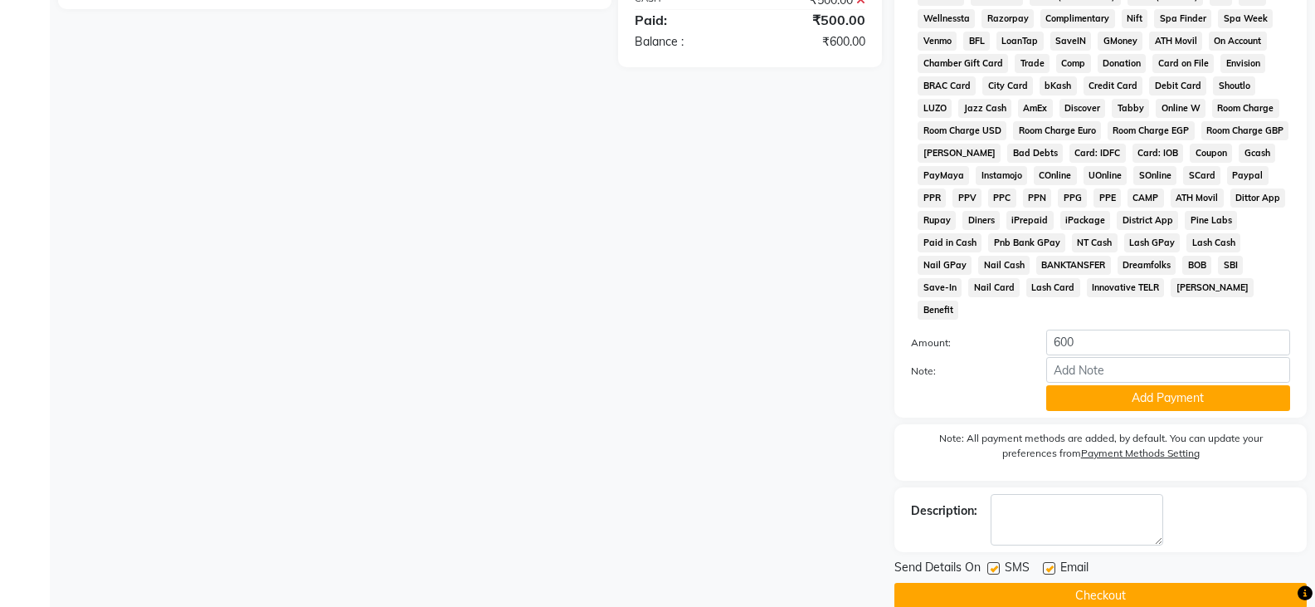
scroll to position [635, 0]
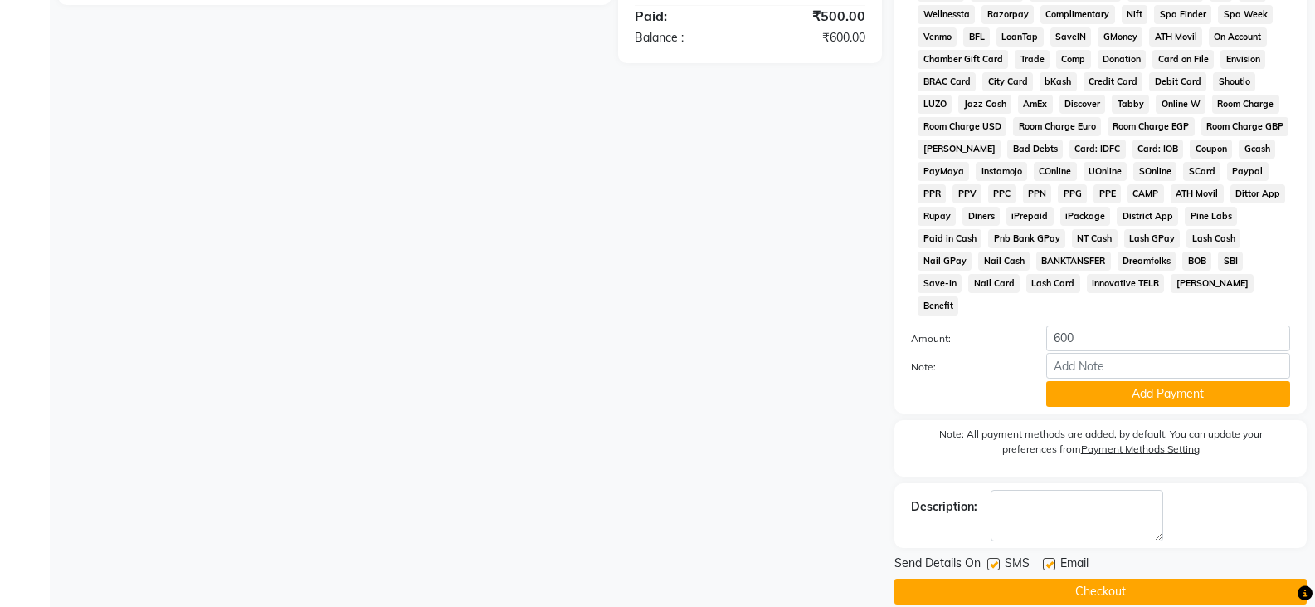
click at [1074, 578] on button "Checkout" at bounding box center [1101, 591] width 412 height 26
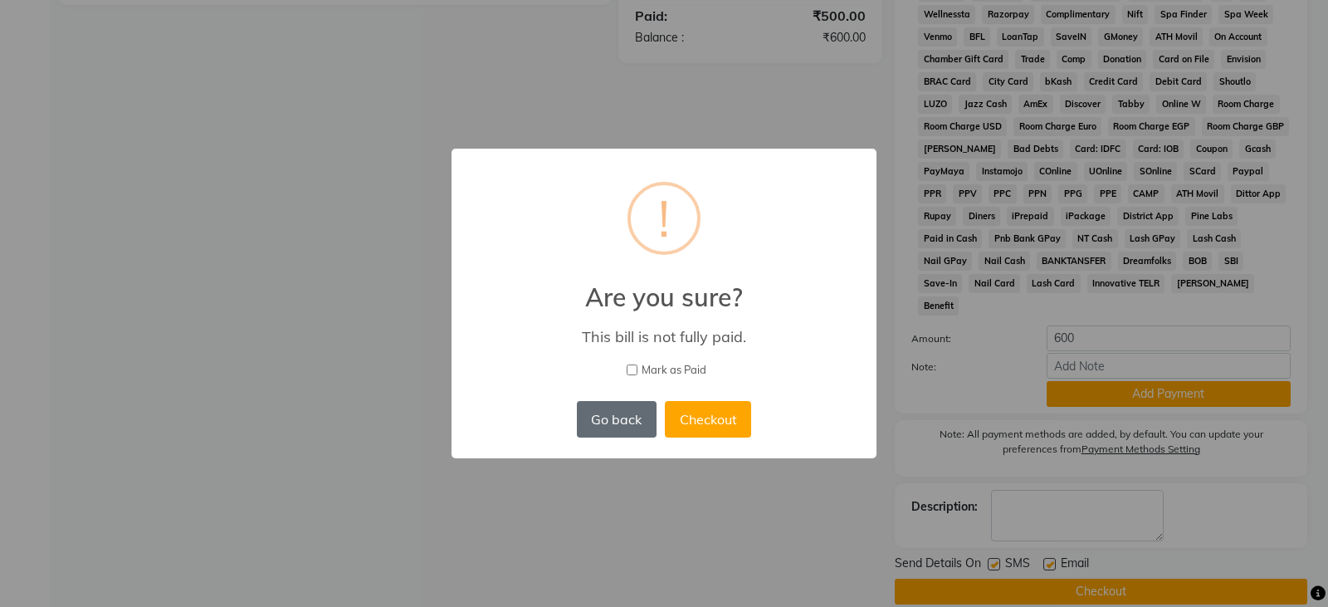
click at [641, 421] on button "Go back" at bounding box center [617, 419] width 80 height 37
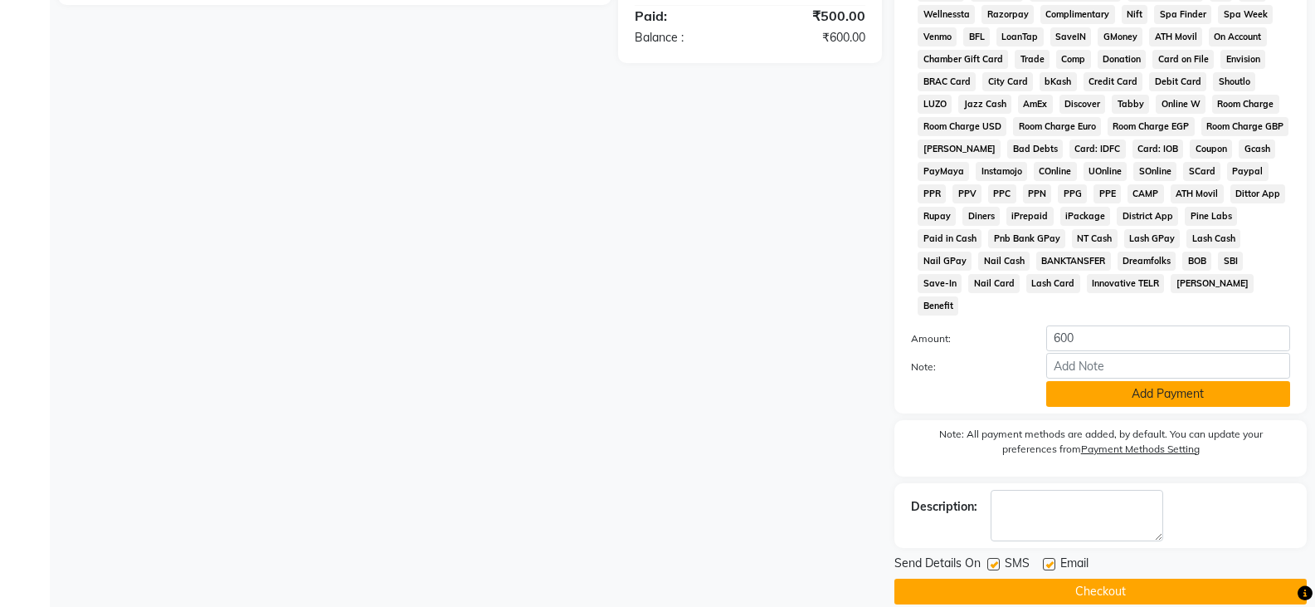
click at [1186, 381] on button "Add Payment" at bounding box center [1168, 394] width 244 height 26
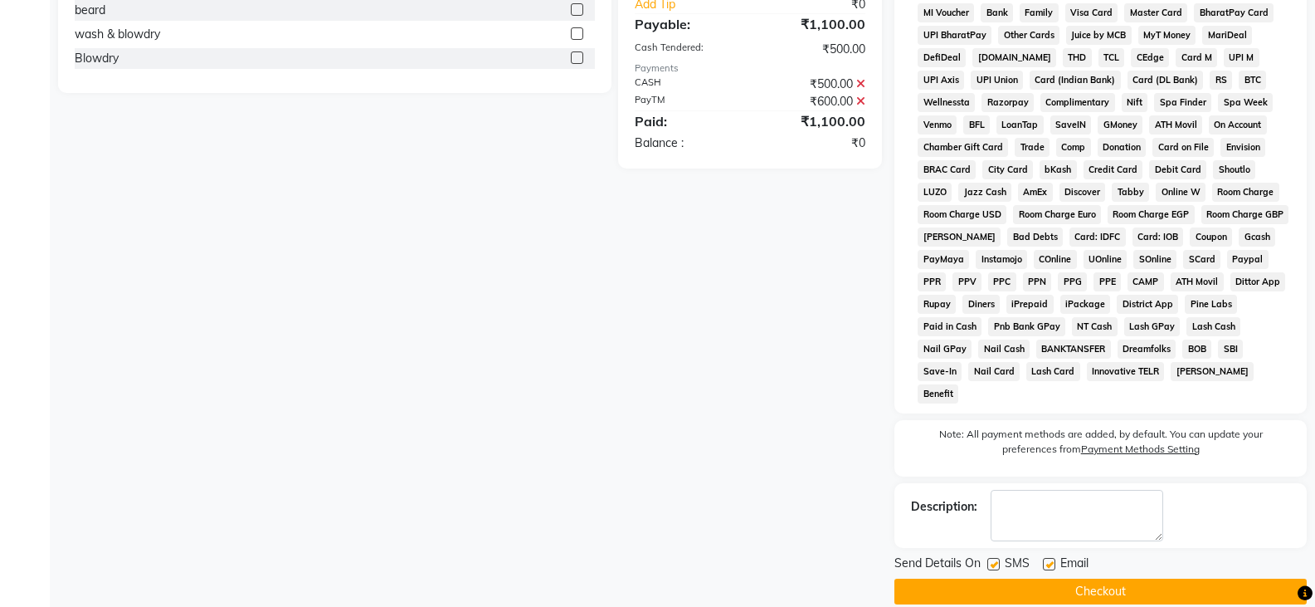
click at [1116, 578] on button "Checkout" at bounding box center [1101, 591] width 412 height 26
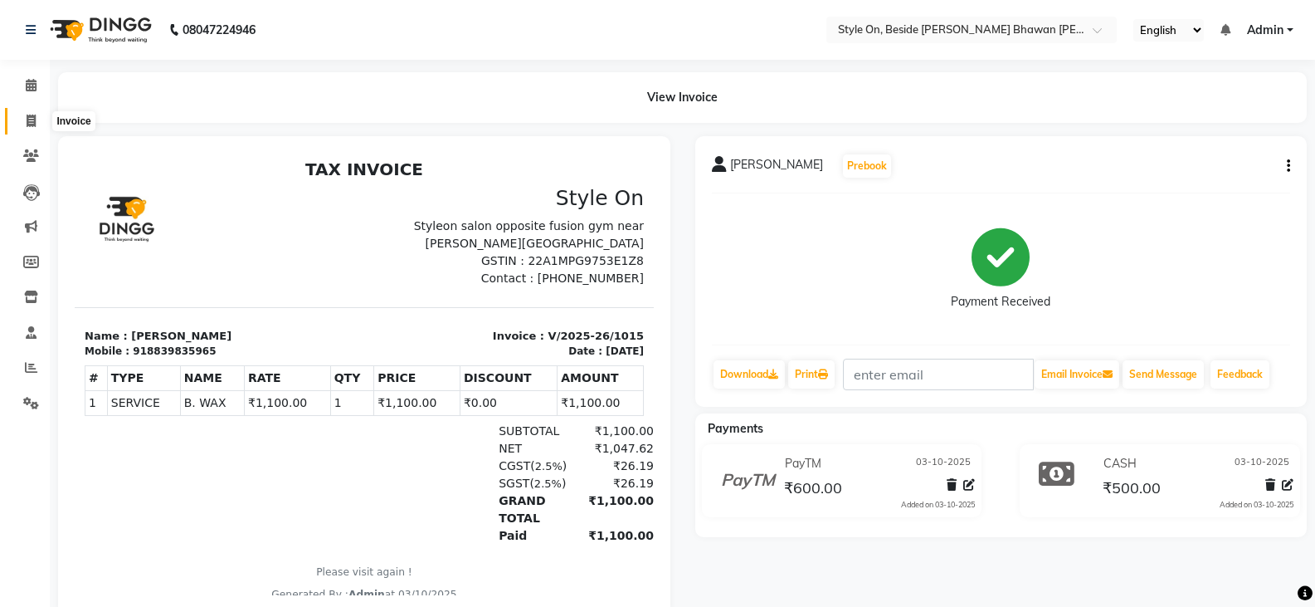
click at [32, 124] on icon at bounding box center [31, 121] width 9 height 12
select select "service"
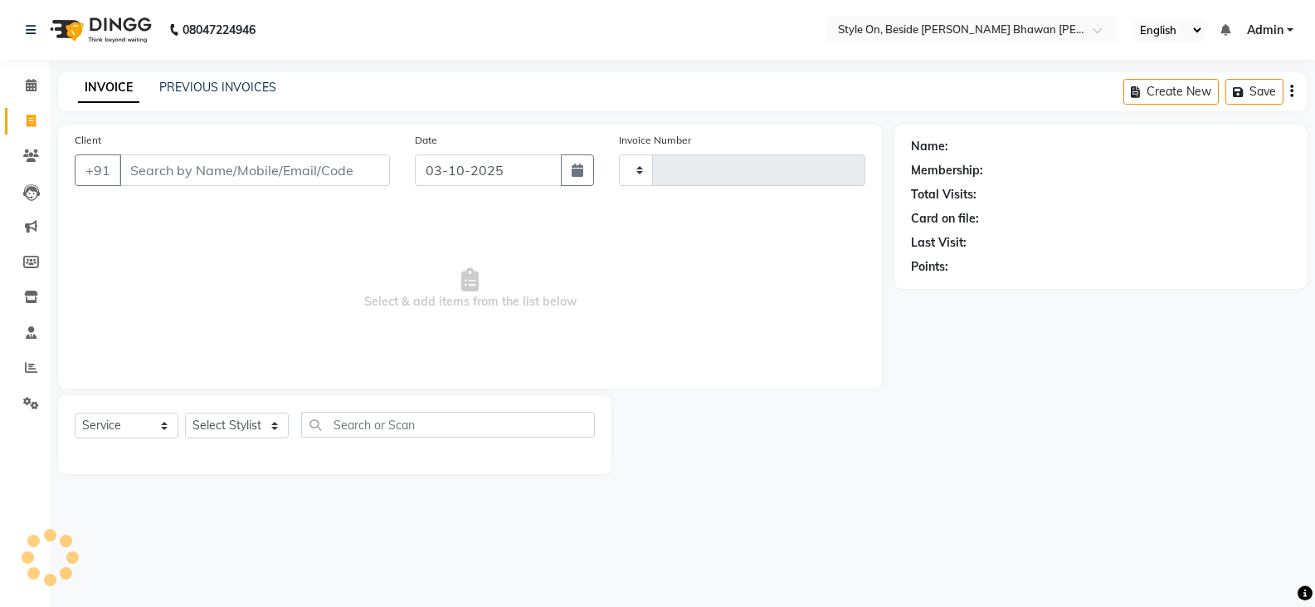
type input "1016"
select select "4700"
click at [33, 299] on icon at bounding box center [31, 296] width 14 height 12
select select
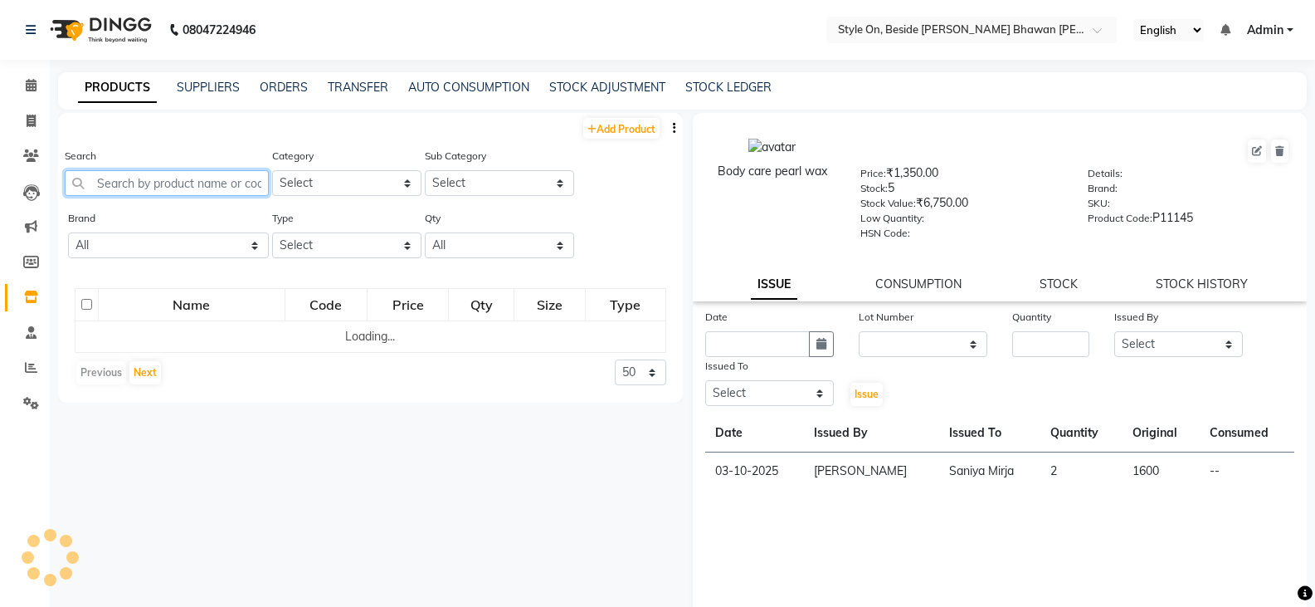
click at [157, 181] on input "text" at bounding box center [167, 183] width 204 height 26
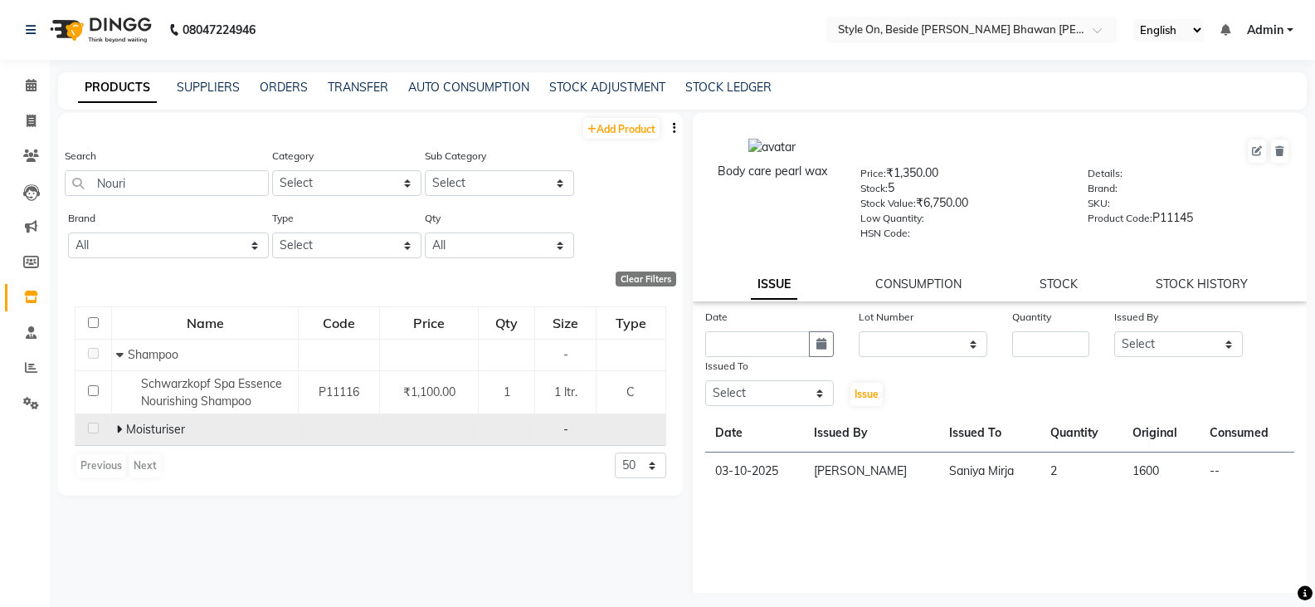
click at [117, 427] on icon at bounding box center [119, 429] width 6 height 12
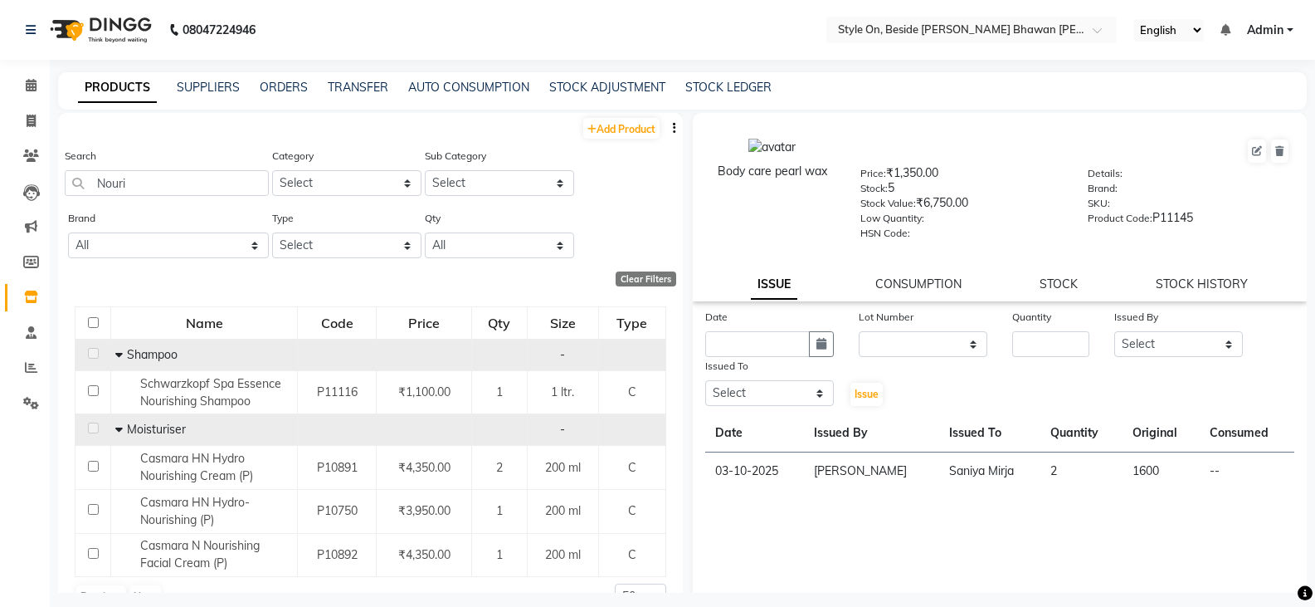
click at [118, 357] on icon at bounding box center [118, 355] width 7 height 12
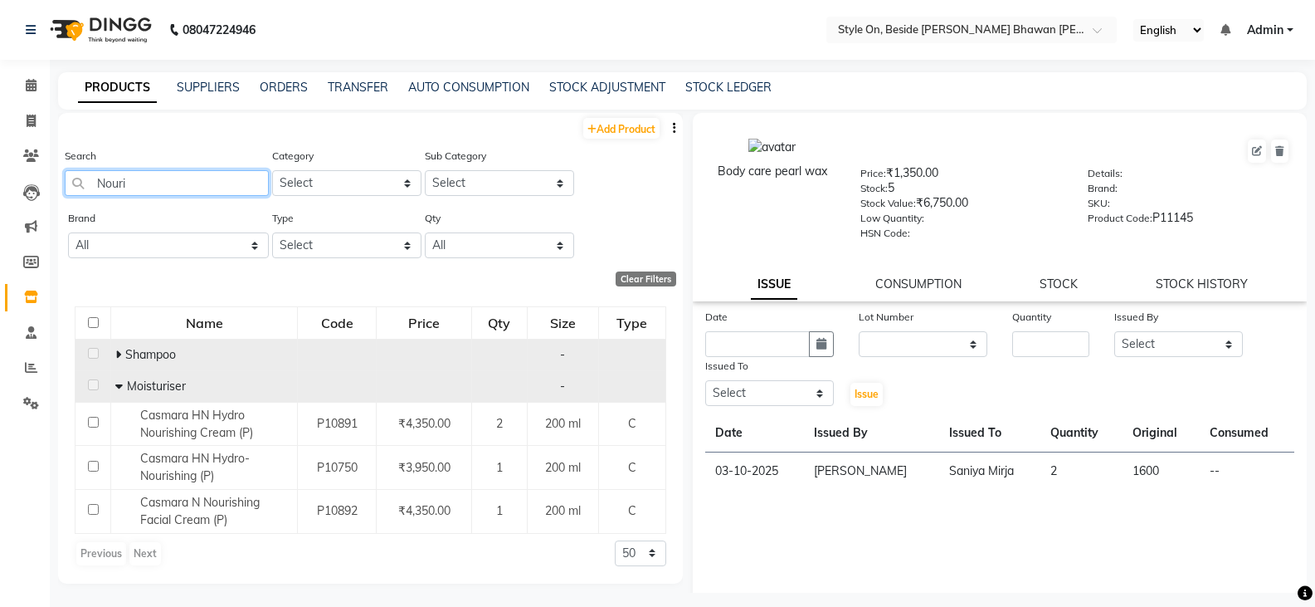
click at [124, 180] on input "Nouri" at bounding box center [167, 183] width 204 height 26
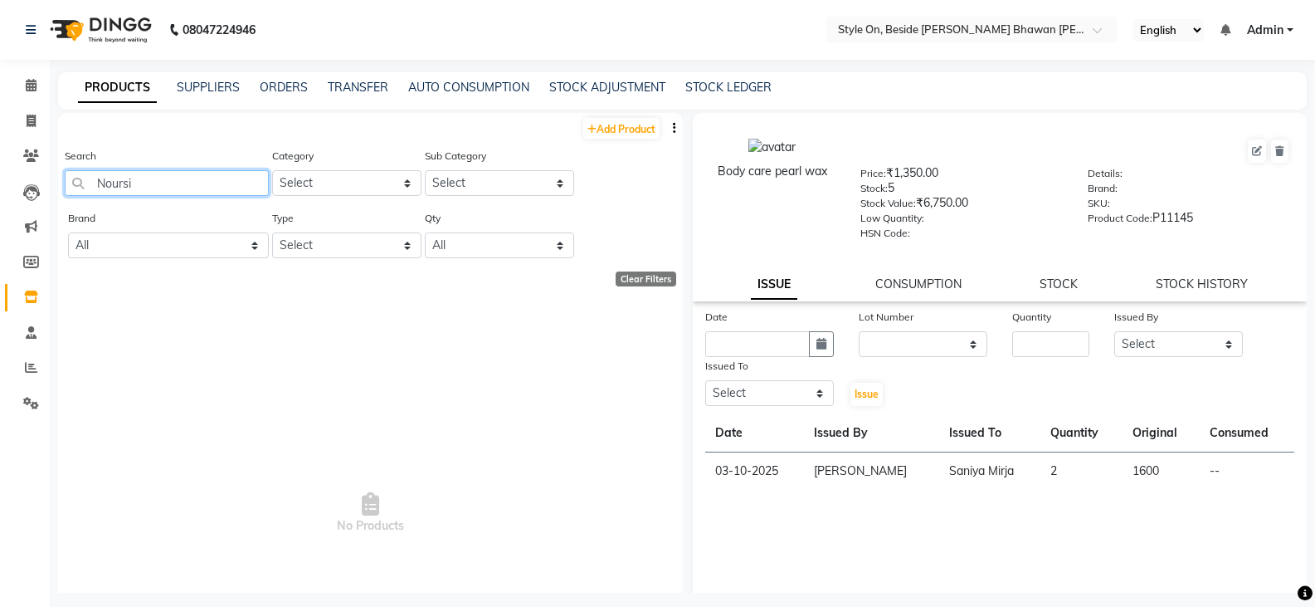
click at [139, 175] on input "Noursi" at bounding box center [167, 183] width 204 height 26
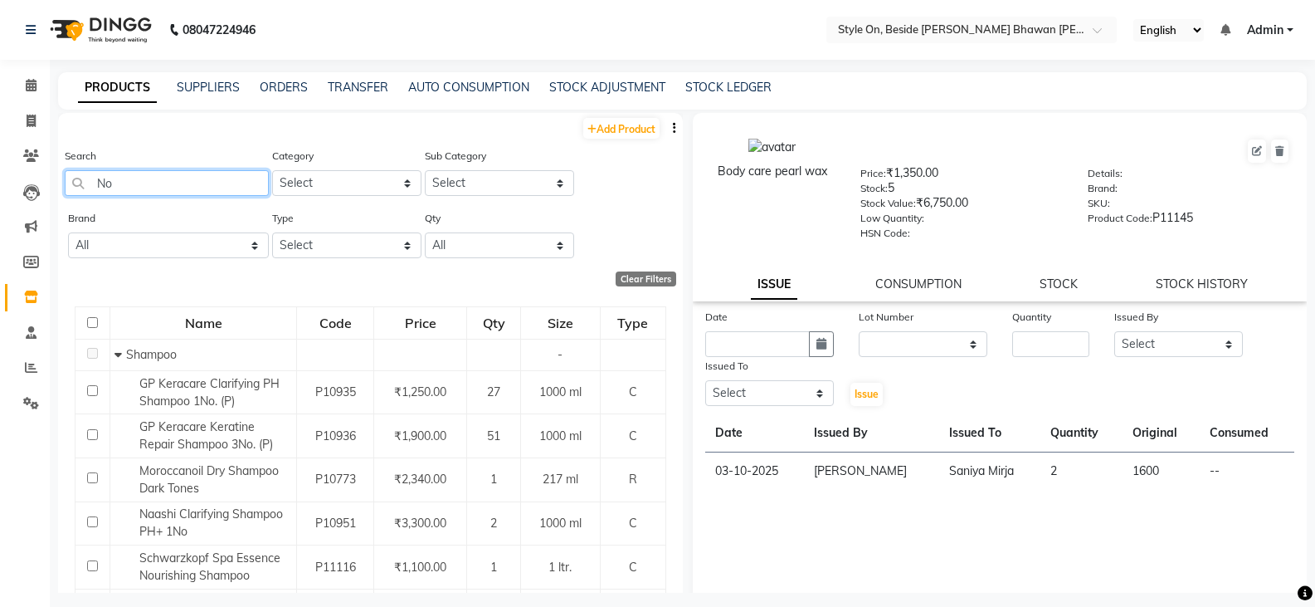
type input "N"
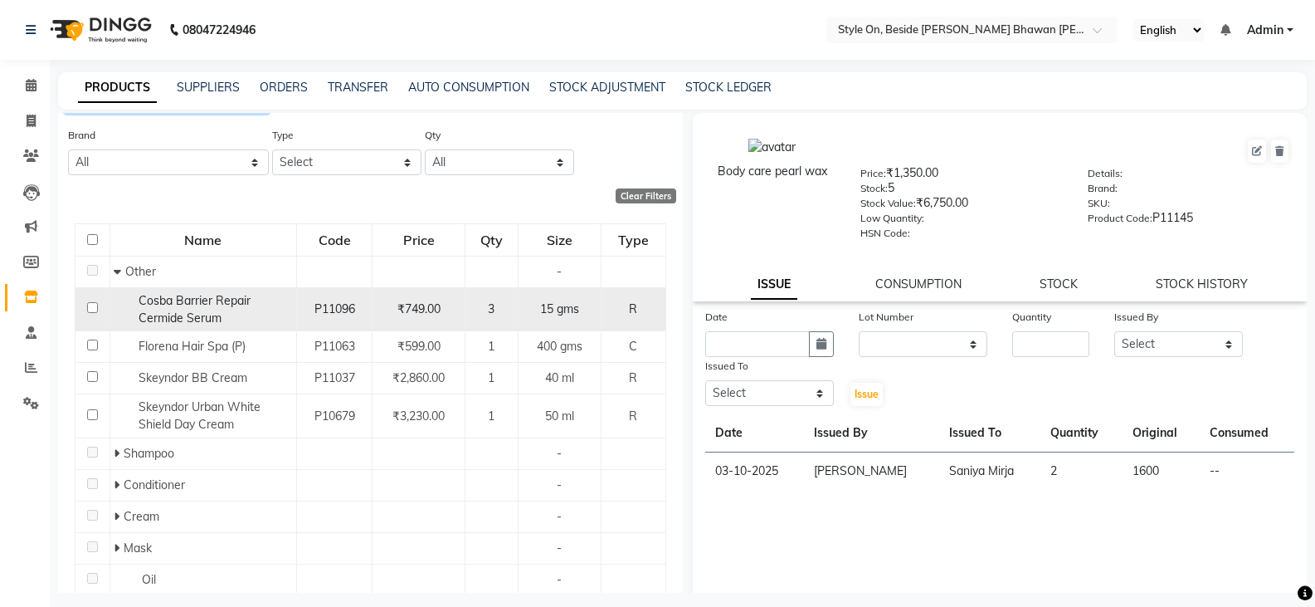
scroll to position [166, 0]
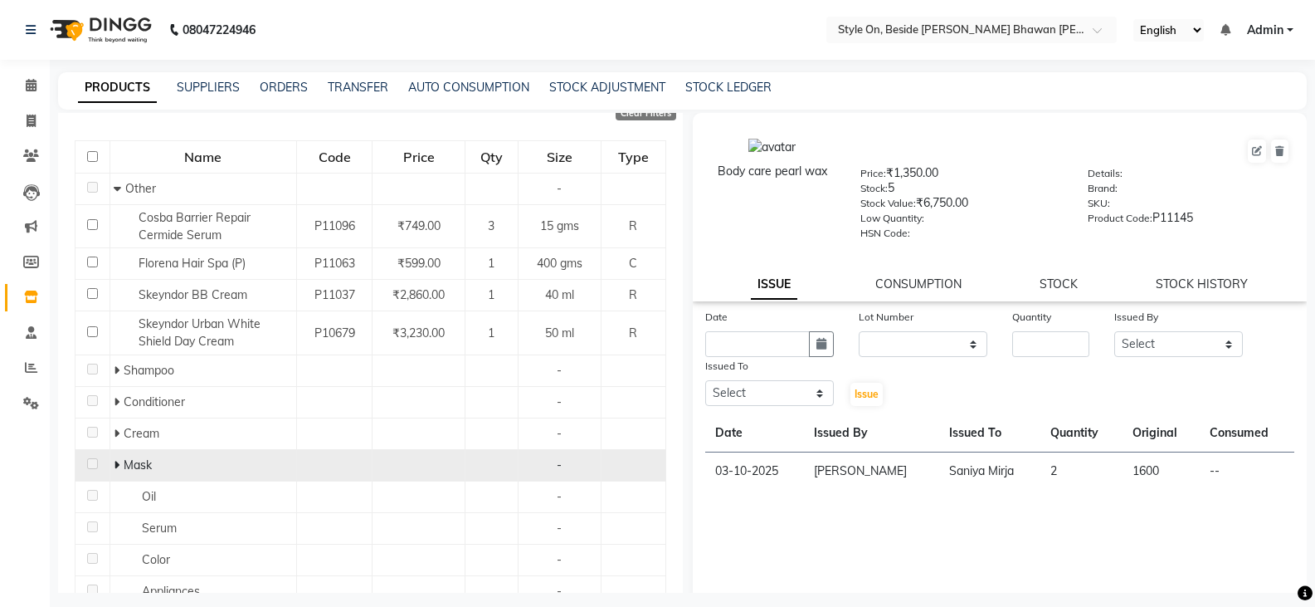
click at [115, 461] on icon at bounding box center [117, 465] width 6 height 12
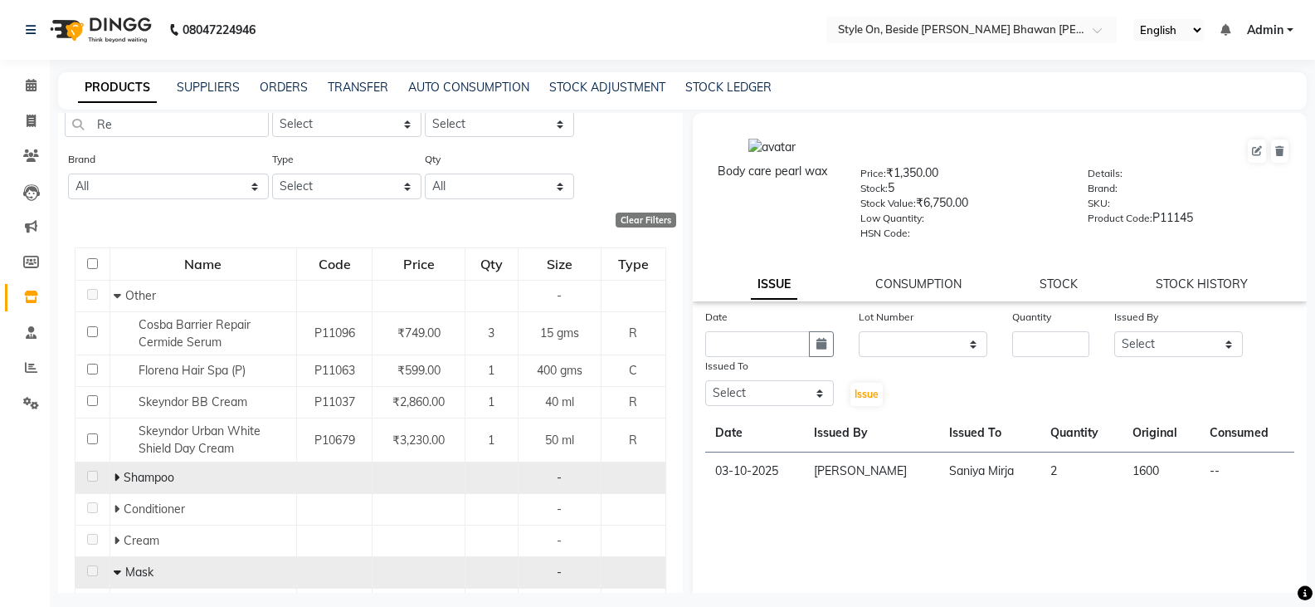
scroll to position [0, 0]
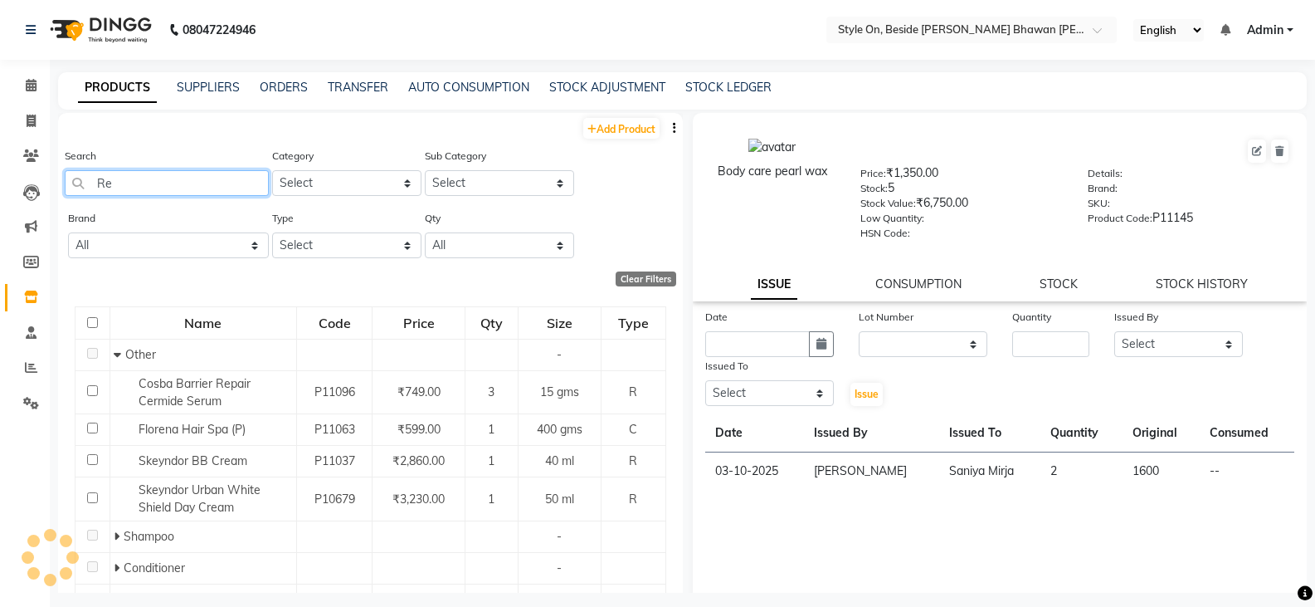
click at [138, 177] on input "Re" at bounding box center [167, 183] width 204 height 26
type input "R"
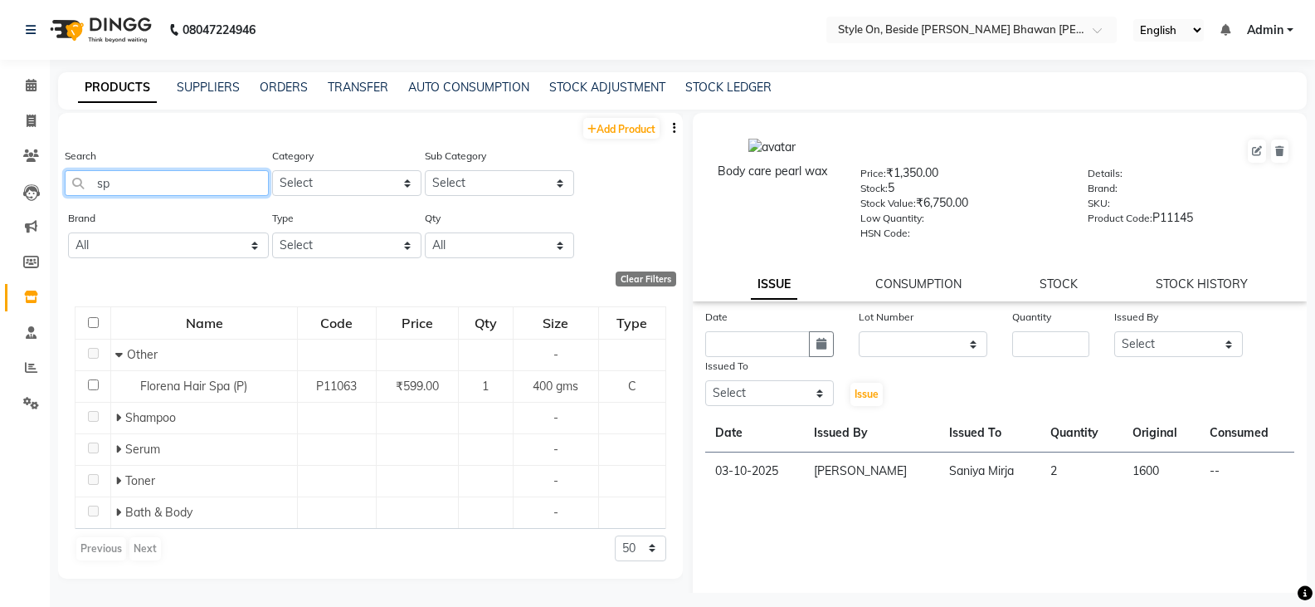
type input "s"
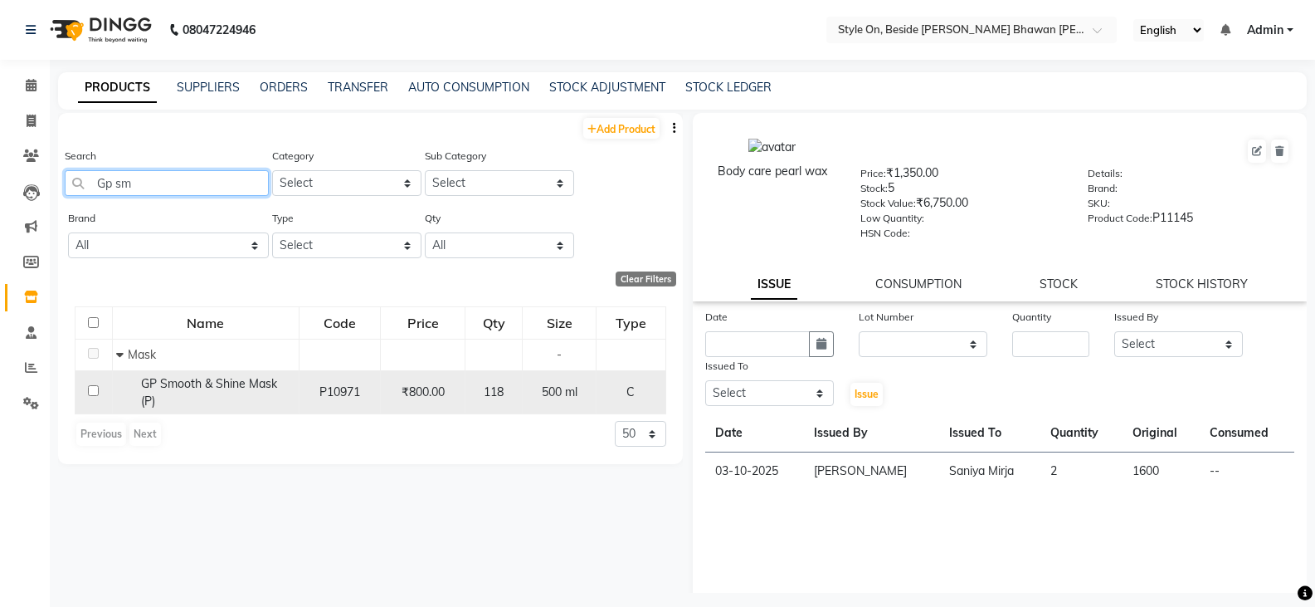
type input "Gp sm"
click at [221, 387] on span "GP Smooth & Shine Mask (P)" at bounding box center [209, 392] width 136 height 32
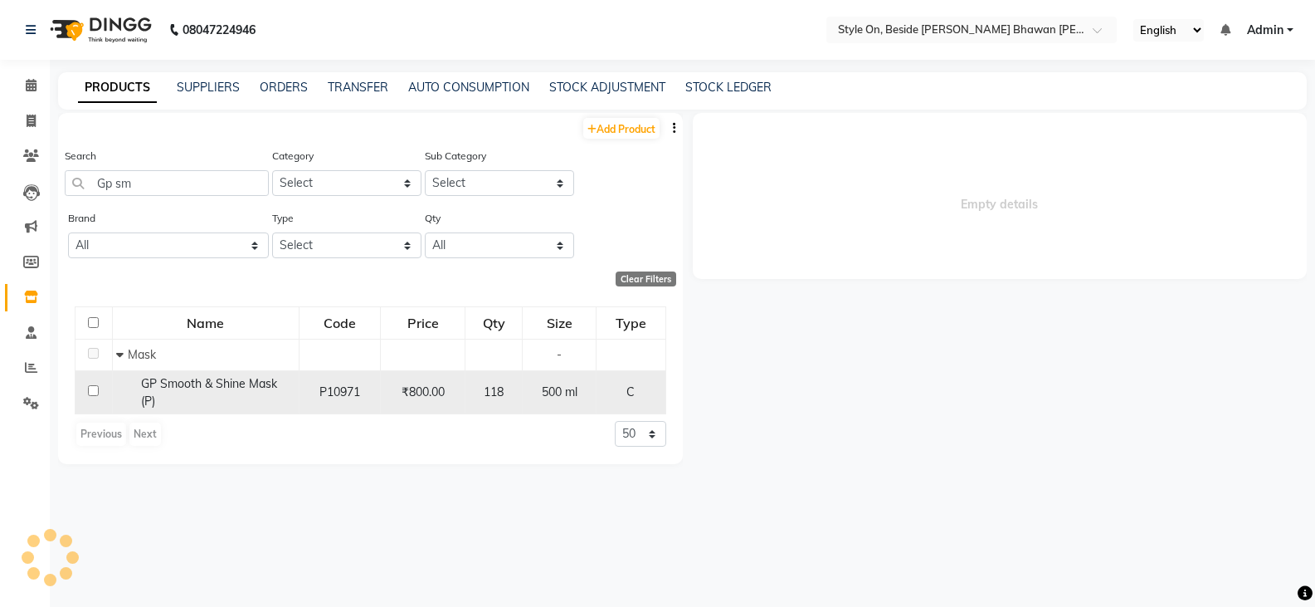
select select
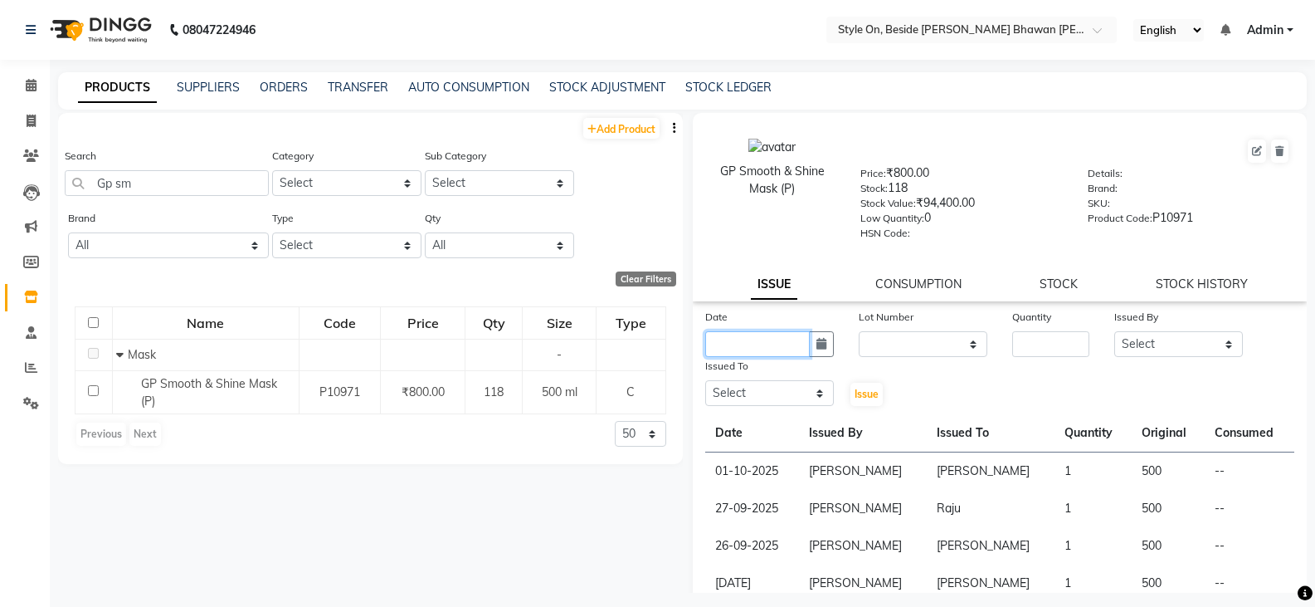
click at [753, 344] on input "text" at bounding box center [757, 344] width 105 height 26
select select "10"
select select "2025"
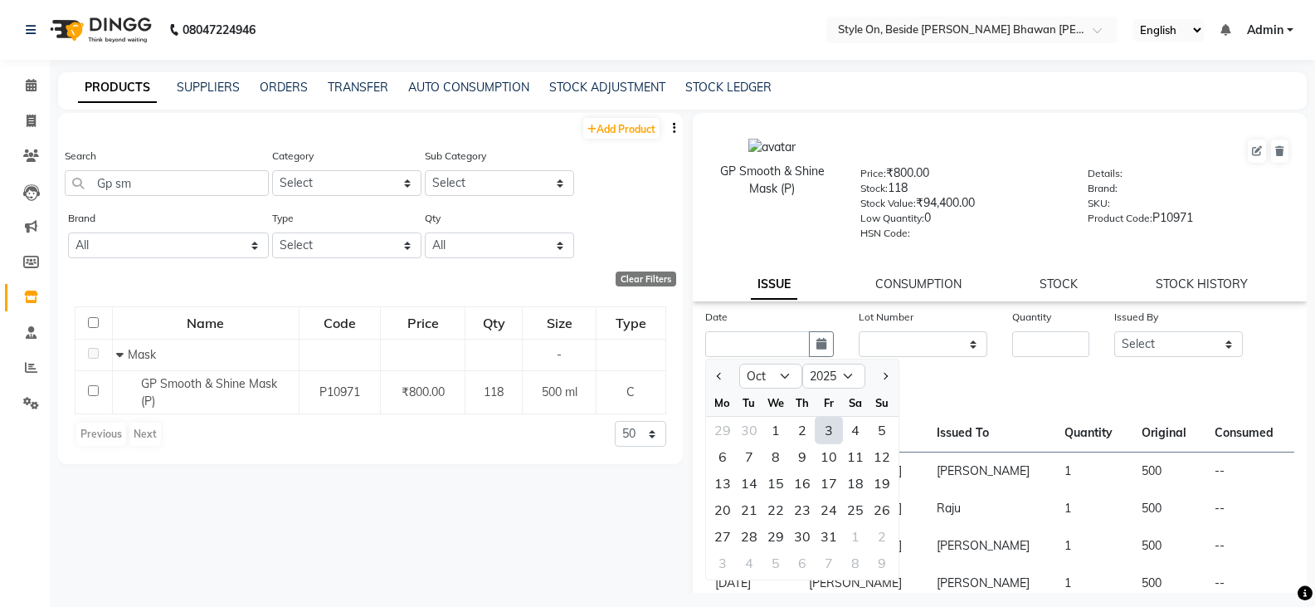
click at [834, 427] on div "3" at bounding box center [829, 430] width 27 height 27
type input "03-10-2025"
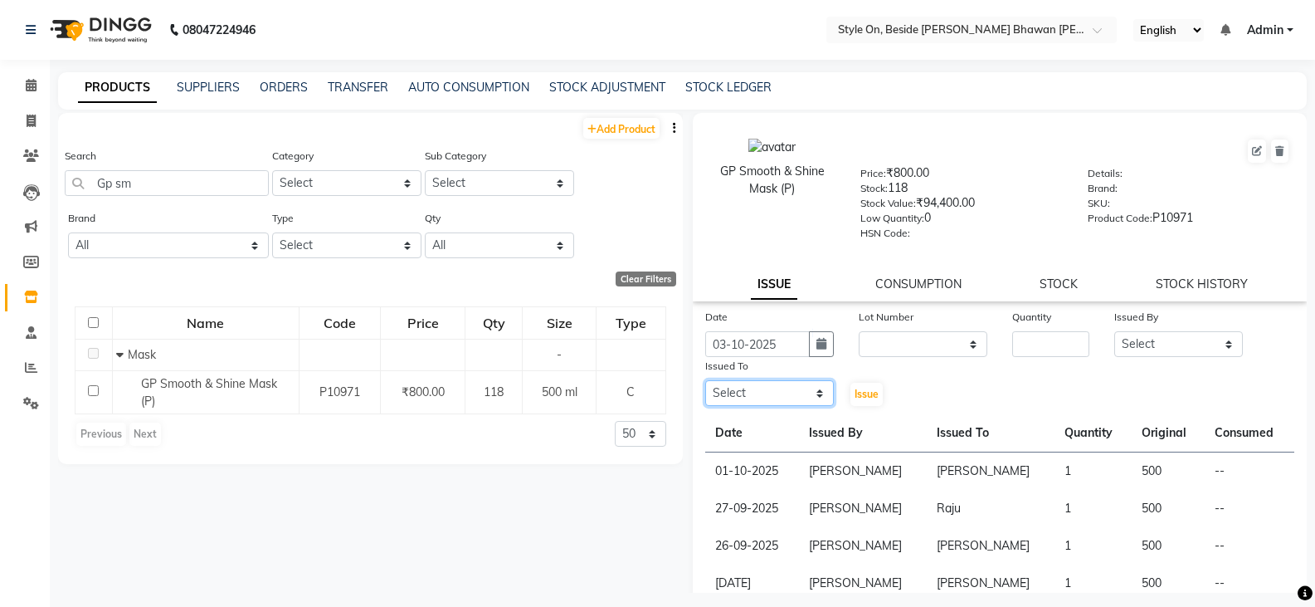
click at [764, 393] on select "Select [PERSON_NAME] Anju [PERSON_NAME] [PERSON_NAME] [PERSON_NAME] [PERSON_NAM…" at bounding box center [769, 393] width 129 height 26
select select "27825"
click at [705, 380] on select "Select [PERSON_NAME] Anju [PERSON_NAME] [PERSON_NAME] [PERSON_NAME] [PERSON_NAM…" at bounding box center [769, 393] width 129 height 26
click at [1033, 340] on input "number" at bounding box center [1050, 344] width 77 height 26
type input "1"
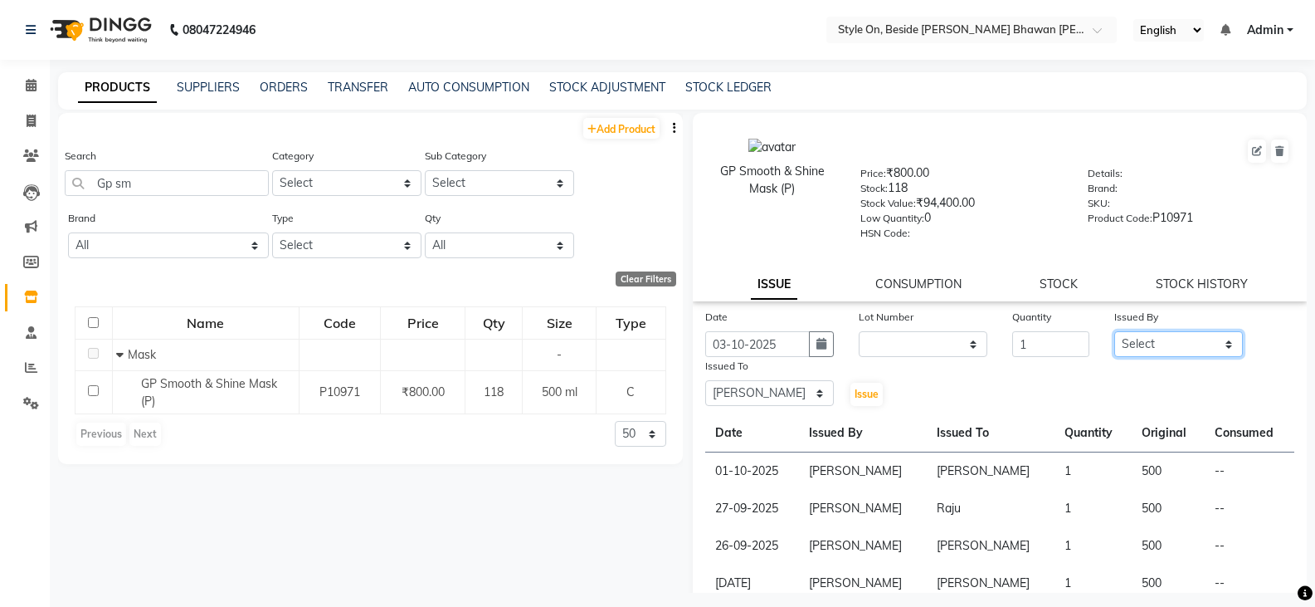
click at [1152, 339] on select "Select [PERSON_NAME] Anju [PERSON_NAME] [PERSON_NAME] [PERSON_NAME] [PERSON_NAM…" at bounding box center [1178, 344] width 129 height 26
select select "87447"
click at [1114, 331] on select "Select [PERSON_NAME] Anju [PERSON_NAME] [PERSON_NAME] [PERSON_NAME] [PERSON_NAM…" at bounding box center [1178, 344] width 129 height 26
click at [866, 389] on span "Issue" at bounding box center [867, 394] width 24 height 12
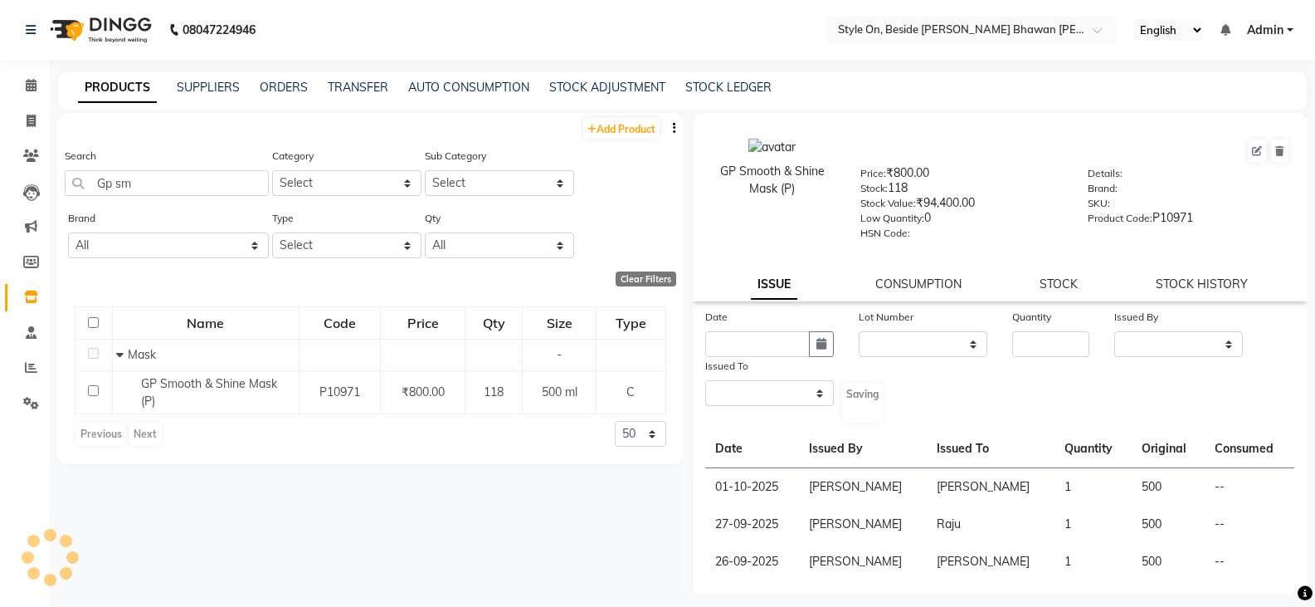
select select
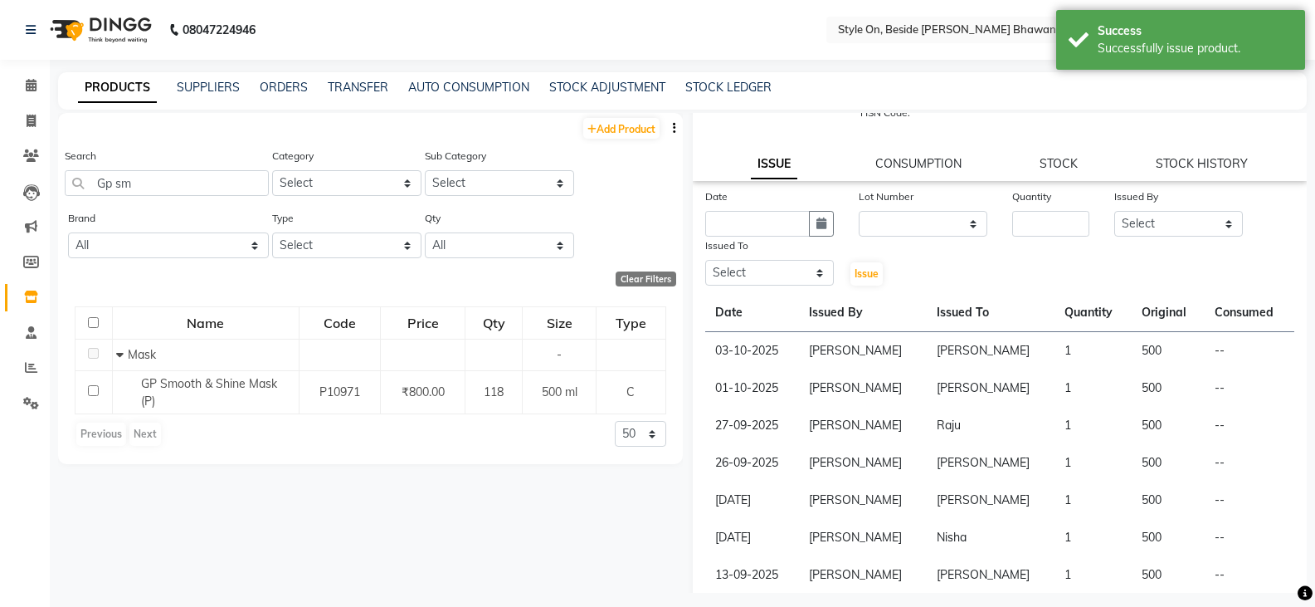
scroll to position [282, 0]
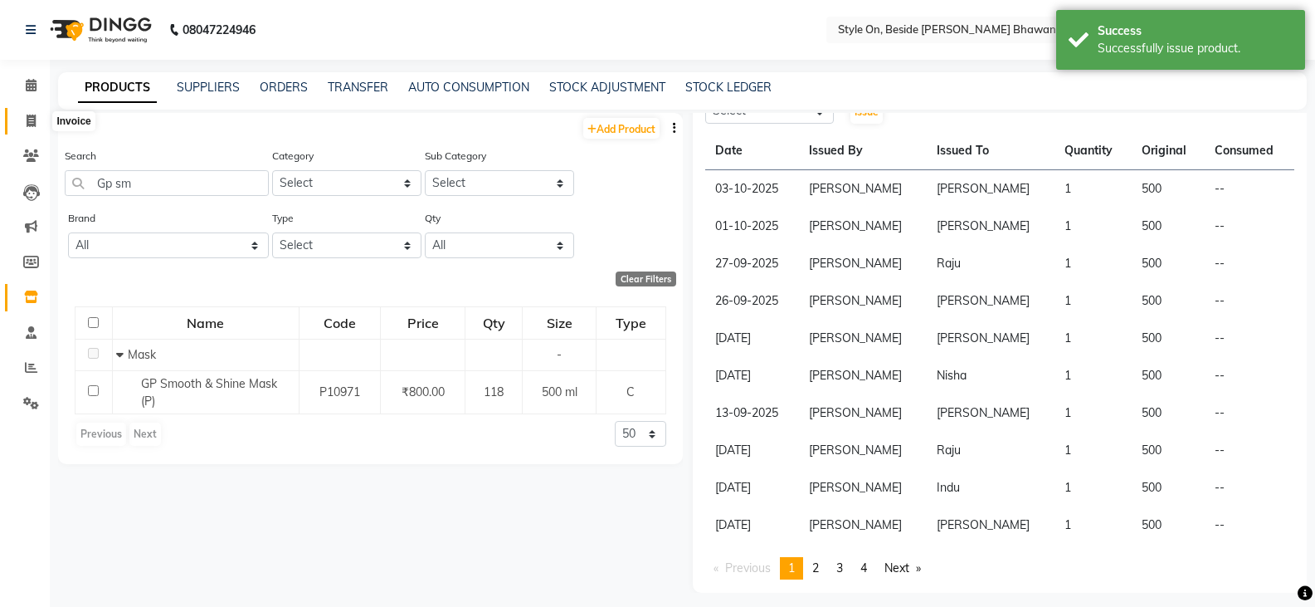
drag, startPoint x: 22, startPoint y: 113, endPoint x: 36, endPoint y: 133, distance: 24.4
click at [22, 113] on span at bounding box center [31, 121] width 29 height 19
select select "service"
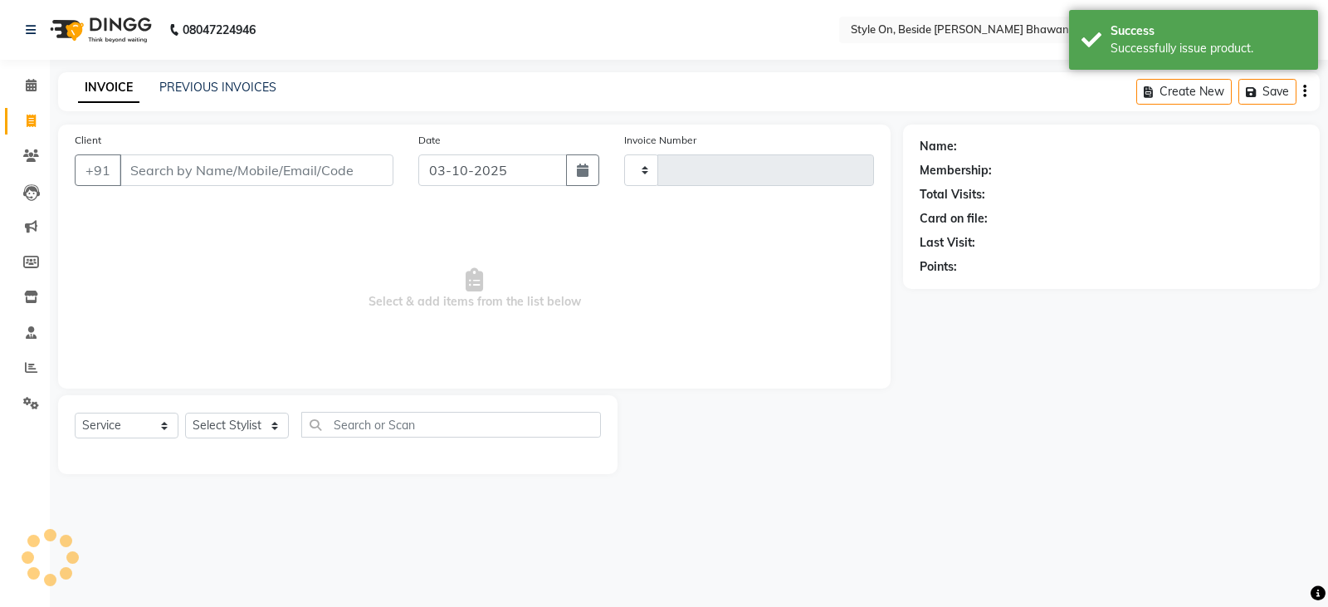
type input "1016"
select select "4700"
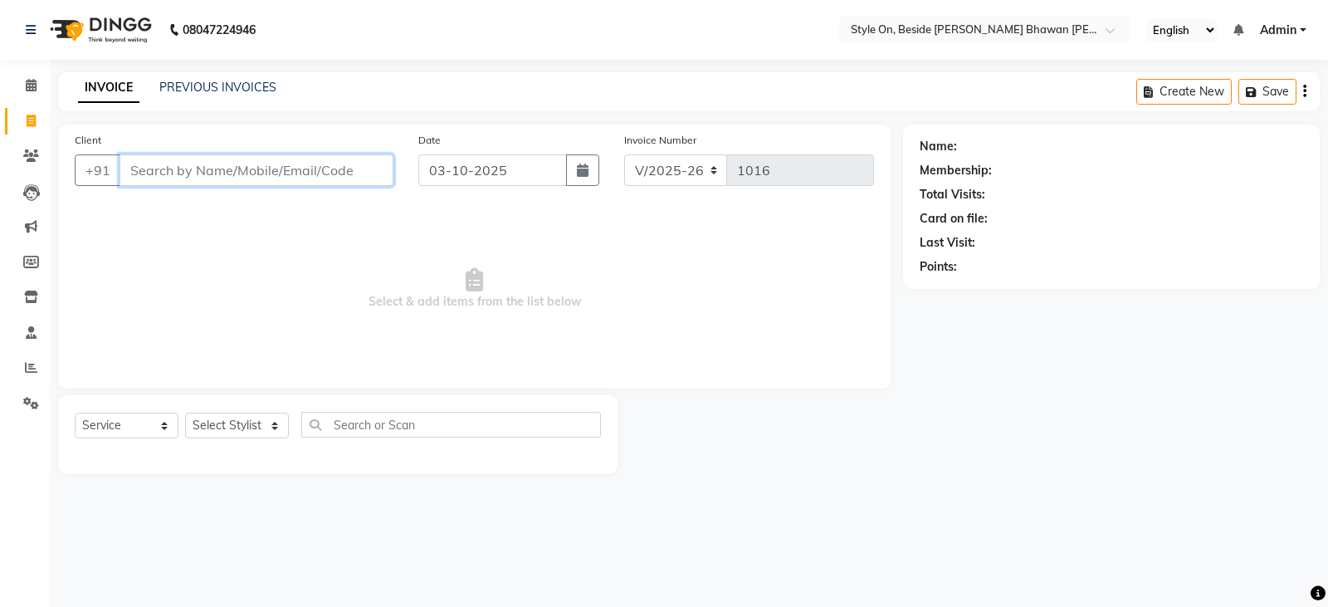
click at [268, 158] on input "Client" at bounding box center [256, 170] width 274 height 32
drag, startPoint x: 271, startPoint y: 160, endPoint x: 330, endPoint y: 158, distance: 58.9
click at [271, 161] on input "Client" at bounding box center [256, 170] width 274 height 32
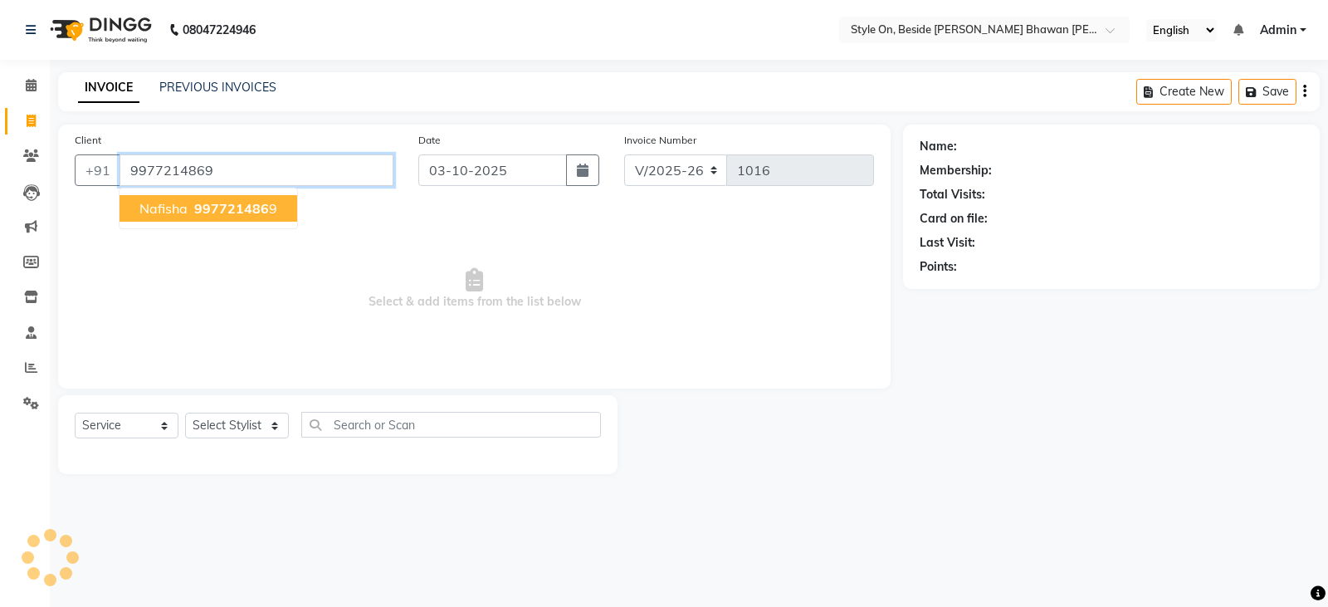
type input "9977214869"
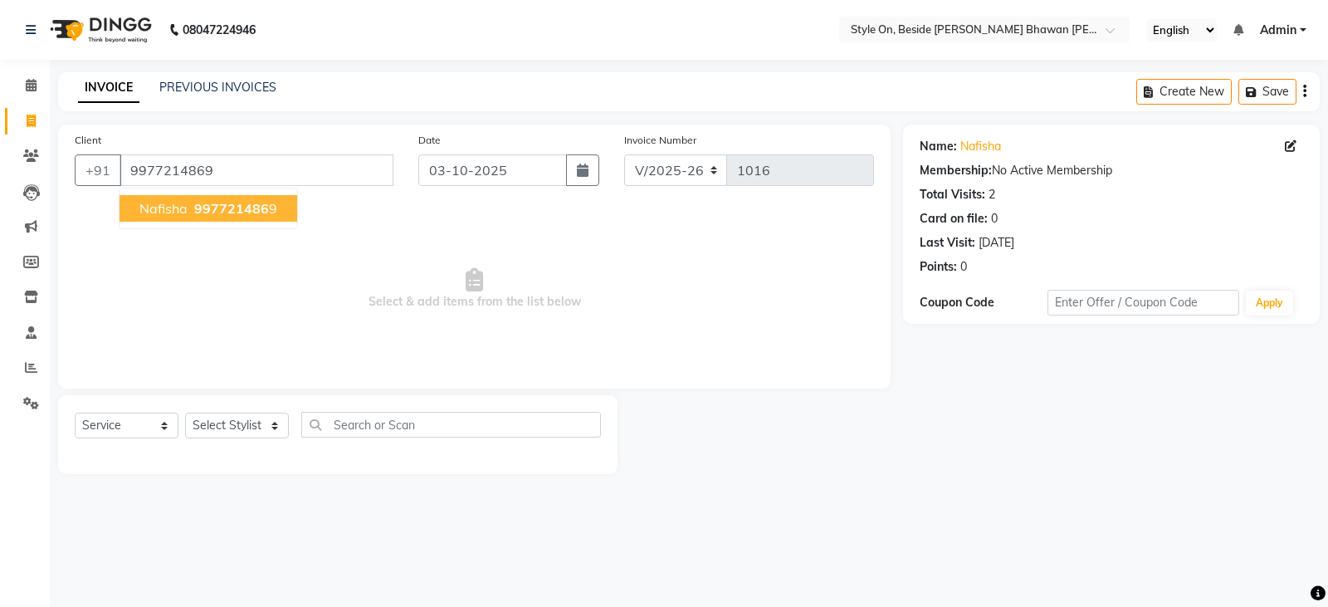
drag, startPoint x: 257, startPoint y: 214, endPoint x: 247, endPoint y: 211, distance: 10.5
click at [256, 214] on span "997721486" at bounding box center [231, 208] width 75 height 17
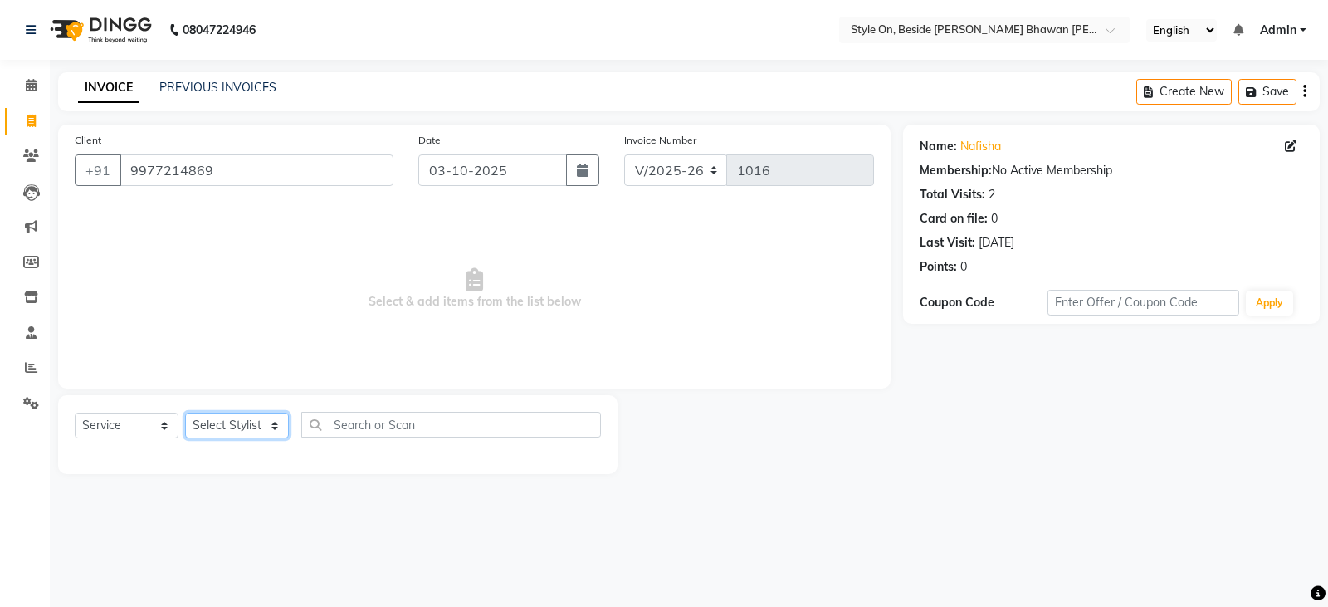
click at [253, 422] on select "Select Stylist [PERSON_NAME] Anju [PERSON_NAME] [PERSON_NAME] [PERSON_NAME] [PE…" at bounding box center [237, 425] width 104 height 26
click at [261, 452] on div at bounding box center [338, 454] width 526 height 7
click at [115, 427] on select "Select Service Product Membership Package Voucher Prepaid Gift Card" at bounding box center [127, 425] width 104 height 26
select select "product"
click at [75, 412] on select "Select Service Product Membership Package Voucher Prepaid Gift Card" at bounding box center [127, 425] width 104 height 26
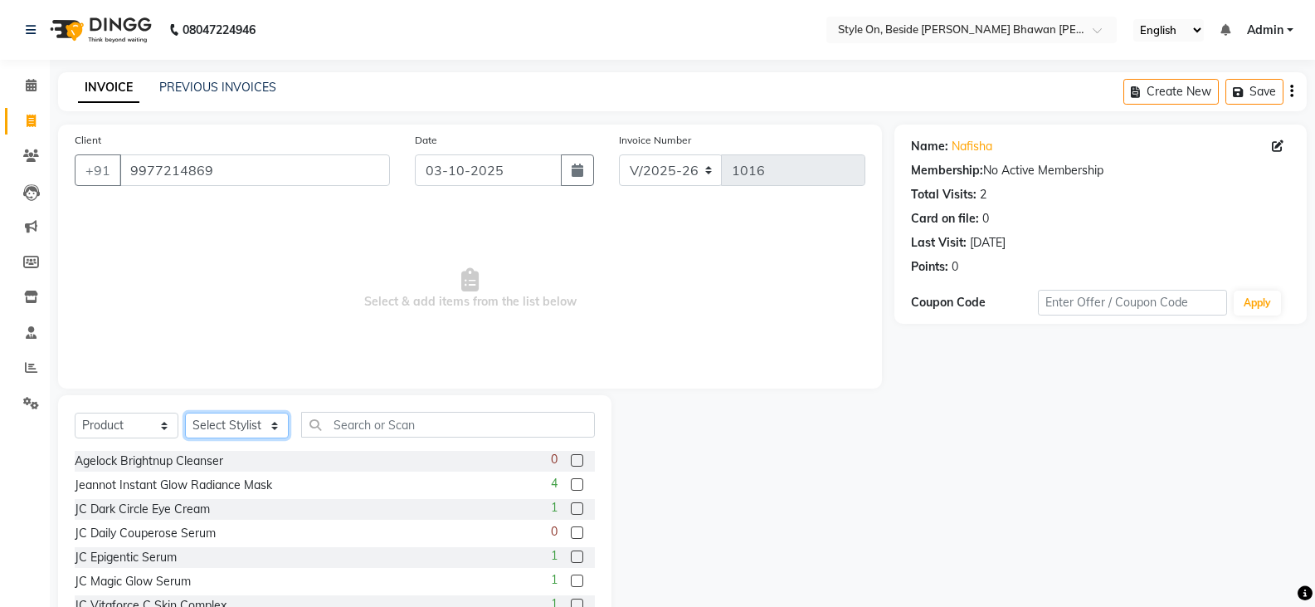
click at [226, 417] on select "Select Stylist [PERSON_NAME] Anju [PERSON_NAME] [PERSON_NAME] [PERSON_NAME] [PE…" at bounding box center [237, 425] width 104 height 26
select select "27820"
click at [185, 412] on select "Select Stylist [PERSON_NAME] Anju [PERSON_NAME] [PERSON_NAME] [PERSON_NAME] [PE…" at bounding box center [237, 425] width 104 height 26
click at [339, 420] on input "text" at bounding box center [448, 425] width 294 height 26
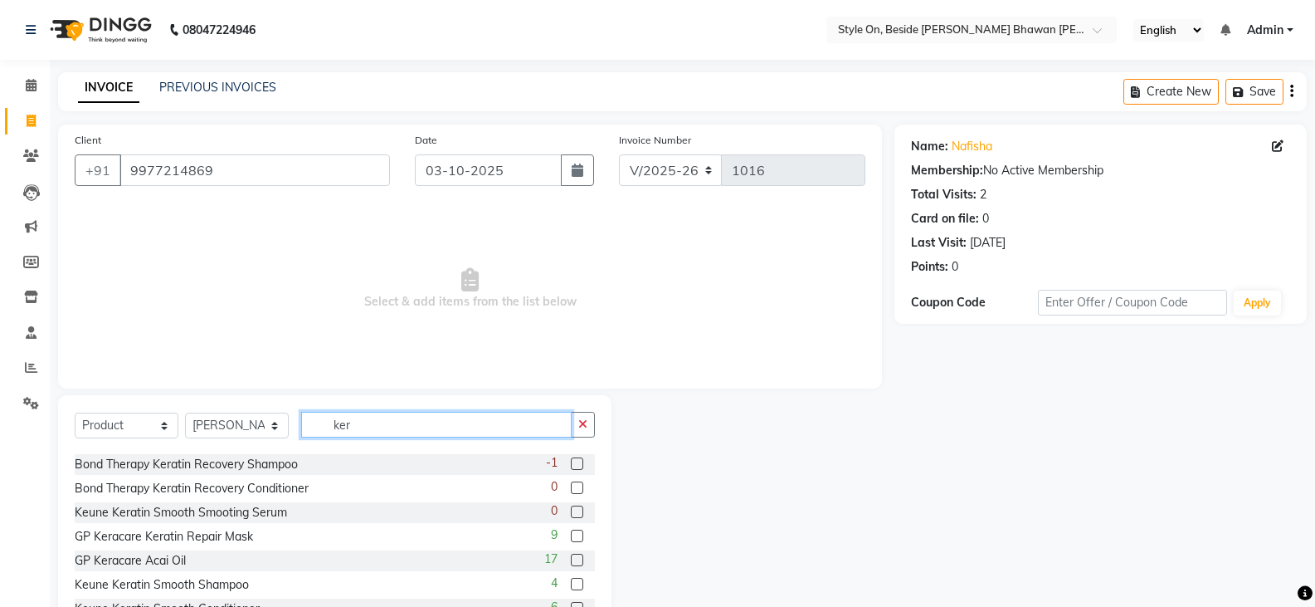
scroll to position [83, 0]
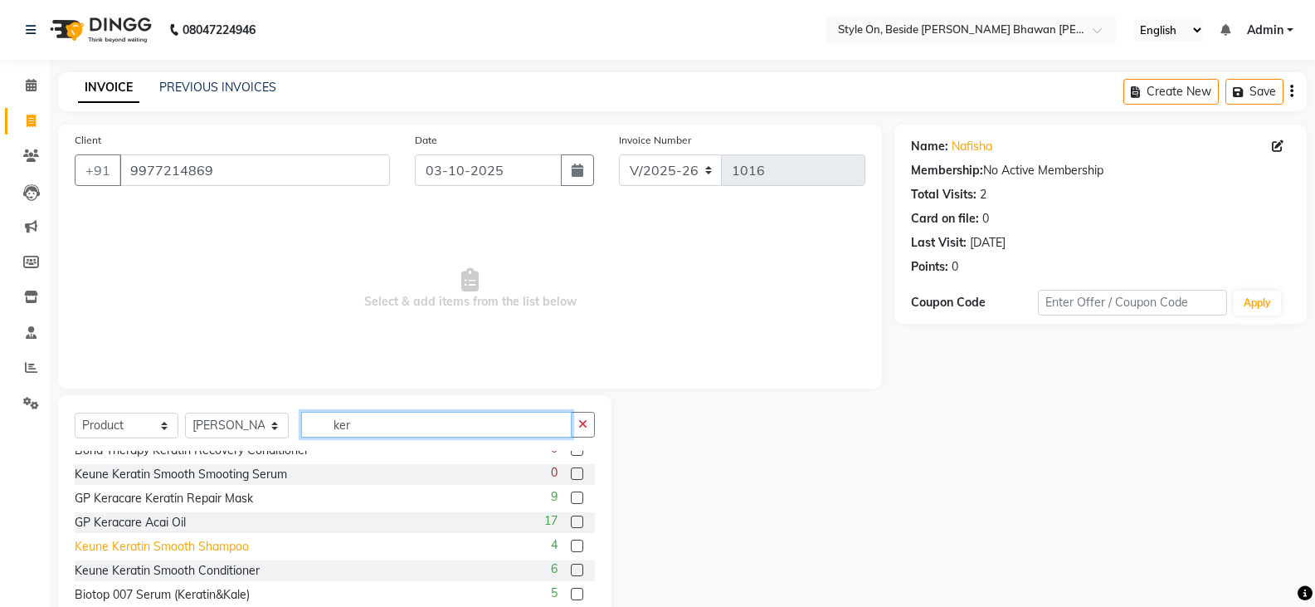
type input "ker"
click at [217, 550] on div "Keune Keratin Smooth Shampoo" at bounding box center [162, 546] width 174 height 17
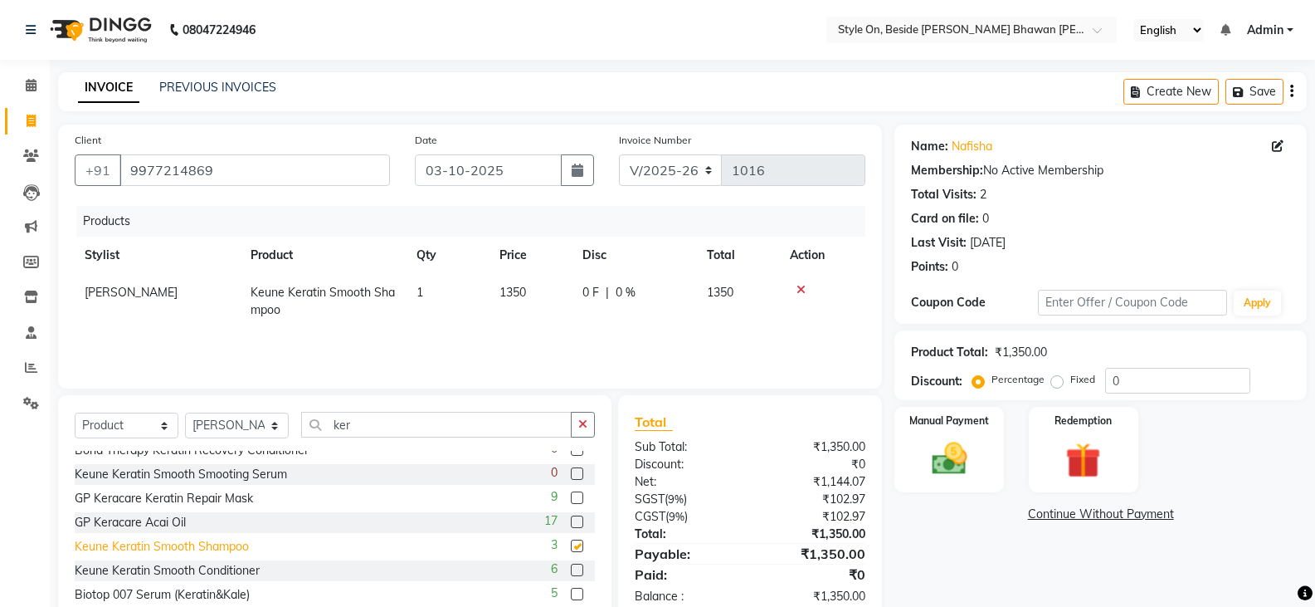
checkbox input "false"
click at [802, 286] on icon at bounding box center [801, 290] width 9 height 12
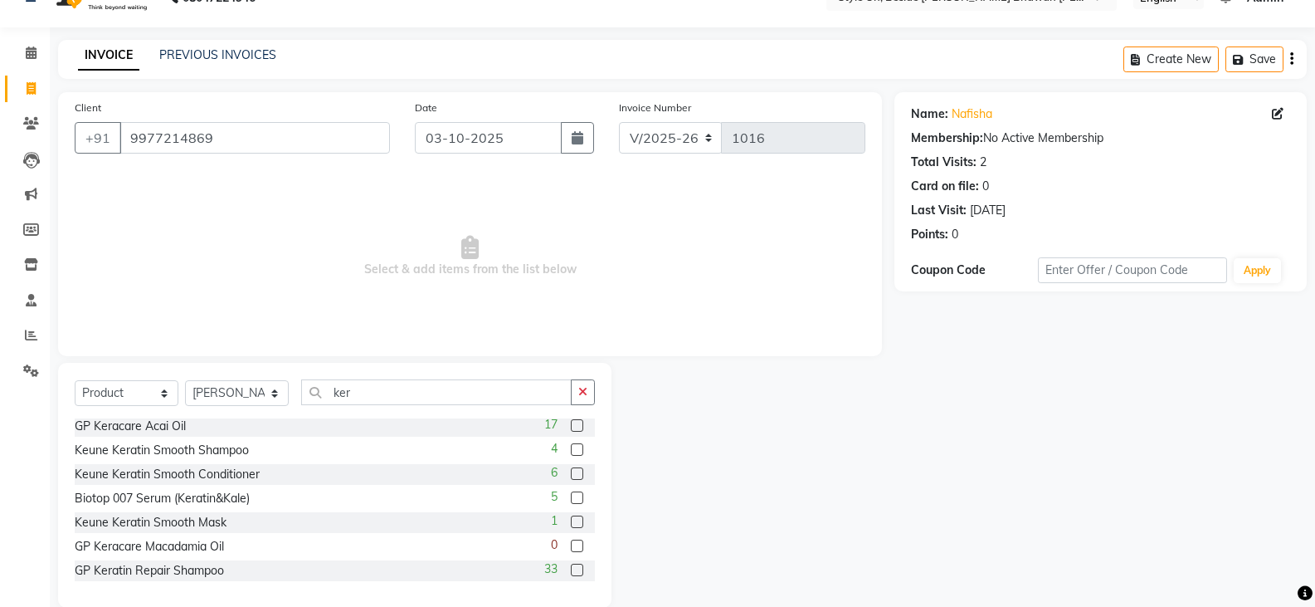
scroll to position [58, 0]
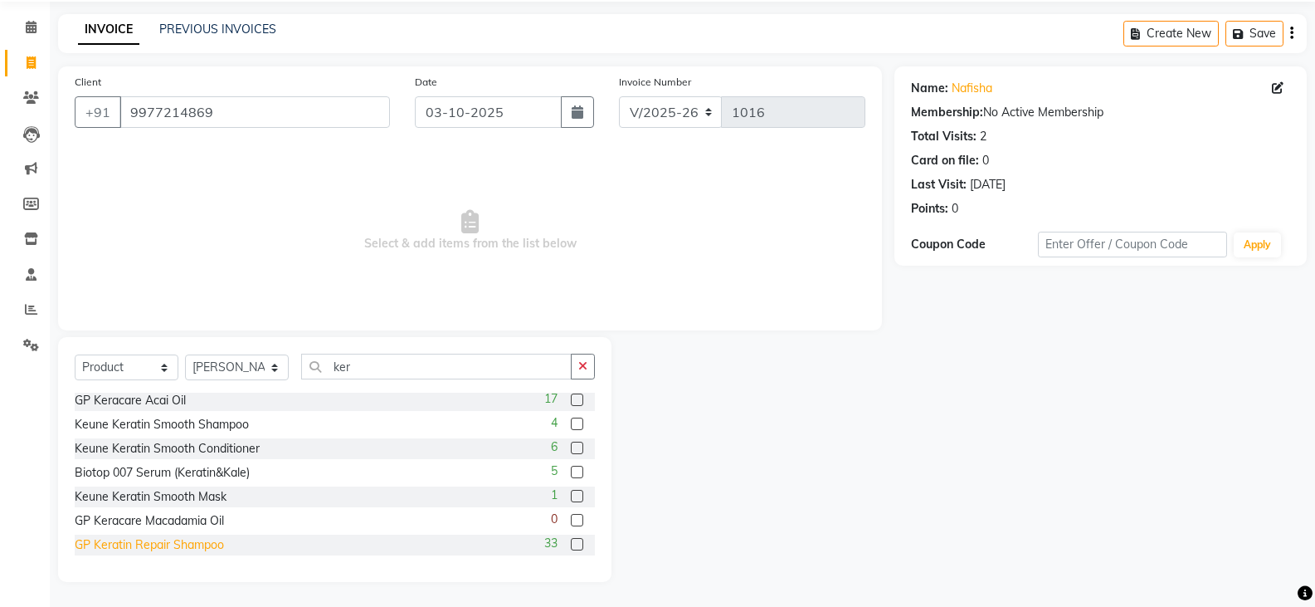
click at [206, 549] on div "GP Keratin Repair Shampoo" at bounding box center [149, 544] width 149 height 17
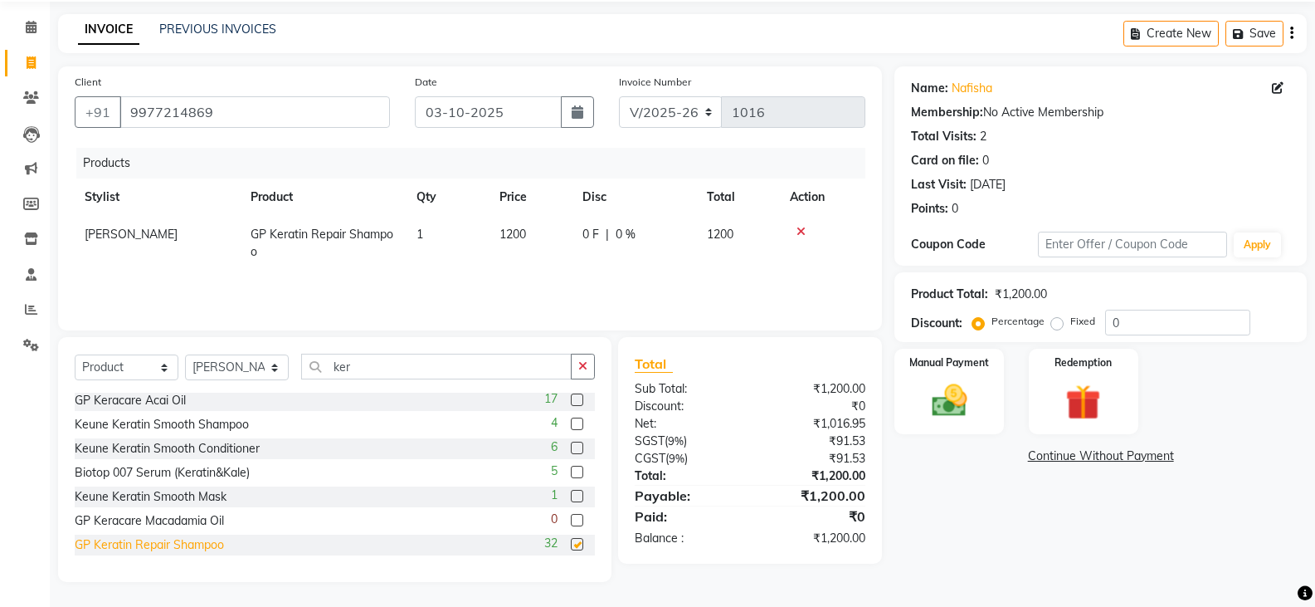
checkbox input "false"
click at [212, 494] on div "Keune Keratin Smooth Mask" at bounding box center [151, 496] width 152 height 17
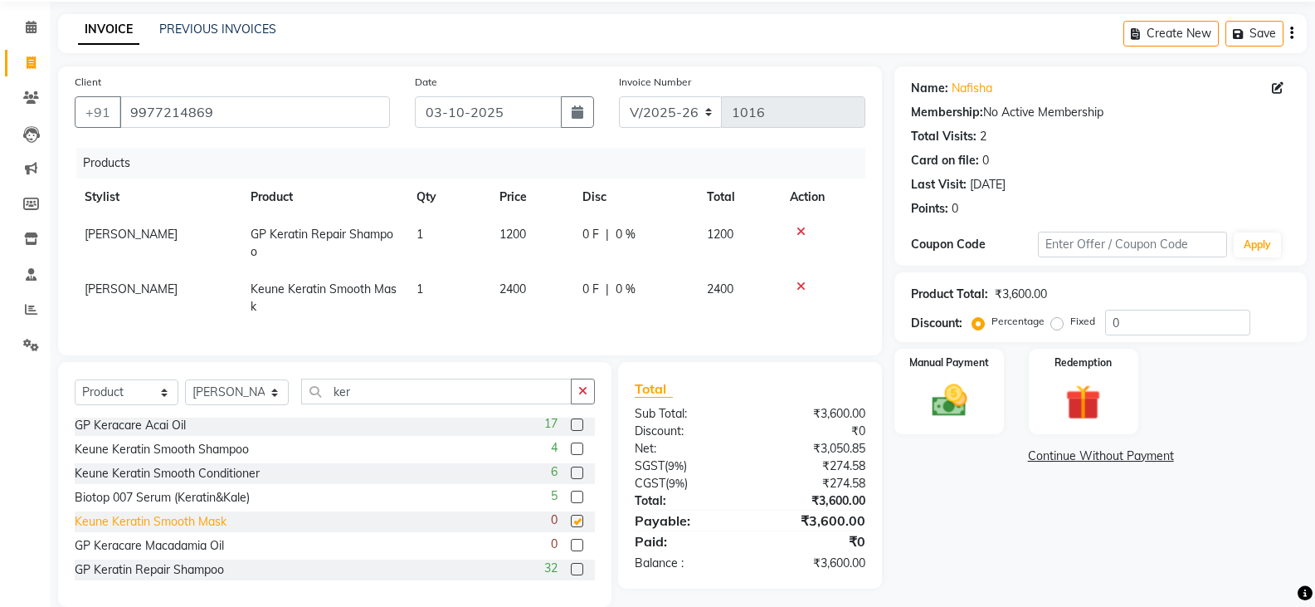
checkbox input "false"
drag, startPoint x: 799, startPoint y: 284, endPoint x: 786, endPoint y: 283, distance: 13.3
click at [798, 284] on icon at bounding box center [801, 286] width 9 height 12
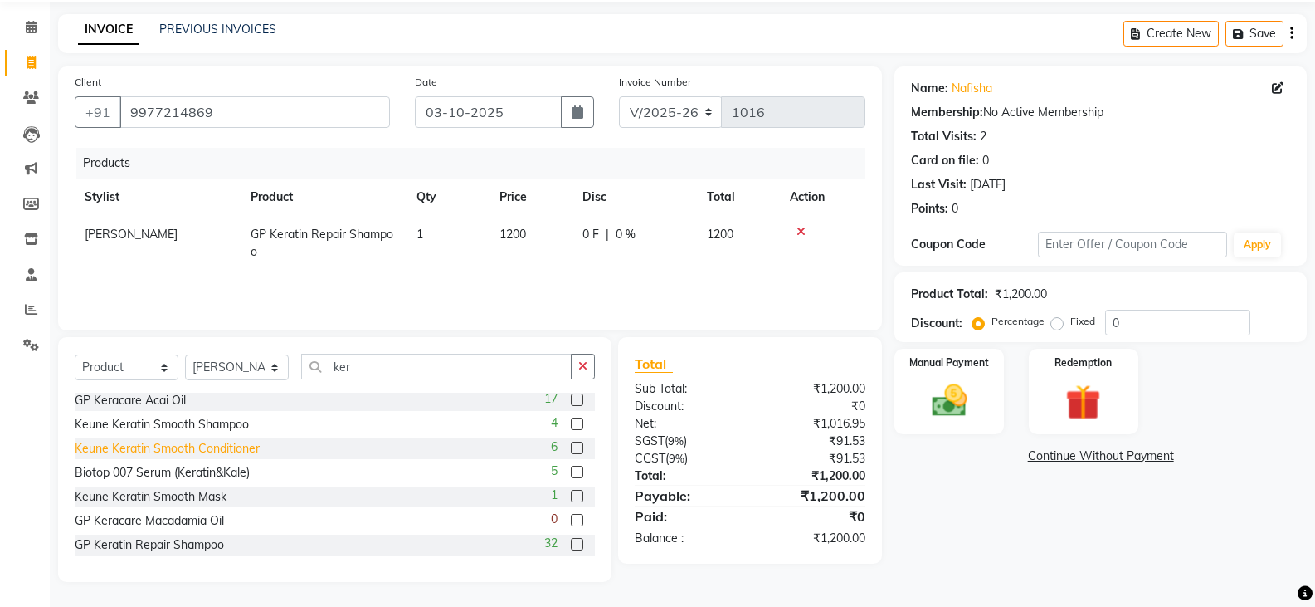
click at [232, 446] on div "Keune Keratin Smooth Conditioner" at bounding box center [167, 448] width 185 height 17
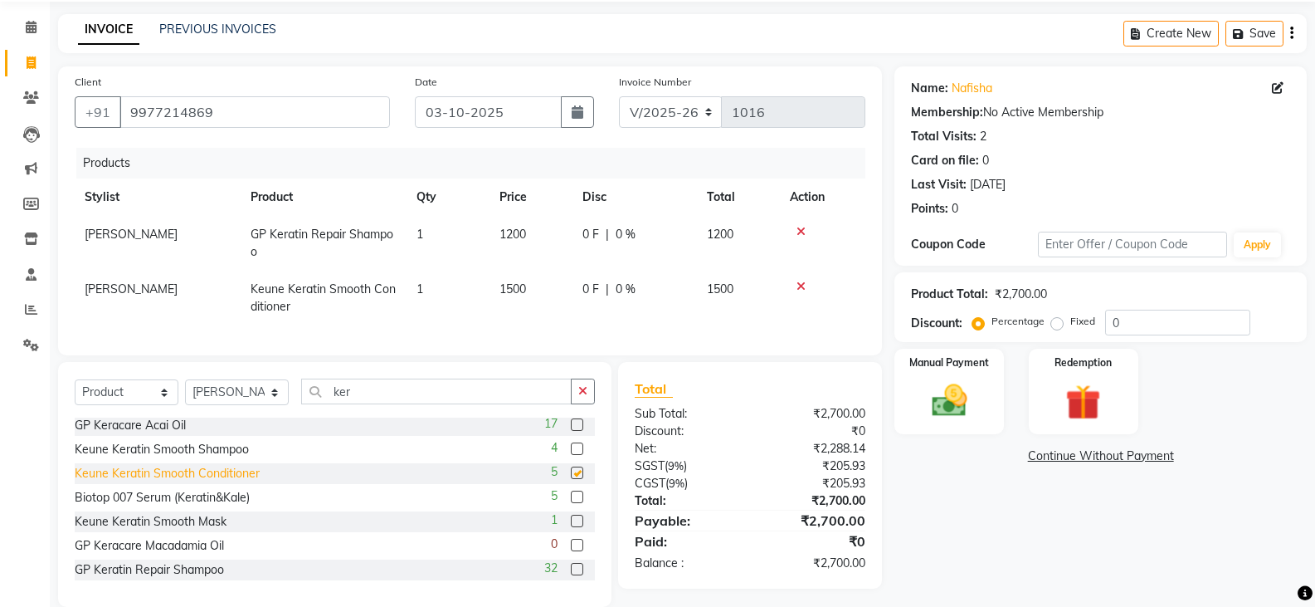
checkbox input "false"
click at [804, 281] on icon at bounding box center [801, 286] width 9 height 12
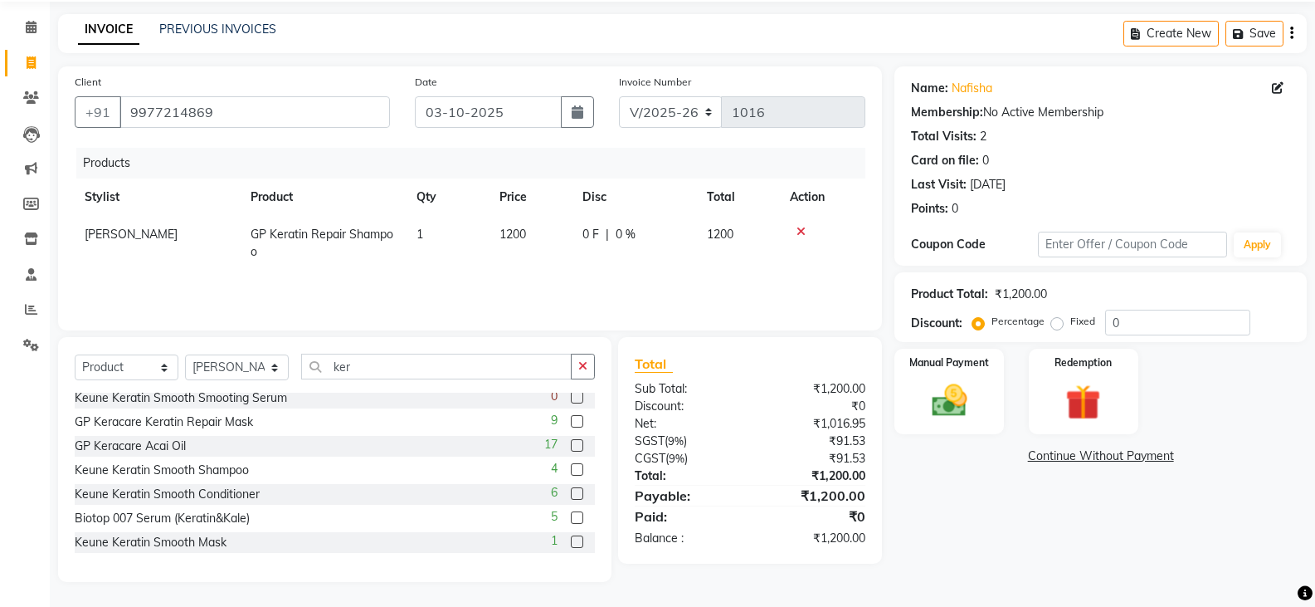
scroll to position [64, 0]
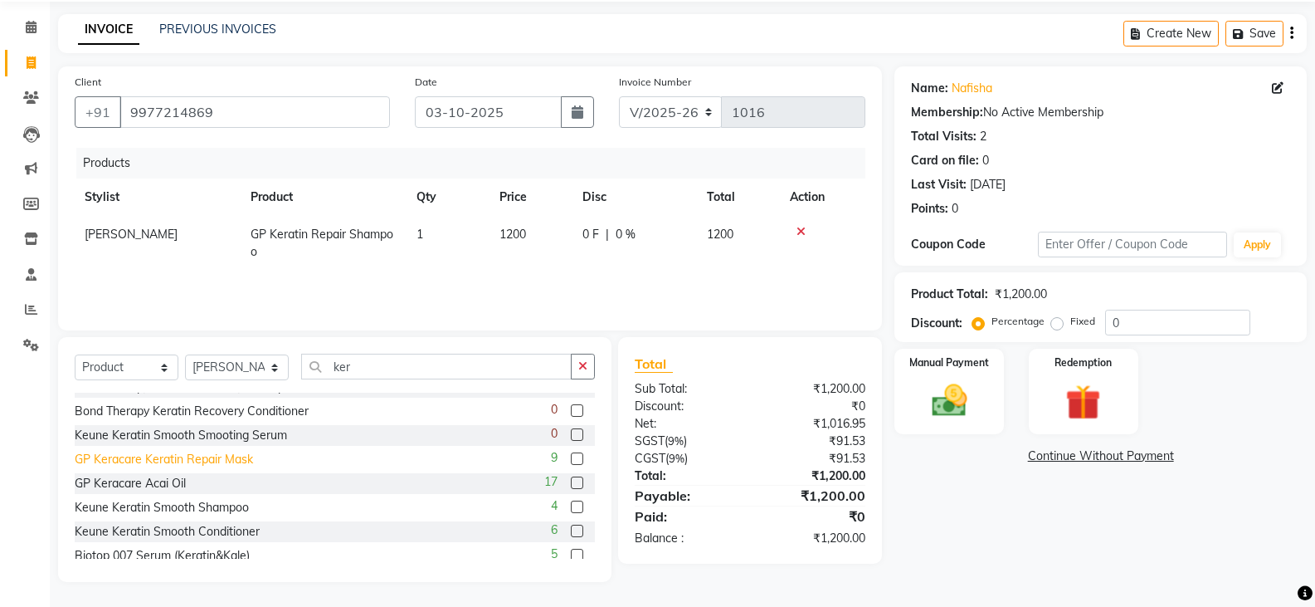
click at [246, 458] on div "GP Keracare Keratin Repair Mask" at bounding box center [164, 459] width 178 height 17
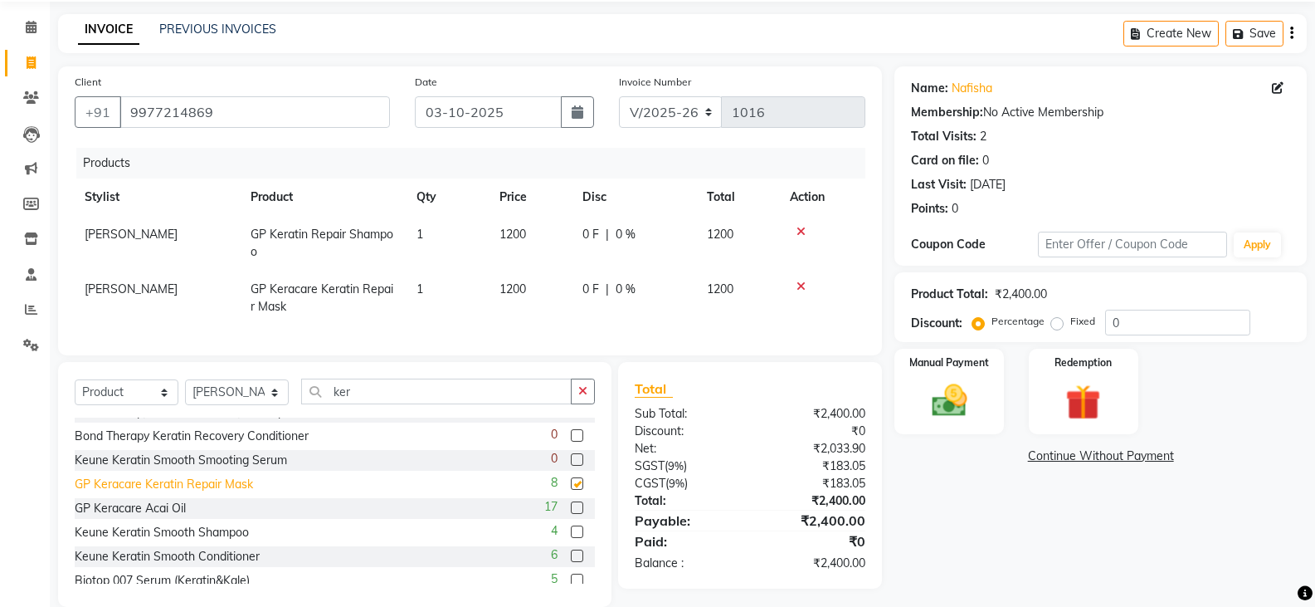
checkbox input "false"
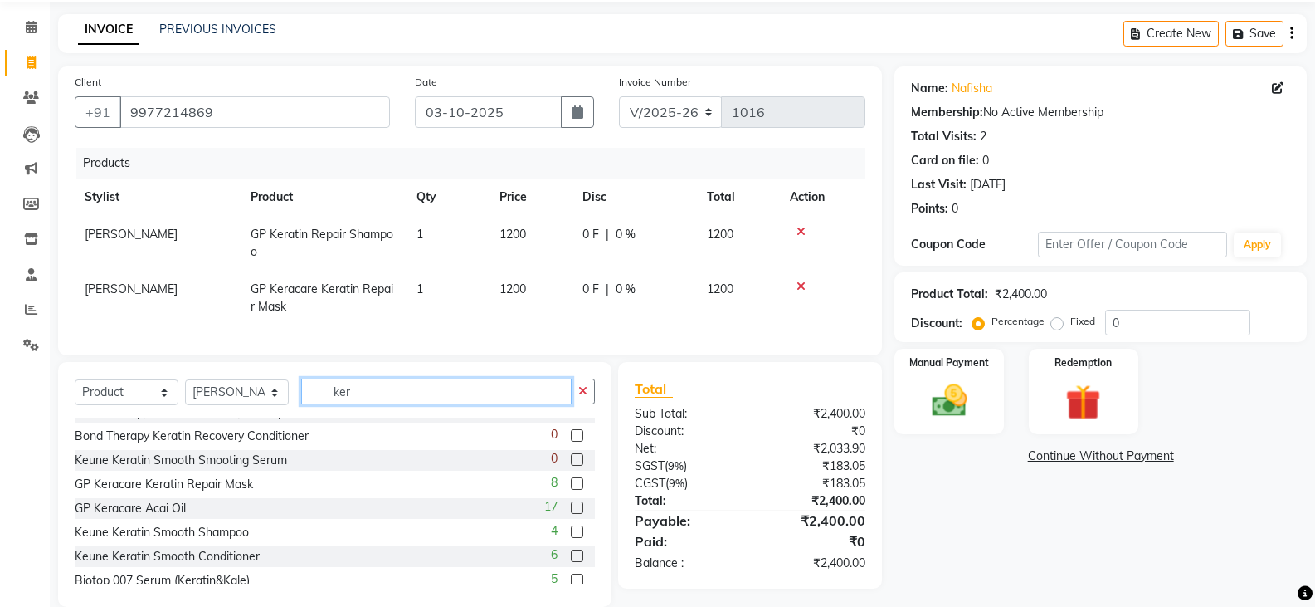
drag, startPoint x: 366, startPoint y: 405, endPoint x: 334, endPoint y: 405, distance: 31.5
click at [334, 404] on input "ker" at bounding box center [436, 391] width 271 height 26
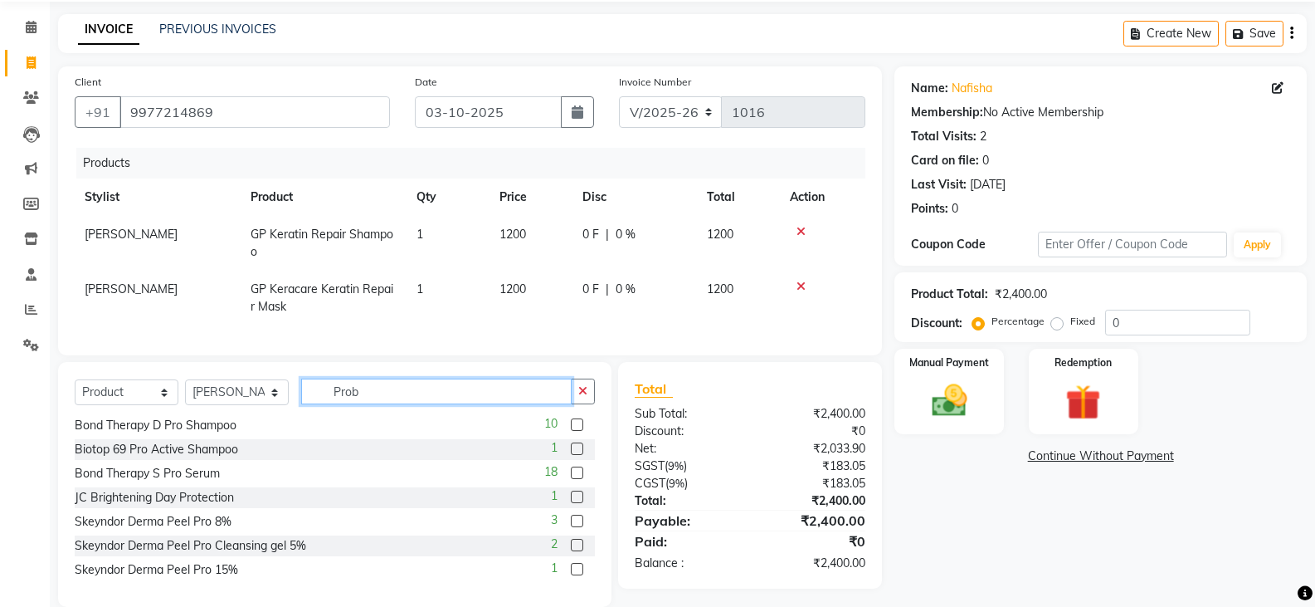
scroll to position [0, 0]
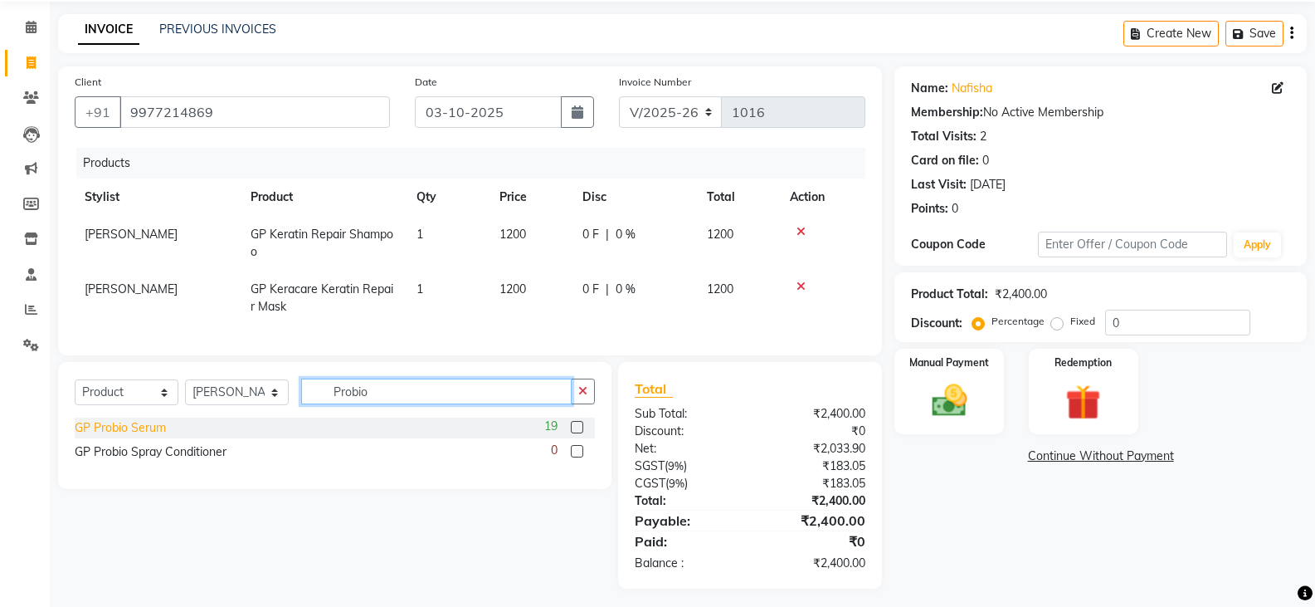
type input "Probio"
click at [150, 436] on div "GP Probio Serum" at bounding box center [120, 427] width 91 height 17
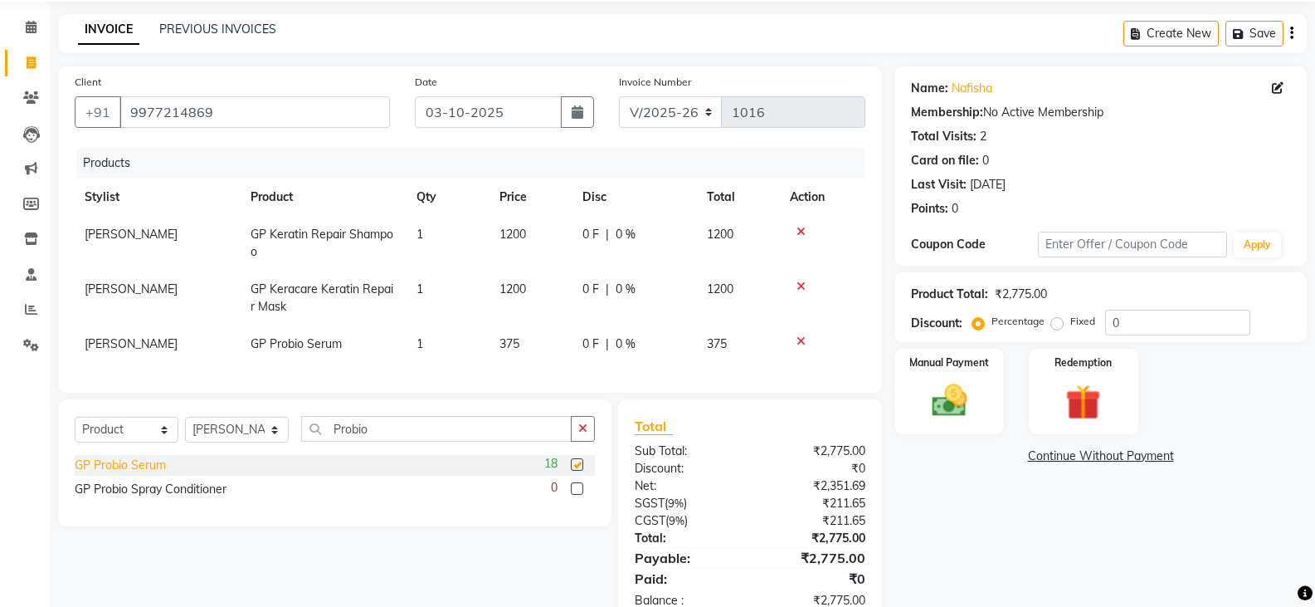
checkbox input "false"
drag, startPoint x: 1129, startPoint y: 323, endPoint x: 1107, endPoint y: 322, distance: 22.4
click at [1107, 322] on input "0" at bounding box center [1177, 323] width 145 height 26
type input "10"
click at [1081, 563] on div "Name: Nafisha Membership: No Active Membership Total Visits: 2 Card on file: 0 …" at bounding box center [1107, 345] width 425 height 559
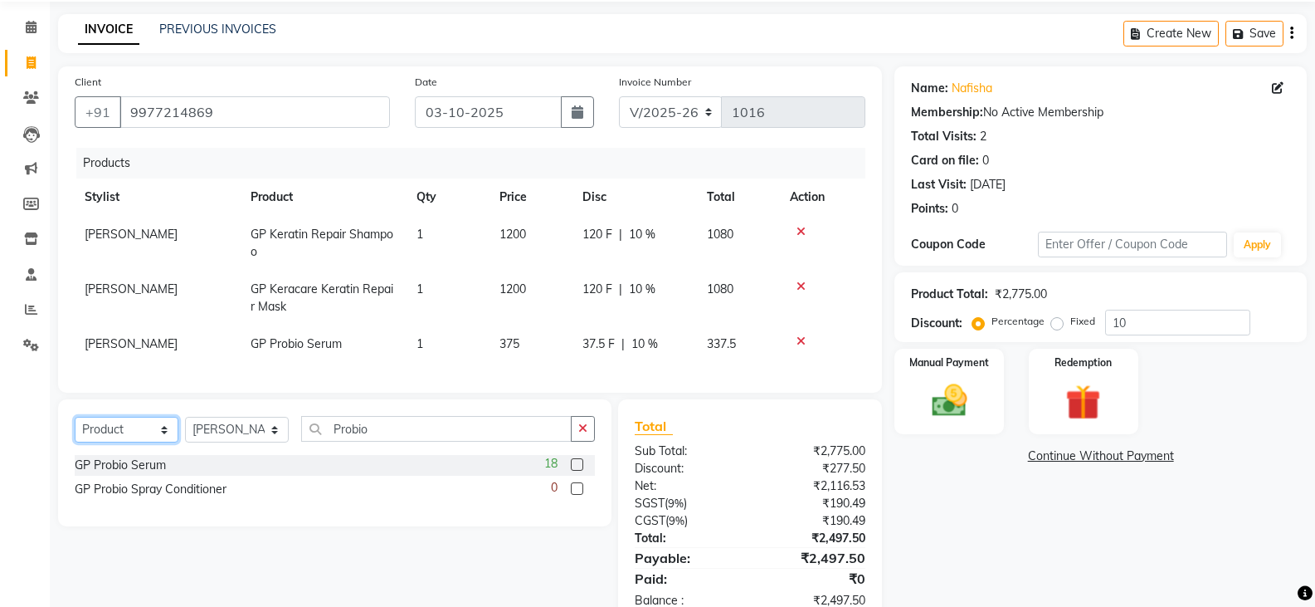
click at [115, 436] on select "Select Service Product Membership Package Voucher Prepaid Gift Card" at bounding box center [127, 430] width 104 height 26
select select "service"
click at [75, 429] on select "Select Service Product Membership Package Voucher Prepaid Gift Card" at bounding box center [127, 430] width 104 height 26
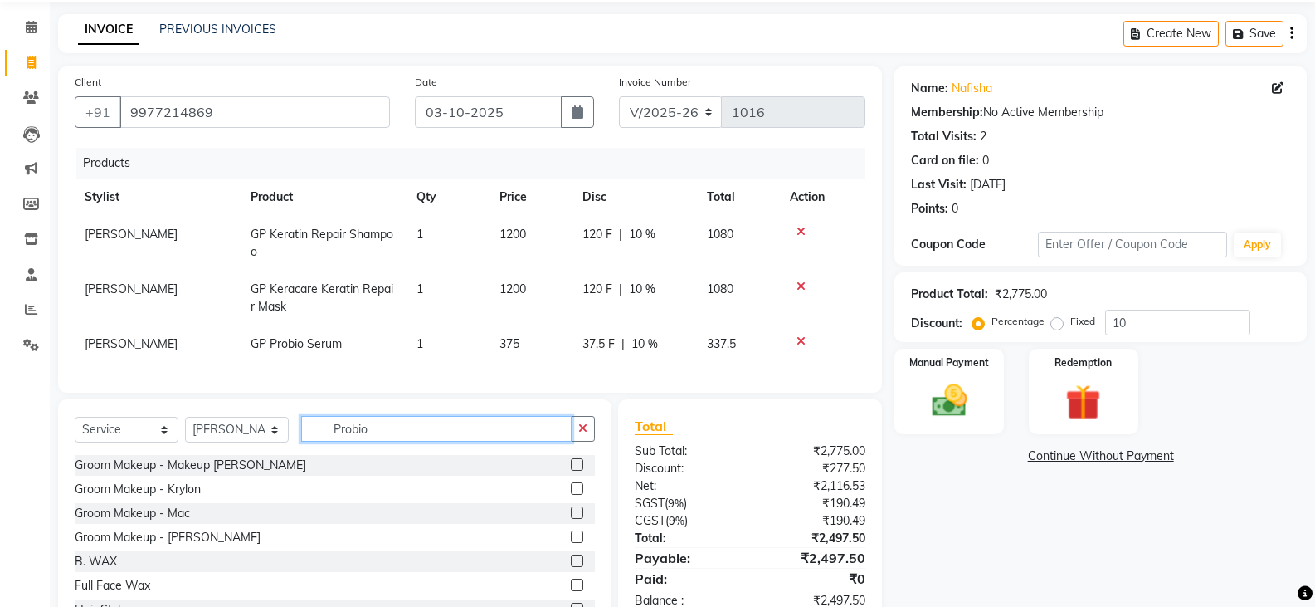
drag, startPoint x: 379, startPoint y: 434, endPoint x: 323, endPoint y: 445, distance: 57.4
click at [323, 441] on input "Probio" at bounding box center [436, 429] width 271 height 26
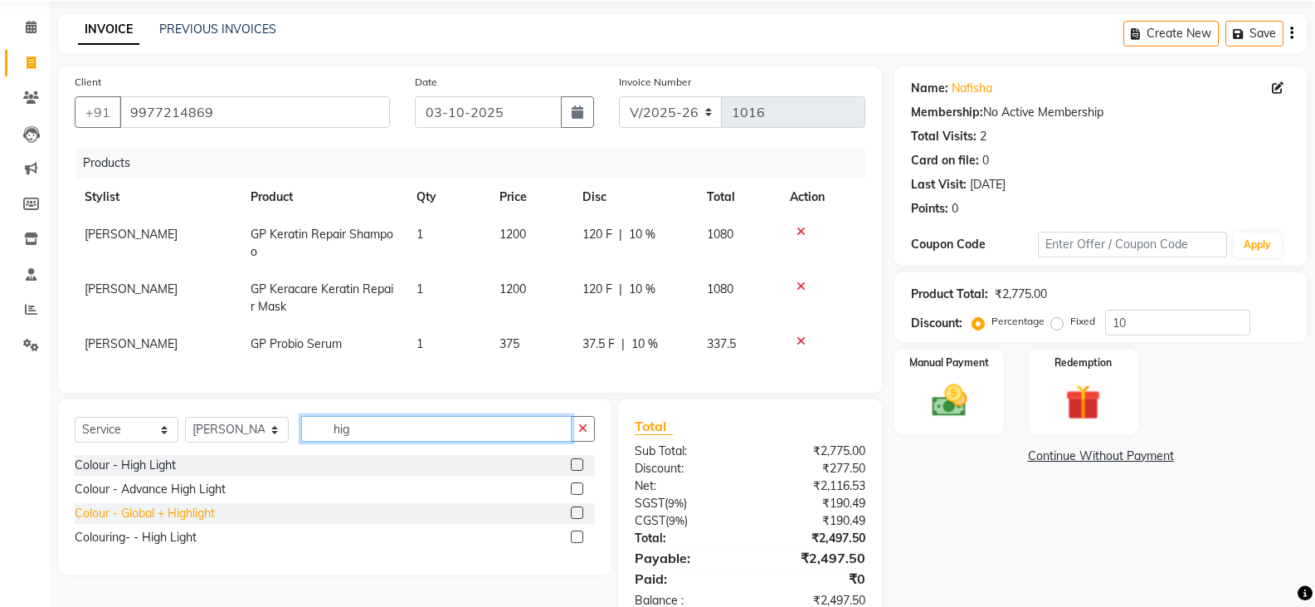
type input "hig"
click at [154, 522] on div "Colour - Global + Highlight" at bounding box center [145, 513] width 140 height 17
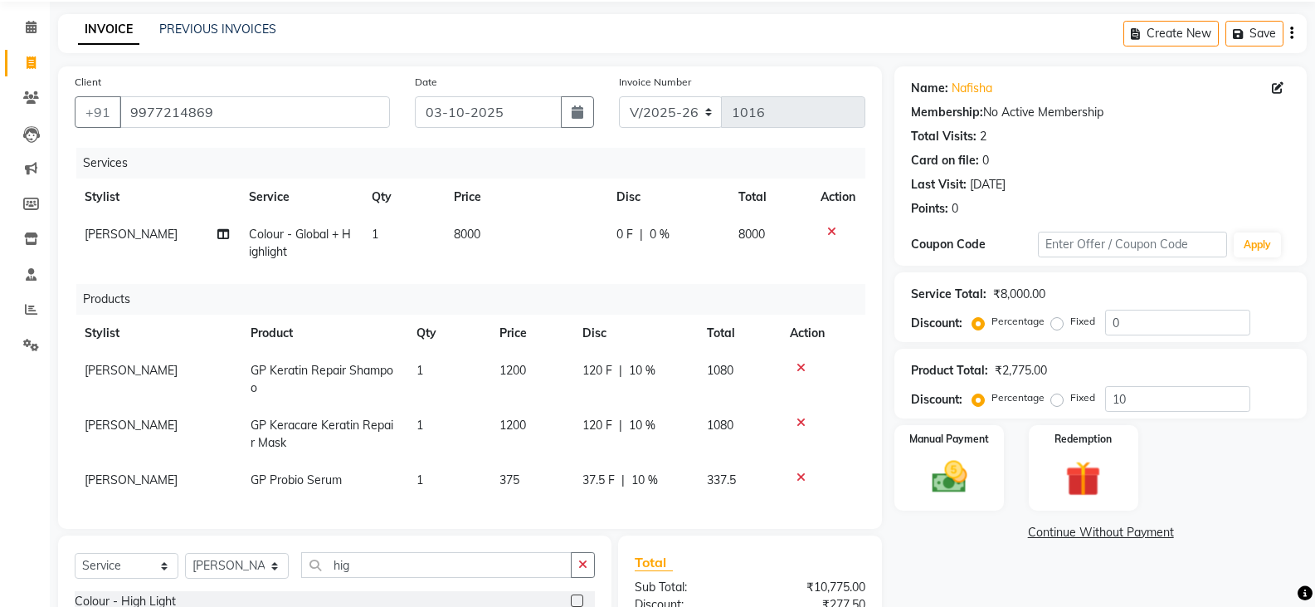
checkbox input "false"
click at [498, 230] on td "8000" at bounding box center [525, 243] width 163 height 55
select select "27820"
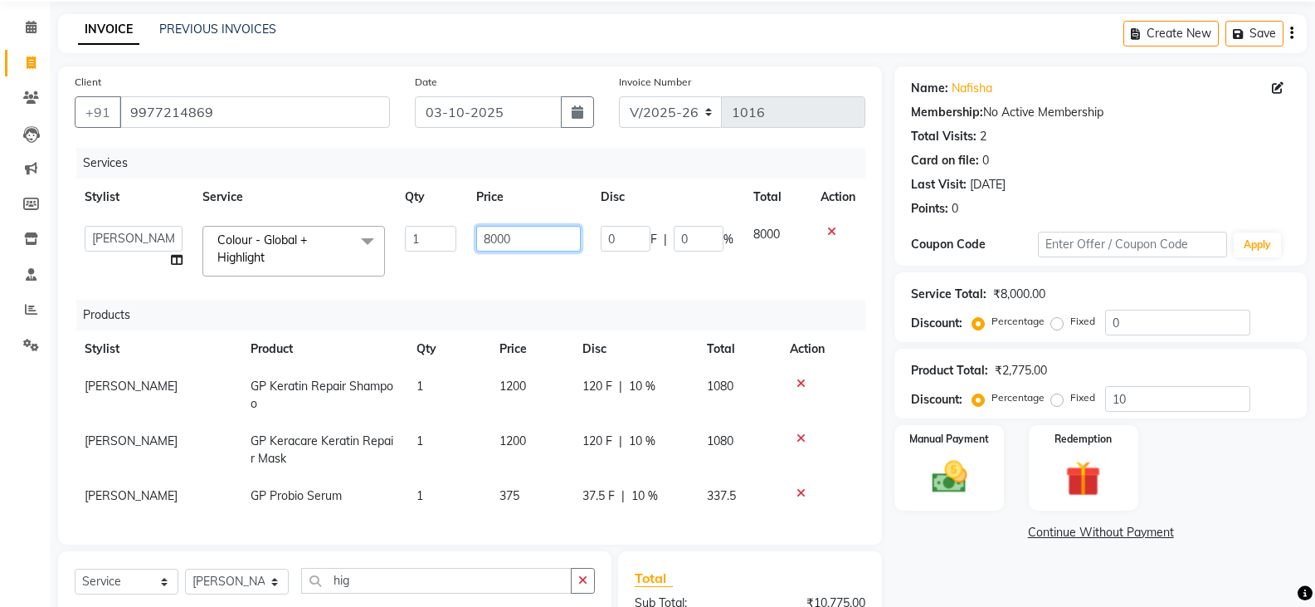
drag, startPoint x: 514, startPoint y: 236, endPoint x: 479, endPoint y: 241, distance: 35.2
click at [479, 241] on input "8000" at bounding box center [528, 239] width 104 height 26
type input "6600"
click at [1019, 550] on div "Name: Nafisha Membership: No Active Membership Total Visits: 2 Card on file: 0 …" at bounding box center [1107, 447] width 425 height 763
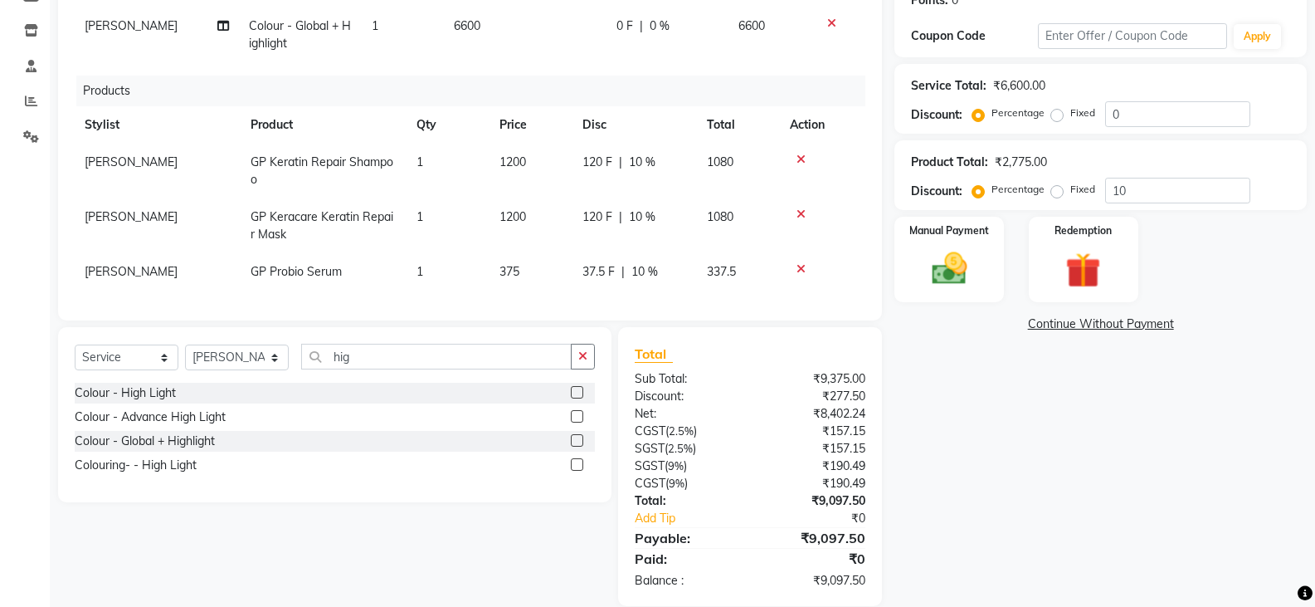
scroll to position [303, 0]
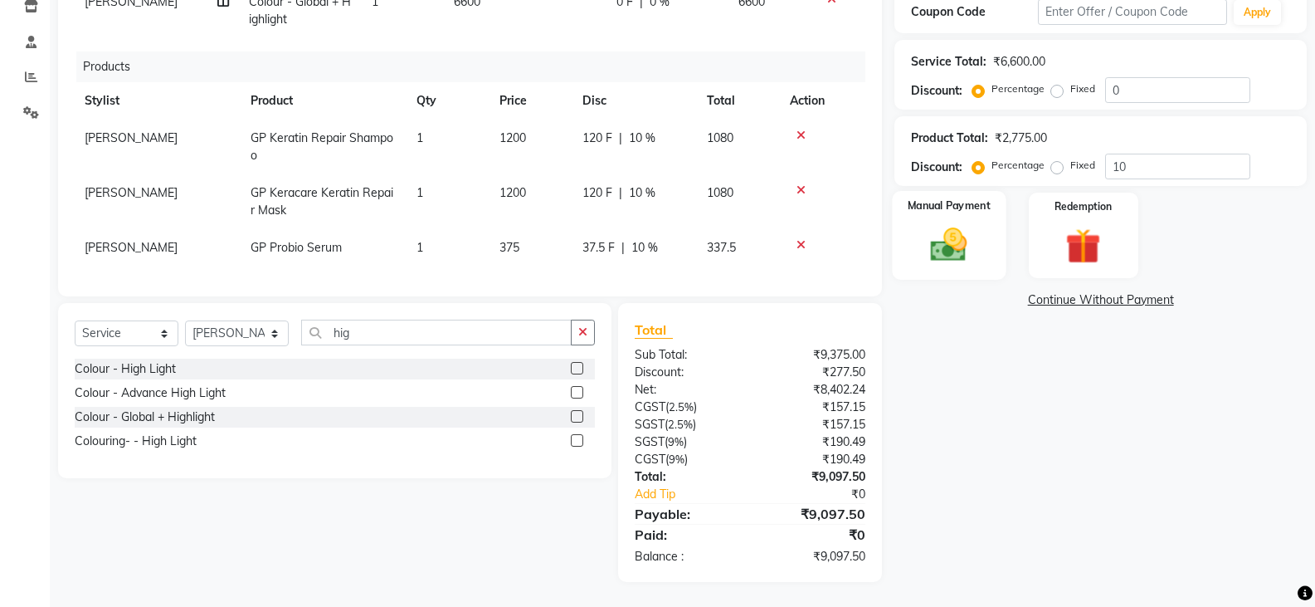
click at [965, 242] on img at bounding box center [948, 244] width 59 height 42
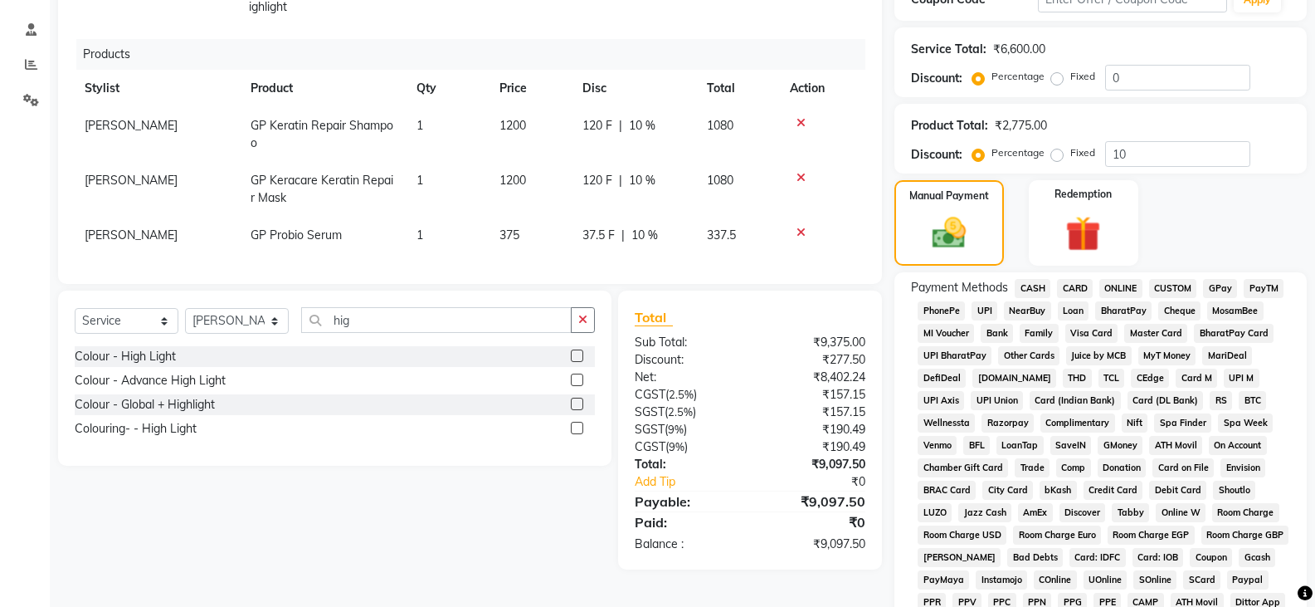
click at [1042, 285] on span "CASH" at bounding box center [1033, 288] width 36 height 19
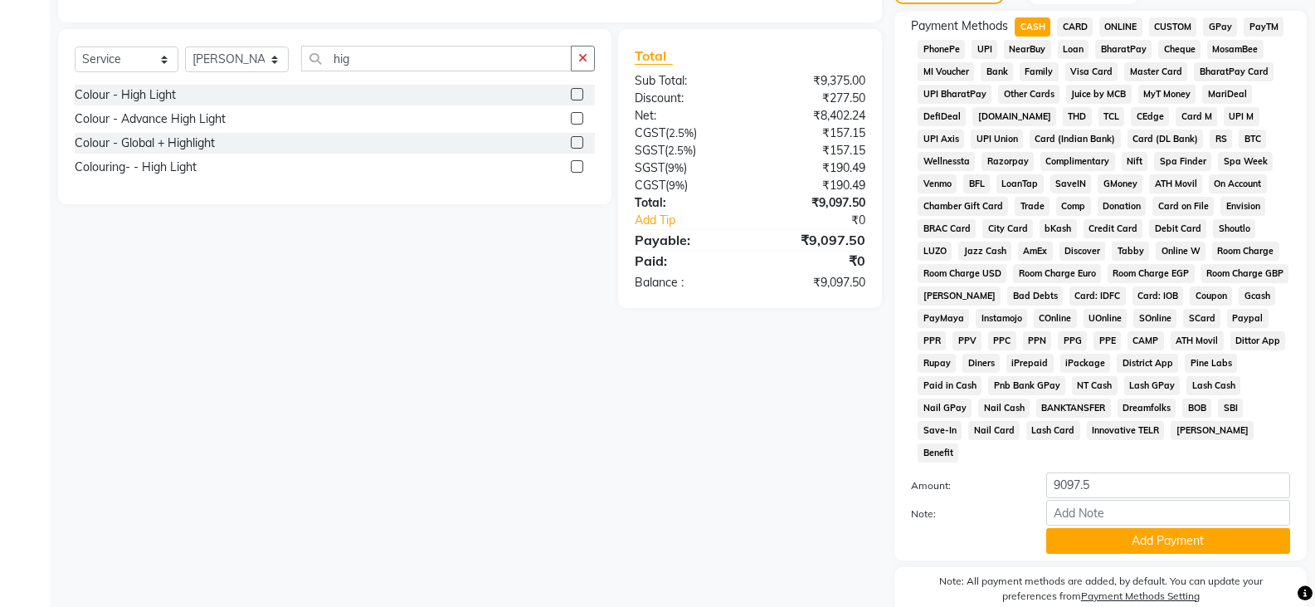
scroll to position [617, 0]
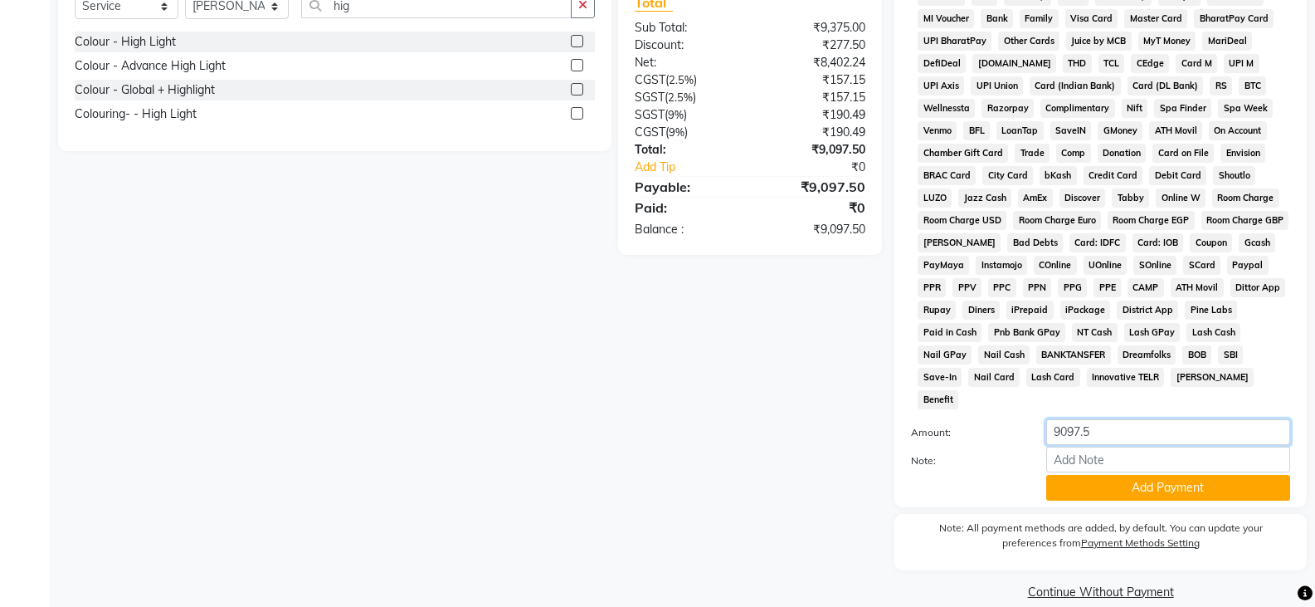
drag, startPoint x: 1119, startPoint y: 417, endPoint x: 1051, endPoint y: 413, distance: 68.1
click at [1051, 419] on input "9097.5" at bounding box center [1168, 432] width 244 height 26
type input "5"
type input "5000"
click at [1128, 475] on button "Add Payment" at bounding box center [1168, 488] width 244 height 26
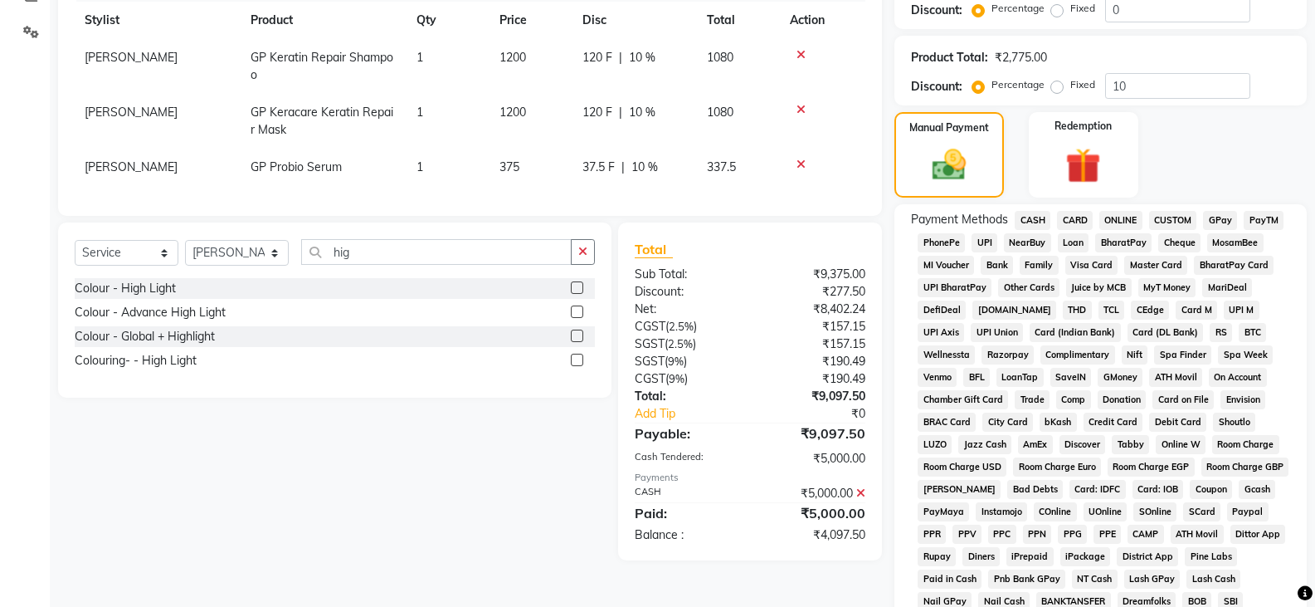
scroll to position [285, 0]
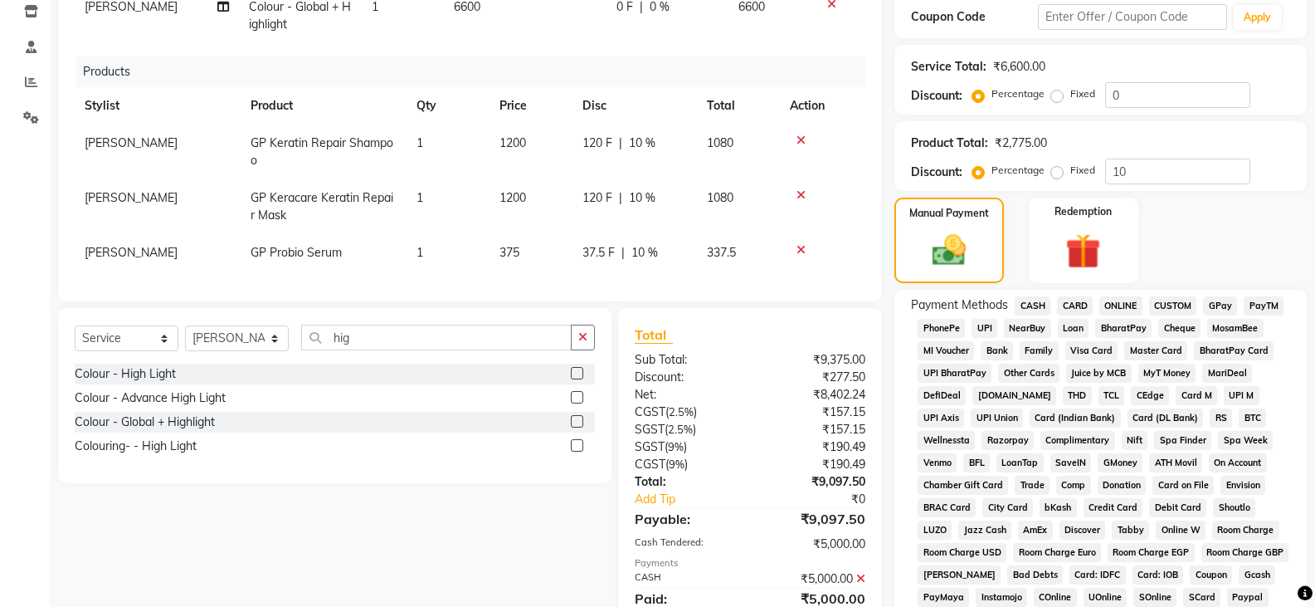
click at [1266, 304] on span "PayTM" at bounding box center [1264, 305] width 40 height 19
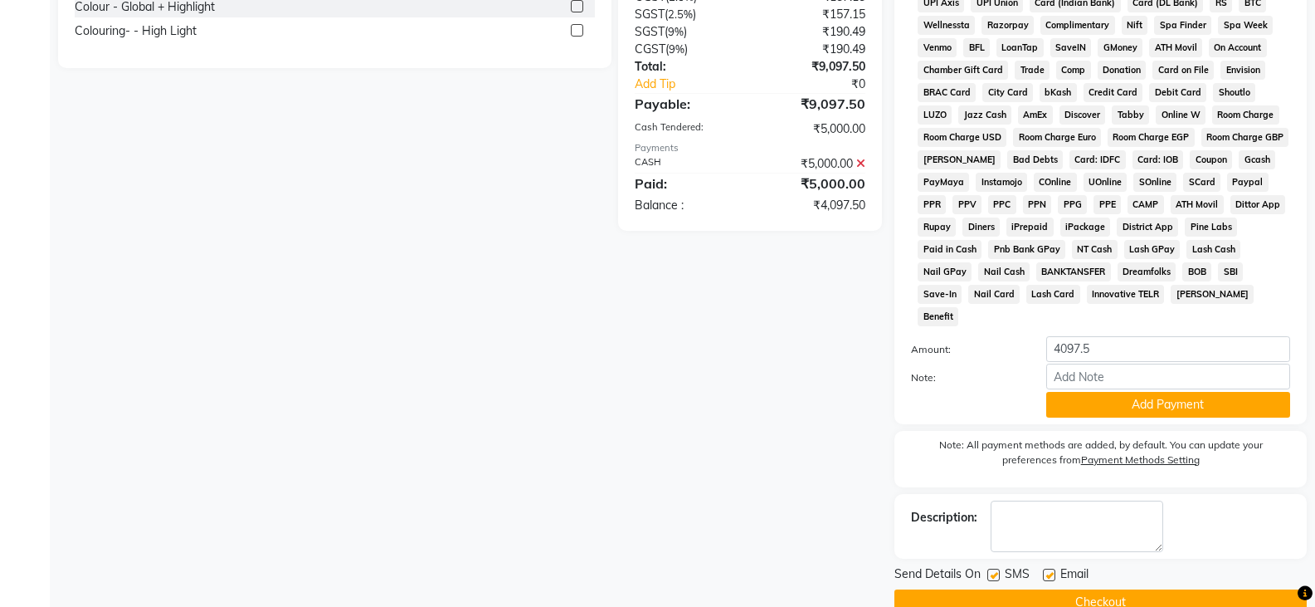
scroll to position [711, 0]
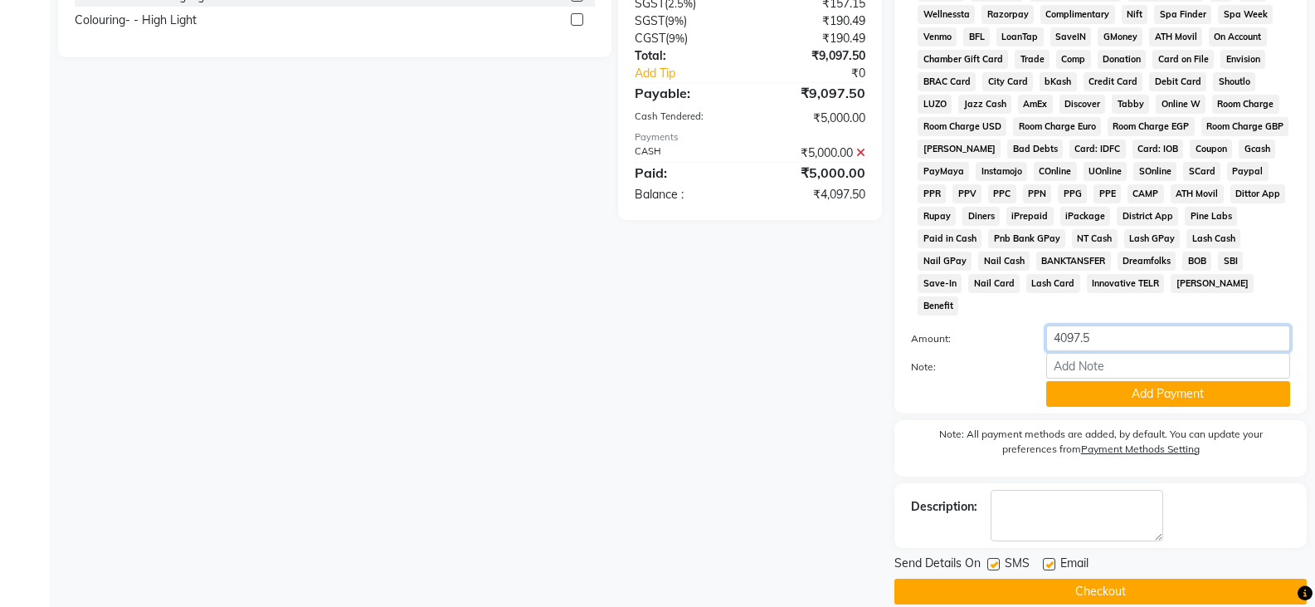
drag, startPoint x: 1104, startPoint y: 309, endPoint x: 1046, endPoint y: 314, distance: 58.4
click at [1046, 325] on input "4097.5" at bounding box center [1168, 338] width 244 height 26
click at [1153, 381] on button "Add Payment" at bounding box center [1168, 394] width 244 height 26
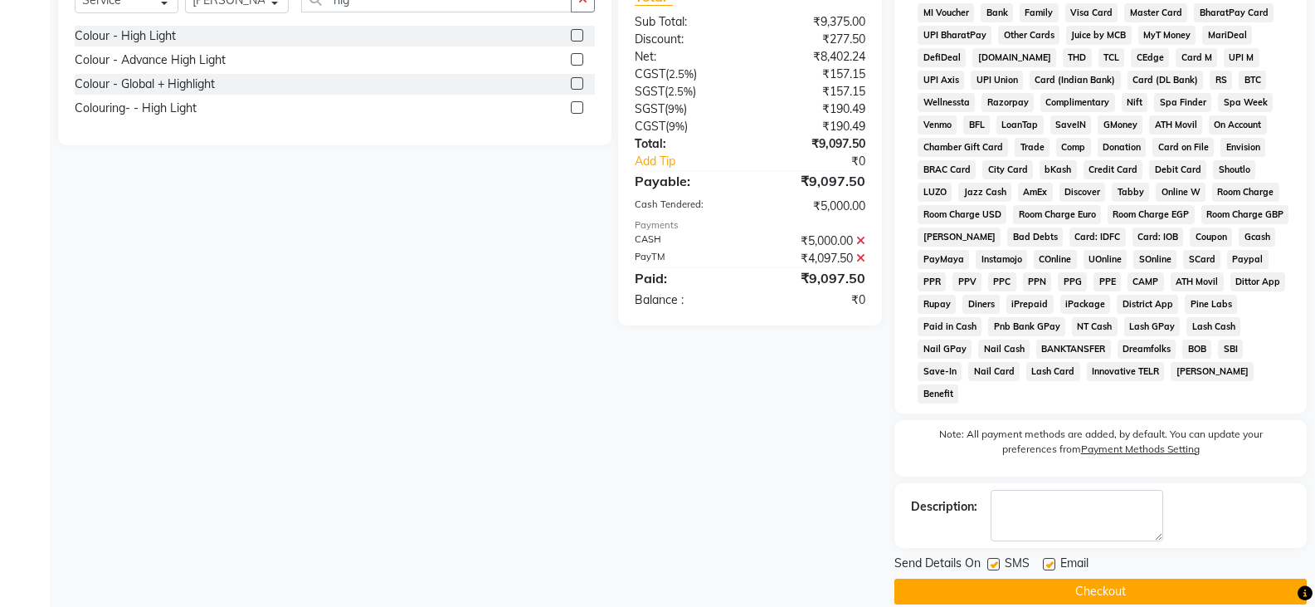
click at [1104, 578] on button "Checkout" at bounding box center [1101, 591] width 412 height 26
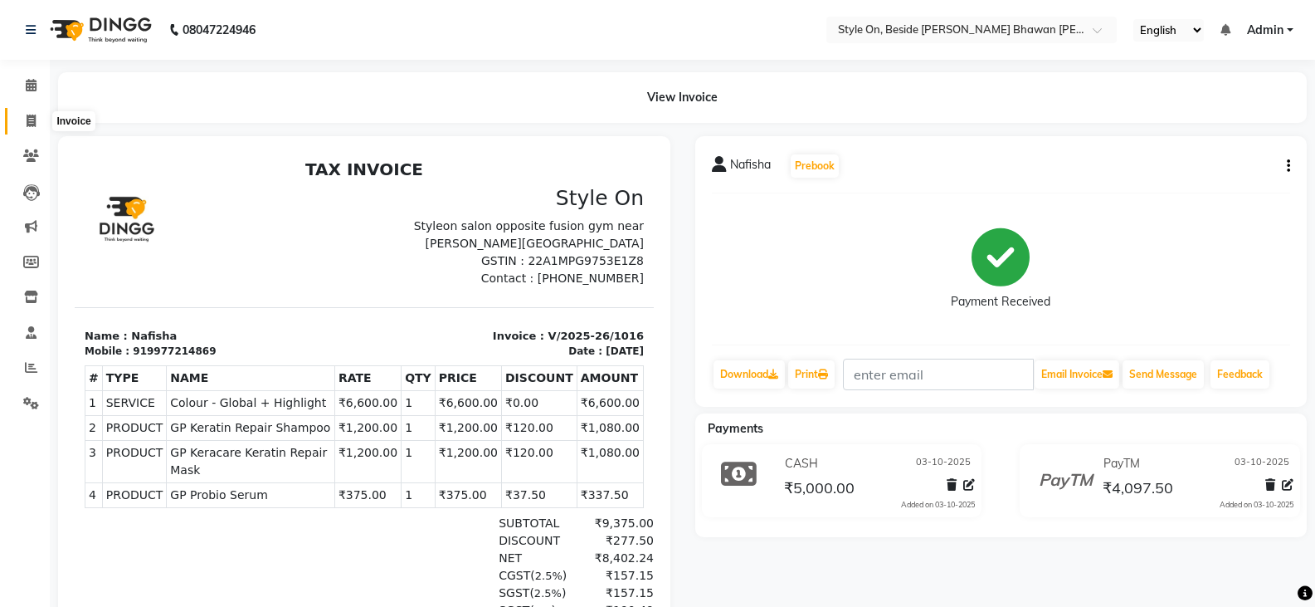
click at [29, 119] on icon at bounding box center [31, 121] width 9 height 12
select select "service"
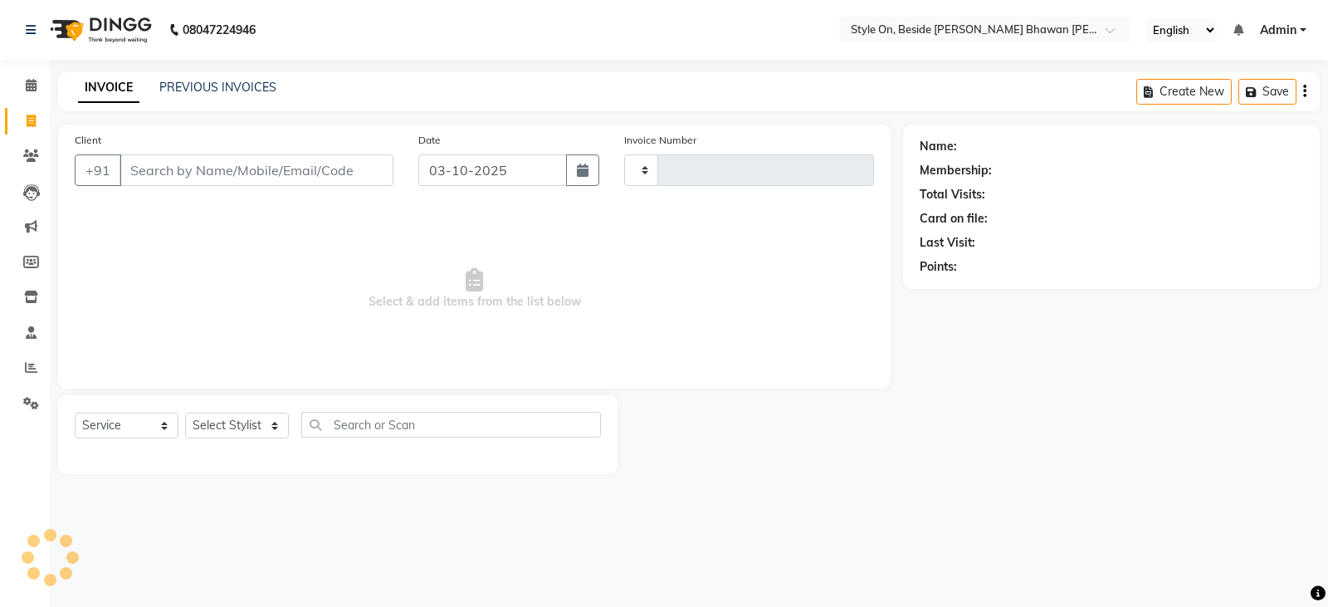
type input "1017"
select select "4700"
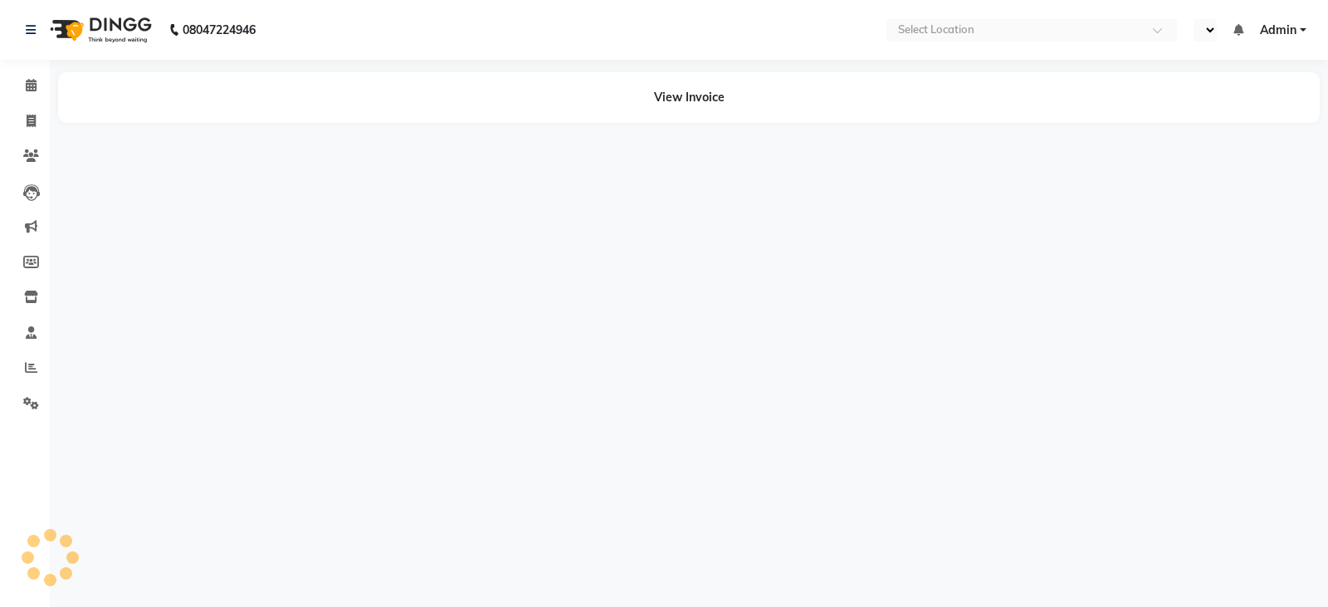
select select "en"
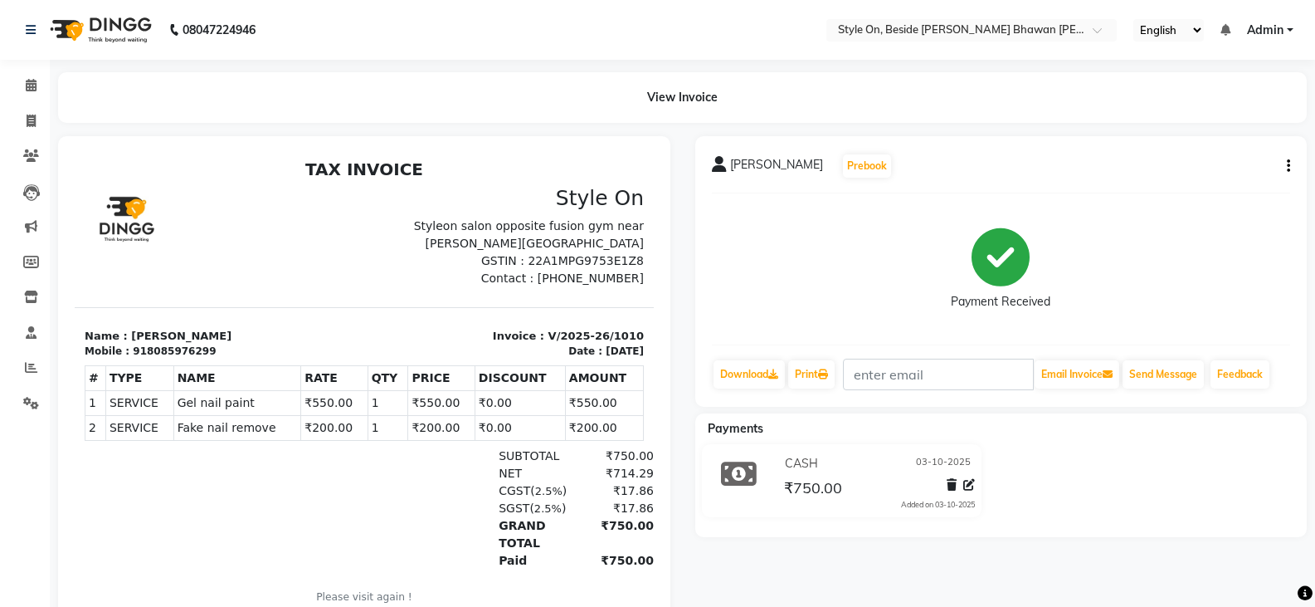
scroll to position [72, 0]
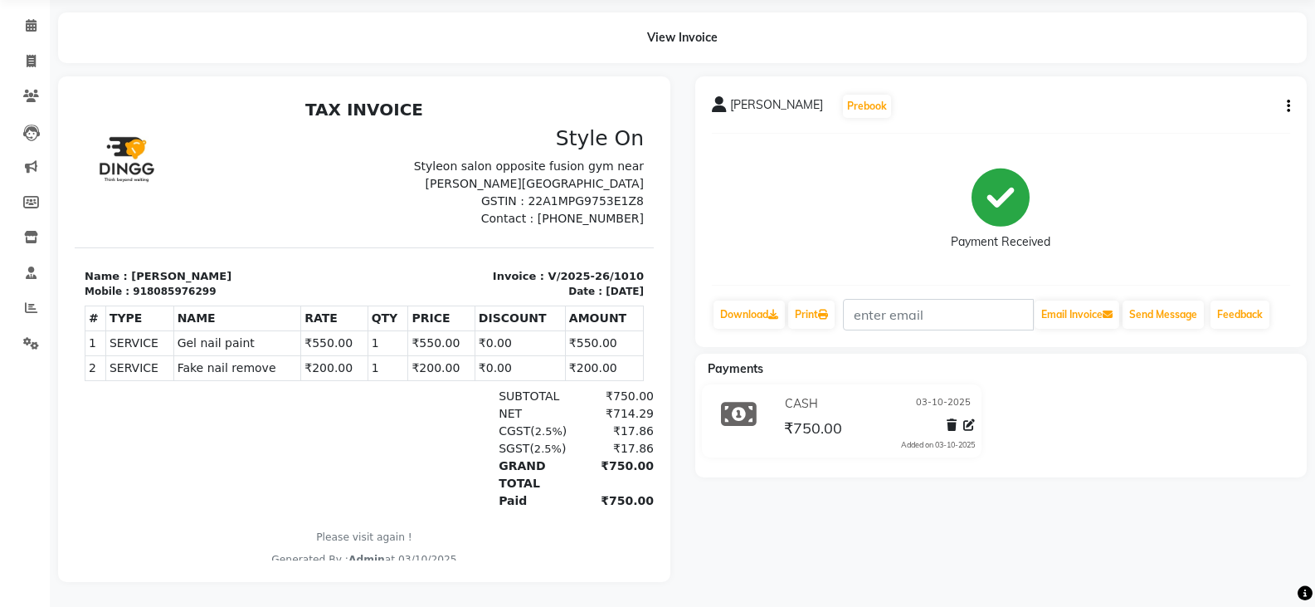
click at [987, 361] on div "Payments" at bounding box center [1007, 368] width 625 height 17
click at [31, 55] on icon at bounding box center [31, 61] width 9 height 12
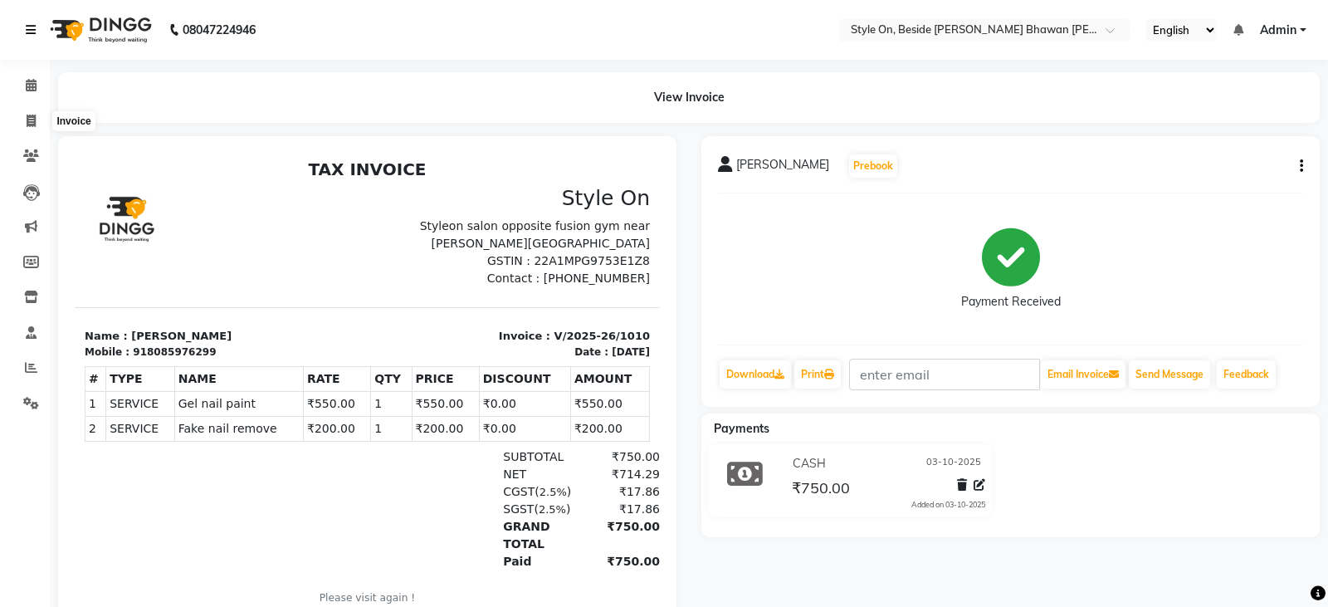
select select "4700"
select select "service"
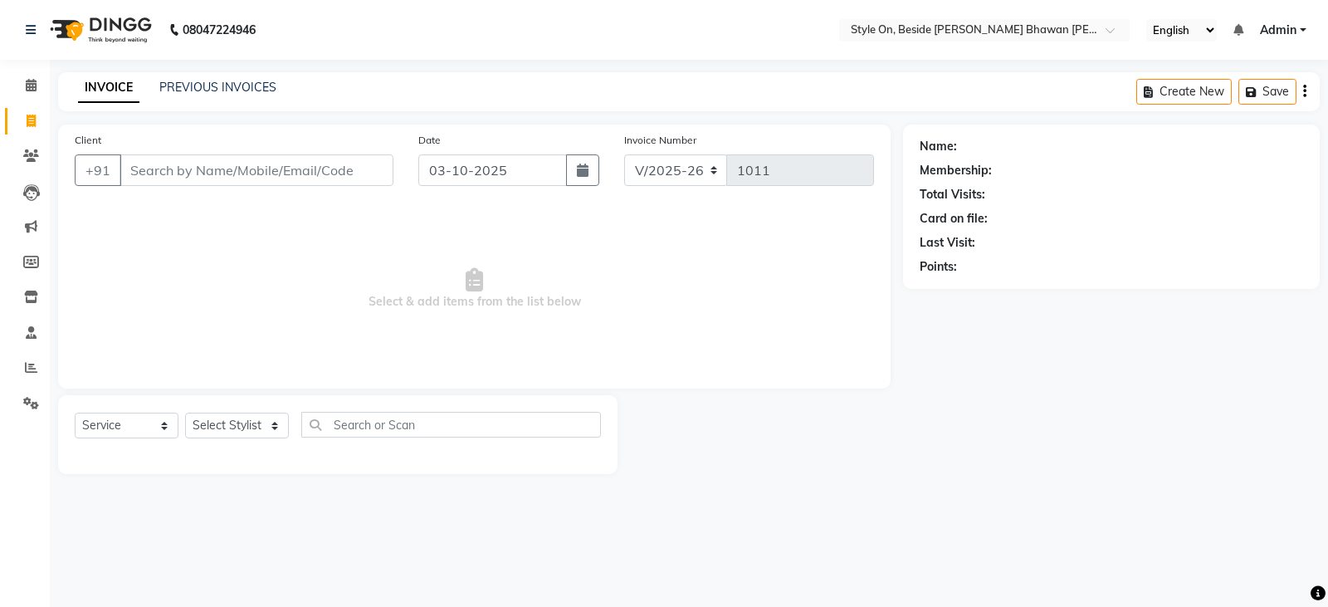
click at [216, 79] on div "PREVIOUS INVOICES" at bounding box center [217, 87] width 117 height 17
click at [218, 86] on link "PREVIOUS INVOICES" at bounding box center [217, 87] width 117 height 15
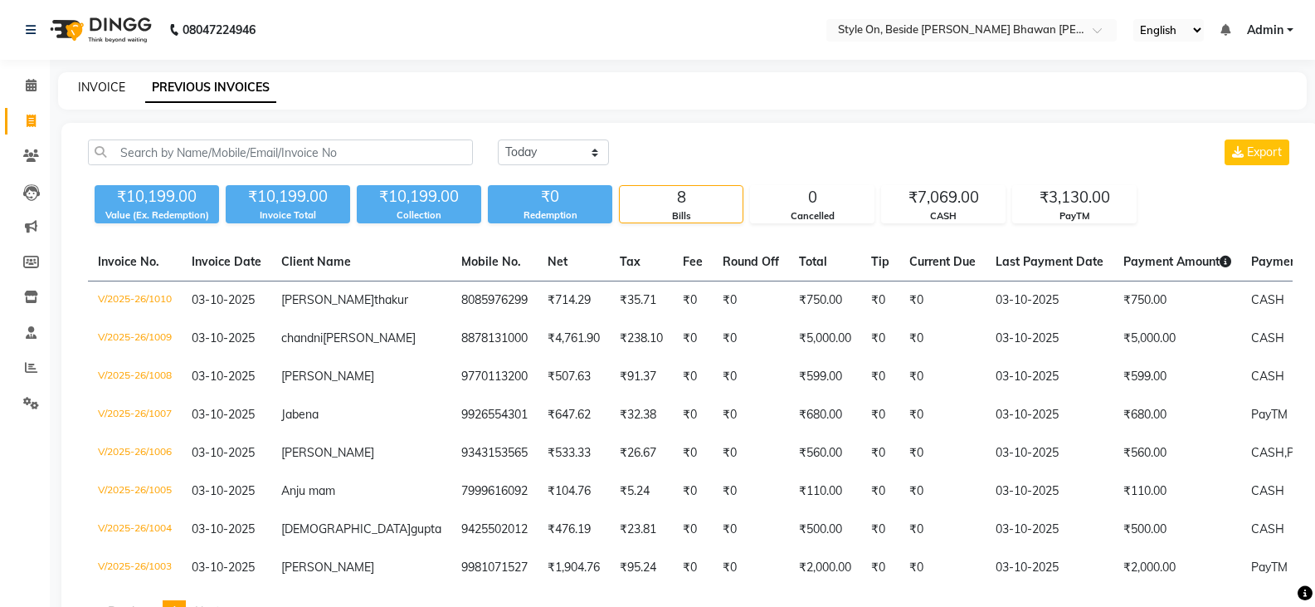
click at [110, 87] on link "INVOICE" at bounding box center [101, 87] width 47 height 15
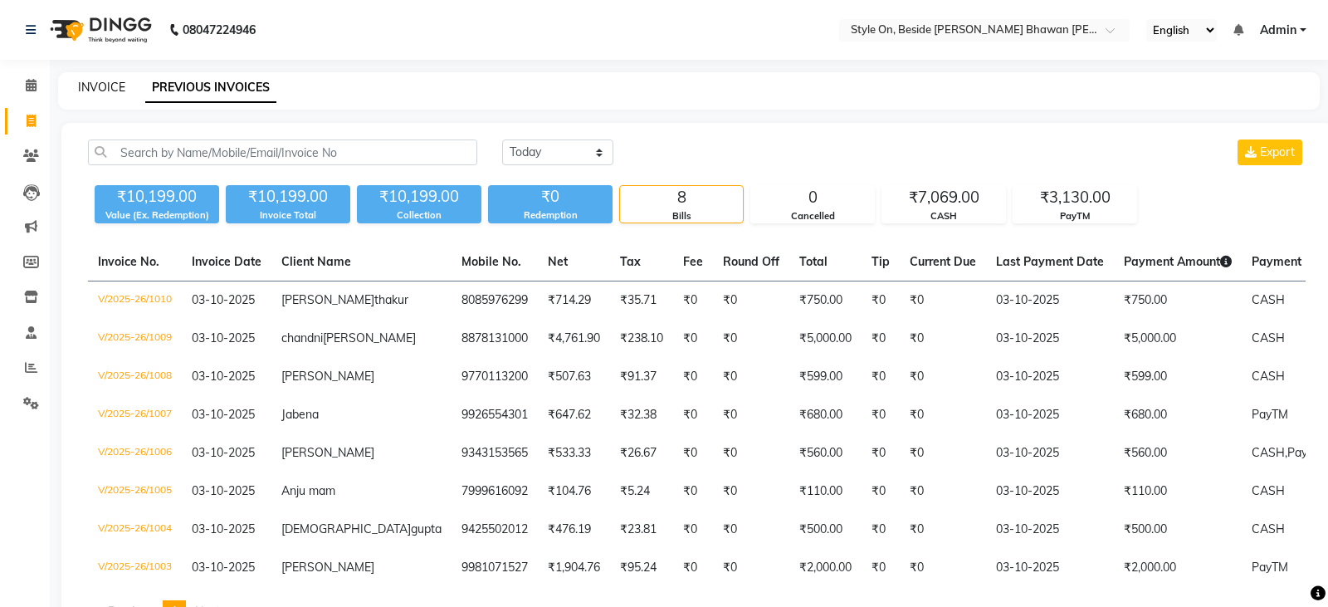
select select "4700"
select select "service"
